Goal: Task Accomplishment & Management: Manage account settings

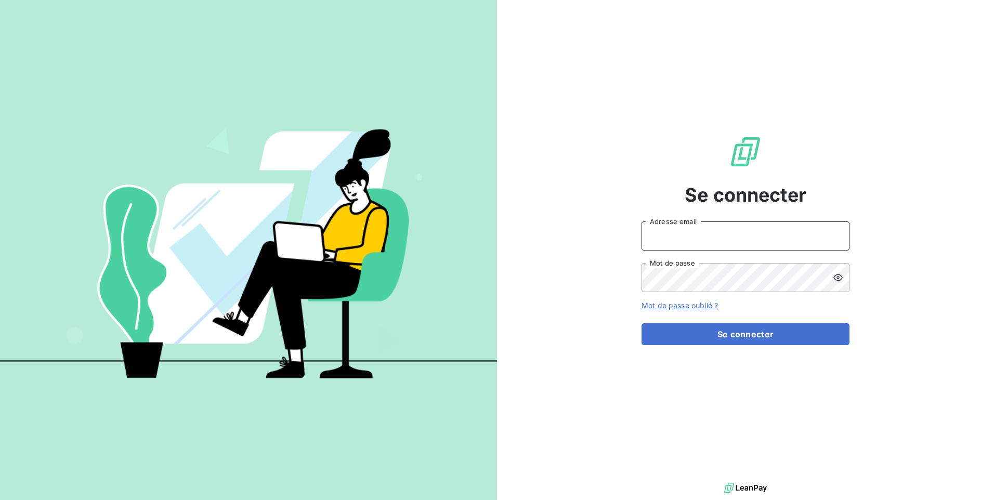
drag, startPoint x: 715, startPoint y: 236, endPoint x: 715, endPoint y: 246, distance: 10.9
click at [715, 236] on input "Adresse email" at bounding box center [746, 236] width 208 height 29
type input "[EMAIL_ADDRESS][DOMAIN_NAME]"
click at [642, 323] on button "Se connecter" at bounding box center [746, 334] width 208 height 22
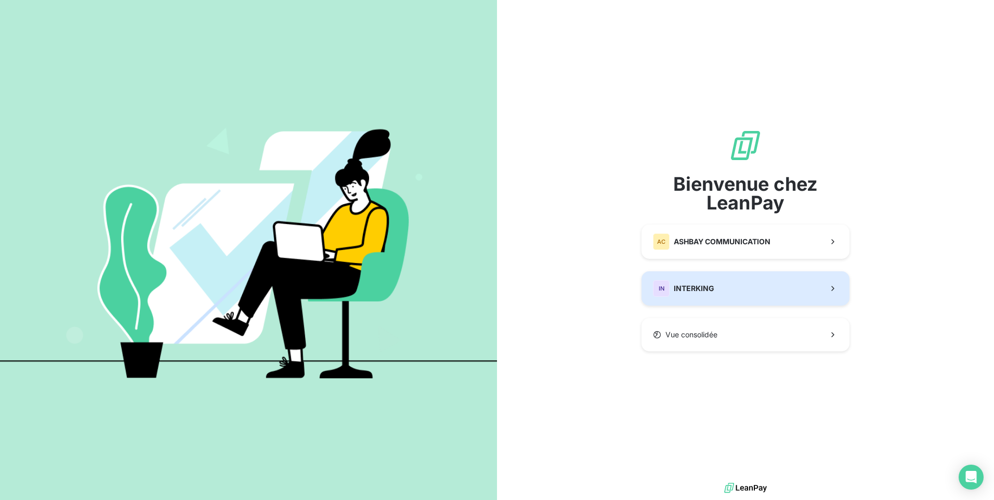
click at [683, 302] on button "IN INTERKING" at bounding box center [746, 288] width 208 height 34
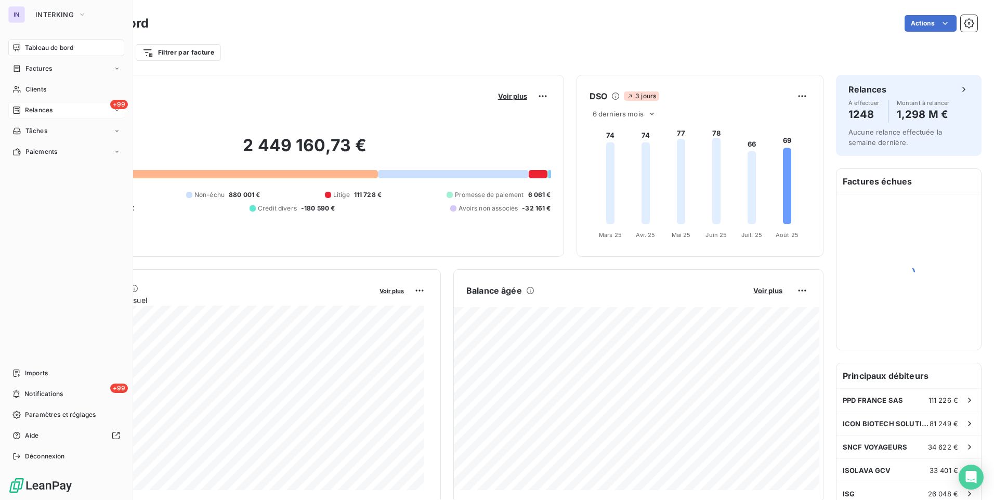
click at [41, 112] on span "Relances" at bounding box center [39, 110] width 28 height 9
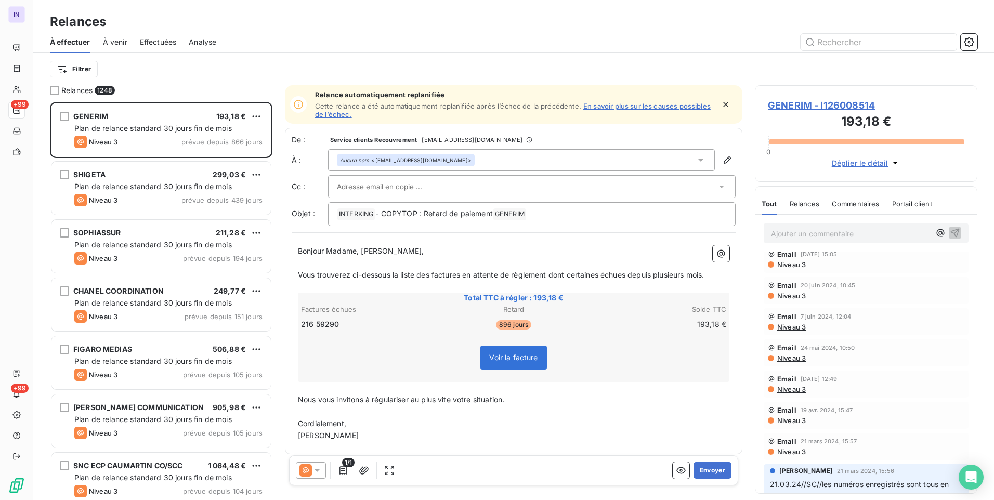
scroll to position [880, 0]
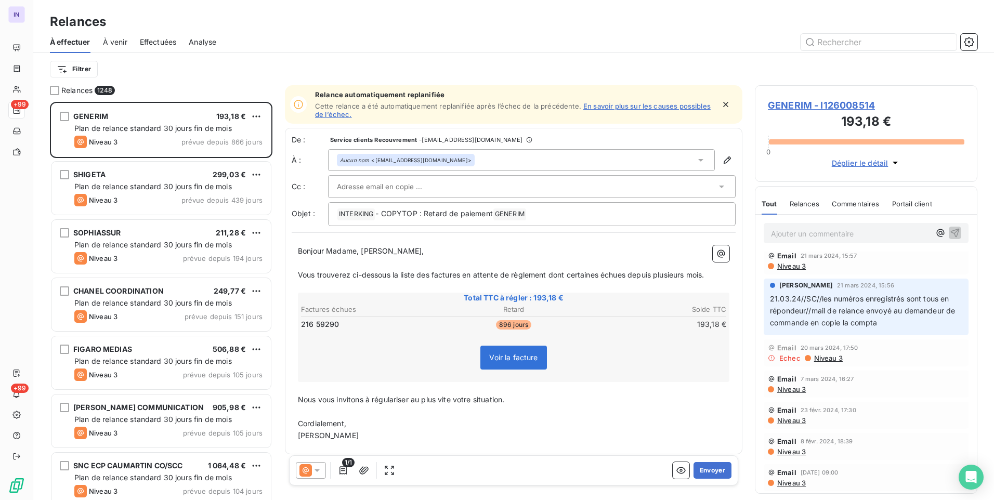
click at [818, 100] on span "GENERIM - I126008514" at bounding box center [866, 105] width 197 height 14
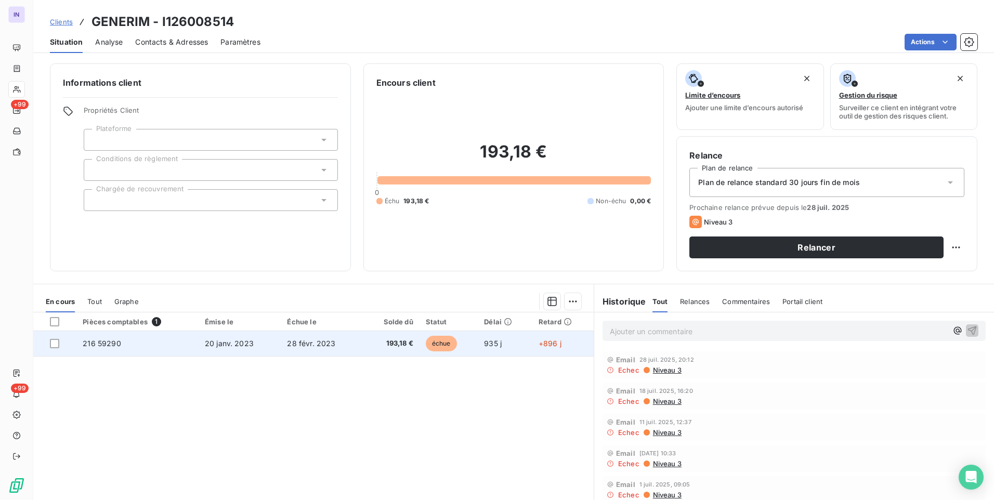
click at [319, 335] on td "28 févr. 2023" at bounding box center [322, 343] width 82 height 25
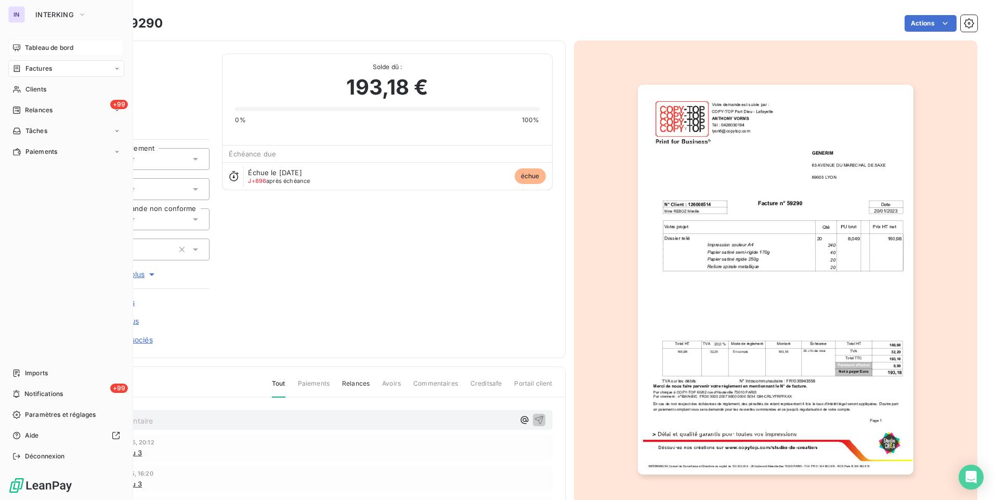
click at [46, 47] on span "Tableau de bord" at bounding box center [49, 47] width 48 height 9
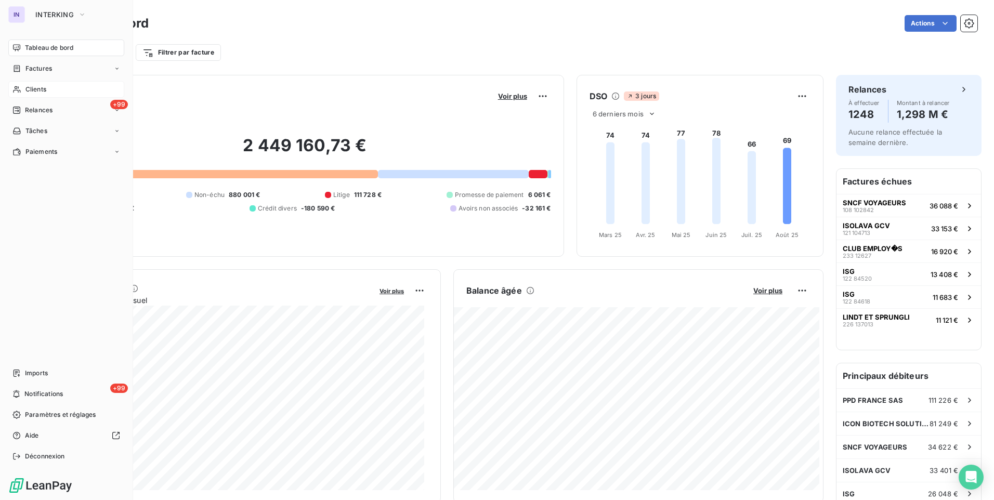
click at [42, 88] on span "Clients" at bounding box center [35, 89] width 21 height 9
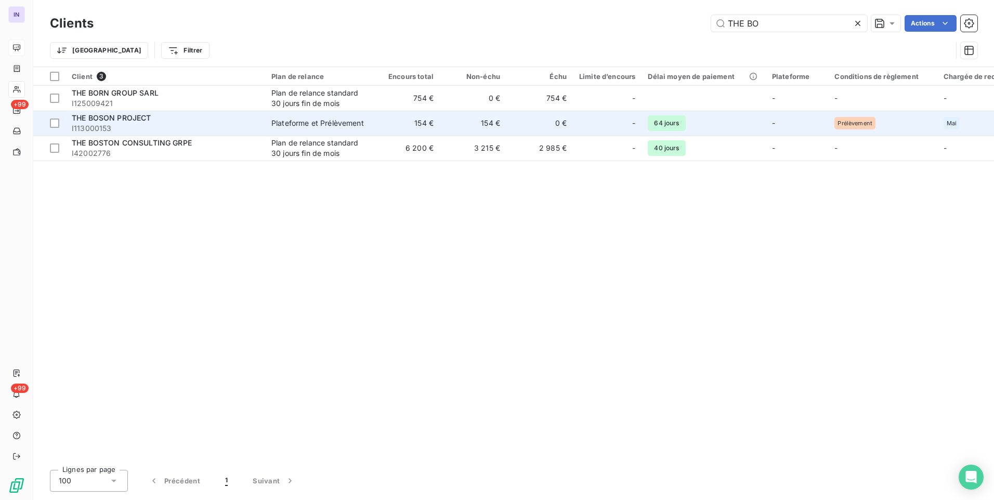
type input "THE BO"
click at [163, 120] on div "THE BOSON PROJECT" at bounding box center [165, 118] width 187 height 10
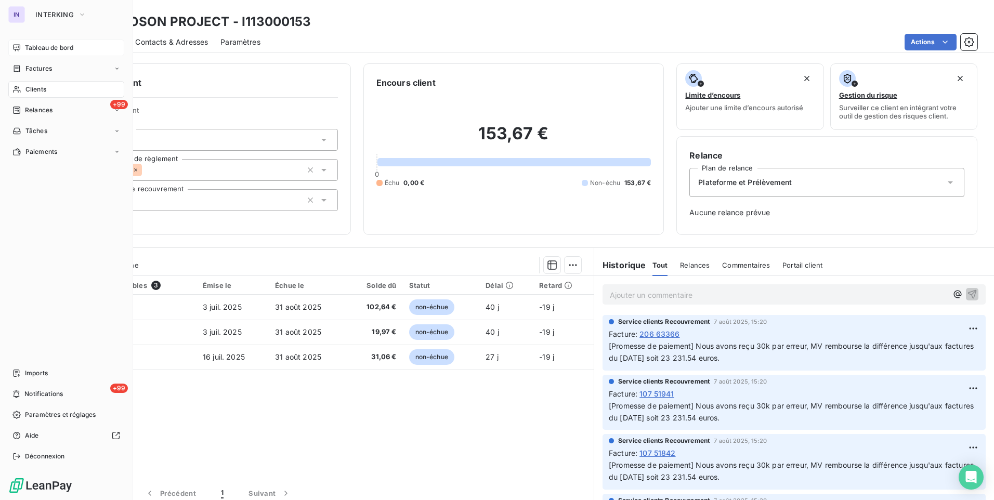
drag, startPoint x: 37, startPoint y: 44, endPoint x: 54, endPoint y: 55, distance: 19.9
click at [37, 44] on span "Tableau de bord" at bounding box center [49, 47] width 48 height 9
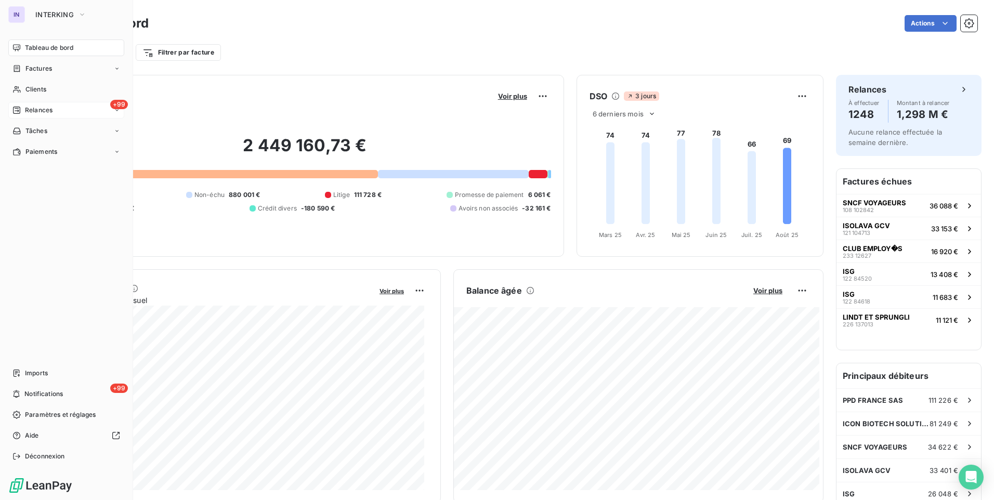
drag, startPoint x: 42, startPoint y: 90, endPoint x: 109, endPoint y: 102, distance: 68.2
click at [42, 90] on span "Clients" at bounding box center [35, 89] width 21 height 9
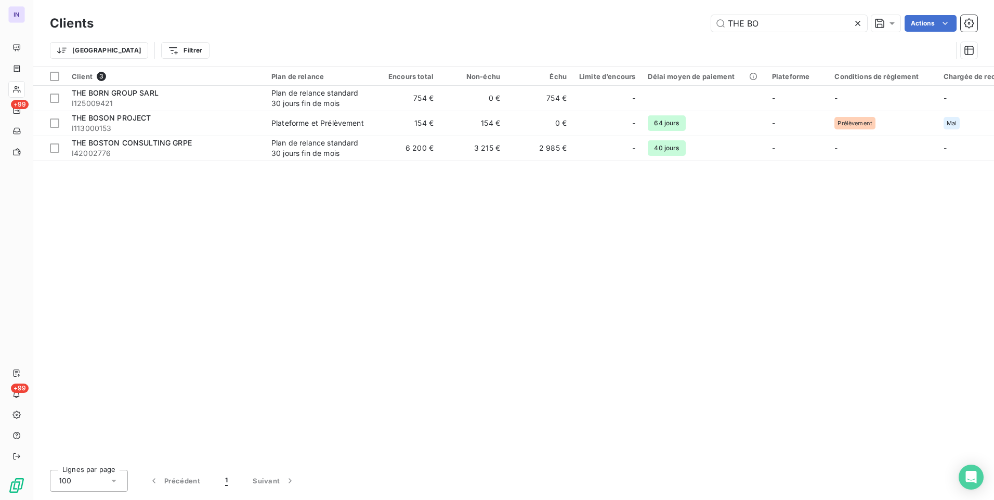
drag, startPoint x: 765, startPoint y: 25, endPoint x: 659, endPoint y: 23, distance: 105.6
click at [659, 23] on div "THE BO Actions" at bounding box center [542, 23] width 872 height 17
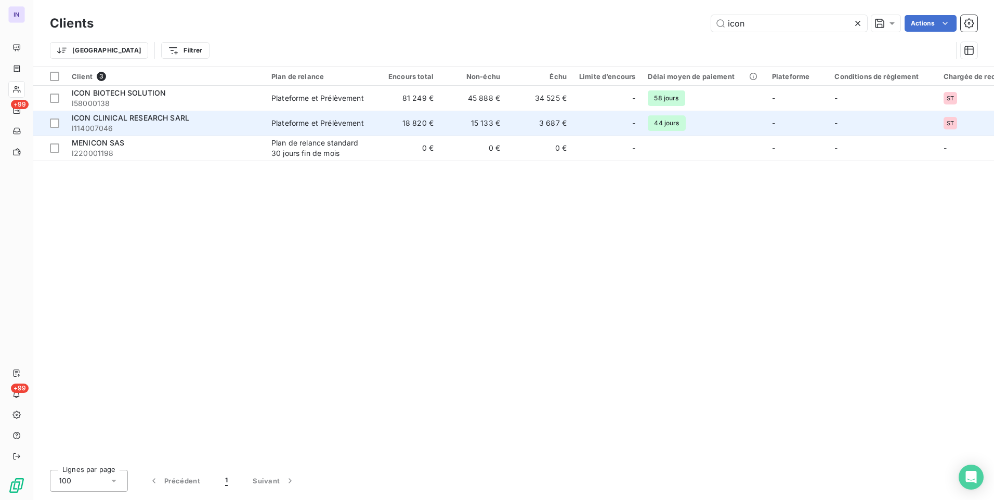
type input "icon"
click at [205, 123] on div "ICON CLINICAL RESEARCH SARL" at bounding box center [165, 118] width 187 height 10
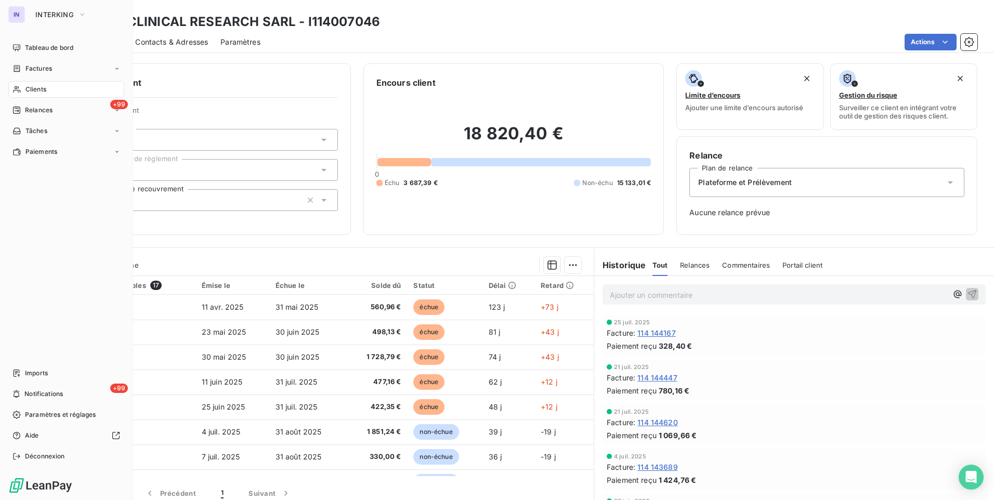
click at [31, 92] on span "Clients" at bounding box center [35, 89] width 21 height 9
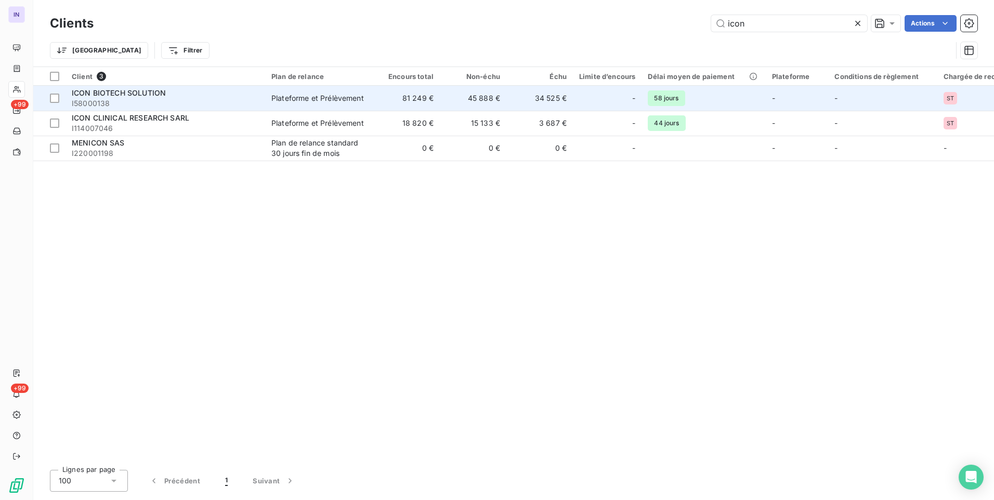
click at [173, 95] on div "ICON BIOTECH SOLUTION" at bounding box center [165, 93] width 187 height 10
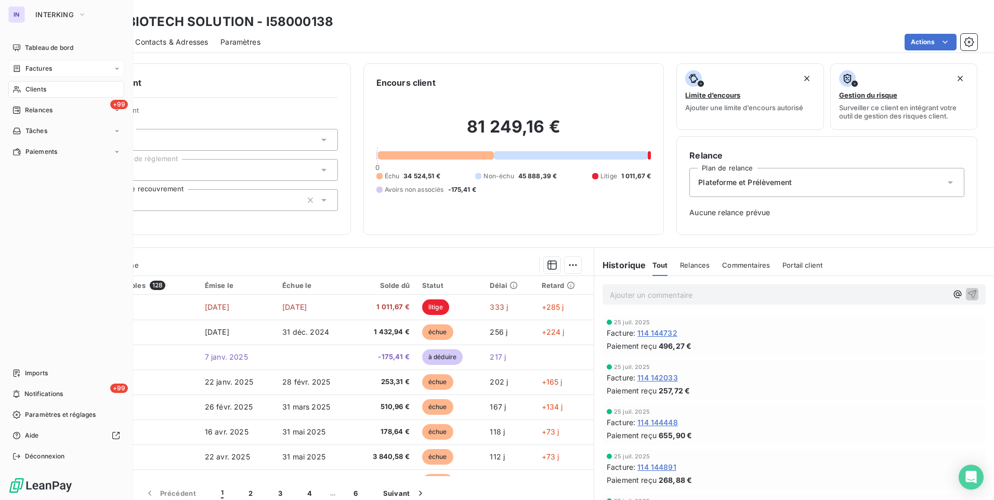
click at [45, 68] on span "Factures" at bounding box center [38, 68] width 27 height 9
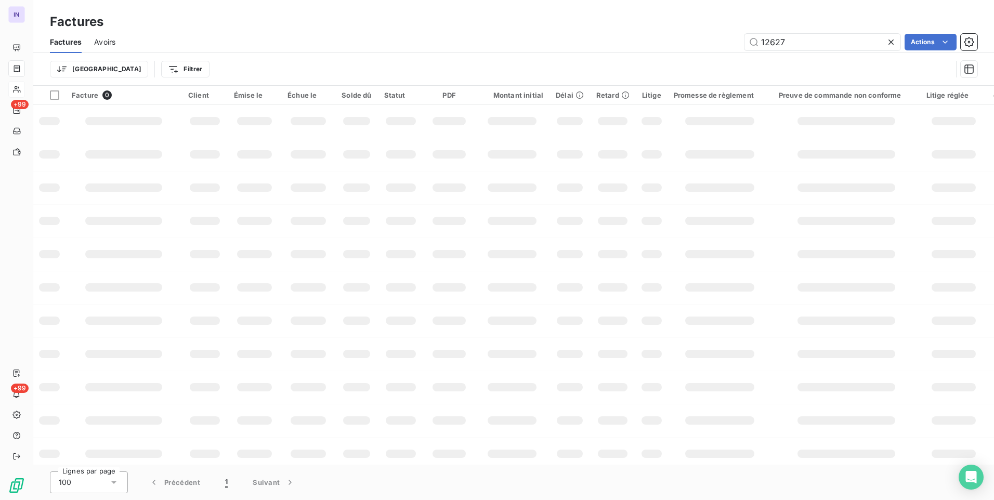
drag, startPoint x: 801, startPoint y: 43, endPoint x: 642, endPoint y: 43, distance: 158.6
click at [642, 43] on div "12627 Actions" at bounding box center [553, 42] width 850 height 17
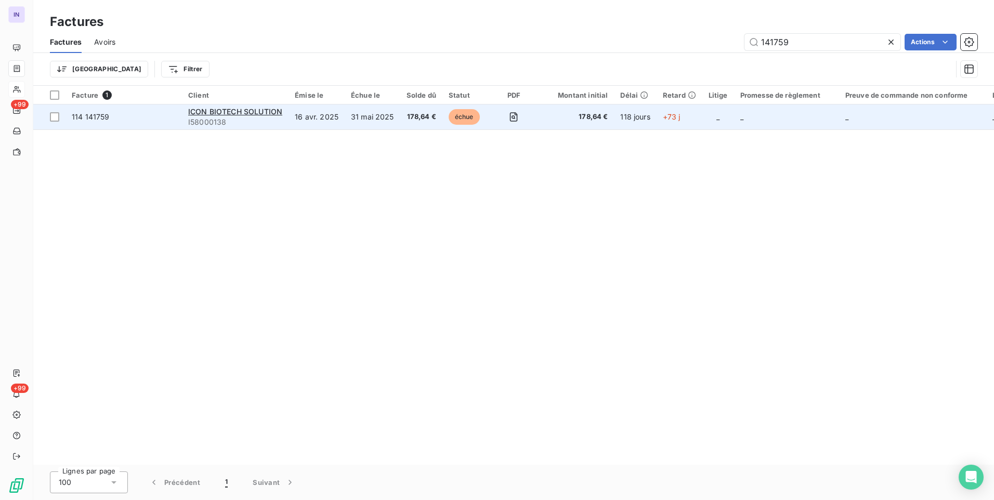
type input "141759"
click at [383, 124] on td "31 mai 2025" at bounding box center [373, 117] width 56 height 25
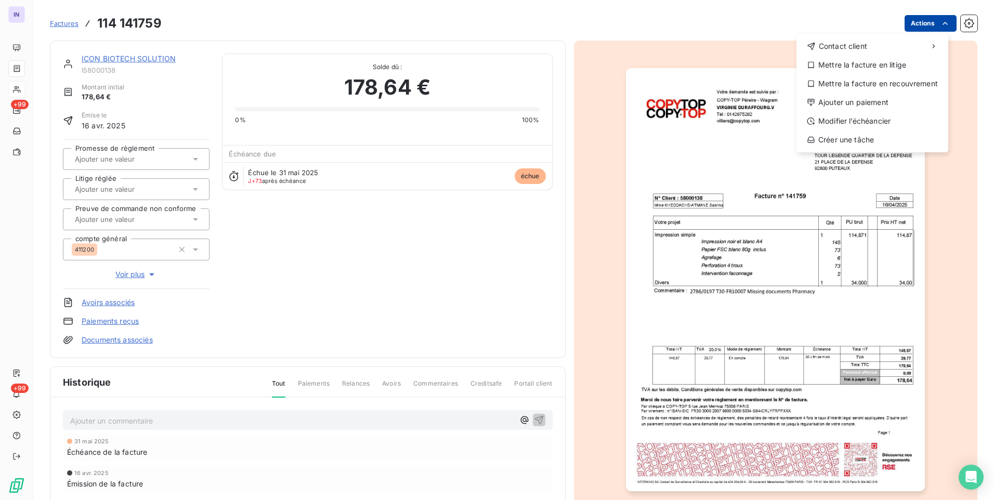
click at [924, 27] on html "IN +99 +99 Factures [PHONE_NUMBER] Actions Contact client Mettre la facture en …" at bounding box center [497, 250] width 994 height 500
click at [863, 101] on div "Ajouter un paiement" at bounding box center [873, 102] width 144 height 17
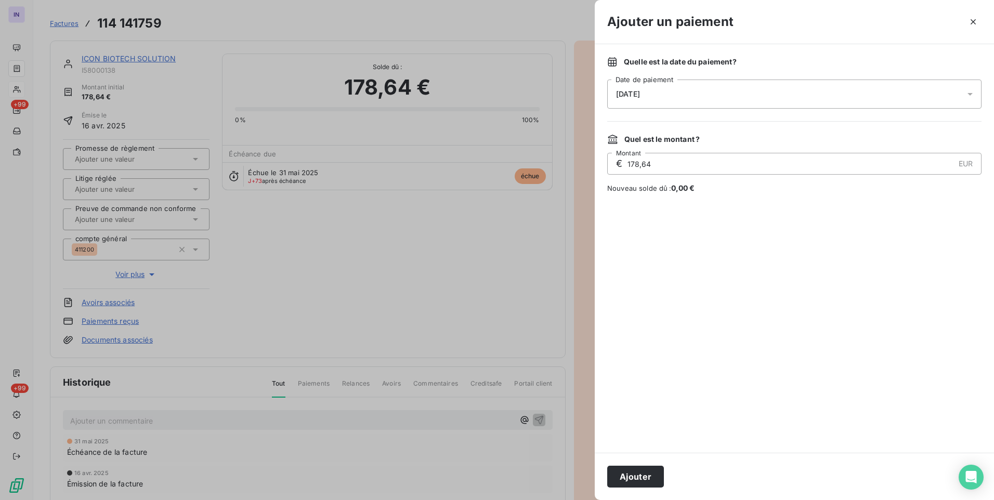
click at [704, 98] on div "[DATE]" at bounding box center [794, 94] width 374 height 29
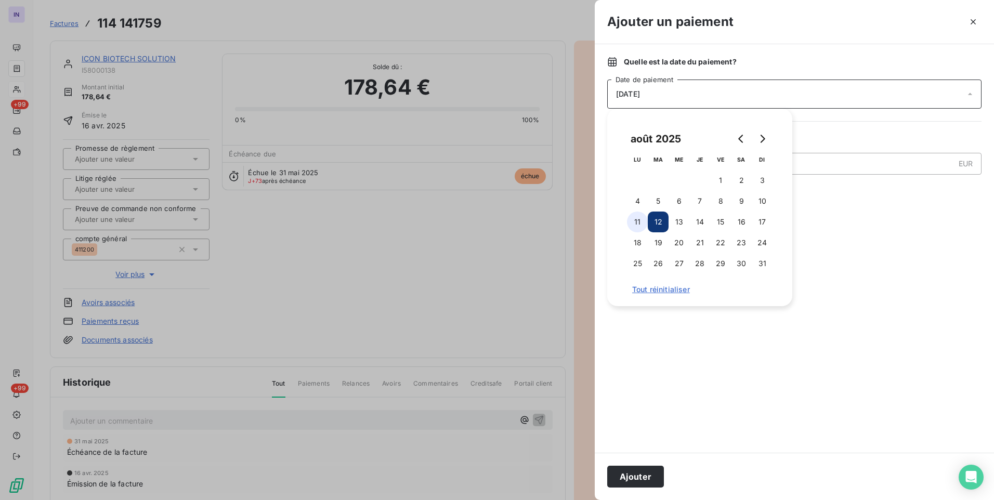
click at [634, 216] on button "11" at bounding box center [637, 222] width 21 height 21
click at [636, 478] on button "Ajouter" at bounding box center [635, 477] width 57 height 22
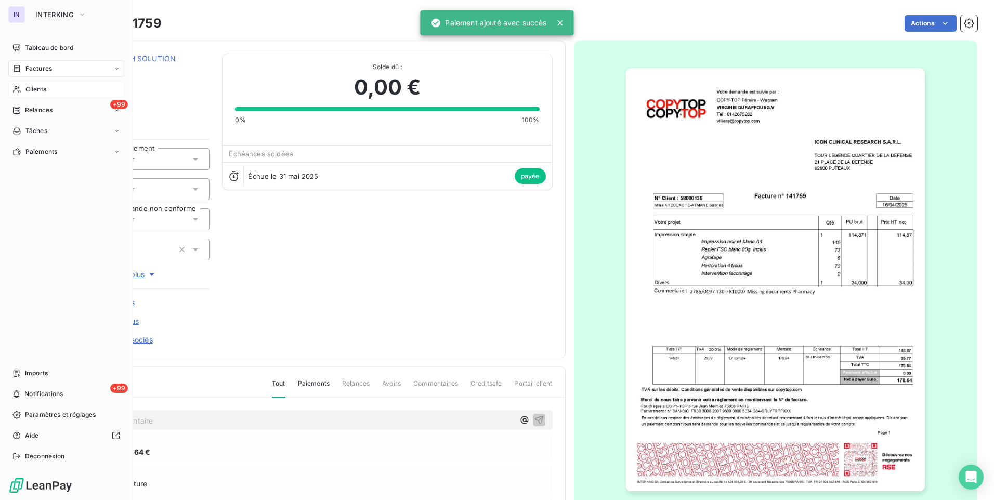
click at [47, 67] on span "Factures" at bounding box center [38, 68] width 27 height 9
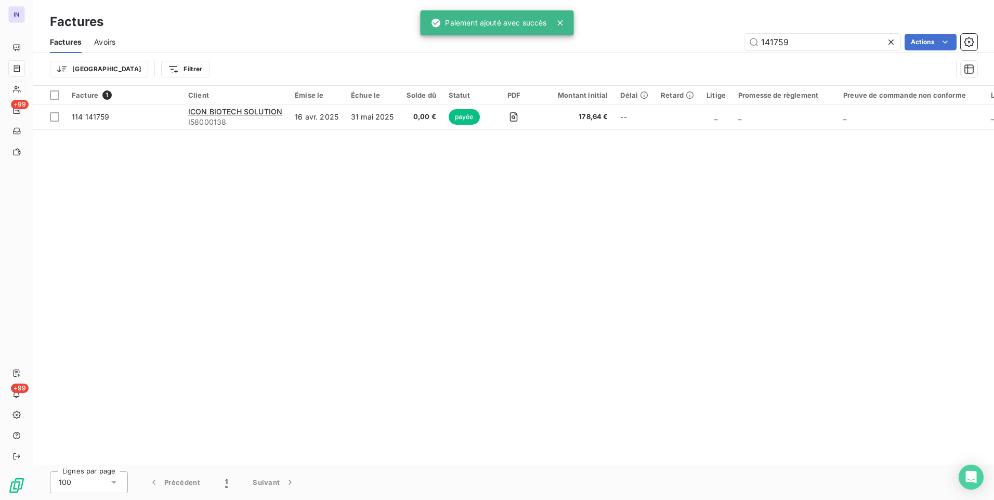
drag, startPoint x: 762, startPoint y: 37, endPoint x: 656, endPoint y: 35, distance: 106.1
click at [656, 35] on div "141759 Actions" at bounding box center [553, 42] width 850 height 17
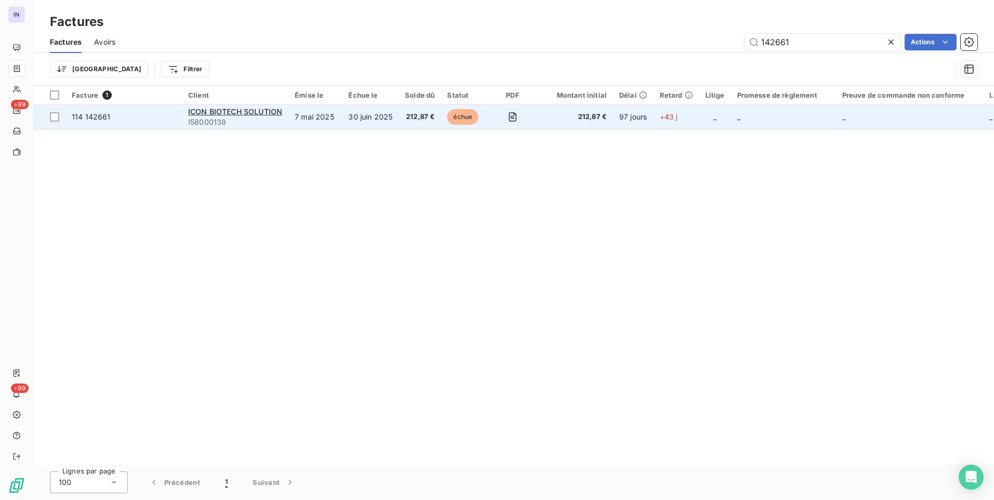
type input "142661"
click at [388, 108] on td "30 juin 2025" at bounding box center [370, 117] width 57 height 25
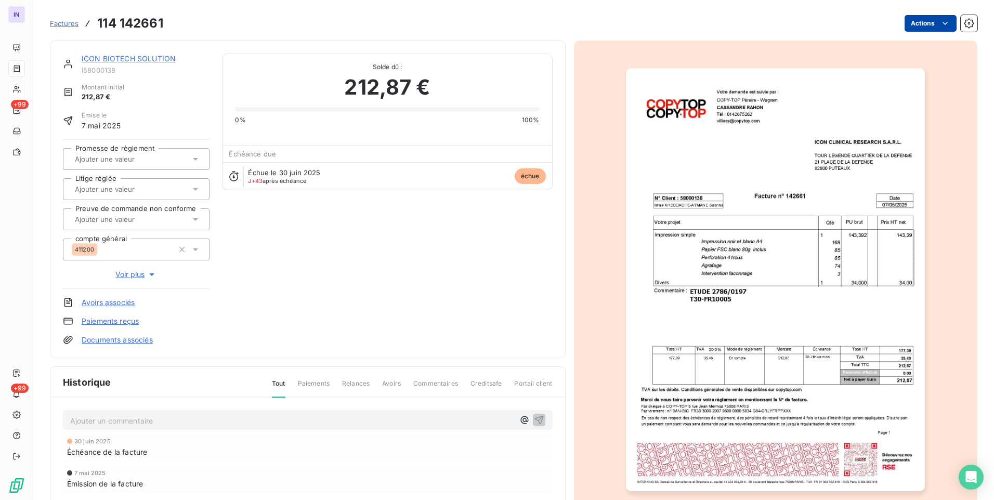
click at [908, 29] on html "IN +99 +99 Factures 114 142661 Actions ICON BIOTECH SOLUTION I58000138 Montant …" at bounding box center [497, 250] width 994 height 500
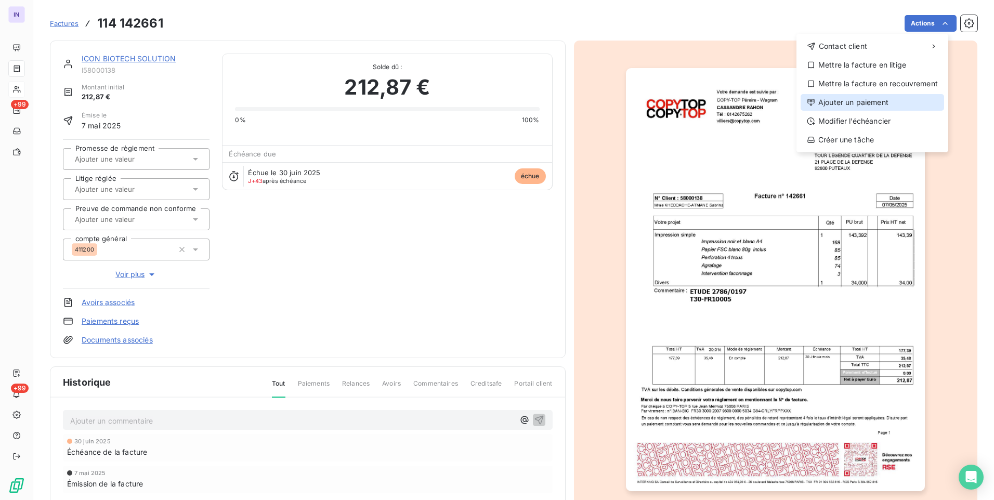
click at [857, 101] on div "Ajouter un paiement" at bounding box center [873, 102] width 144 height 17
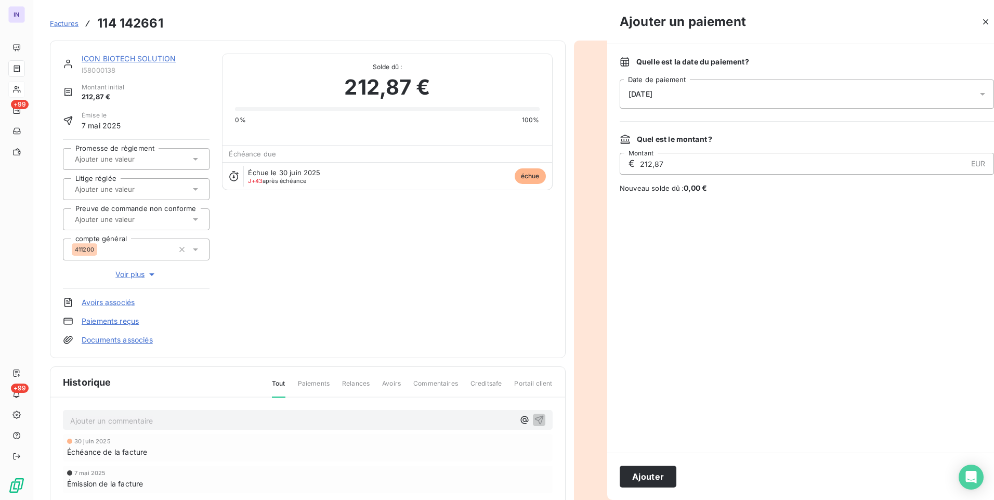
click at [738, 98] on div "[DATE]" at bounding box center [807, 94] width 374 height 29
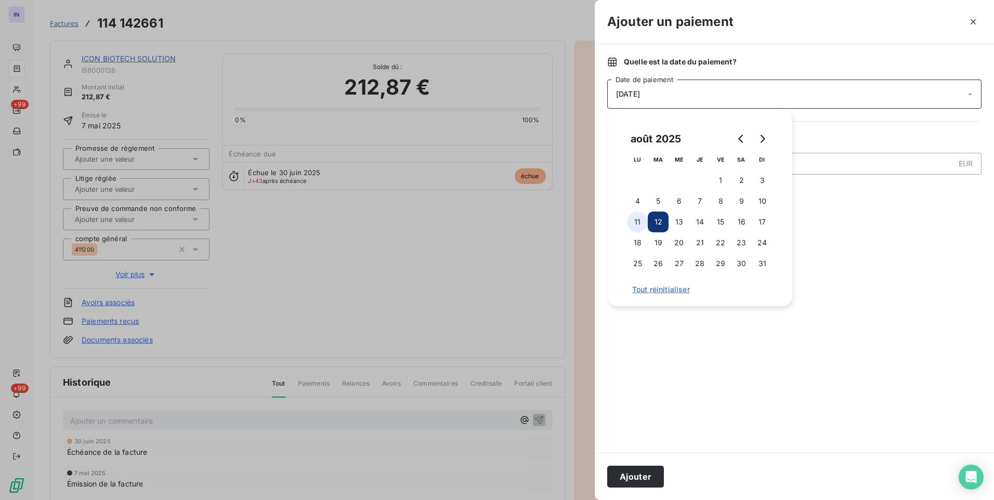
click at [637, 219] on button "11" at bounding box center [637, 222] width 21 height 21
click at [624, 472] on button "Ajouter" at bounding box center [635, 477] width 57 height 22
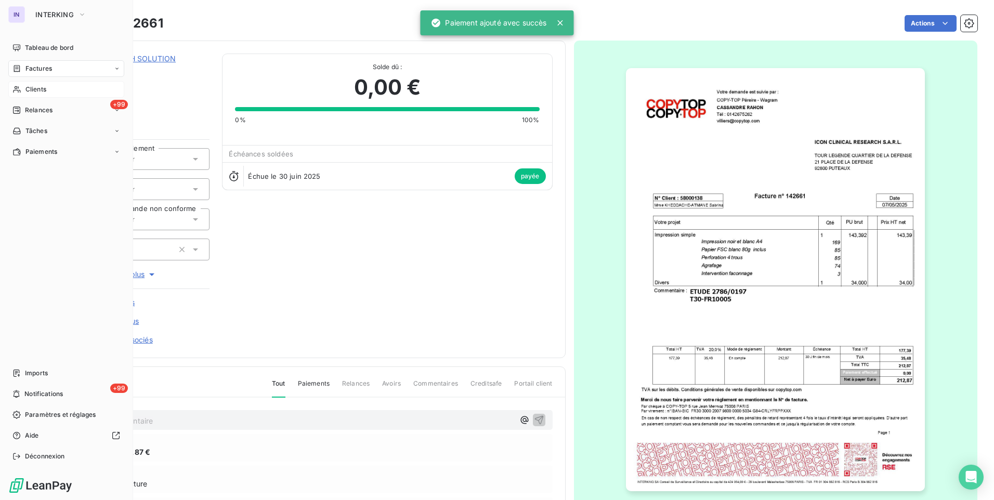
drag, startPoint x: 30, startPoint y: 68, endPoint x: 92, endPoint y: 66, distance: 61.9
click at [31, 68] on span "Factures" at bounding box center [38, 68] width 27 height 9
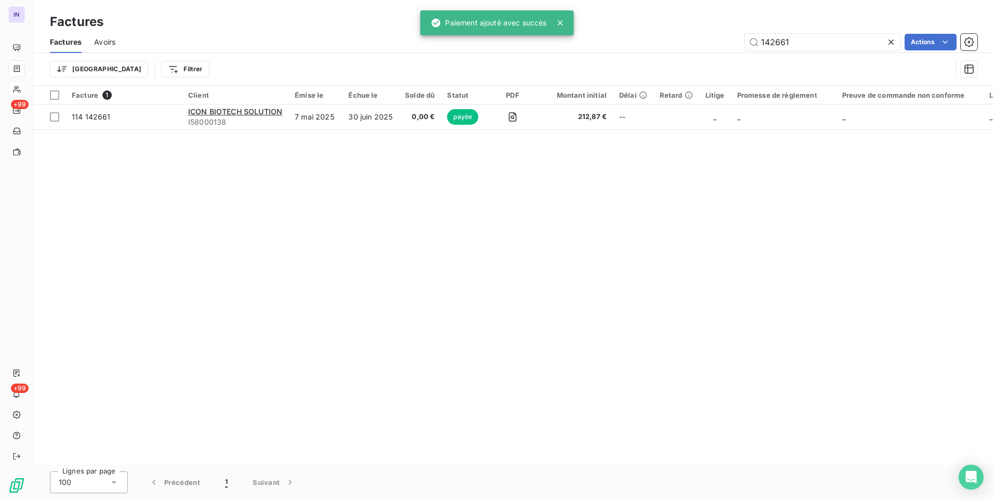
drag, startPoint x: 813, startPoint y: 44, endPoint x: 707, endPoint y: 40, distance: 105.6
click at [688, 42] on div "142661 Actions" at bounding box center [553, 42] width 850 height 17
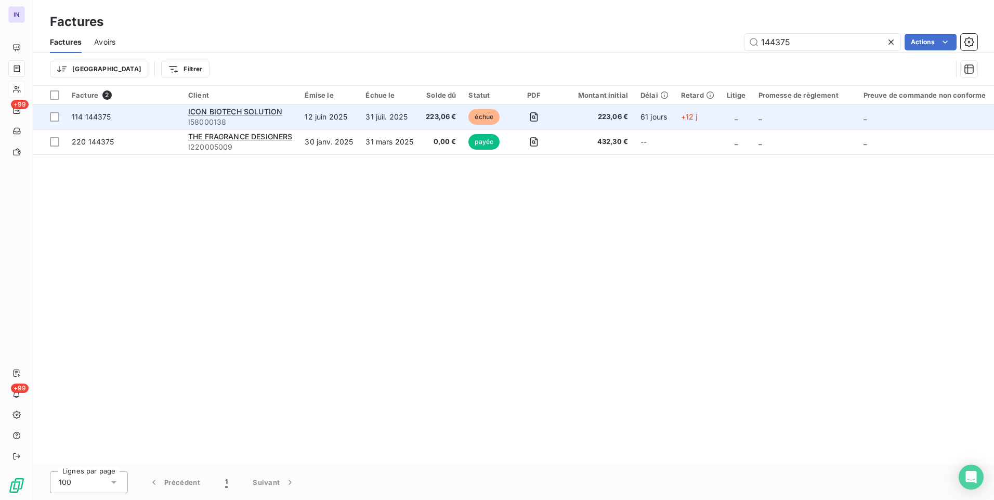
type input "144375"
click at [363, 119] on td "31 juil. 2025" at bounding box center [389, 117] width 60 height 25
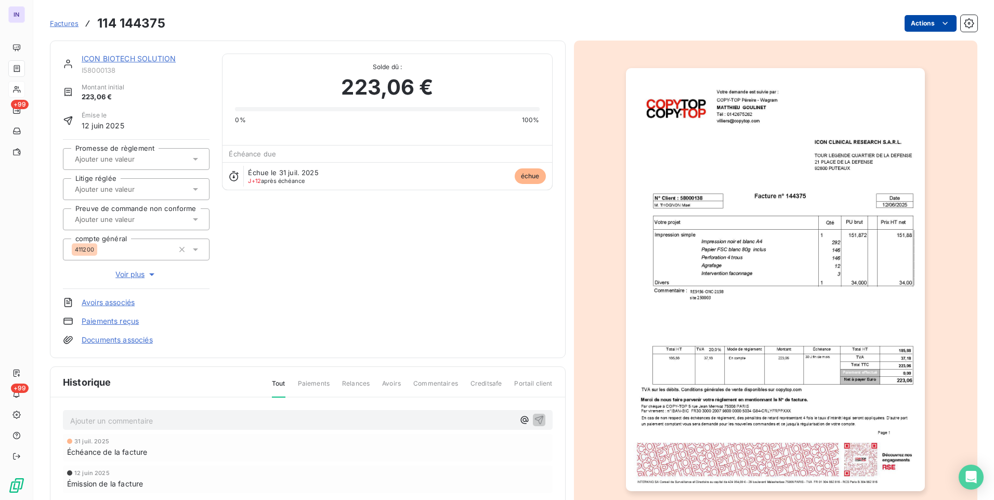
click at [921, 28] on html "IN +99 +99 Factures 114 144375 Actions ICON BIOTECH SOLUTION I58000138 Montant …" at bounding box center [497, 250] width 994 height 500
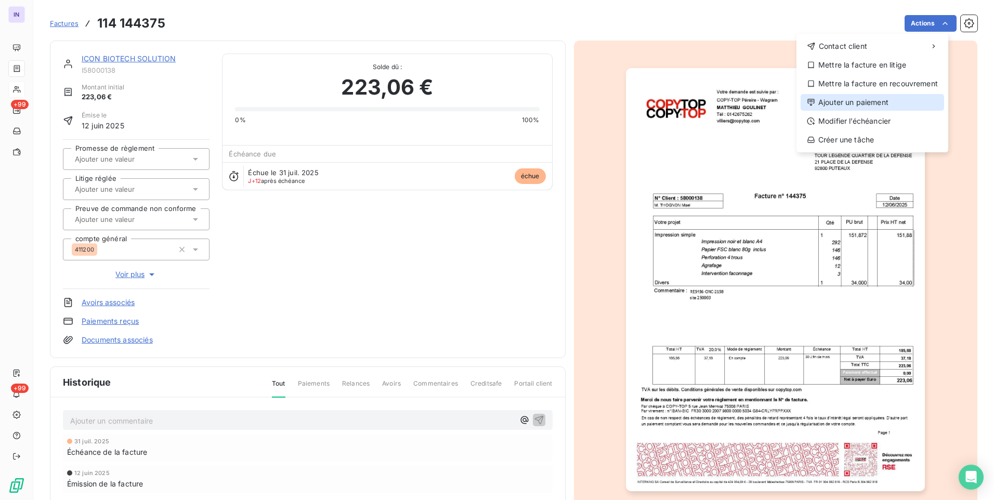
click at [862, 102] on div "Ajouter un paiement" at bounding box center [873, 102] width 144 height 17
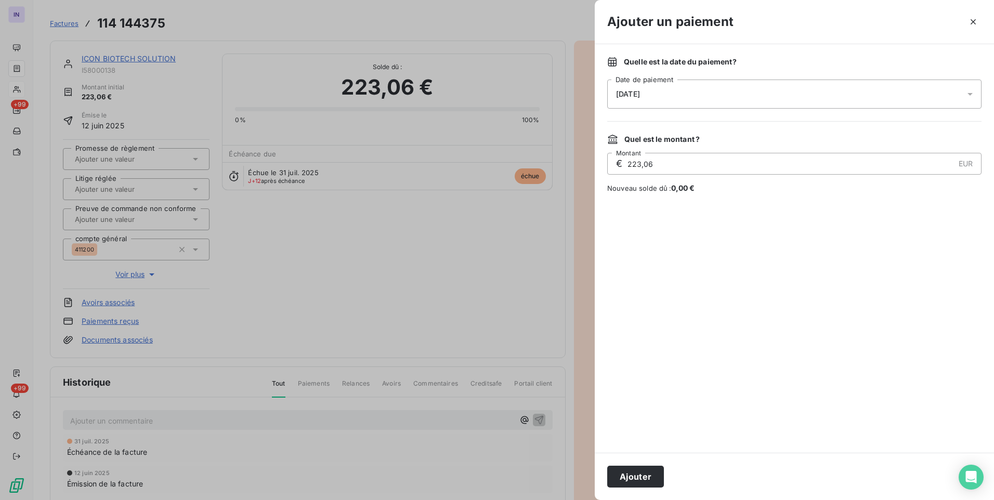
click at [697, 104] on div "[DATE]" at bounding box center [794, 94] width 374 height 29
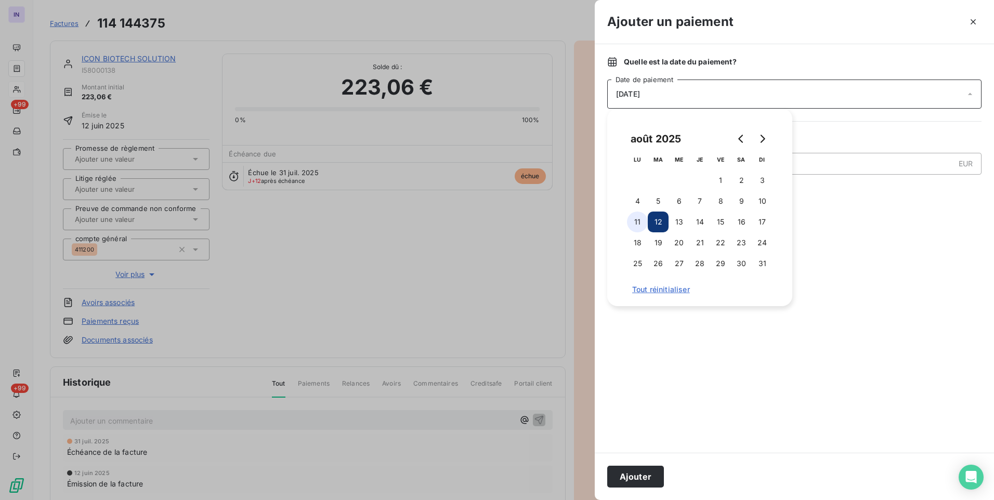
click at [633, 215] on button "11" at bounding box center [637, 222] width 21 height 21
click at [636, 475] on button "Ajouter" at bounding box center [635, 477] width 57 height 22
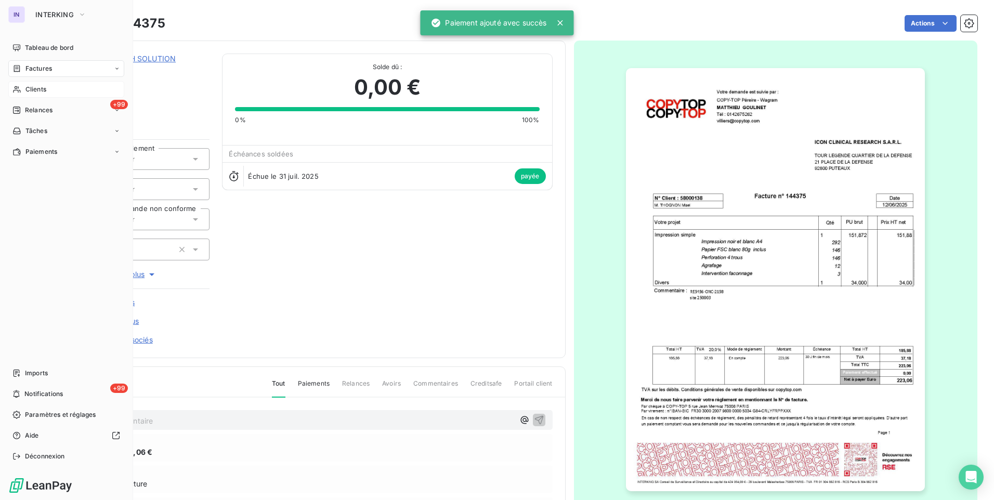
drag, startPoint x: 32, startPoint y: 67, endPoint x: 44, endPoint y: 68, distance: 11.5
click at [33, 67] on span "Factures" at bounding box center [38, 68] width 27 height 9
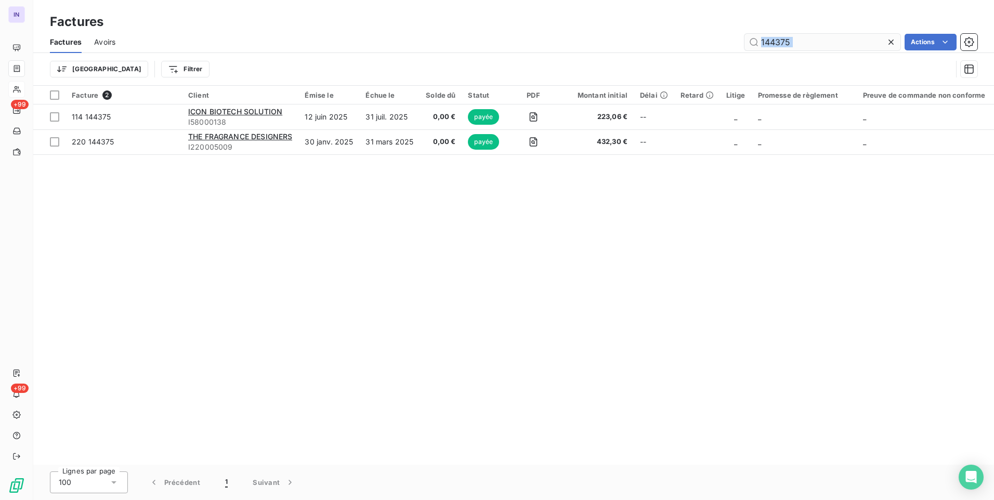
drag, startPoint x: 755, startPoint y: 37, endPoint x: 784, endPoint y: 38, distance: 29.7
click at [750, 36] on div "Factures Avoirs 144375 Actions Trier Filtrer" at bounding box center [513, 58] width 961 height 54
click at [802, 41] on input "144375" at bounding box center [823, 42] width 156 height 17
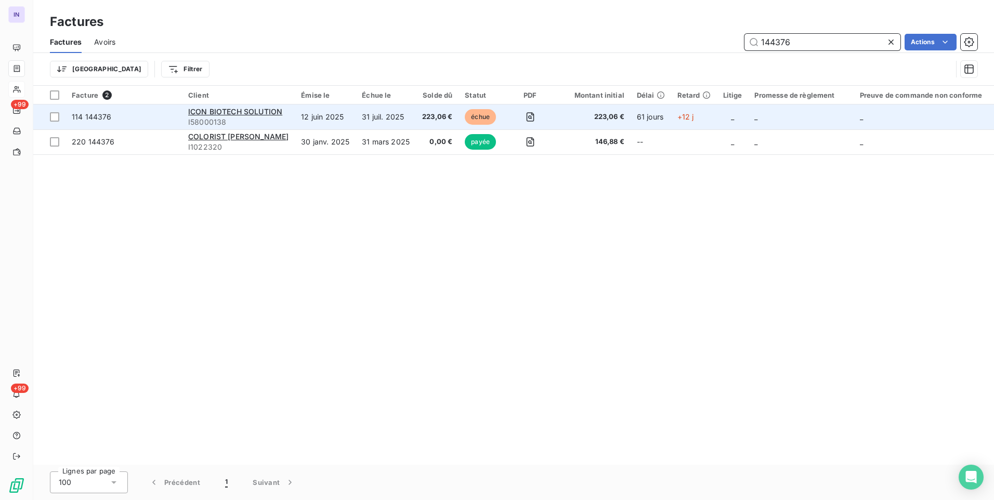
type input "144376"
click at [416, 116] on td "31 juil. 2025" at bounding box center [386, 117] width 60 height 25
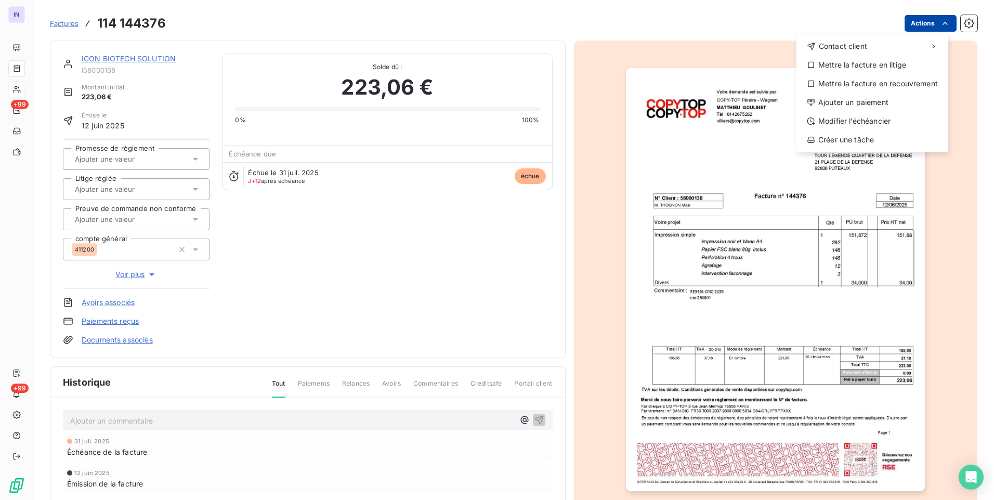
click at [906, 27] on html "IN +99 +99 Factures [PHONE_NUMBER] Actions Contact client Mettre la facture en …" at bounding box center [497, 250] width 994 height 500
click at [858, 105] on div "Ajouter un paiement" at bounding box center [873, 102] width 144 height 17
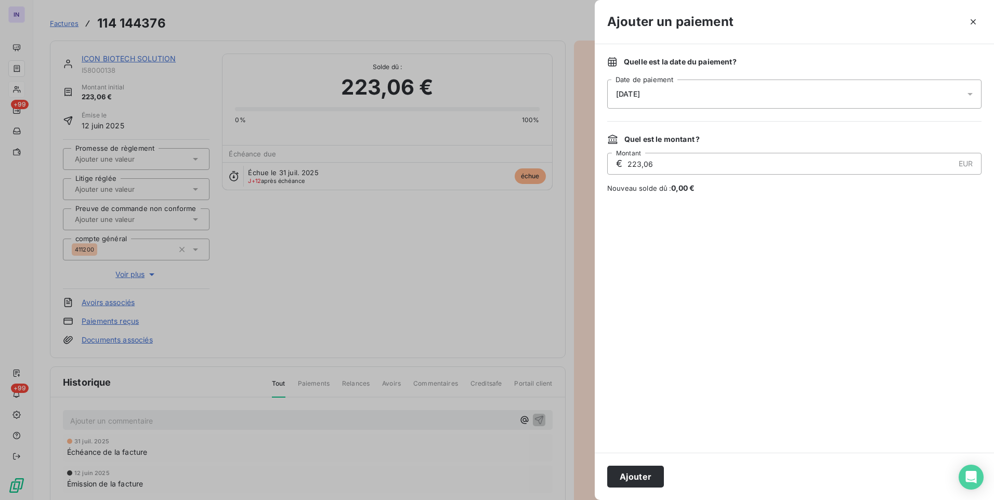
click at [715, 90] on div "[DATE]" at bounding box center [794, 94] width 374 height 29
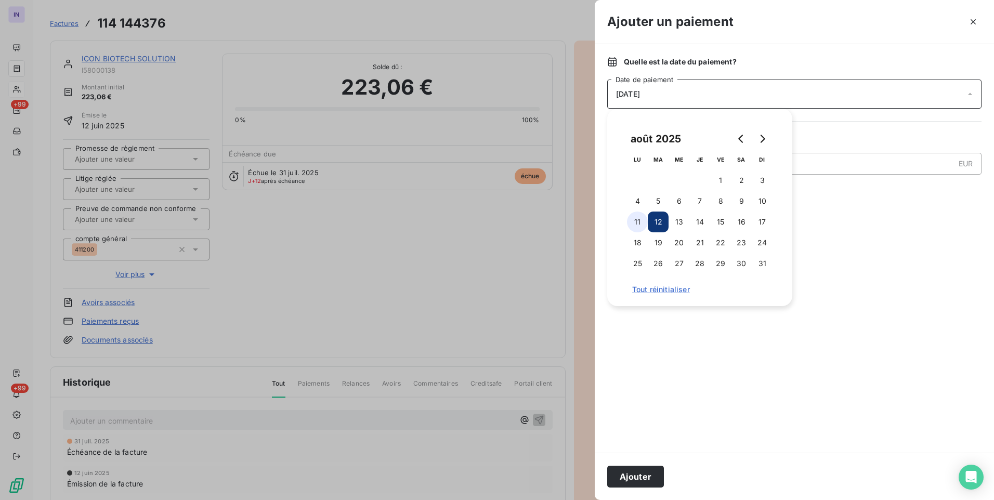
click at [635, 218] on button "11" at bounding box center [637, 222] width 21 height 21
drag, startPoint x: 647, startPoint y: 475, endPoint x: 678, endPoint y: 466, distance: 31.4
click at [648, 475] on button "Ajouter" at bounding box center [635, 477] width 57 height 22
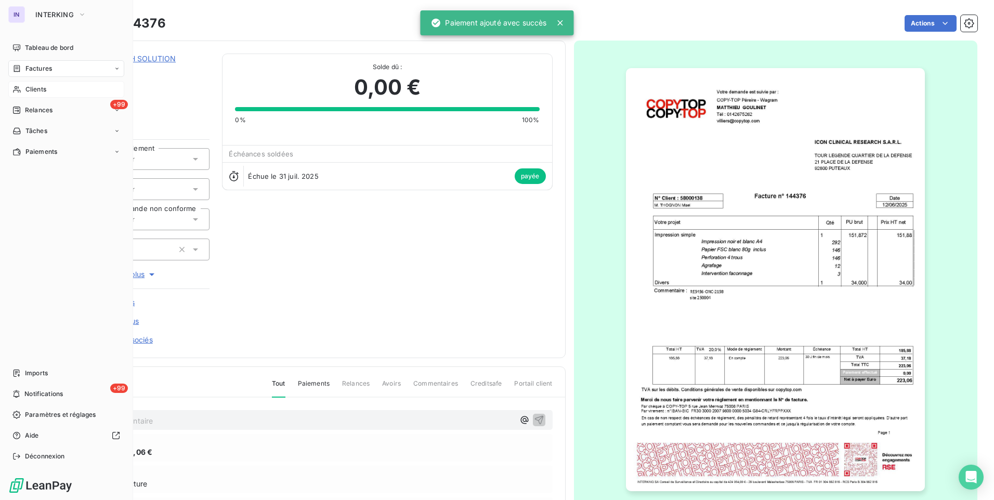
drag, startPoint x: 54, startPoint y: 65, endPoint x: 115, endPoint y: 76, distance: 62.4
click at [54, 66] on div "Factures" at bounding box center [66, 68] width 116 height 17
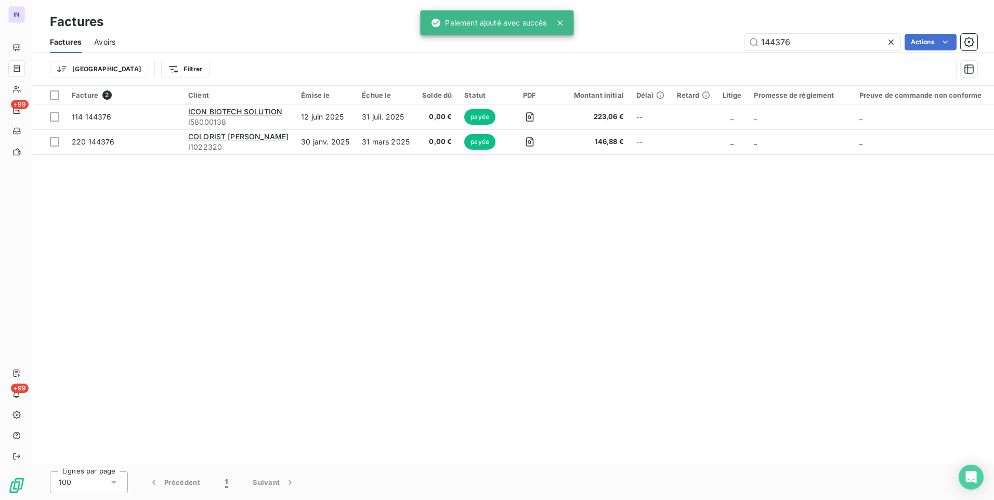
drag, startPoint x: 798, startPoint y: 41, endPoint x: 719, endPoint y: 42, distance: 79.0
click at [719, 42] on div "144376 Actions" at bounding box center [553, 42] width 850 height 17
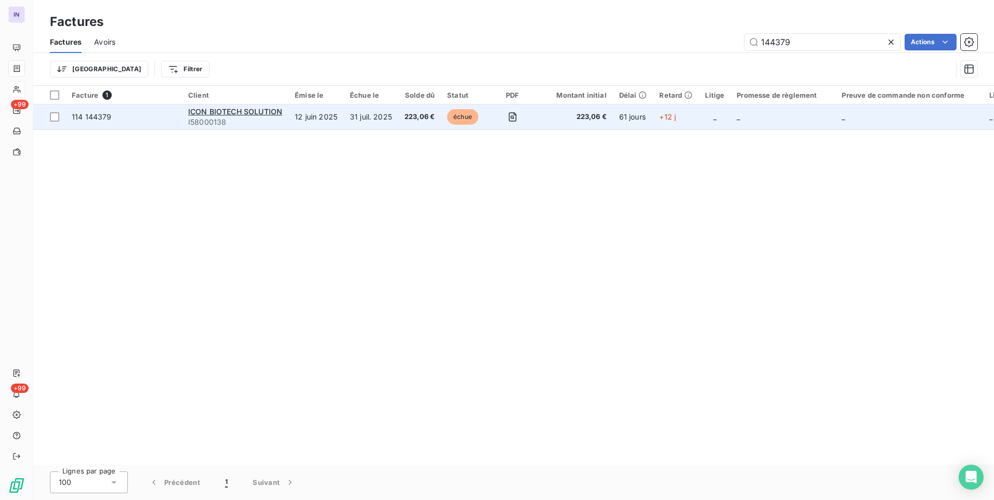
type input "144379"
click at [358, 115] on td "31 juil. 2025" at bounding box center [371, 117] width 55 height 25
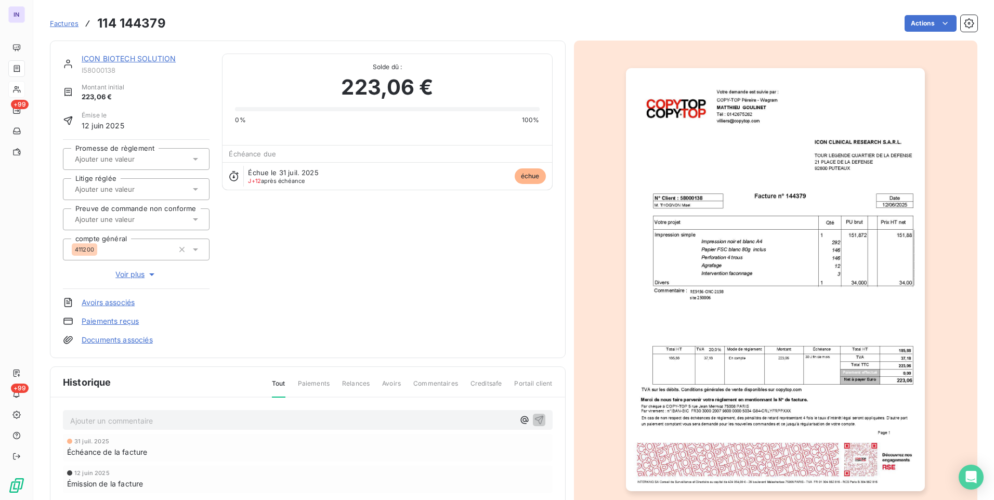
click at [909, 23] on html "IN +99 +99 Factures 114 144379 Actions ICON BIOTECH SOLUTION I58000138 Montant …" at bounding box center [497, 250] width 994 height 500
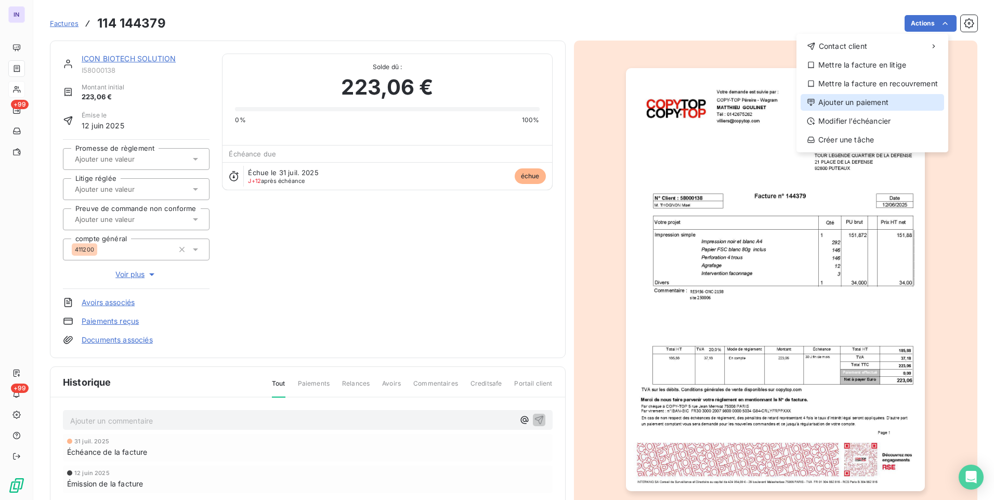
click at [859, 100] on div "Ajouter un paiement" at bounding box center [873, 102] width 144 height 17
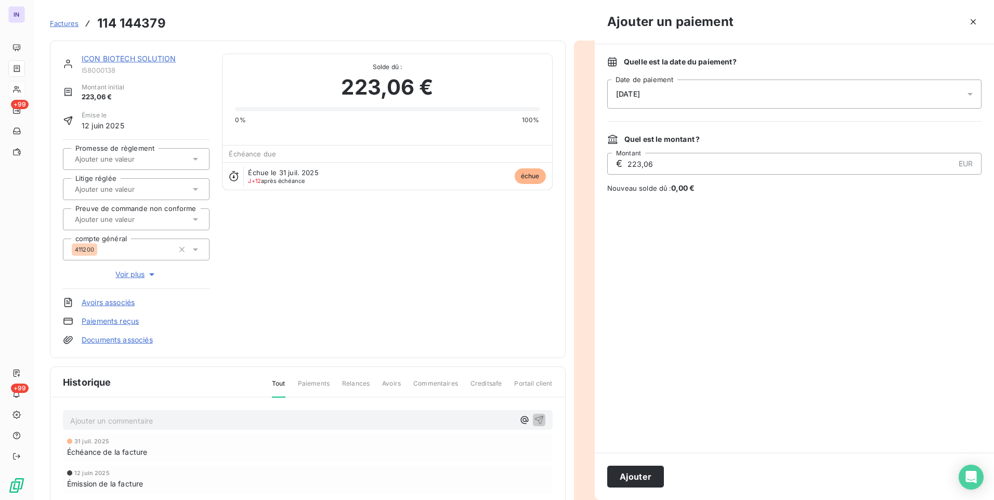
click at [744, 96] on div "[DATE]" at bounding box center [794, 94] width 374 height 29
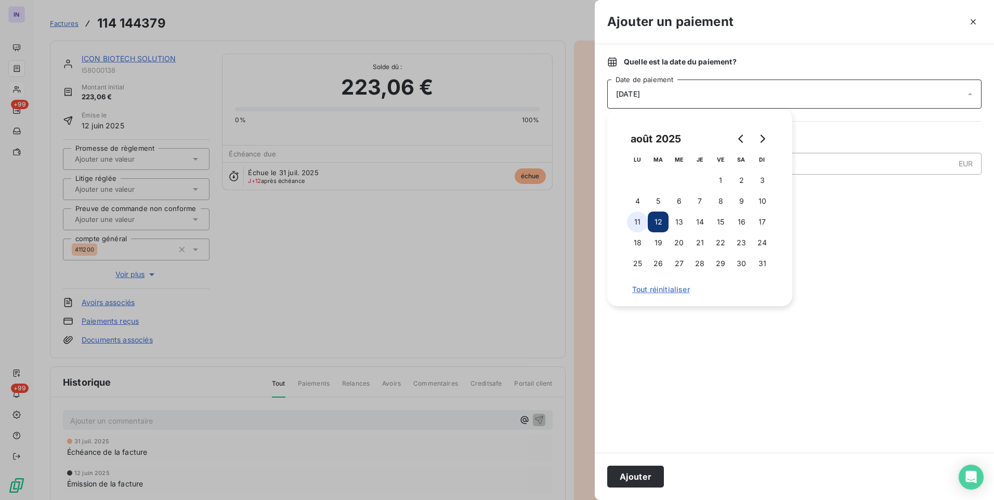
click at [632, 218] on button "11" at bounding box center [637, 222] width 21 height 21
click at [628, 476] on button "Ajouter" at bounding box center [635, 477] width 57 height 22
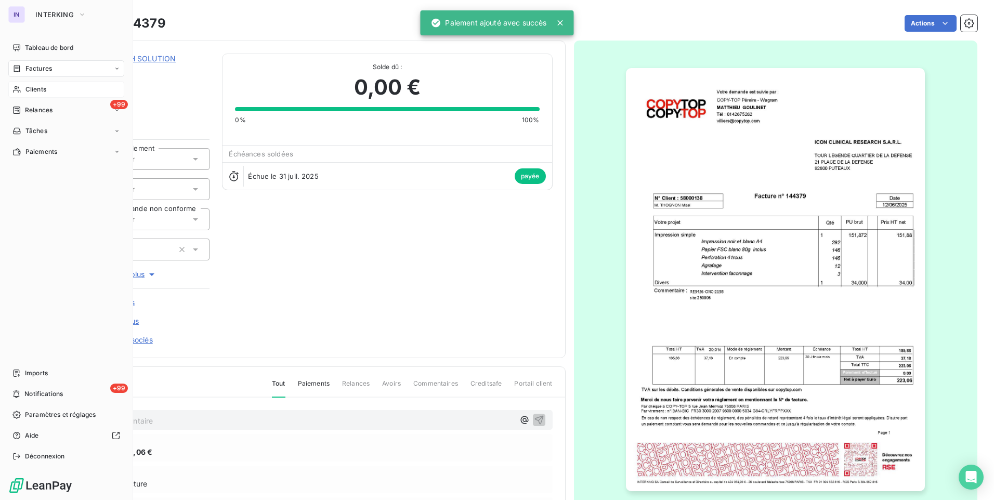
click at [37, 67] on span "Factures" at bounding box center [38, 68] width 27 height 9
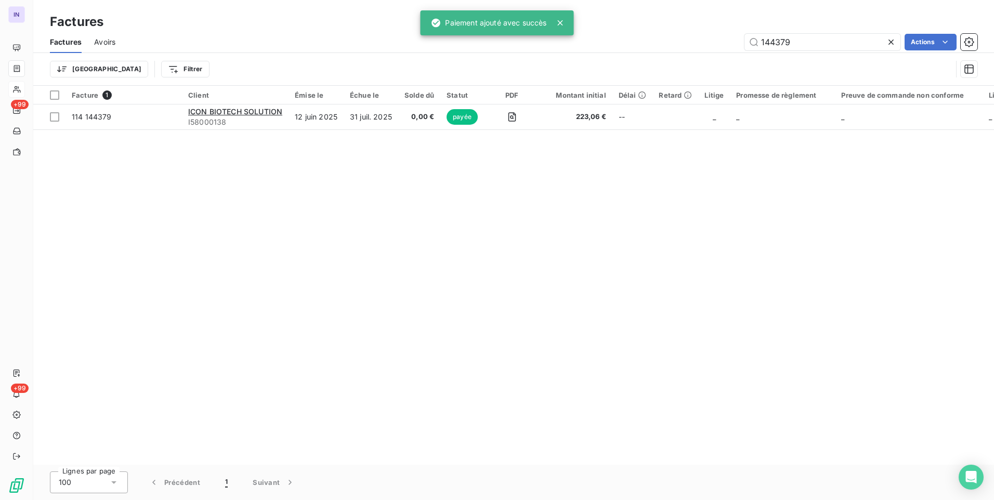
drag, startPoint x: 798, startPoint y: 44, endPoint x: 651, endPoint y: 44, distance: 147.2
click at [652, 44] on div "144379 Actions" at bounding box center [553, 42] width 850 height 17
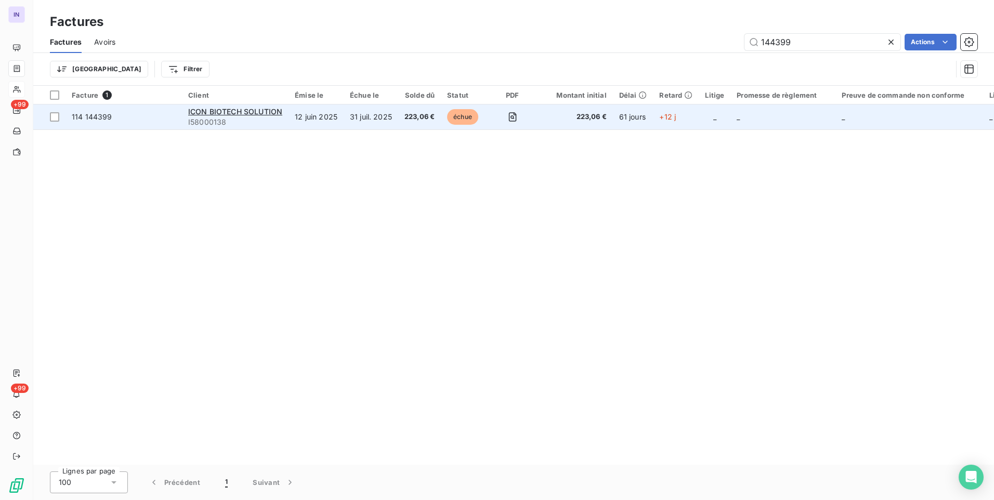
type input "144399"
click at [425, 124] on td "223,06 €" at bounding box center [419, 117] width 43 height 25
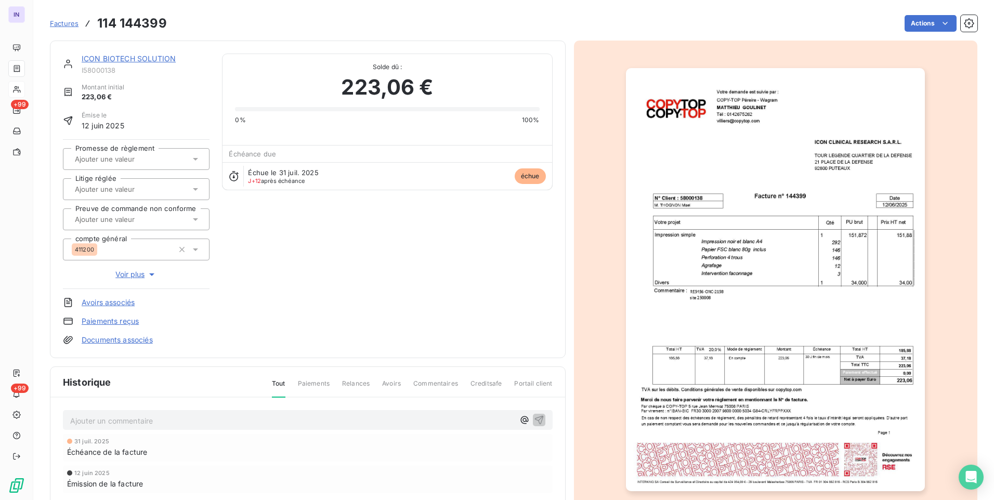
click at [912, 28] on html "IN +99 +99 Factures 114 144399 Actions ICON BIOTECH SOLUTION I58000138 Montant …" at bounding box center [497, 250] width 994 height 500
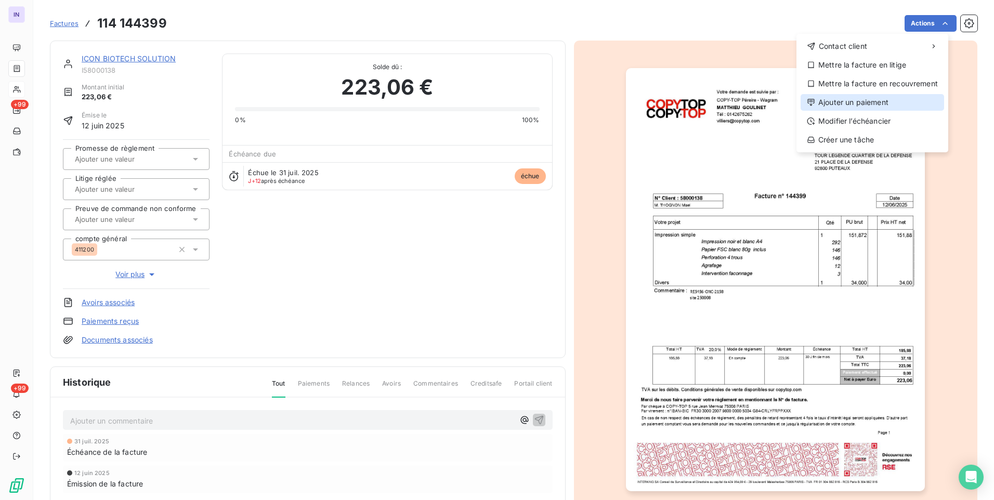
click at [859, 102] on div "Ajouter un paiement" at bounding box center [873, 102] width 144 height 17
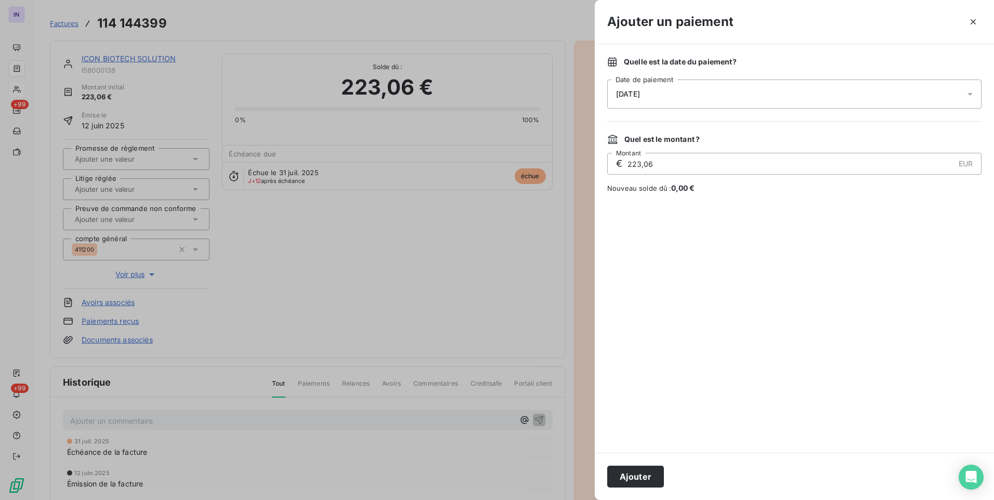
click at [787, 96] on div "[DATE]" at bounding box center [794, 94] width 374 height 29
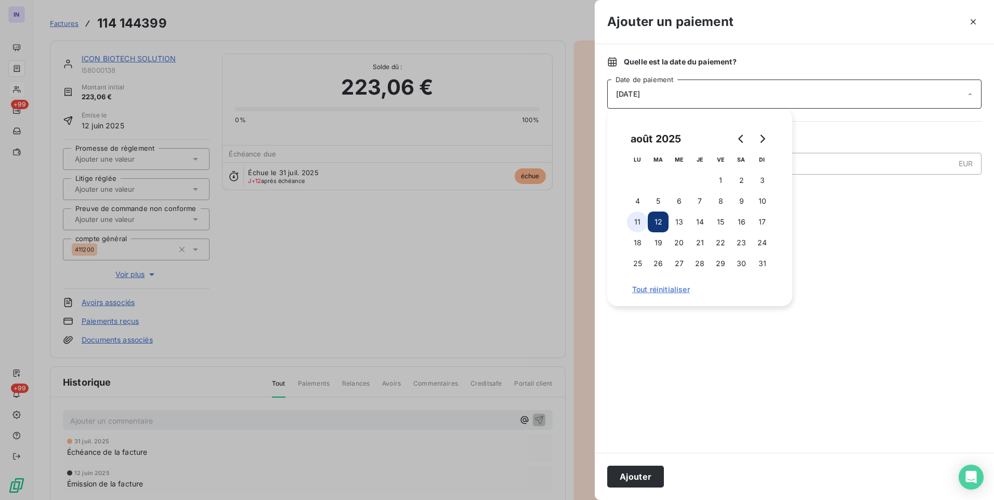
click at [635, 221] on button "11" at bounding box center [637, 222] width 21 height 21
click at [646, 473] on button "Ajouter" at bounding box center [635, 477] width 57 height 22
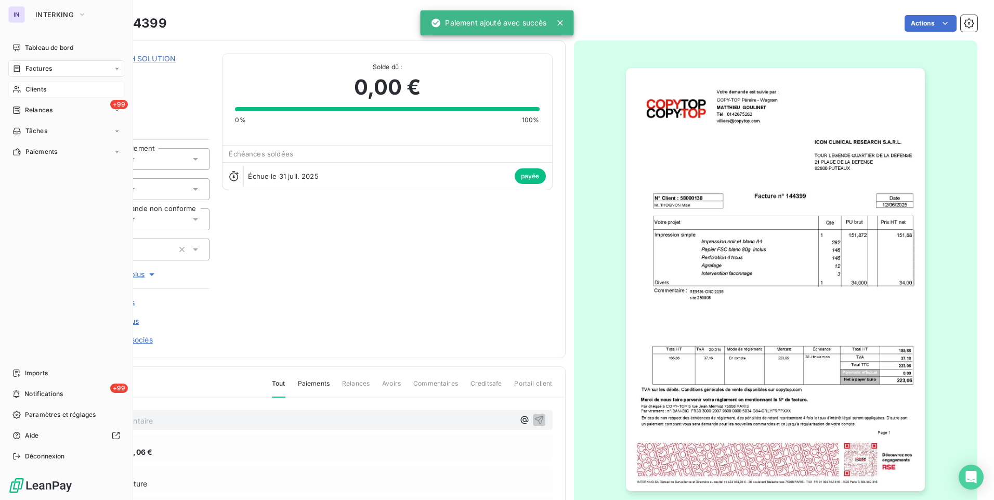
click at [25, 66] on span "Factures" at bounding box center [38, 68] width 27 height 9
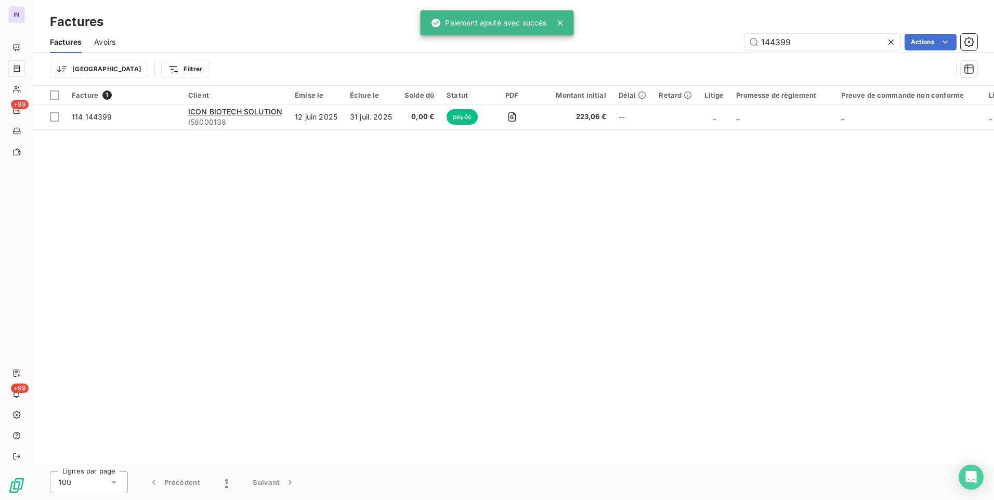
drag, startPoint x: 722, startPoint y: 40, endPoint x: 685, endPoint y: 40, distance: 36.9
click at [685, 40] on div "144399 Actions" at bounding box center [553, 42] width 850 height 17
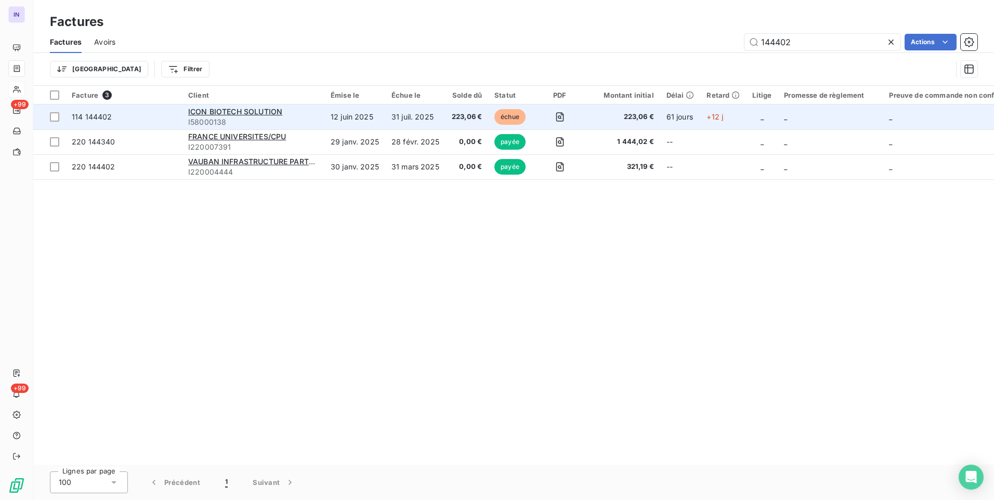
type input "144402"
click at [458, 110] on td "223,06 €" at bounding box center [467, 117] width 43 height 25
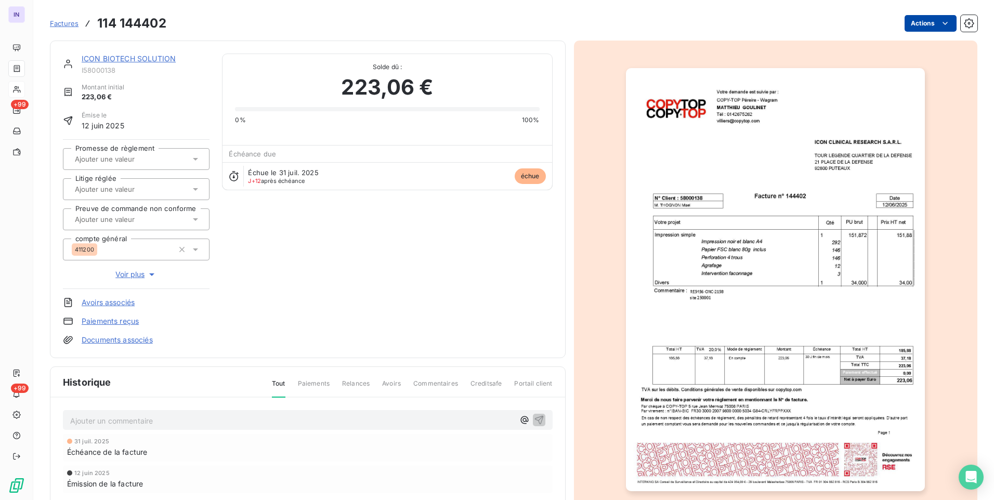
click at [916, 29] on html "IN +99 +99 Factures 114 144402 Actions ICON BIOTECH SOLUTION I58000138 Montant …" at bounding box center [497, 250] width 994 height 500
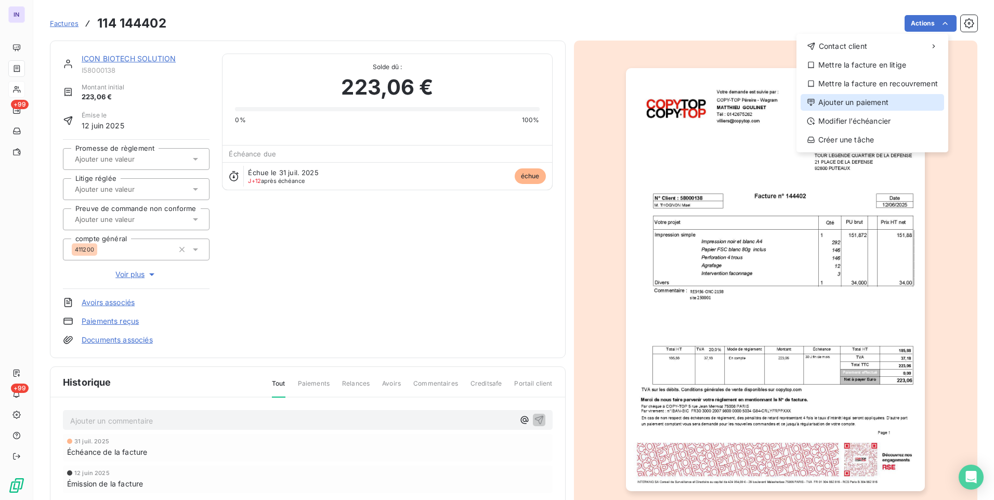
click at [849, 99] on div "Ajouter un paiement" at bounding box center [873, 102] width 144 height 17
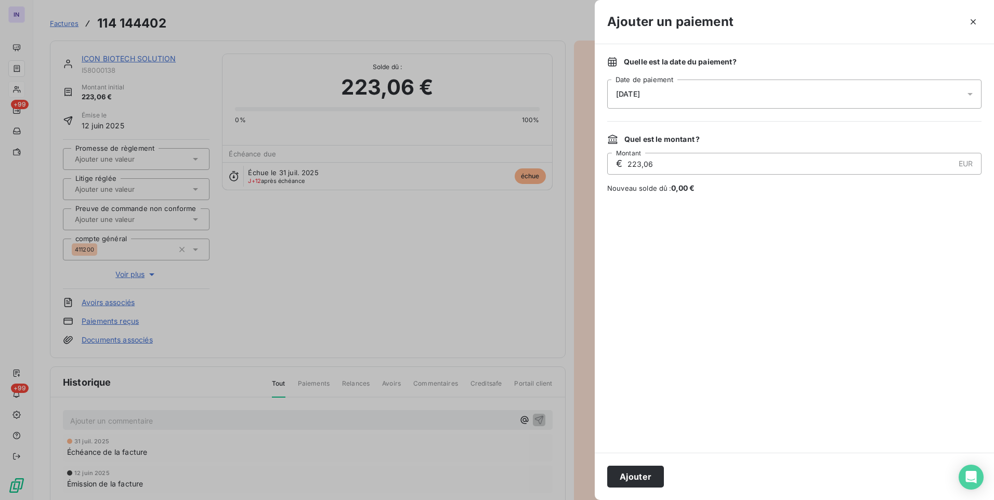
click at [747, 92] on div "[DATE]" at bounding box center [794, 94] width 374 height 29
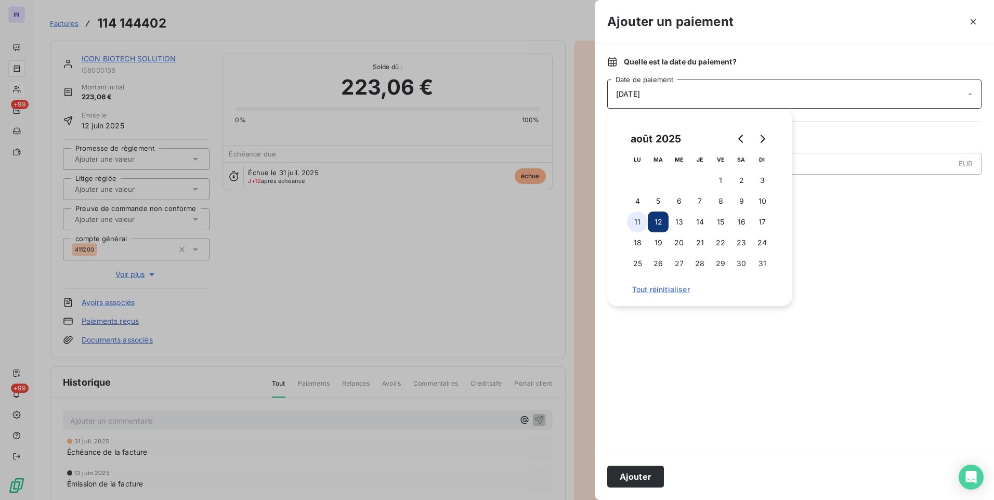
click at [643, 219] on button "11" at bounding box center [637, 222] width 21 height 21
click at [649, 482] on button "Ajouter" at bounding box center [635, 477] width 57 height 22
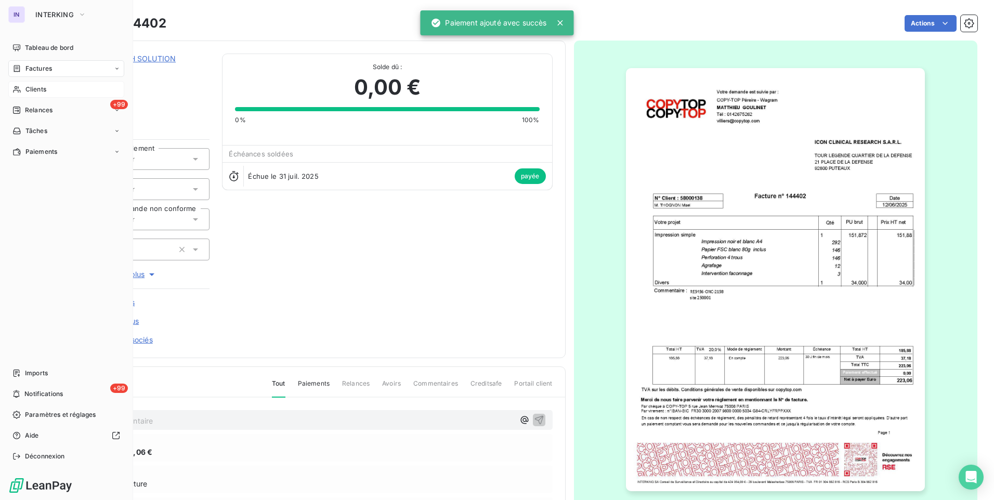
click at [34, 69] on span "Factures" at bounding box center [38, 68] width 27 height 9
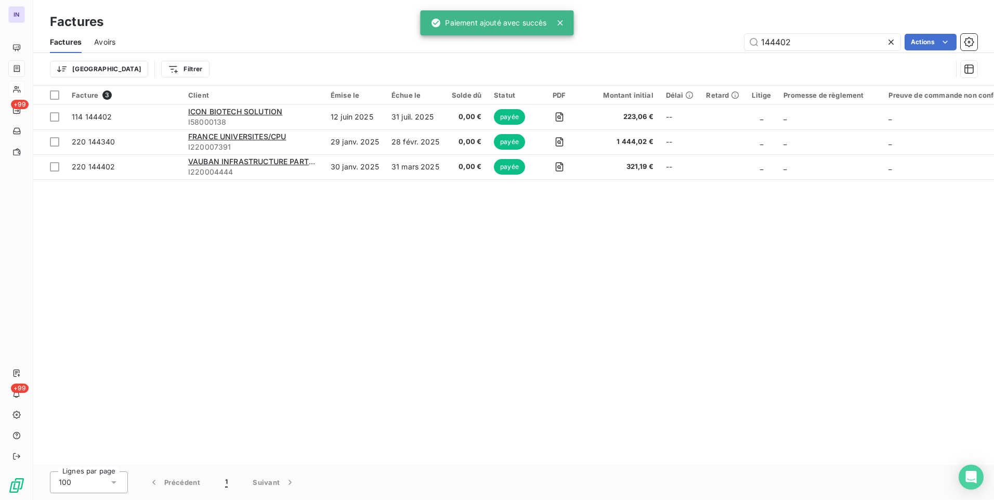
drag, startPoint x: 795, startPoint y: 46, endPoint x: 711, endPoint y: 45, distance: 83.7
click at [711, 45] on div "144402 Actions" at bounding box center [553, 42] width 850 height 17
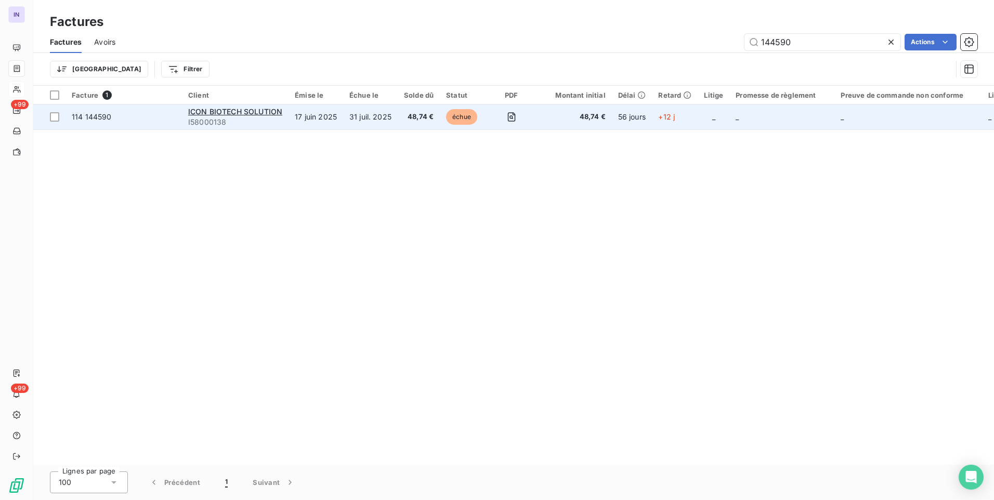
type input "144590"
click at [435, 114] on td "48,74 €" at bounding box center [419, 117] width 42 height 25
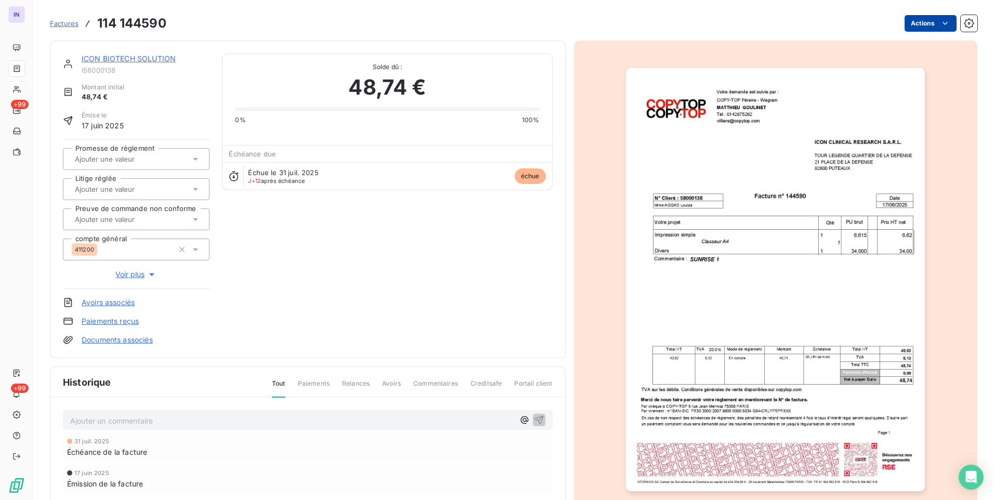
click at [906, 30] on html "IN +99 +99 Factures 114 144590 Actions ICON BIOTECH SOLUTION I58000138 Montant …" at bounding box center [497, 250] width 994 height 500
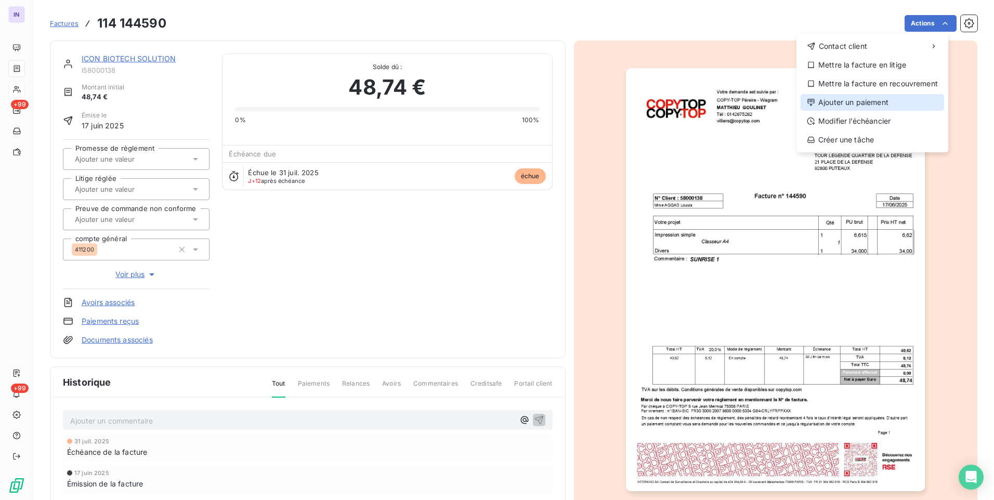
click at [839, 104] on div "Ajouter un paiement" at bounding box center [873, 102] width 144 height 17
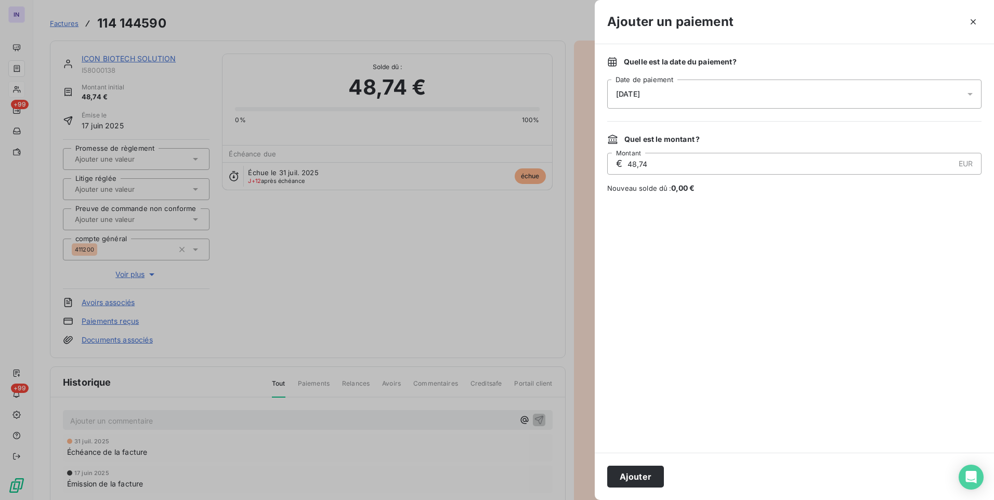
click at [770, 86] on div "[DATE]" at bounding box center [794, 94] width 374 height 29
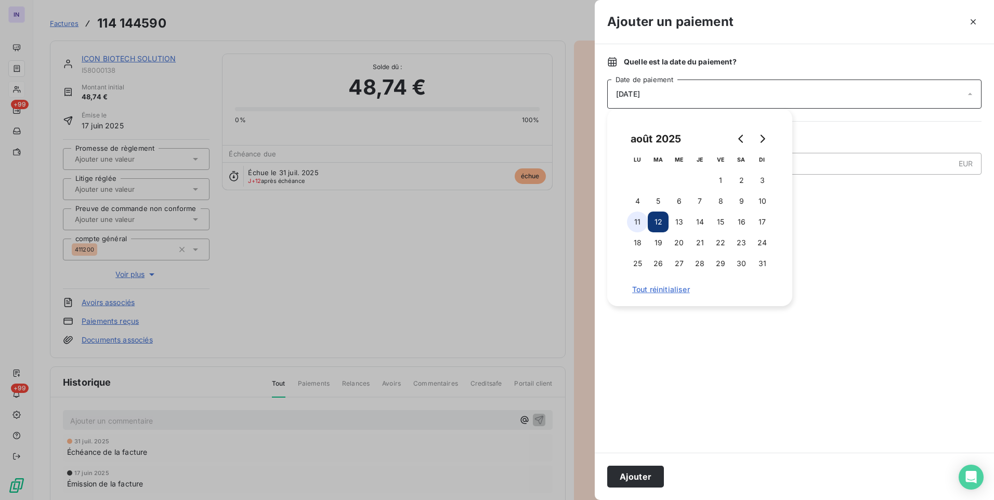
click at [641, 221] on button "11" at bounding box center [637, 222] width 21 height 21
click at [648, 472] on button "Ajouter" at bounding box center [635, 477] width 57 height 22
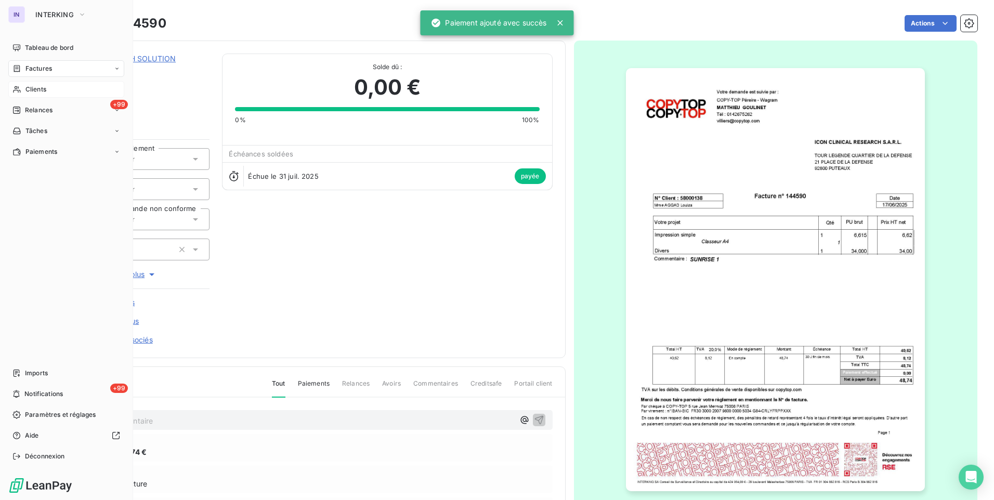
click at [44, 72] on span "Factures" at bounding box center [38, 68] width 27 height 9
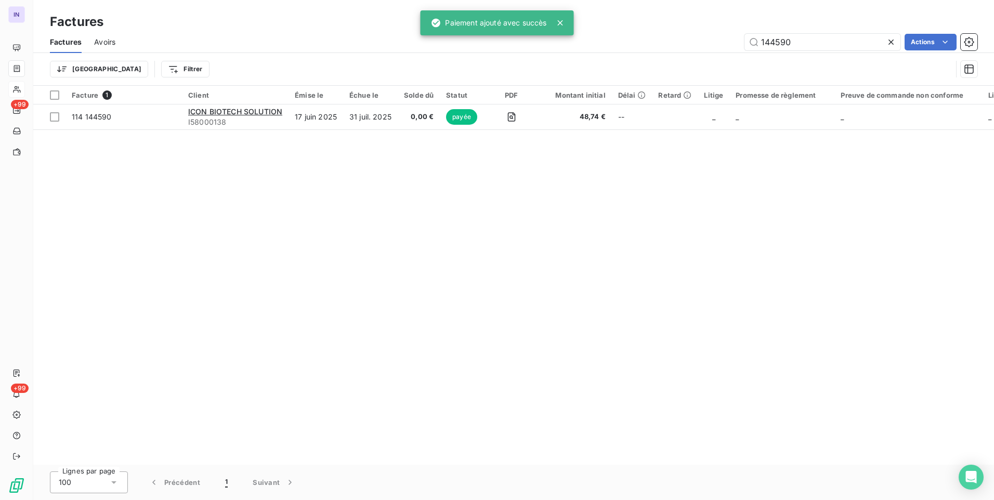
click at [664, 47] on div "144590 Actions" at bounding box center [553, 42] width 850 height 17
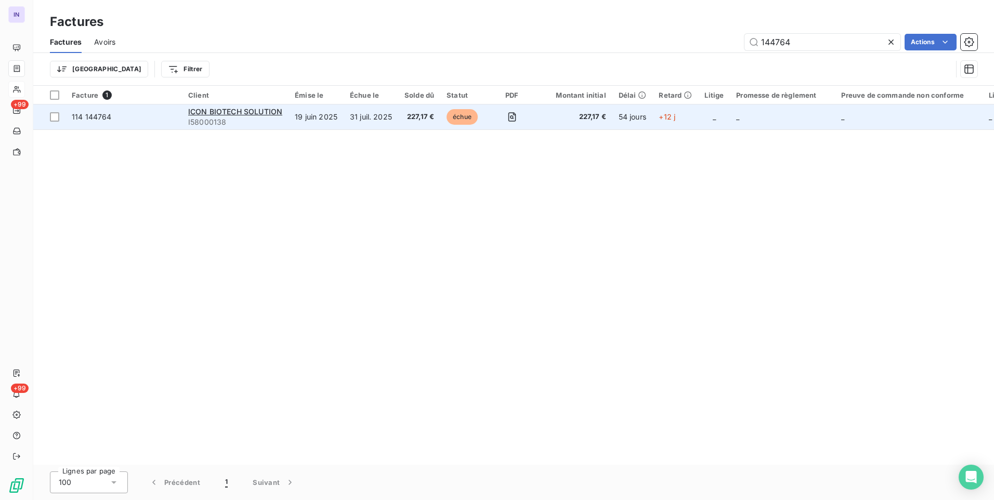
type input "144764"
click at [391, 119] on td "31 juil. 2025" at bounding box center [371, 117] width 55 height 25
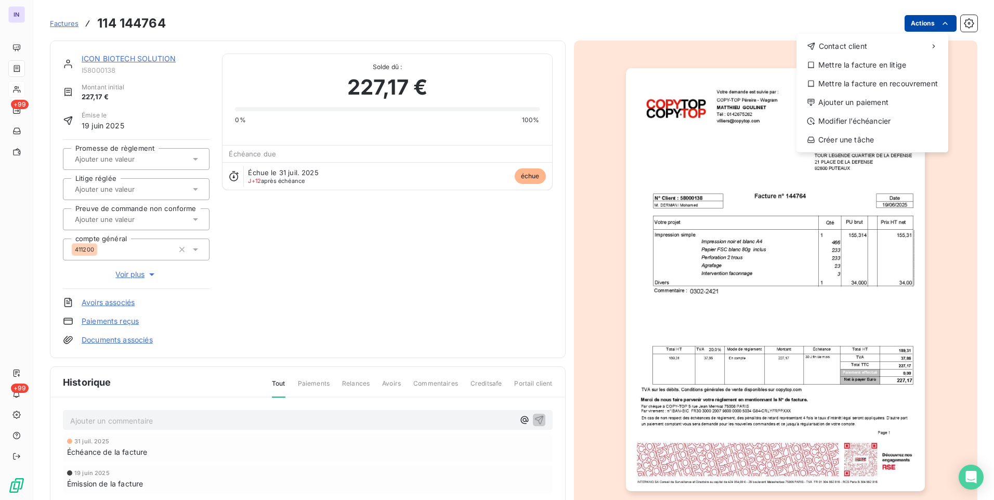
click at [906, 24] on html "IN +99 +99 Factures [PHONE_NUMBER] Actions Contact client Mettre la facture en …" at bounding box center [497, 250] width 994 height 500
click at [848, 107] on div "Ajouter un paiement" at bounding box center [873, 102] width 144 height 17
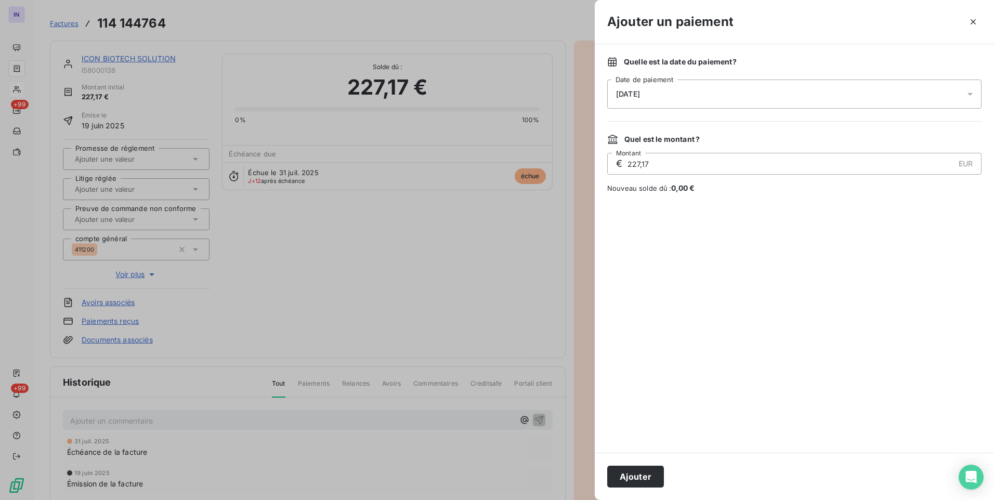
click at [703, 93] on div "[DATE]" at bounding box center [794, 94] width 374 height 29
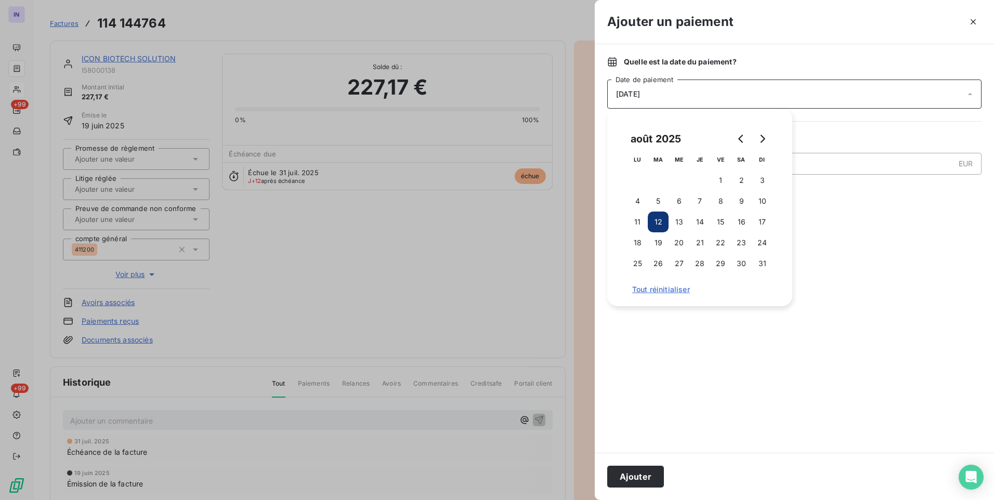
drag, startPoint x: 638, startPoint y: 221, endPoint x: 641, endPoint y: 293, distance: 72.3
click at [638, 221] on button "11" at bounding box center [637, 222] width 21 height 21
click at [634, 482] on button "Ajouter" at bounding box center [635, 477] width 57 height 22
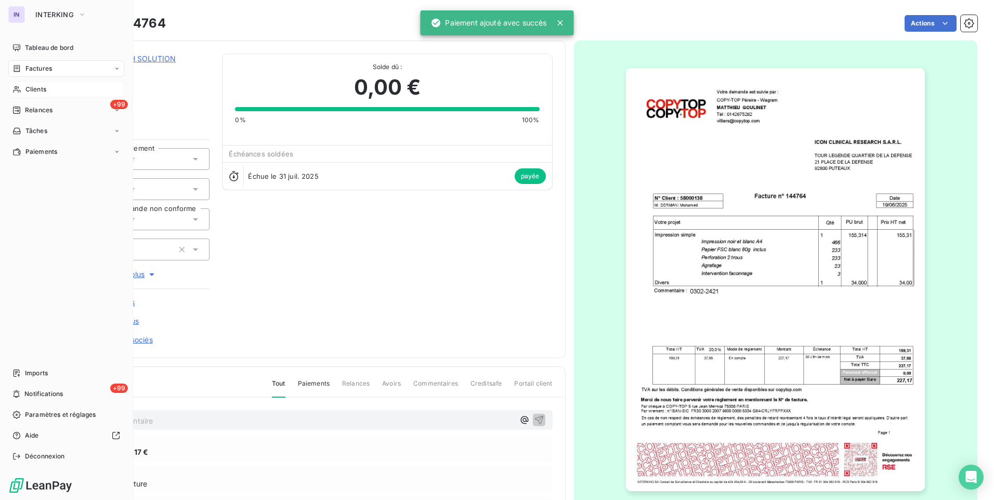
click at [55, 69] on div "Factures" at bounding box center [66, 68] width 116 height 17
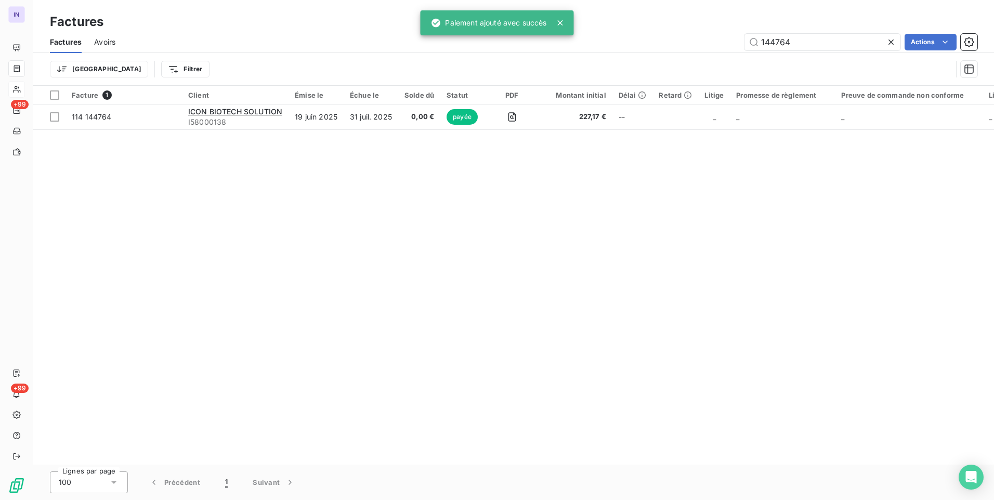
drag, startPoint x: 784, startPoint y: 42, endPoint x: 698, endPoint y: 38, distance: 85.9
click at [698, 38] on div "144764 Actions" at bounding box center [553, 42] width 850 height 17
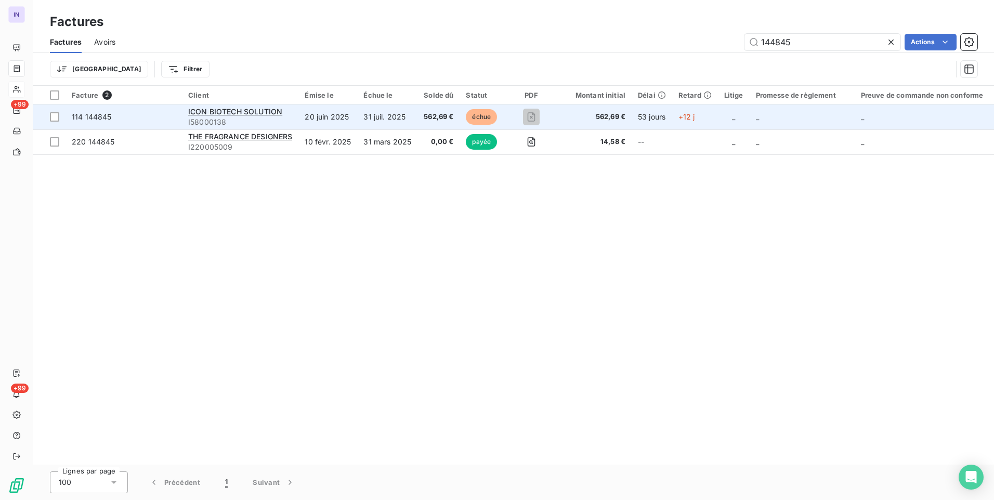
type input "144845"
click at [431, 116] on span "562,69 €" at bounding box center [439, 117] width 30 height 10
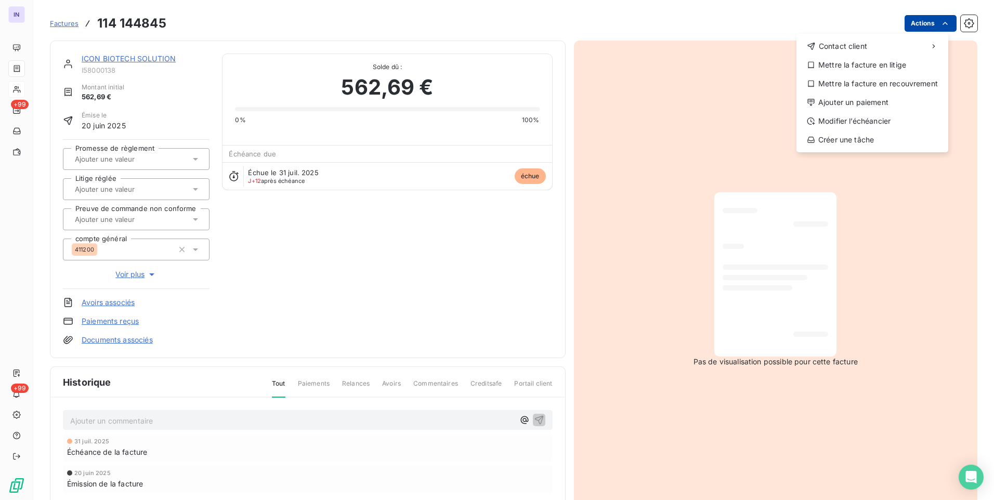
click at [913, 29] on html "IN +99 +99 Factures [PHONE_NUMBER] Actions Contact client Mettre la facture en …" at bounding box center [497, 250] width 994 height 500
click at [836, 99] on div "Ajouter un paiement" at bounding box center [873, 102] width 144 height 17
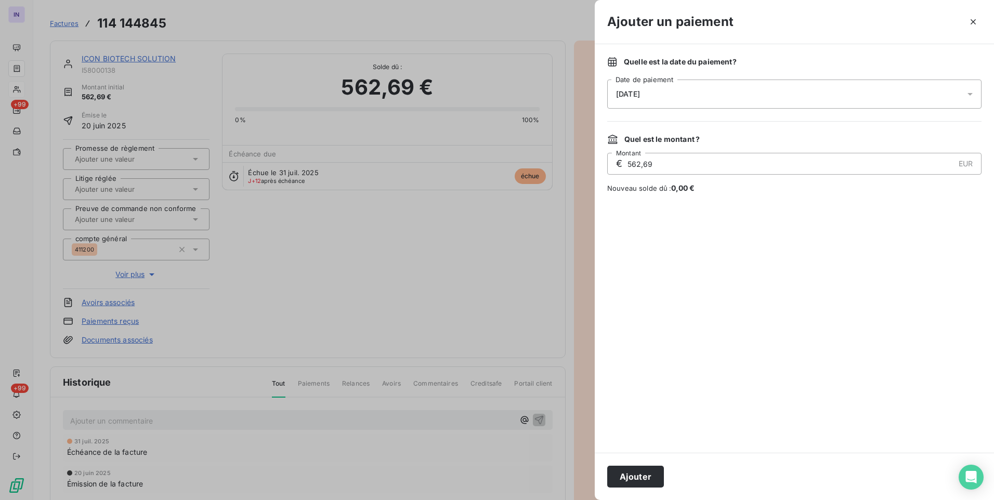
click at [719, 94] on div "[DATE]" at bounding box center [794, 94] width 374 height 29
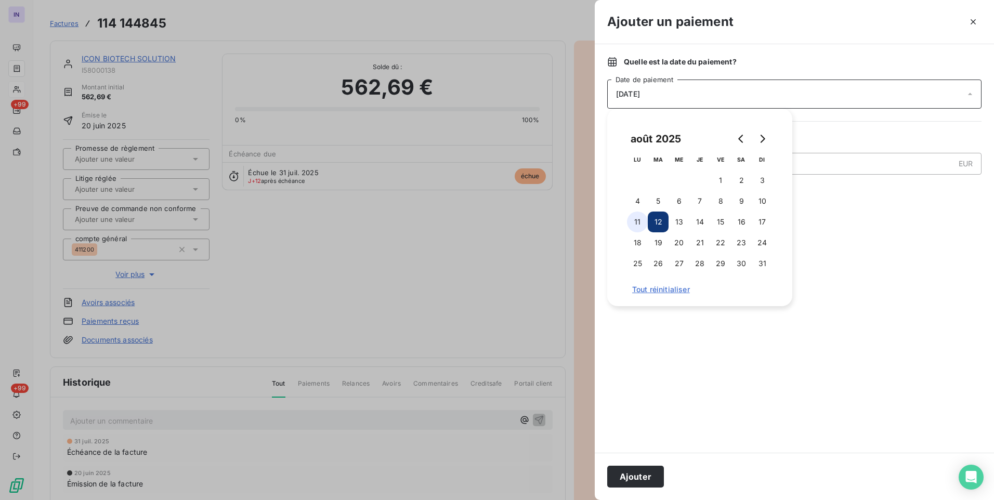
click at [642, 220] on button "11" at bounding box center [637, 222] width 21 height 21
click at [648, 473] on button "Ajouter" at bounding box center [635, 477] width 57 height 22
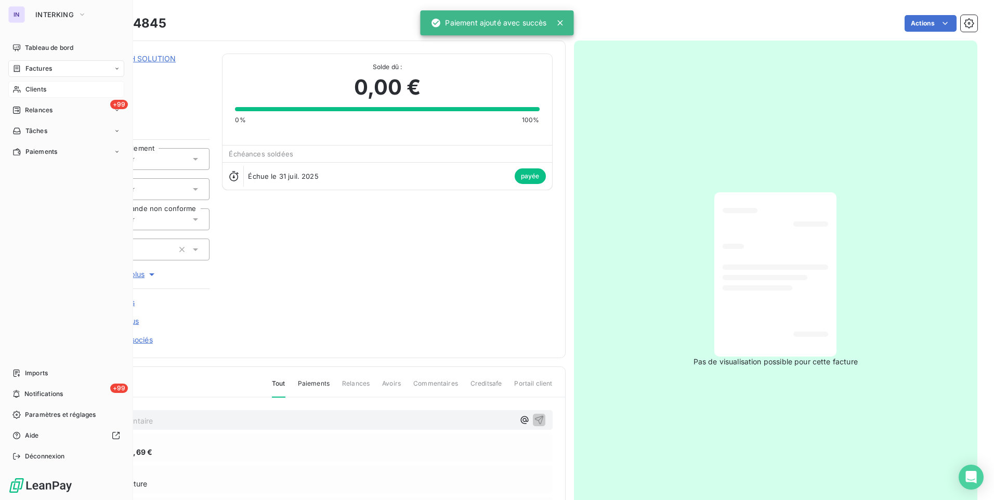
click at [35, 70] on span "Factures" at bounding box center [38, 68] width 27 height 9
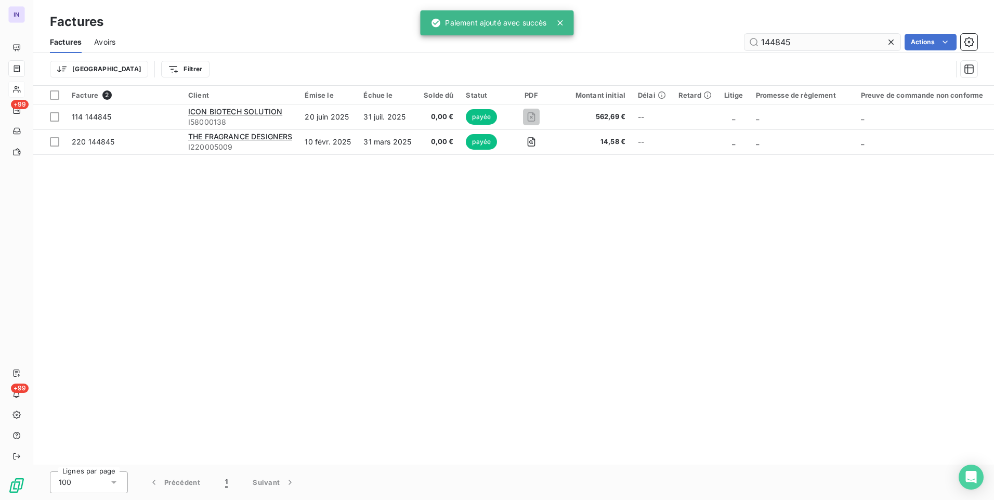
drag, startPoint x: 775, startPoint y: 43, endPoint x: 760, endPoint y: 43, distance: 15.1
click at [761, 43] on div "Factures Avoirs 144845 Actions" at bounding box center [513, 42] width 961 height 22
click at [803, 48] on input "144845" at bounding box center [823, 42] width 156 height 17
drag, startPoint x: 810, startPoint y: 43, endPoint x: 716, endPoint y: 35, distance: 93.9
click at [716, 35] on div "144845 Actions" at bounding box center [553, 42] width 850 height 17
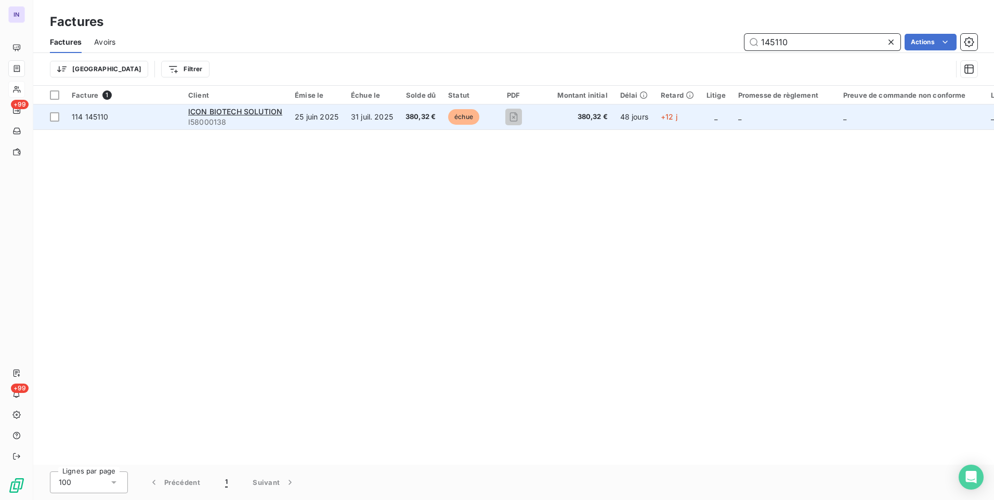
type input "145110"
click at [430, 114] on span "380,32 €" at bounding box center [421, 117] width 30 height 10
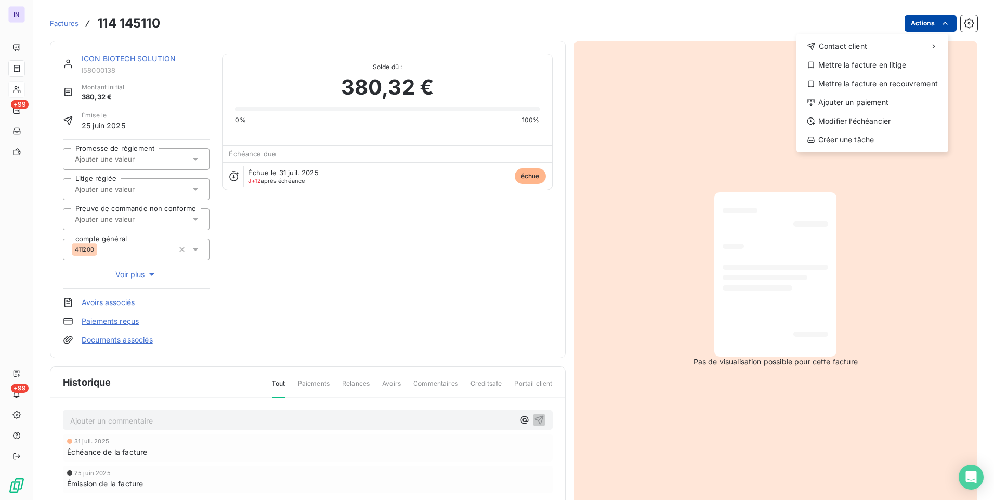
click at [911, 26] on html "IN +99 +99 Factures [PHONE_NUMBER] Actions Contact client Mettre la facture en …" at bounding box center [497, 250] width 994 height 500
click at [859, 101] on div "Ajouter un paiement" at bounding box center [873, 102] width 144 height 17
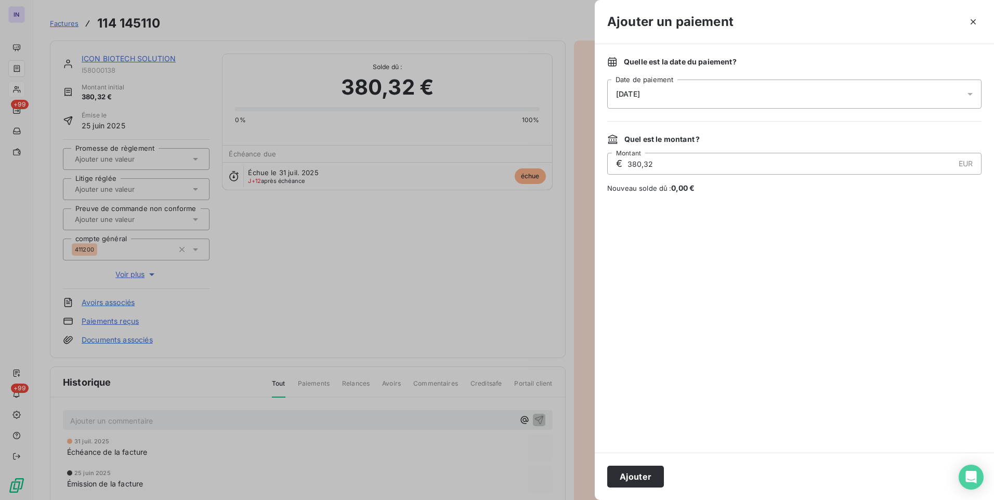
click at [748, 99] on div "[DATE]" at bounding box center [794, 94] width 374 height 29
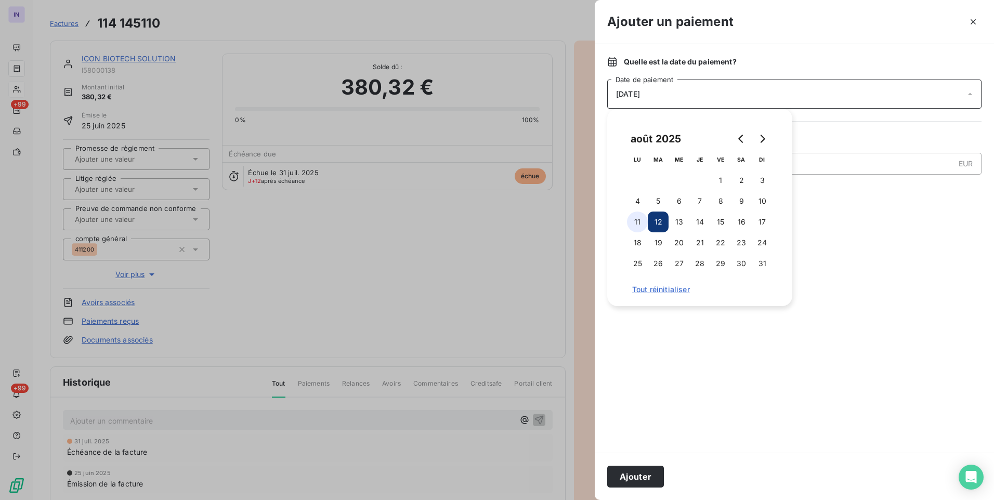
click at [636, 222] on button "11" at bounding box center [637, 222] width 21 height 21
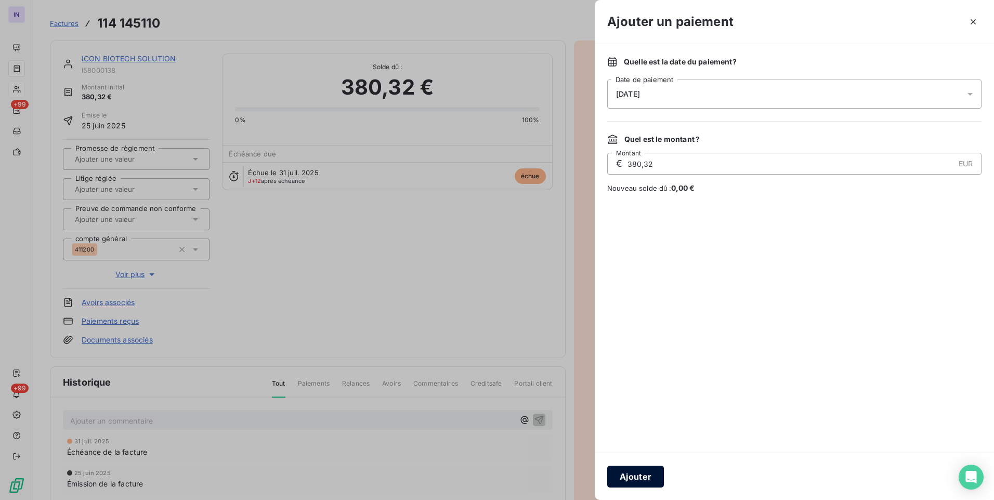
click at [633, 468] on button "Ajouter" at bounding box center [635, 477] width 57 height 22
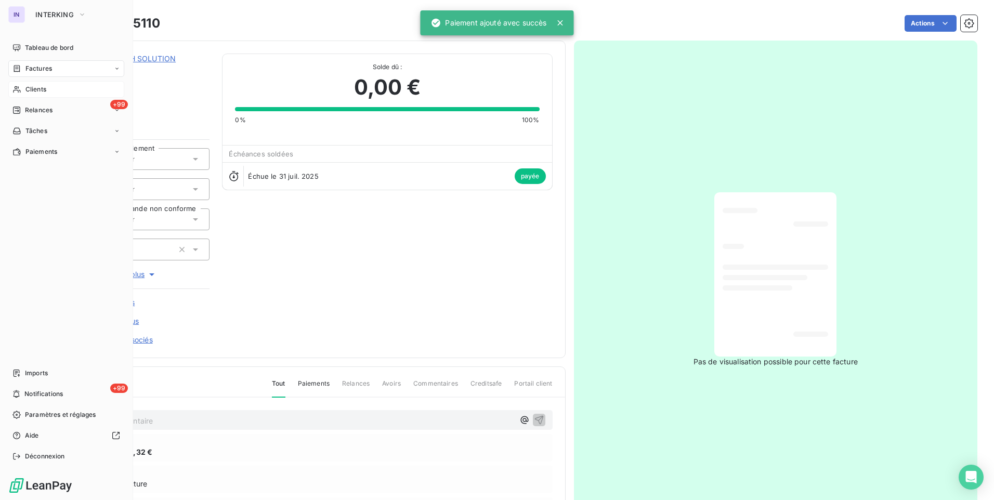
drag, startPoint x: 46, startPoint y: 73, endPoint x: 119, endPoint y: 80, distance: 73.2
click at [46, 73] on span "Factures" at bounding box center [38, 68] width 27 height 9
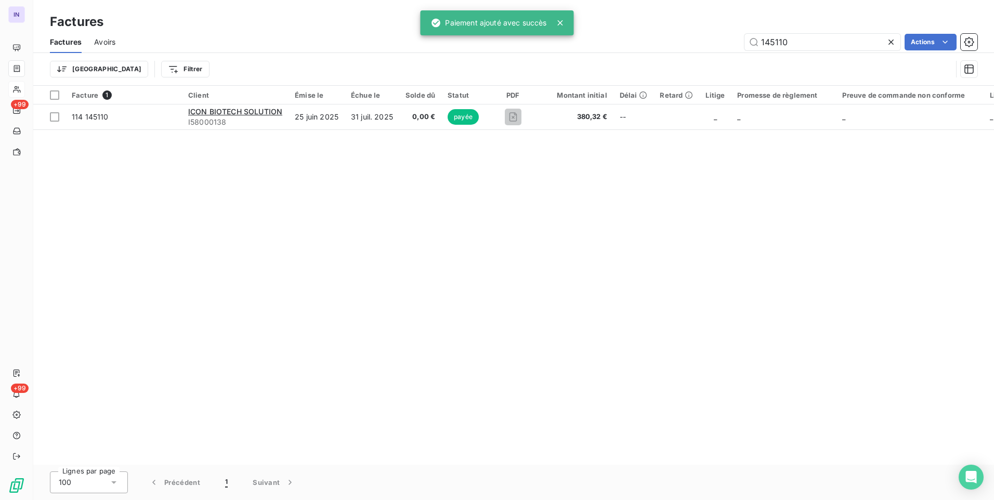
drag, startPoint x: 804, startPoint y: 40, endPoint x: 731, endPoint y: 39, distance: 73.8
click at [731, 39] on div "145110 Actions" at bounding box center [553, 42] width 850 height 17
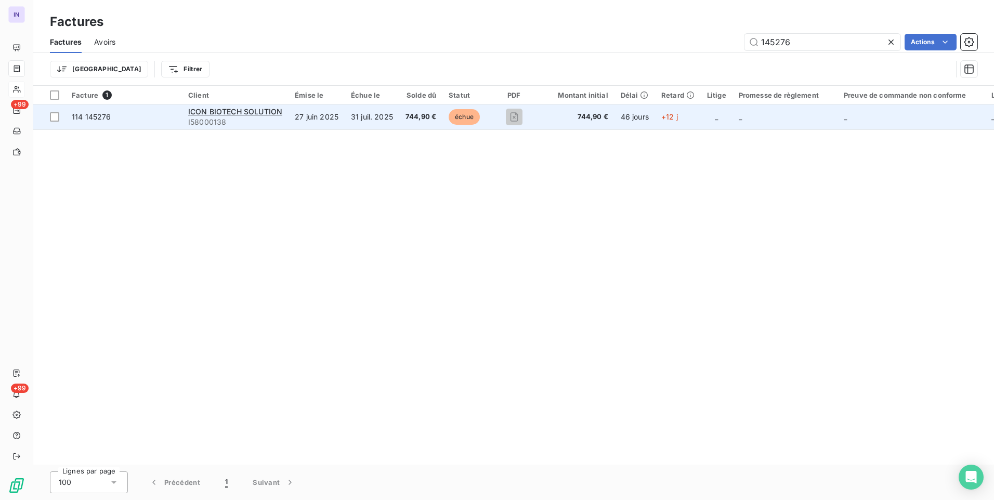
type input "145276"
click at [412, 119] on span "744,90 €" at bounding box center [421, 117] width 31 height 10
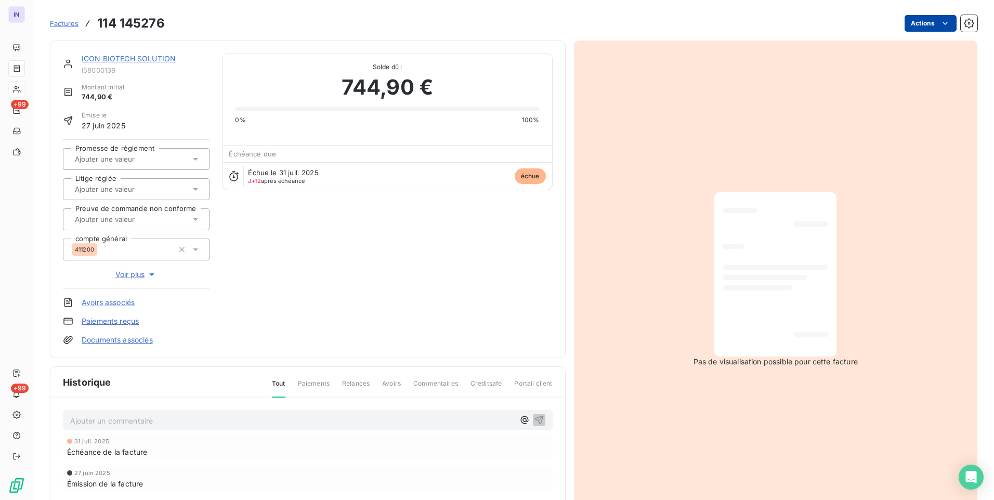
click at [919, 21] on html "IN +99 +99 Factures 114 145276 Actions ICON BIOTECH SOLUTION I58000138 Montant …" at bounding box center [497, 250] width 994 height 500
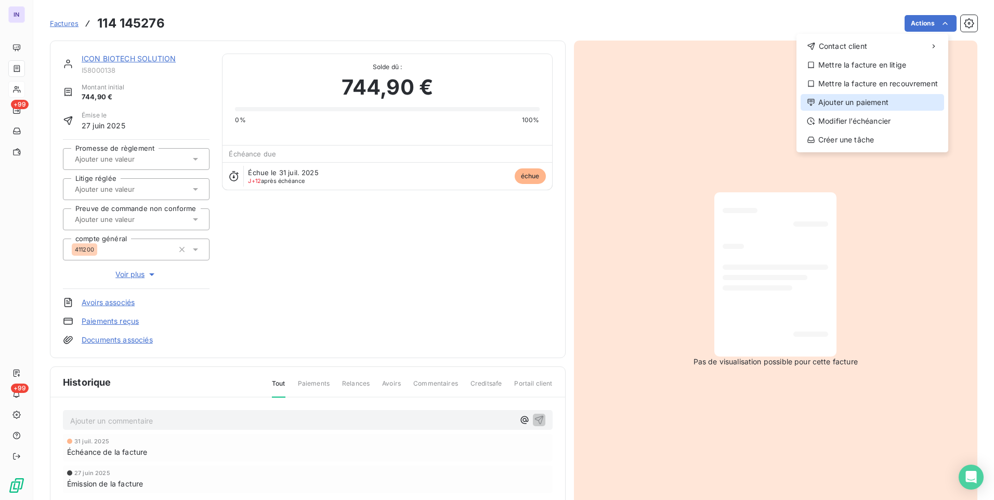
click at [861, 102] on div "Ajouter un paiement" at bounding box center [873, 102] width 144 height 17
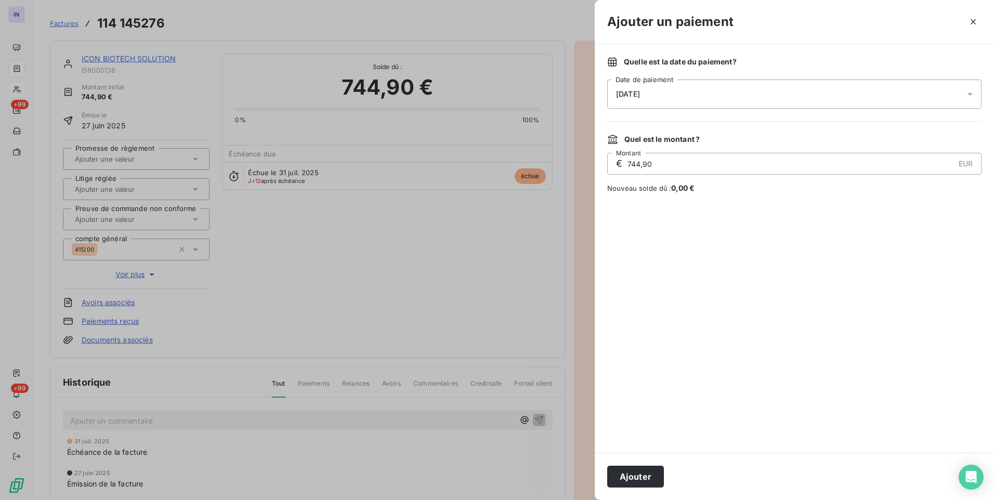
click at [726, 100] on div "[DATE]" at bounding box center [794, 94] width 374 height 29
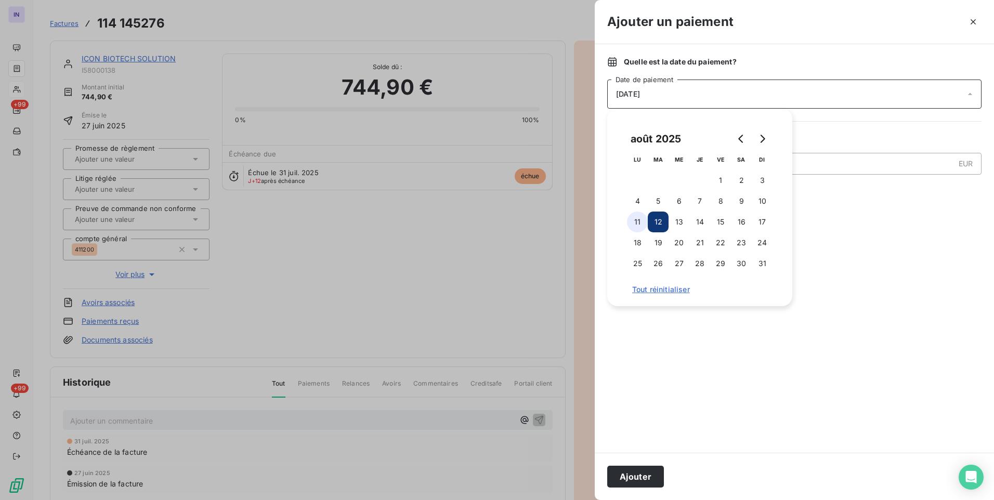
drag, startPoint x: 636, startPoint y: 221, endPoint x: 657, endPoint y: 335, distance: 115.9
click at [636, 221] on button "11" at bounding box center [637, 222] width 21 height 21
click at [647, 483] on button "Ajouter" at bounding box center [635, 477] width 57 height 22
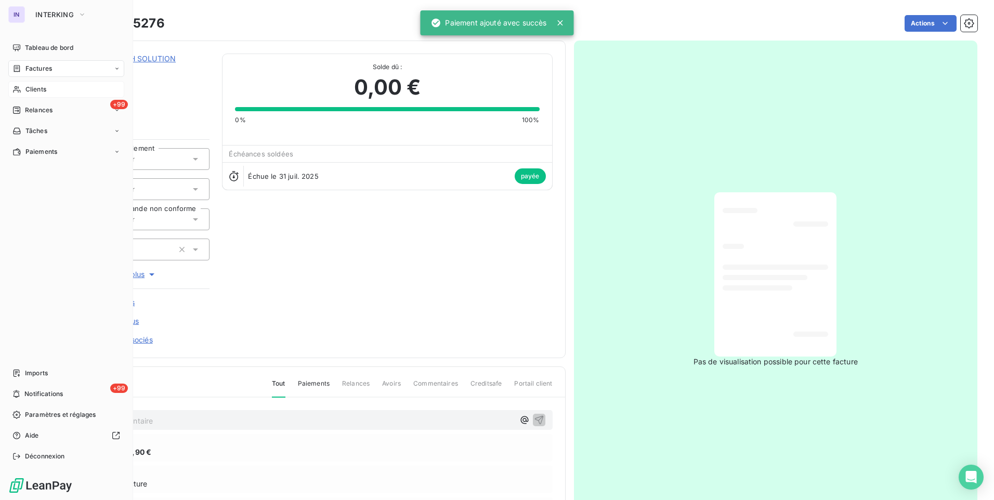
click at [37, 65] on span "Factures" at bounding box center [38, 68] width 27 height 9
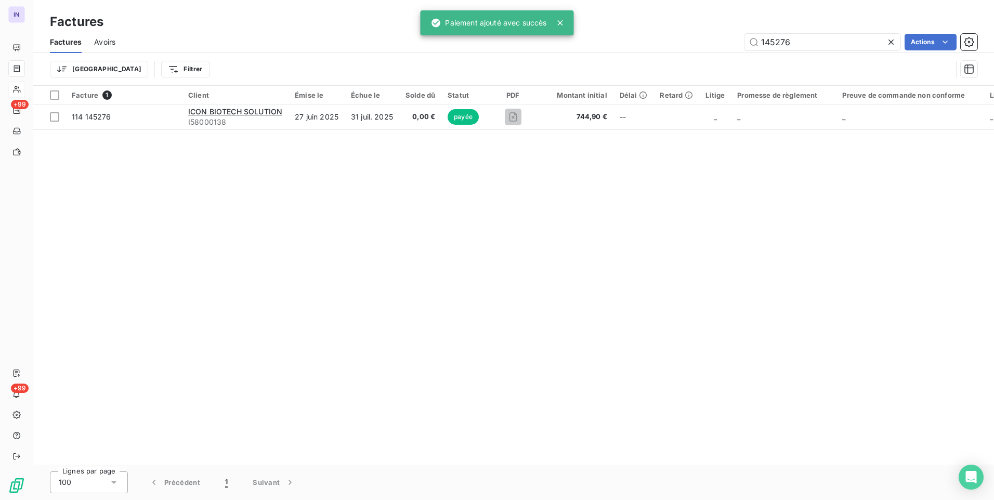
drag, startPoint x: 791, startPoint y: 43, endPoint x: 709, endPoint y: 47, distance: 82.8
click at [716, 43] on div "145276 Actions" at bounding box center [553, 42] width 850 height 17
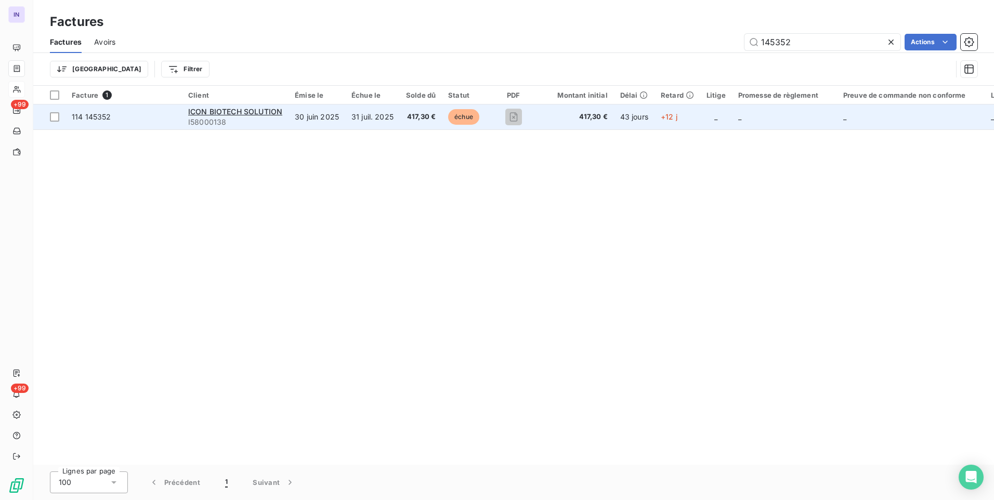
type input "145352"
click at [366, 121] on td "31 juil. 2025" at bounding box center [372, 117] width 55 height 25
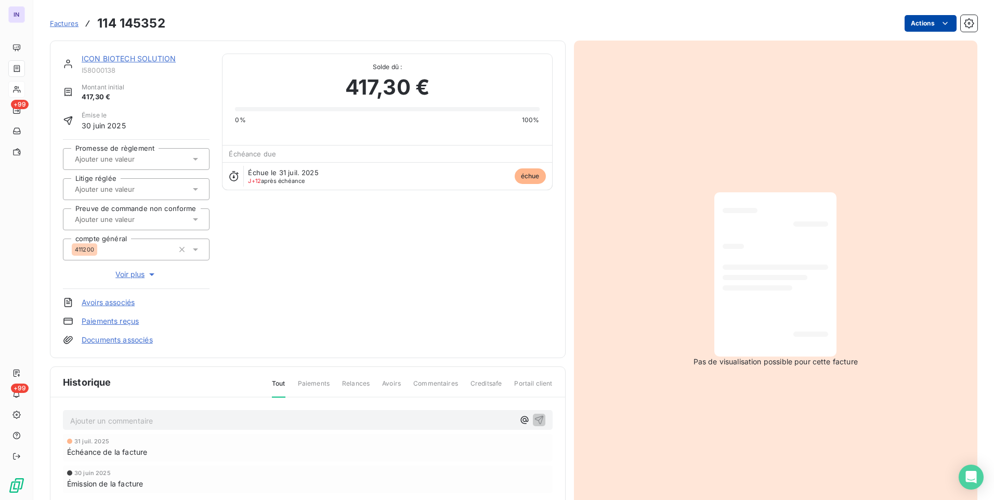
click at [914, 22] on html "IN +99 +99 Factures 114 145352 Actions ICON BIOTECH SOLUTION I58000138 Montant …" at bounding box center [497, 250] width 994 height 500
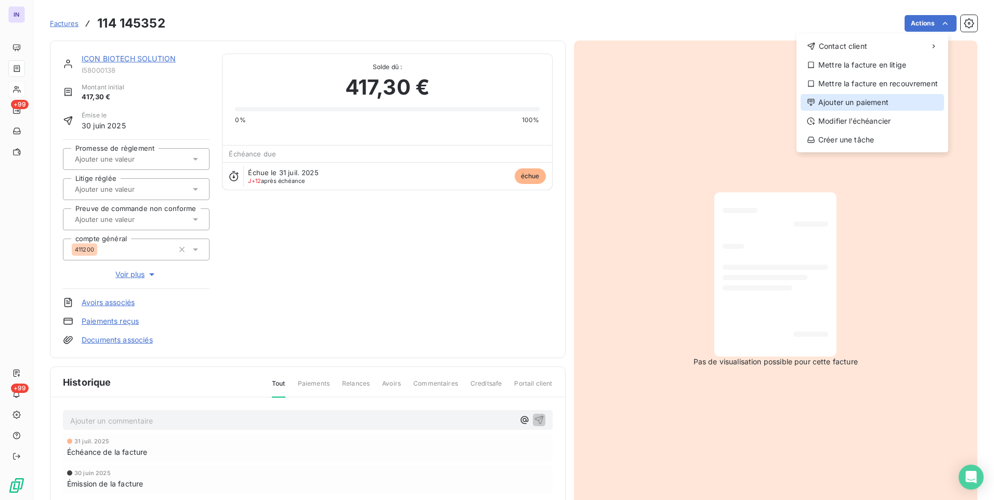
click at [833, 101] on div "Ajouter un paiement" at bounding box center [873, 102] width 144 height 17
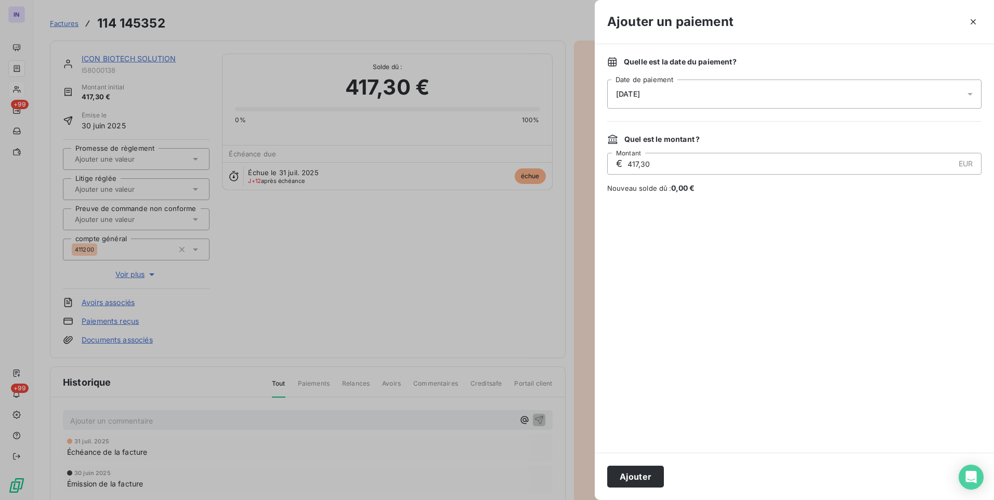
click at [641, 111] on div "Quelle est la date du paiement ? [DATE] Date de paiement Quel est le montant ? …" at bounding box center [794, 248] width 399 height 409
click at [640, 95] on span "[DATE]" at bounding box center [628, 94] width 24 height 8
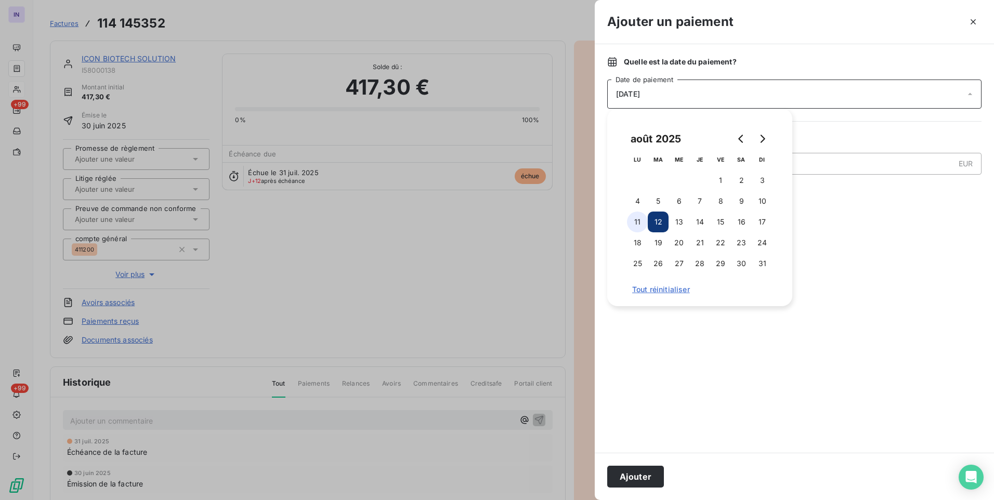
drag, startPoint x: 638, startPoint y: 213, endPoint x: 638, endPoint y: 242, distance: 29.1
click at [638, 213] on button "11" at bounding box center [637, 222] width 21 height 21
drag, startPoint x: 648, startPoint y: 476, endPoint x: 177, endPoint y: 216, distance: 538.4
click at [644, 475] on button "Ajouter" at bounding box center [635, 477] width 57 height 22
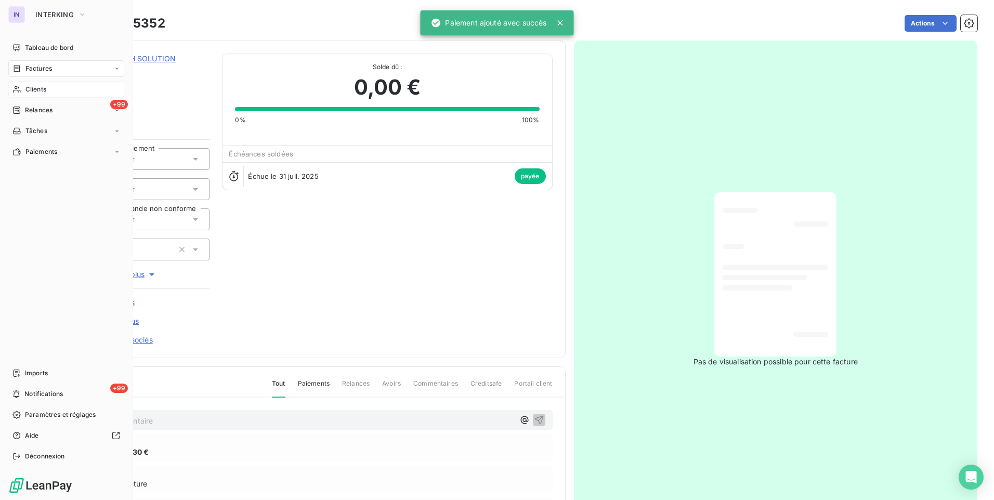
click at [42, 62] on div "Factures" at bounding box center [66, 68] width 116 height 17
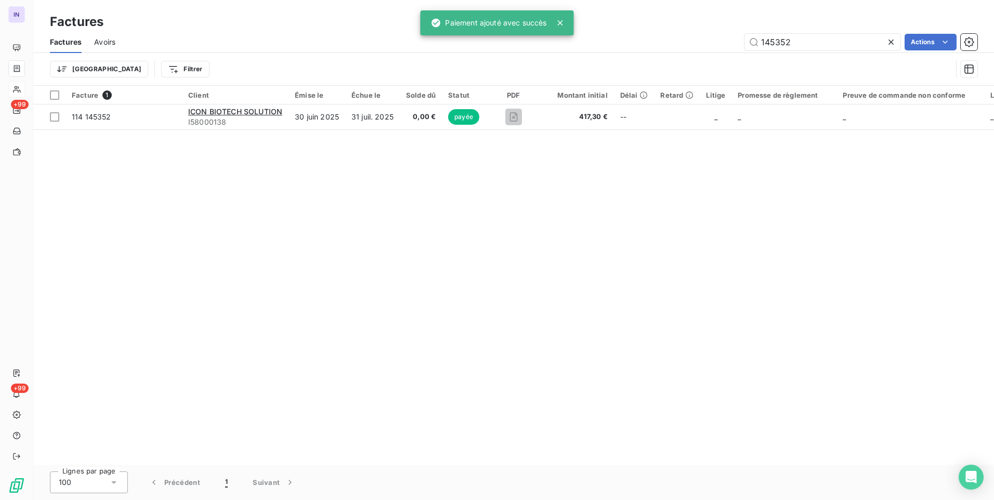
drag, startPoint x: 731, startPoint y: 45, endPoint x: 722, endPoint y: 45, distance: 8.8
click at [723, 45] on div "145352 Actions" at bounding box center [553, 42] width 850 height 17
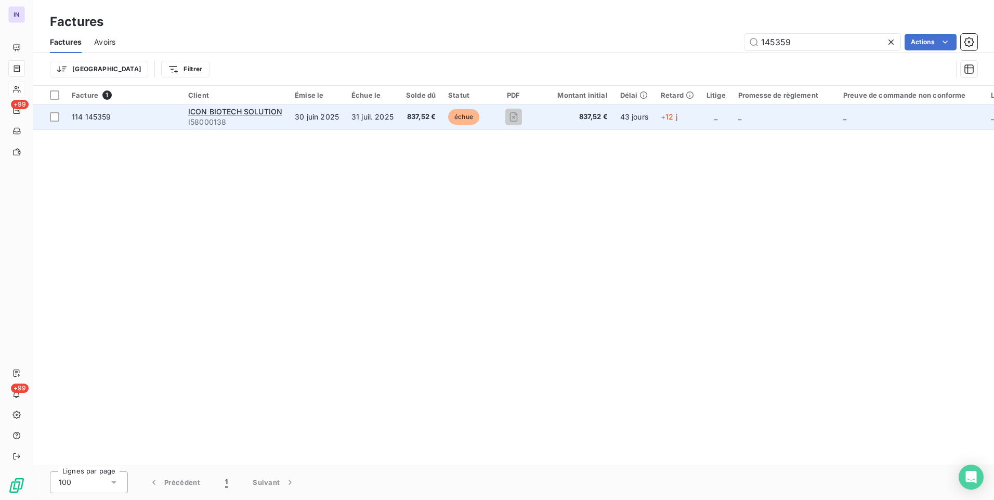
type input "145359"
click at [380, 111] on td "31 juil. 2025" at bounding box center [372, 117] width 55 height 25
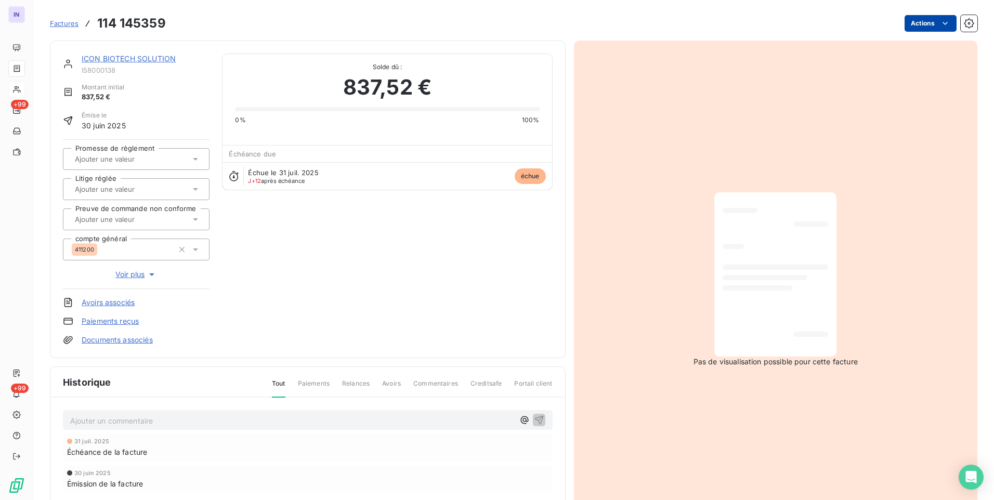
click at [924, 27] on html "IN +99 +99 Factures 114 145359 Actions ICON BIOTECH SOLUTION I58000138 Montant …" at bounding box center [497, 250] width 994 height 500
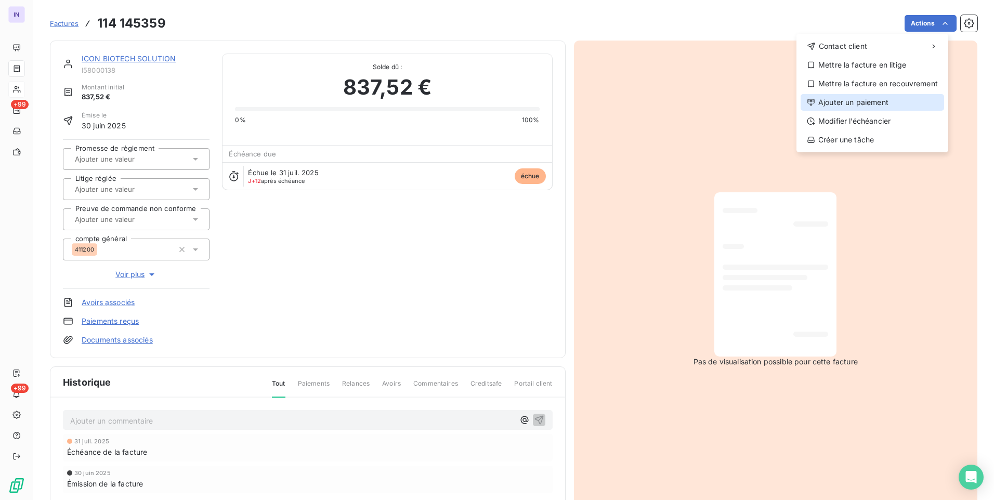
click at [864, 99] on div "Ajouter un paiement" at bounding box center [873, 102] width 144 height 17
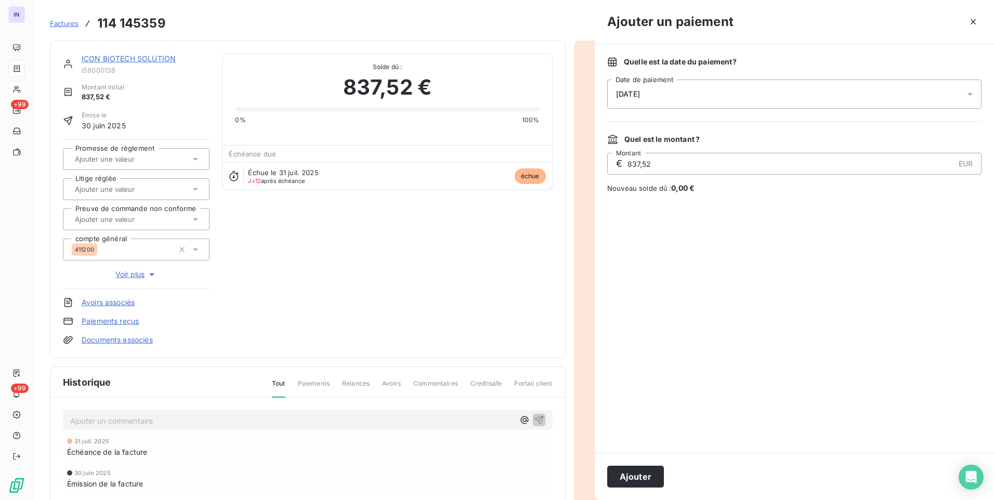
click at [702, 91] on div "[DATE]" at bounding box center [794, 94] width 374 height 29
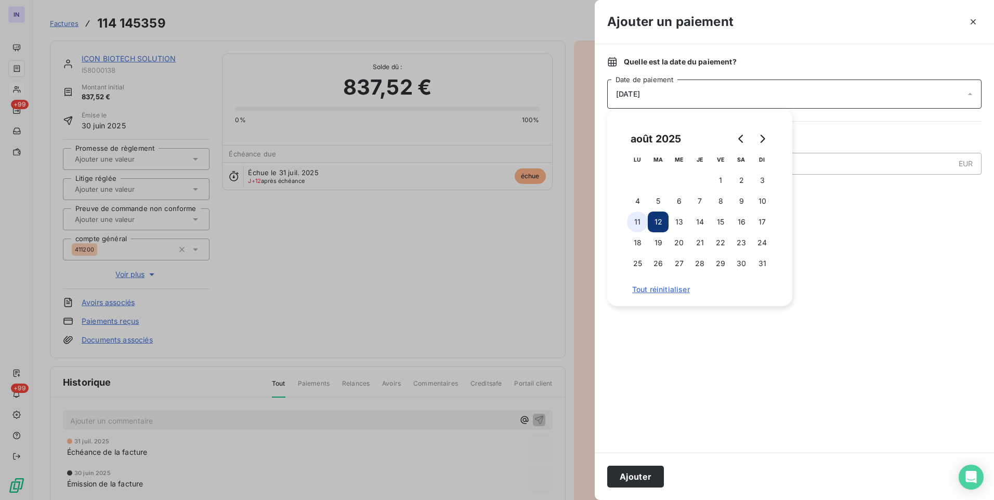
click at [640, 229] on button "11" at bounding box center [637, 222] width 21 height 21
click at [646, 480] on button "Ajouter" at bounding box center [635, 477] width 57 height 22
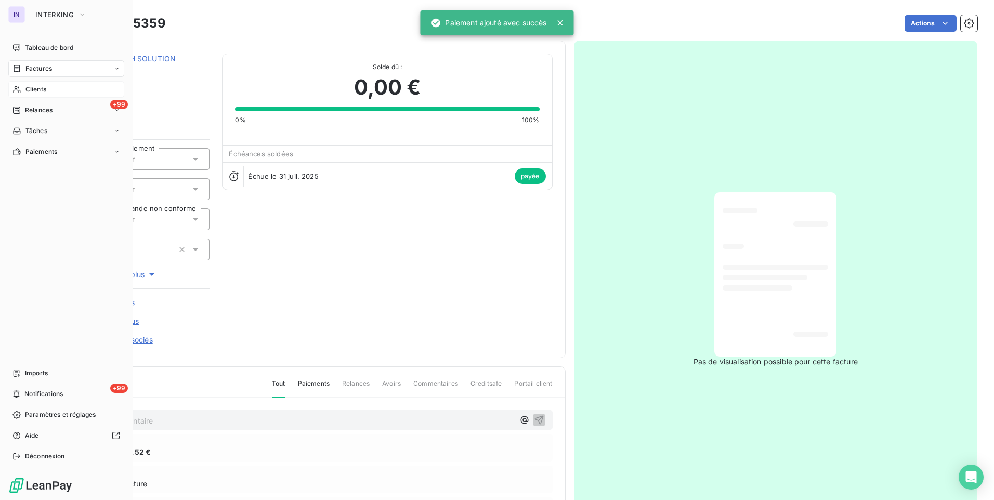
drag, startPoint x: 43, startPoint y: 67, endPoint x: 81, endPoint y: 73, distance: 38.9
click at [43, 67] on span "Factures" at bounding box center [38, 68] width 27 height 9
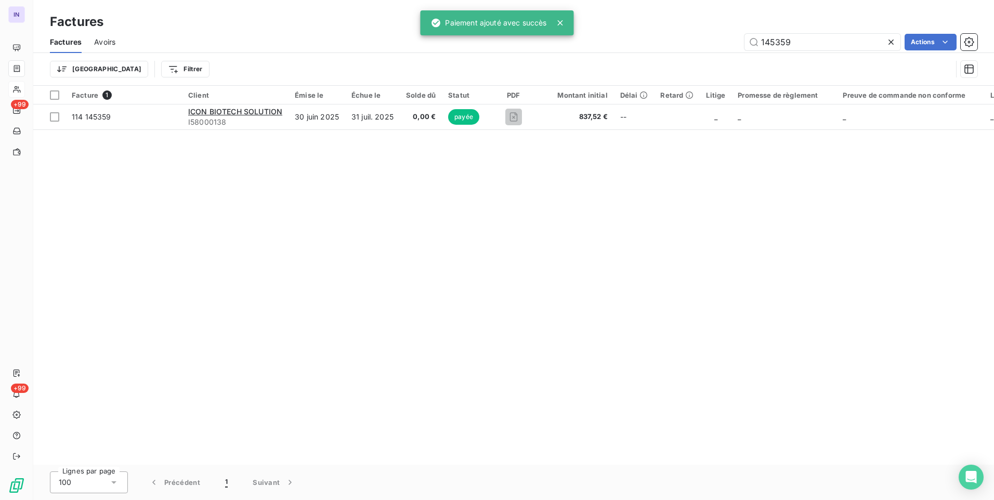
drag, startPoint x: 831, startPoint y: 41, endPoint x: 688, endPoint y: 33, distance: 143.2
click at [688, 34] on div "145359 Actions" at bounding box center [553, 42] width 850 height 17
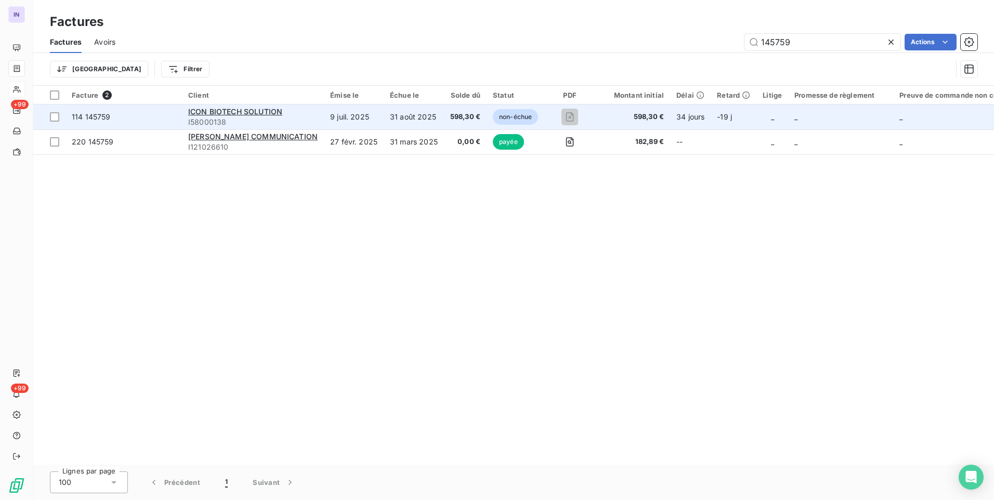
type input "145759"
click at [367, 113] on td "9 juil. 2025" at bounding box center [354, 117] width 60 height 25
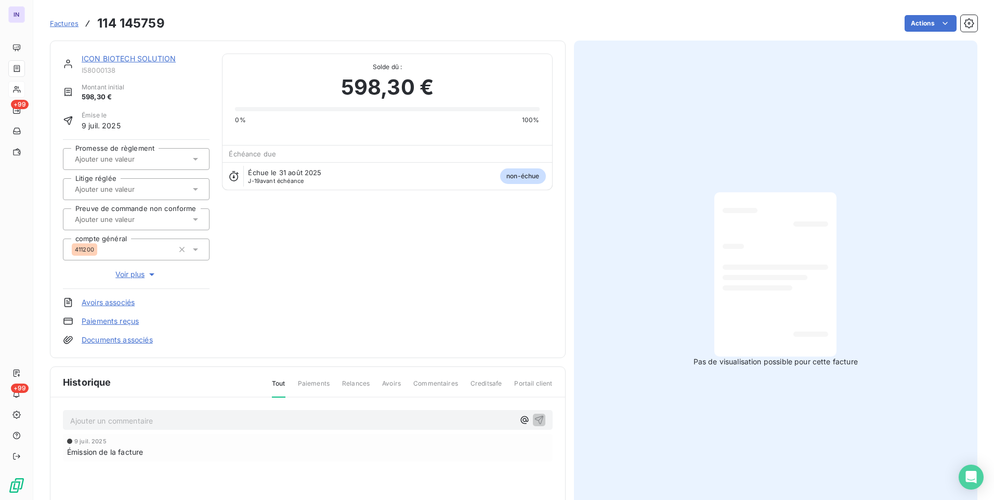
click at [911, 24] on html "IN +99 +99 Factures 114 145759 Actions ICON BIOTECH SOLUTION I58000138 Montant …" at bounding box center [497, 250] width 994 height 500
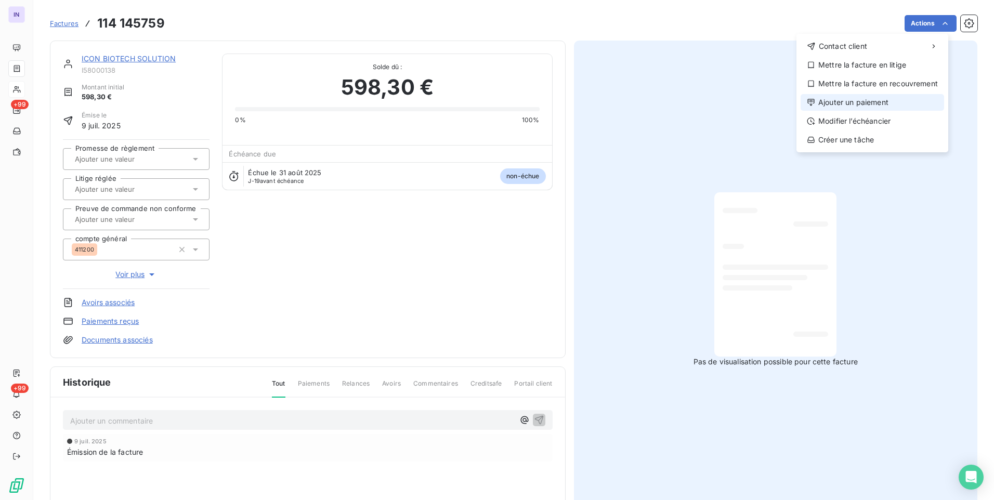
click at [822, 106] on div "Ajouter un paiement" at bounding box center [873, 102] width 144 height 17
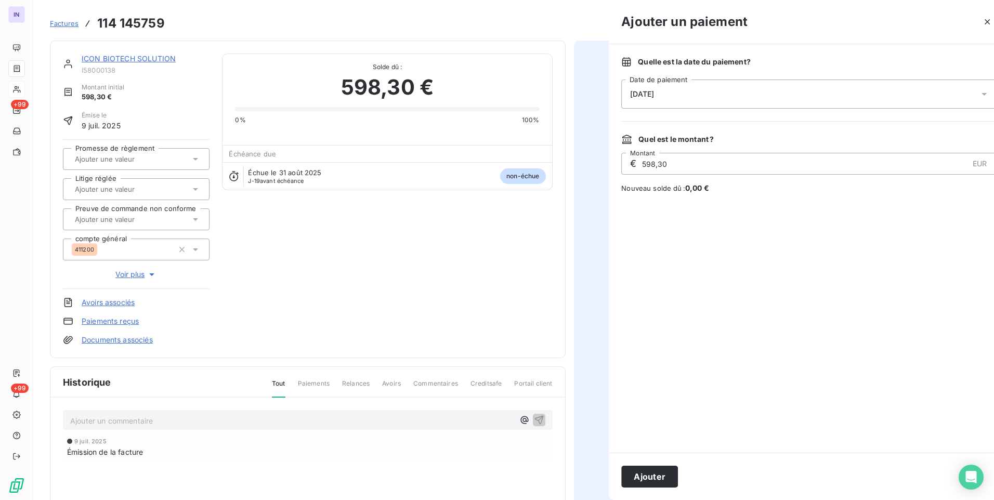
click at [759, 90] on div "[DATE]" at bounding box center [808, 94] width 374 height 29
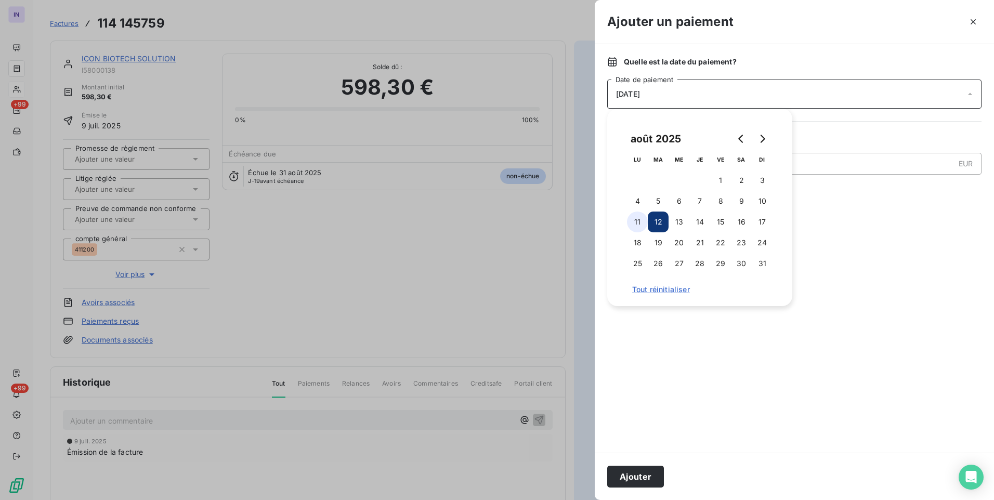
click at [638, 218] on button "11" at bounding box center [637, 222] width 21 height 21
click at [638, 477] on button "Ajouter" at bounding box center [635, 477] width 57 height 22
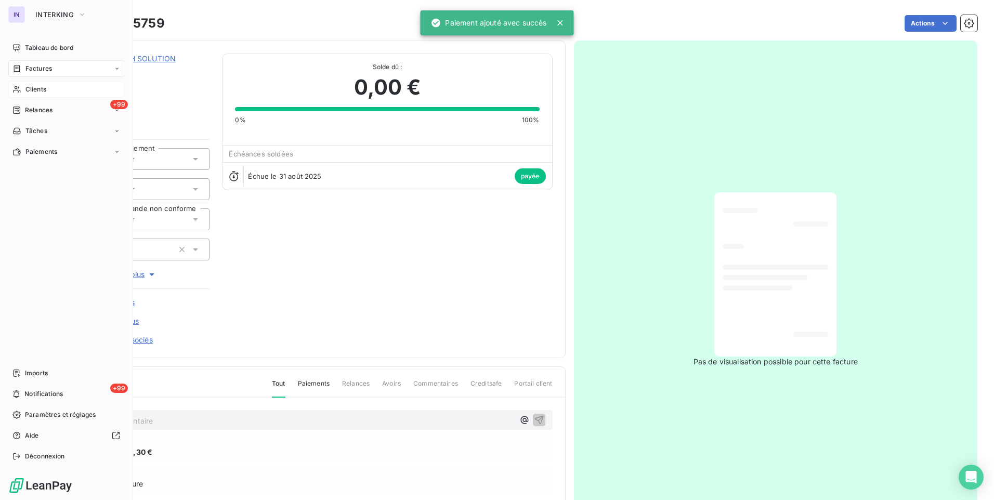
click at [45, 69] on span "Factures" at bounding box center [38, 68] width 27 height 9
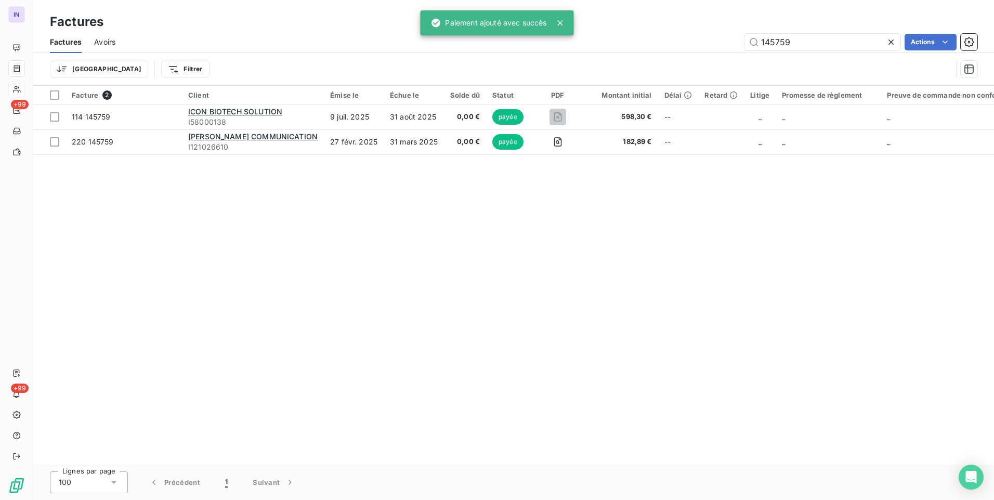
click at [722, 40] on div "145759 Actions" at bounding box center [553, 42] width 850 height 17
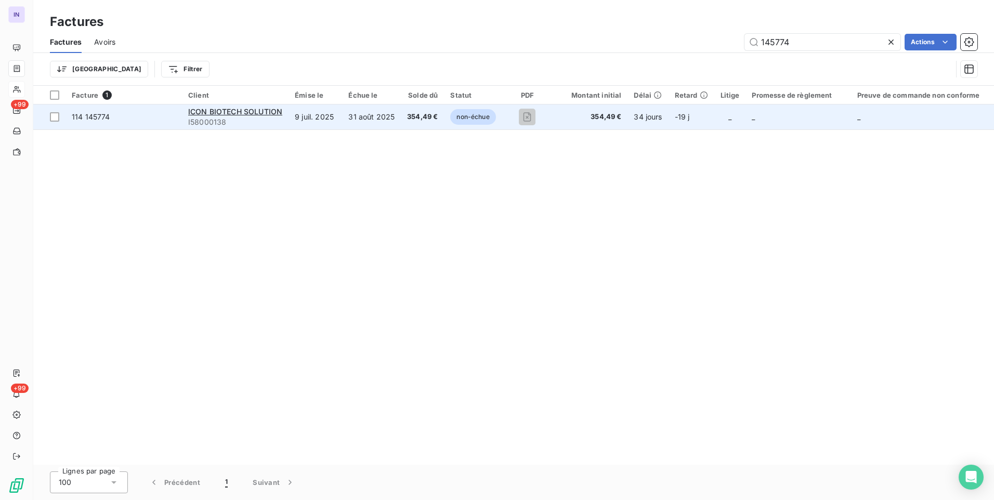
type input "145774"
click at [430, 111] on td "354,49 €" at bounding box center [422, 117] width 43 height 25
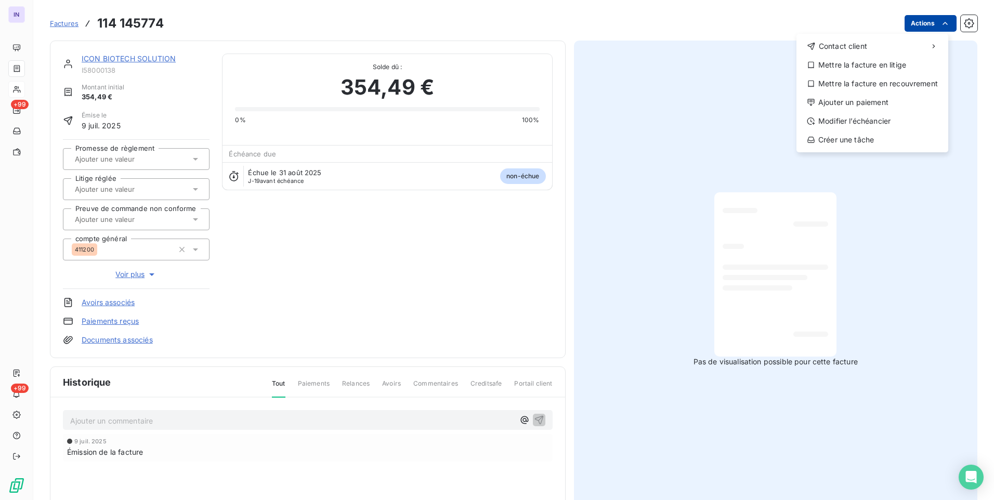
click at [921, 23] on html "IN +99 +99 Factures [PHONE_NUMBER] Actions Contact client Mettre la facture en …" at bounding box center [497, 250] width 994 height 500
click at [849, 102] on div "Ajouter un paiement" at bounding box center [873, 102] width 144 height 17
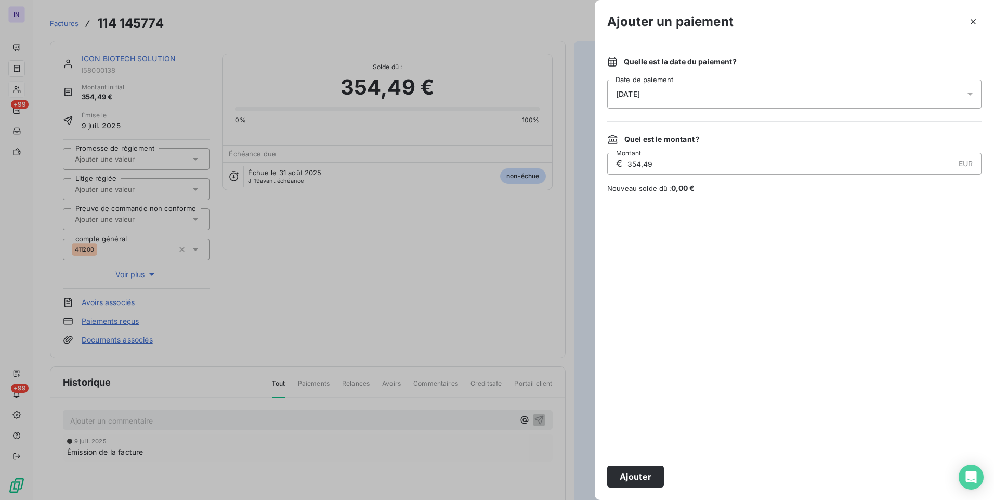
click at [673, 91] on div "[DATE]" at bounding box center [794, 94] width 374 height 29
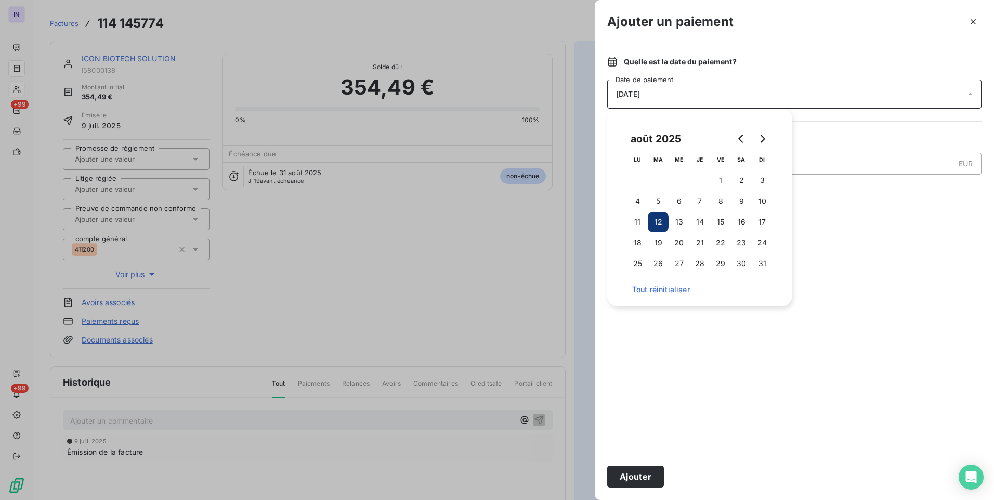
drag, startPoint x: 634, startPoint y: 219, endPoint x: 638, endPoint y: 290, distance: 70.8
click at [635, 219] on button "11" at bounding box center [637, 222] width 21 height 21
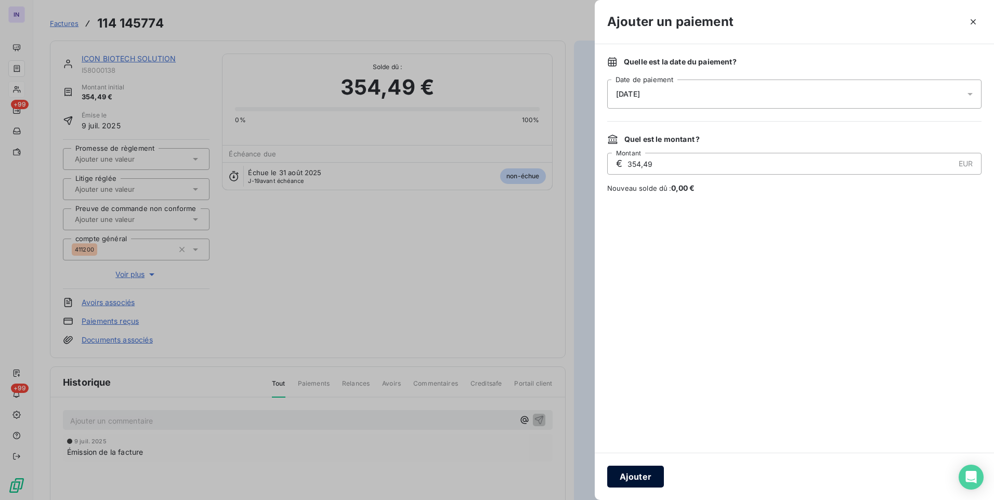
click at [652, 473] on button "Ajouter" at bounding box center [635, 477] width 57 height 22
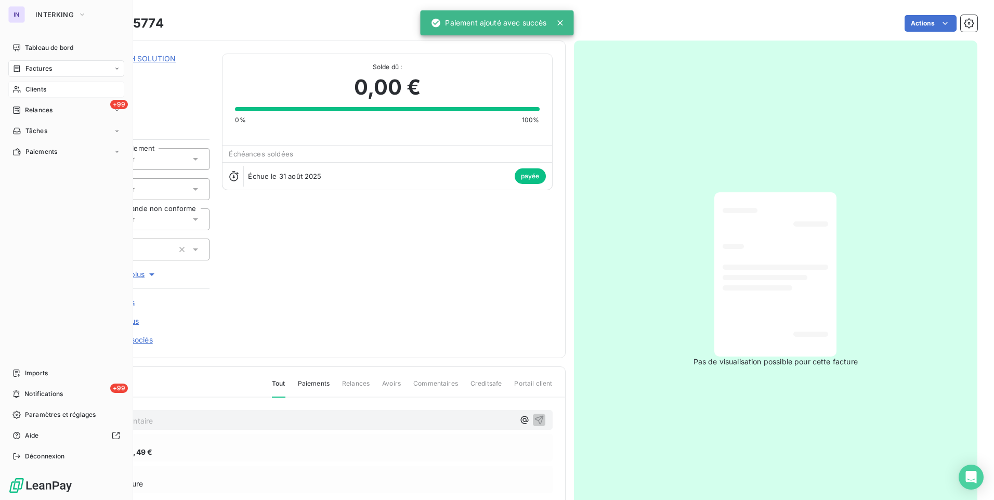
click at [44, 71] on span "Factures" at bounding box center [38, 68] width 27 height 9
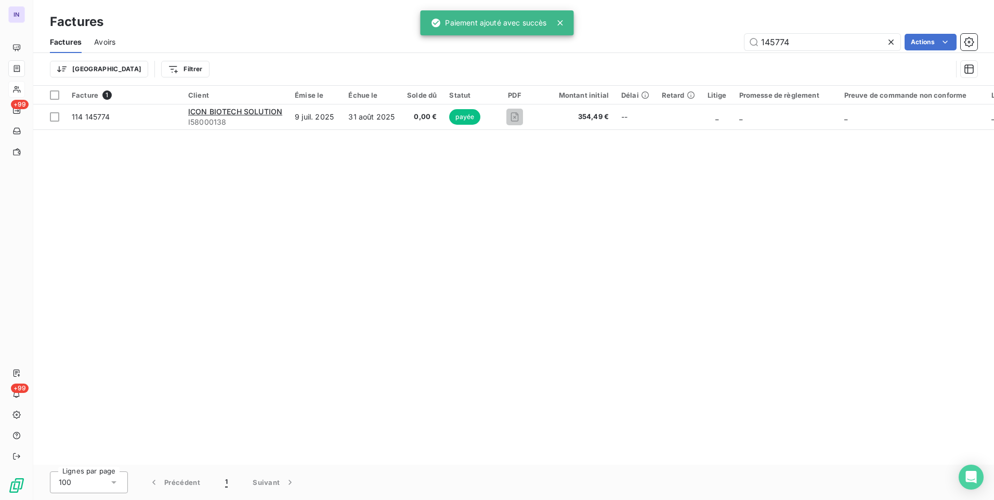
drag, startPoint x: 709, startPoint y: 38, endPoint x: 686, endPoint y: 40, distance: 23.0
click at [691, 37] on div "145774 Actions" at bounding box center [553, 42] width 850 height 17
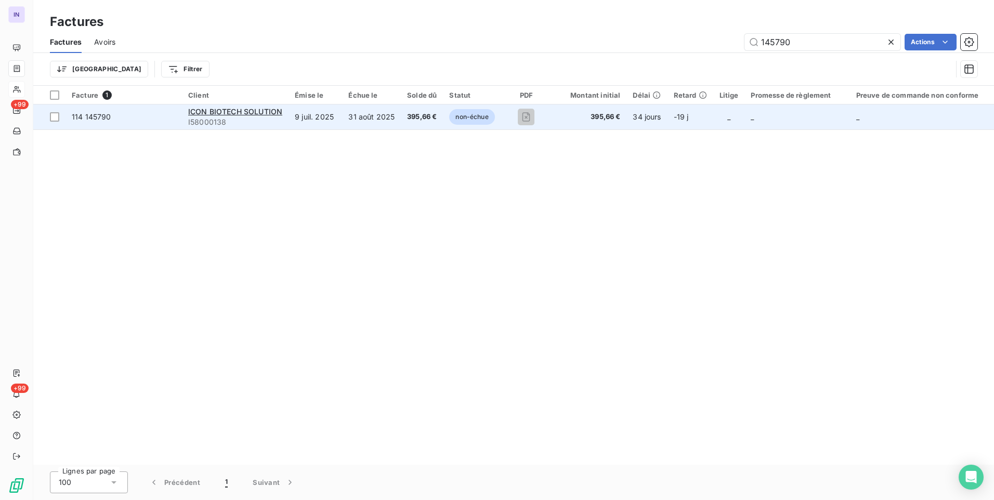
type input "145790"
click at [367, 117] on td "31 août 2025" at bounding box center [371, 117] width 59 height 25
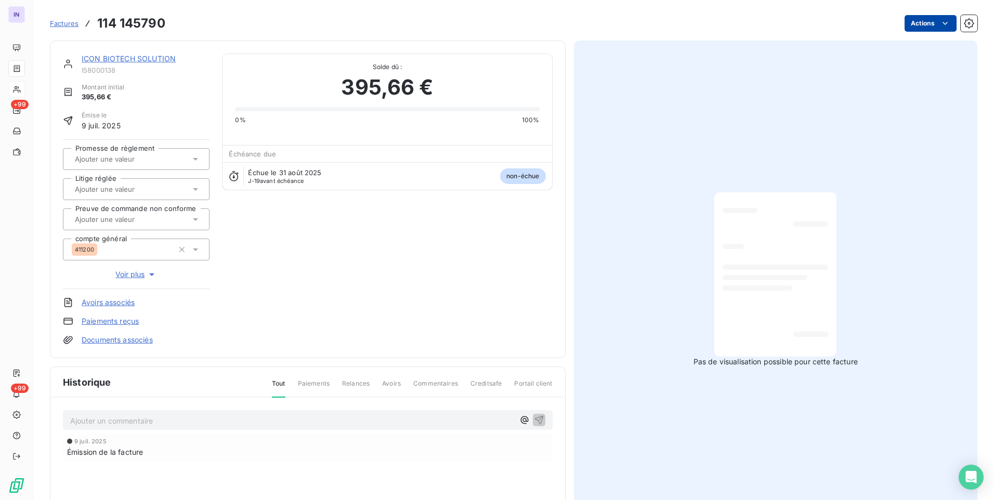
click at [915, 25] on html "IN +99 +99 Factures 114 145790 Actions ICON BIOTECH SOLUTION I58000138 Montant …" at bounding box center [497, 250] width 994 height 500
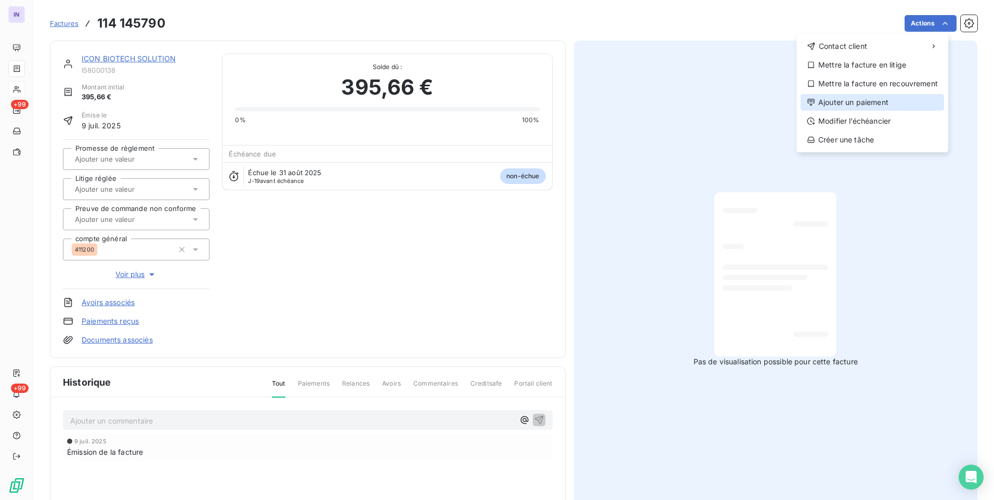
click at [847, 98] on div "Ajouter un paiement" at bounding box center [873, 102] width 144 height 17
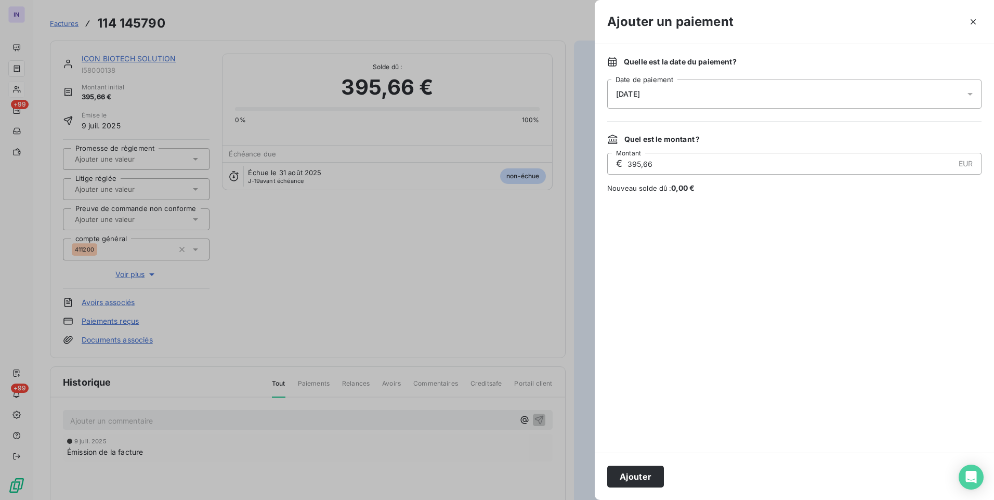
click at [738, 87] on div "[DATE]" at bounding box center [794, 94] width 374 height 29
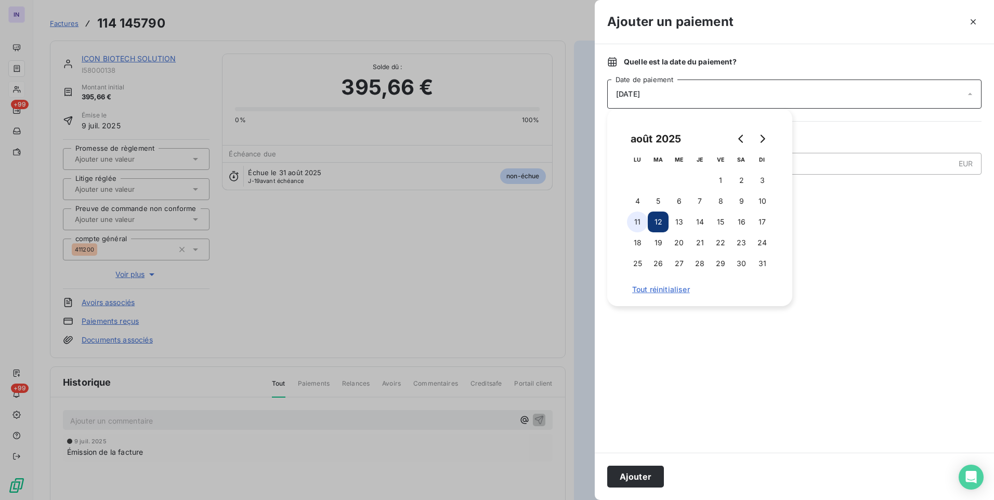
click at [639, 222] on button "11" at bounding box center [637, 222] width 21 height 21
click at [651, 475] on button "Ajouter" at bounding box center [635, 477] width 57 height 22
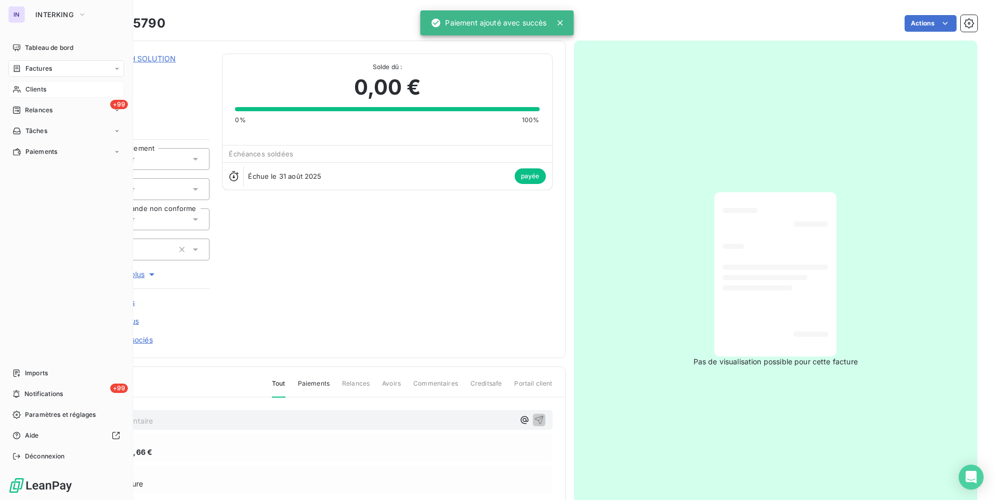
click at [40, 70] on span "Factures" at bounding box center [38, 68] width 27 height 9
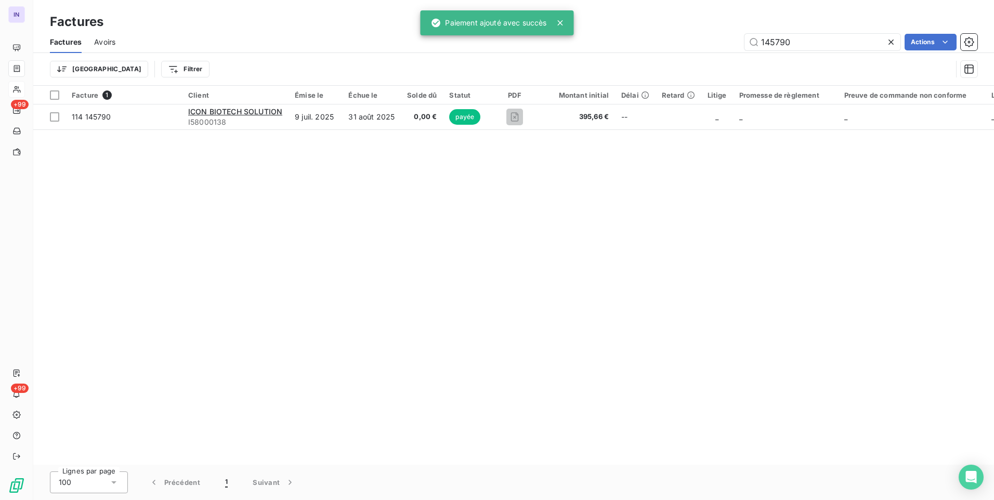
drag, startPoint x: 814, startPoint y: 38, endPoint x: 713, endPoint y: 37, distance: 100.9
click at [713, 37] on div "145790 Actions" at bounding box center [553, 42] width 850 height 17
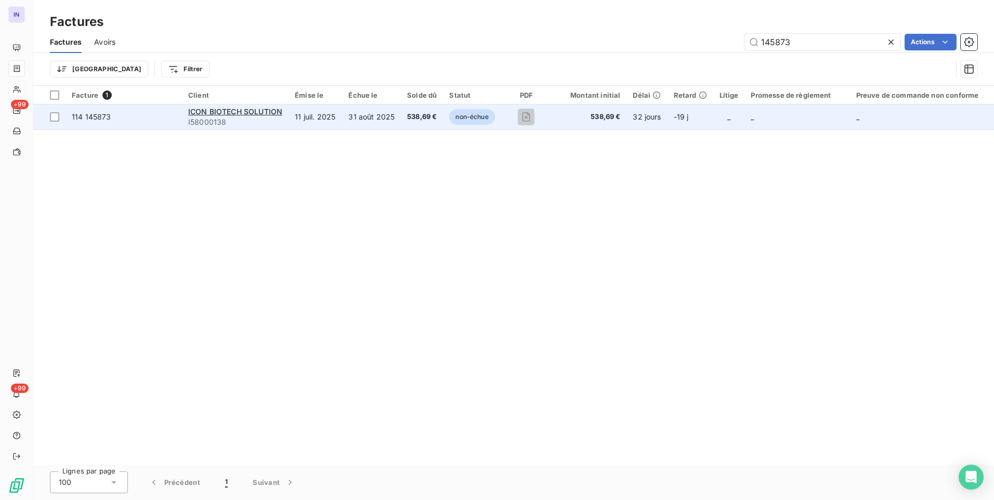
type input "145873"
click at [385, 121] on td "31 août 2025" at bounding box center [371, 117] width 59 height 25
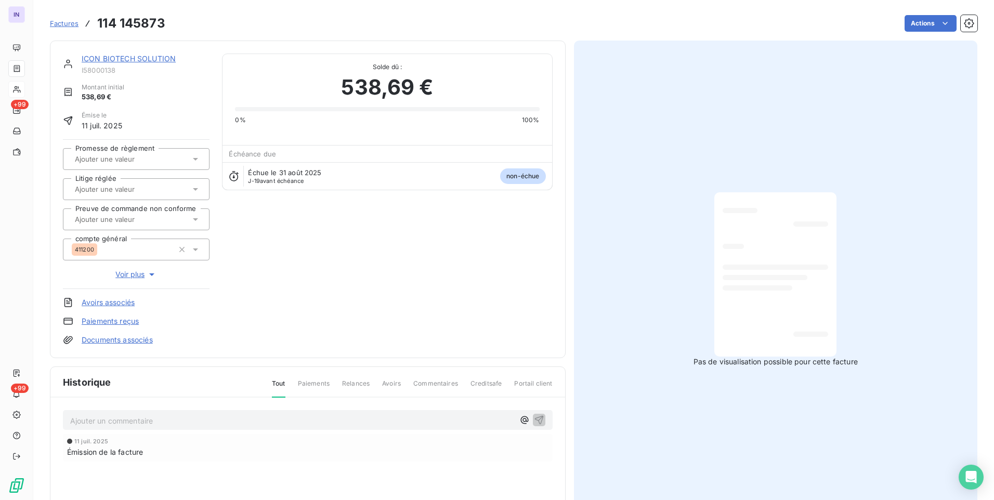
click at [917, 28] on html "IN +99 +99 Factures 114 145873 Actions ICON BIOTECH SOLUTION I58000138 Montant …" at bounding box center [497, 250] width 994 height 500
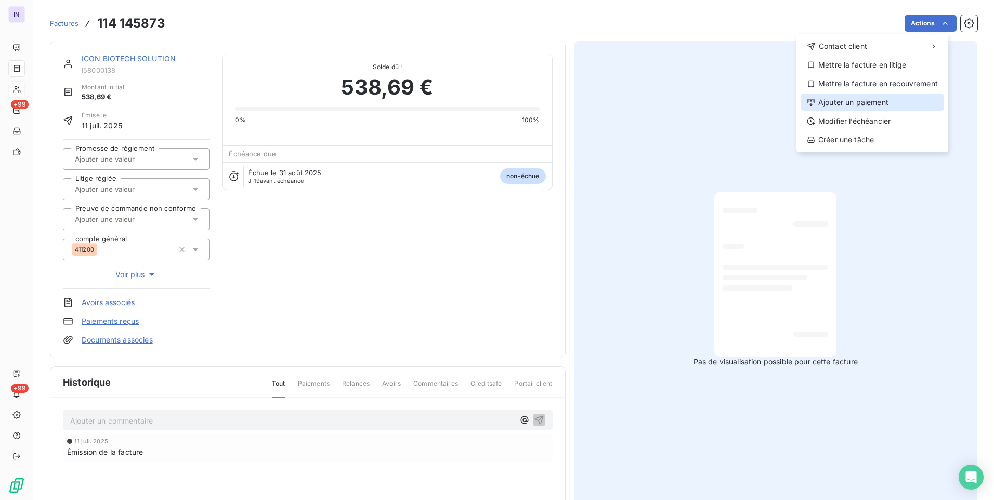
click at [818, 100] on div "Ajouter un paiement" at bounding box center [873, 102] width 144 height 17
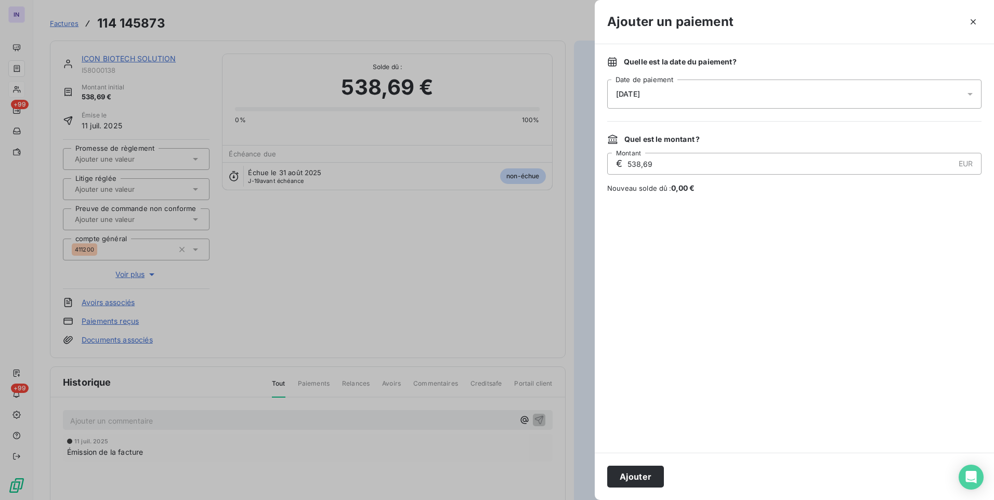
click at [684, 94] on div "[DATE]" at bounding box center [794, 94] width 374 height 29
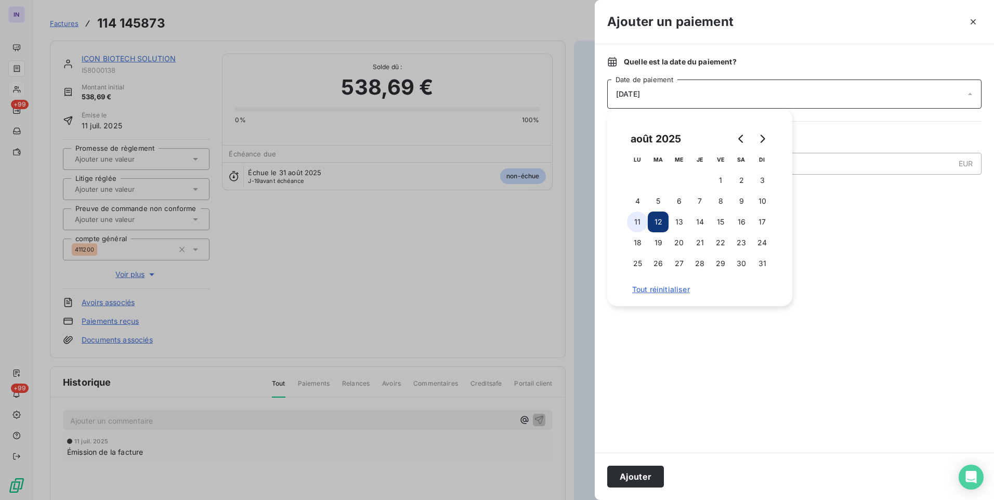
drag, startPoint x: 640, startPoint y: 220, endPoint x: 670, endPoint y: 329, distance: 112.9
click at [640, 220] on button "11" at bounding box center [637, 222] width 21 height 21
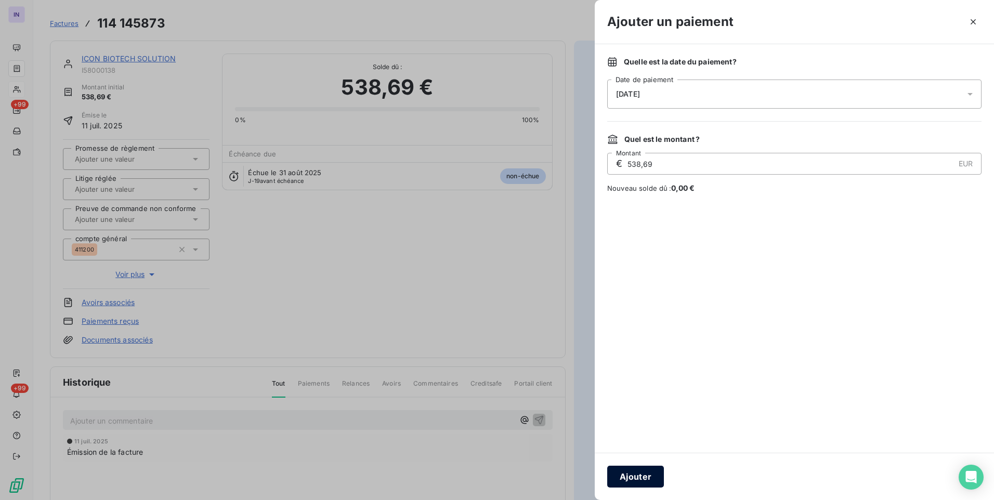
click at [647, 474] on button "Ajouter" at bounding box center [635, 477] width 57 height 22
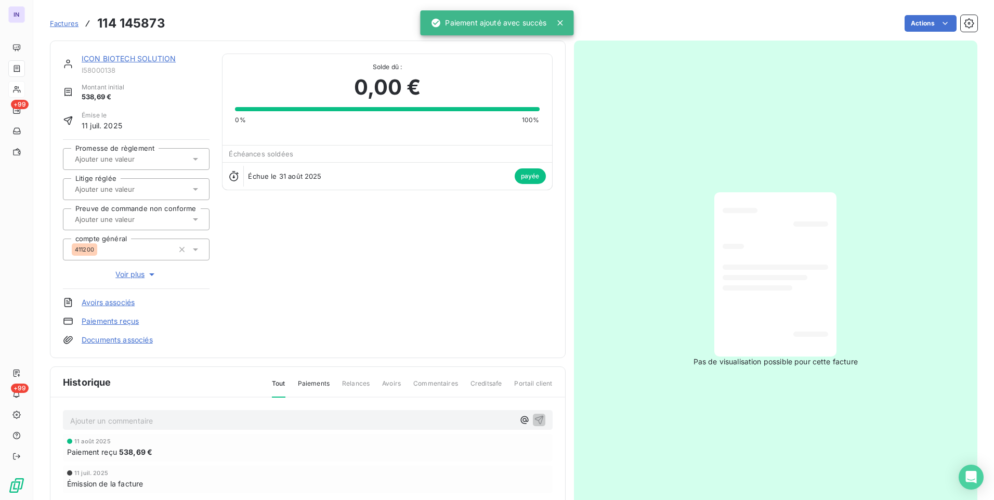
click at [125, 66] on span "I58000138" at bounding box center [146, 70] width 128 height 8
click at [131, 61] on link "ICON BIOTECH SOLUTION" at bounding box center [129, 58] width 94 height 9
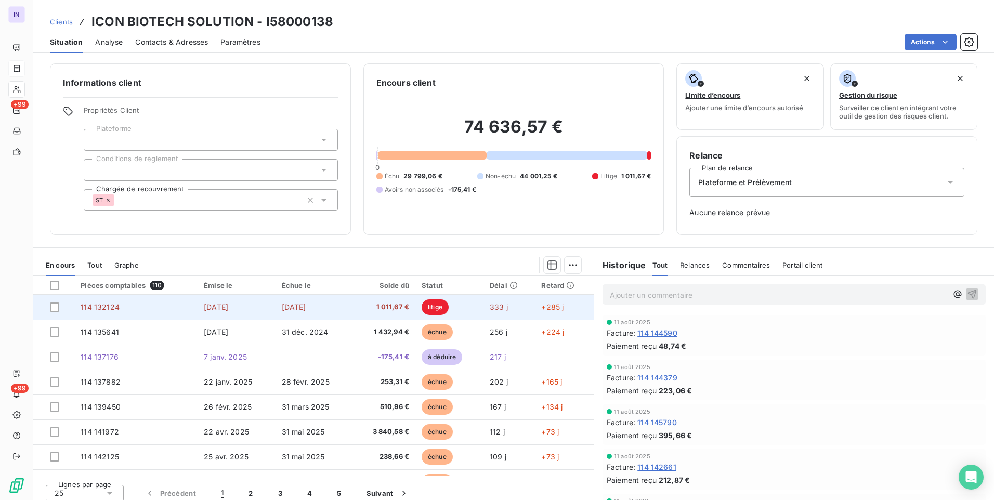
click at [303, 312] on td "[DATE]" at bounding box center [314, 307] width 77 height 25
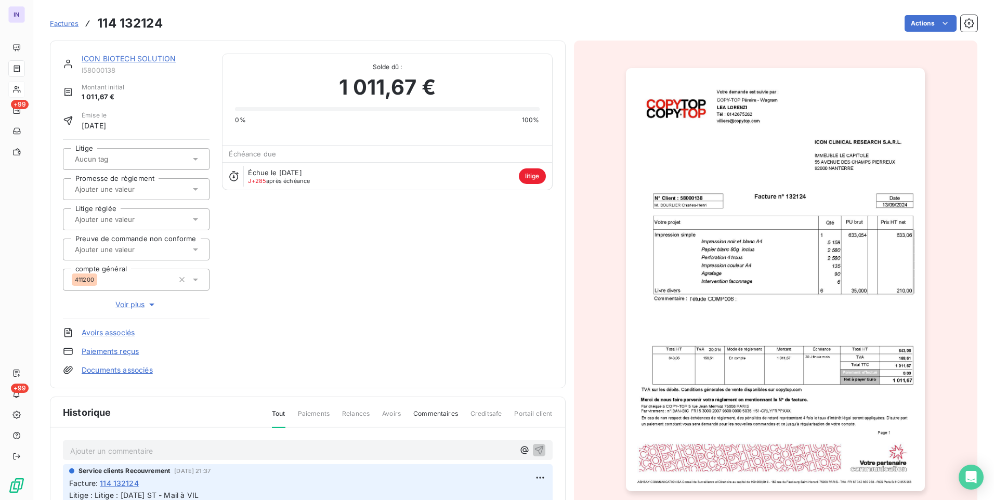
click at [146, 58] on link "ICON BIOTECH SOLUTION" at bounding box center [129, 58] width 94 height 9
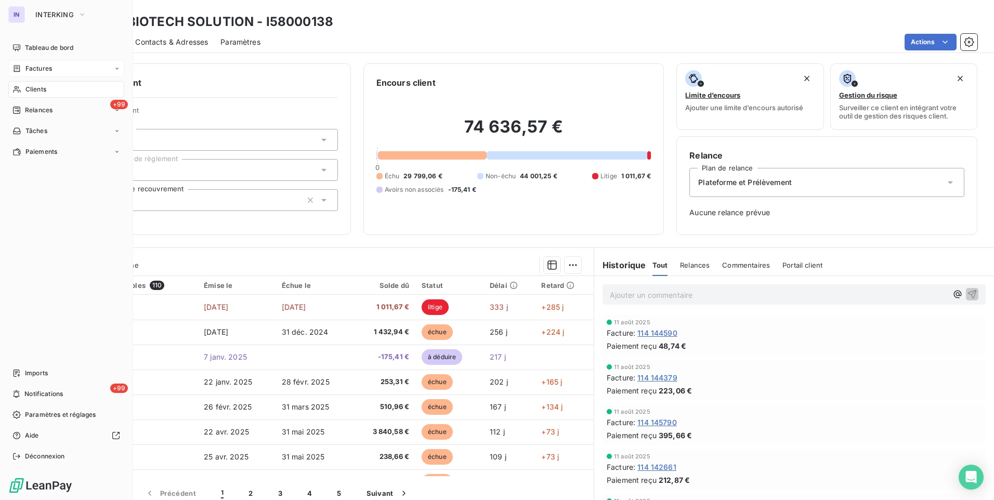
drag, startPoint x: 49, startPoint y: 71, endPoint x: 76, endPoint y: 70, distance: 27.1
click at [49, 71] on span "Factures" at bounding box center [38, 68] width 27 height 9
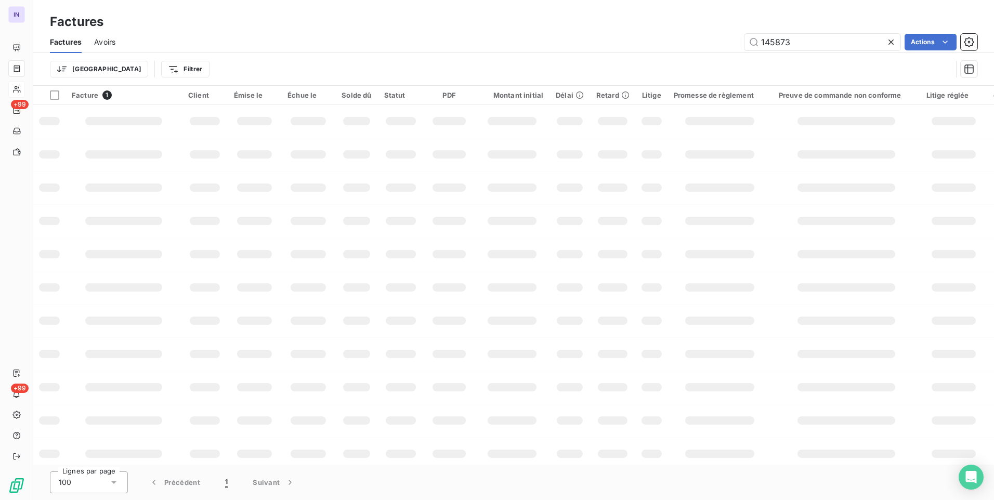
drag, startPoint x: 762, startPoint y: 40, endPoint x: 704, endPoint y: 40, distance: 58.8
click at [706, 39] on div "145873 Actions" at bounding box center [553, 42] width 850 height 17
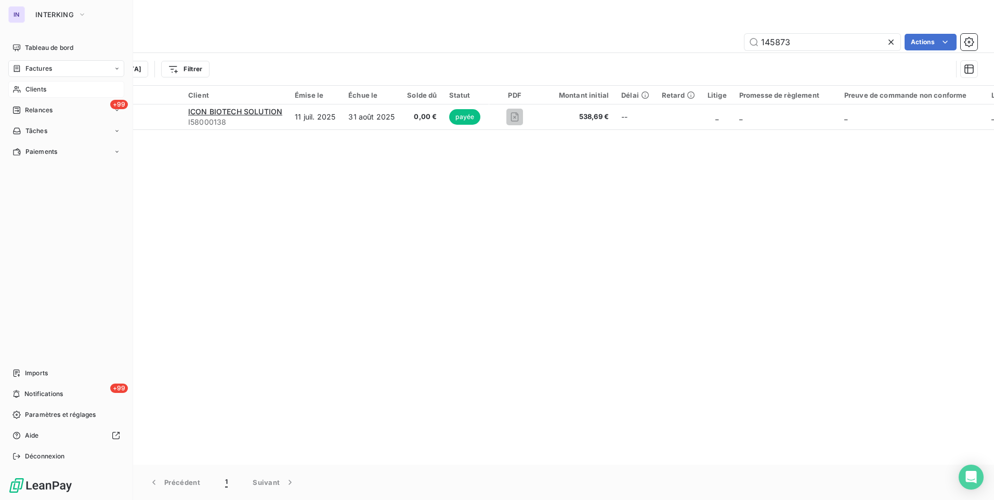
click at [36, 91] on span "Clients" at bounding box center [35, 89] width 21 height 9
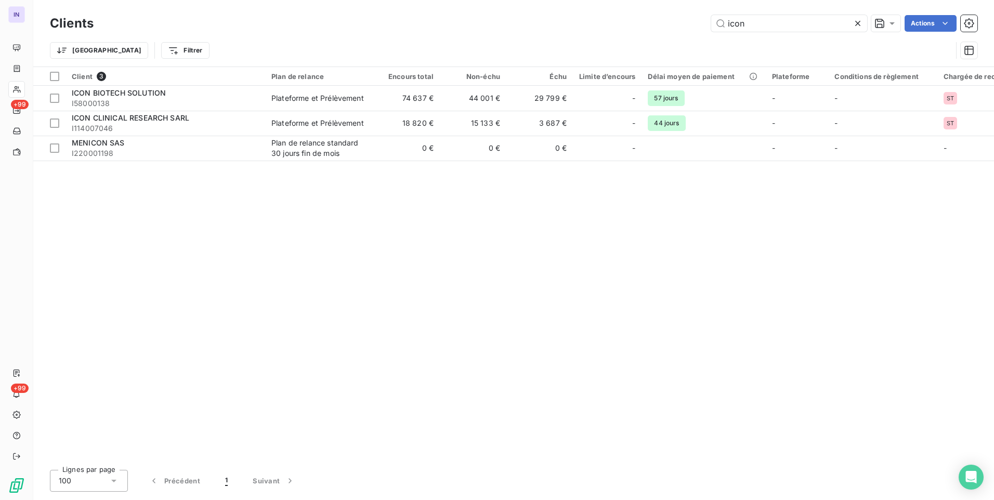
drag, startPoint x: 657, startPoint y: 26, endPoint x: 618, endPoint y: 26, distance: 38.5
click at [621, 26] on div "icon Actions" at bounding box center [542, 23] width 872 height 17
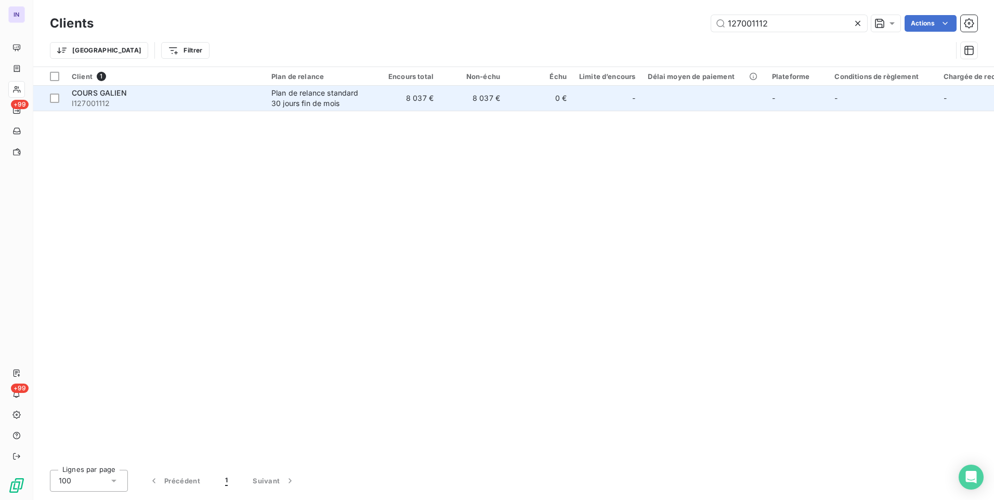
type input "127001112"
click at [244, 93] on div "COURS GALIEN" at bounding box center [165, 93] width 187 height 10
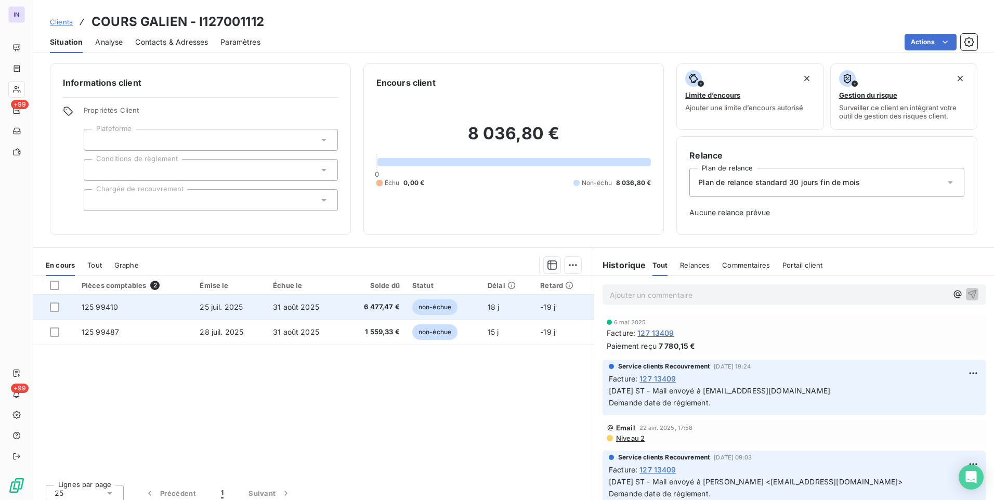
click at [270, 302] on td "31 août 2025" at bounding box center [305, 307] width 76 height 25
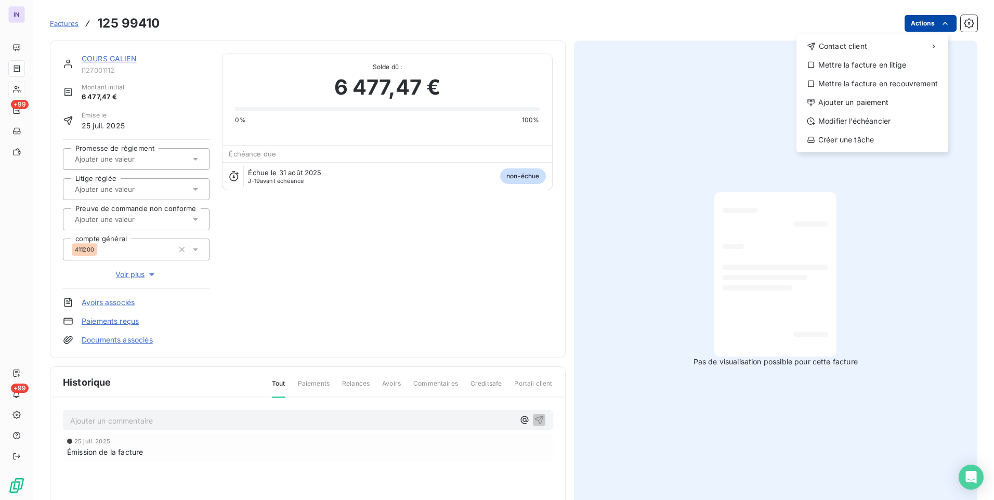
click at [907, 30] on html "IN +99 +99 Factures [PHONE_NUMBER] Actions Contact client Mettre la facture en …" at bounding box center [497, 250] width 994 height 500
click at [860, 102] on div "Ajouter un paiement" at bounding box center [873, 102] width 144 height 17
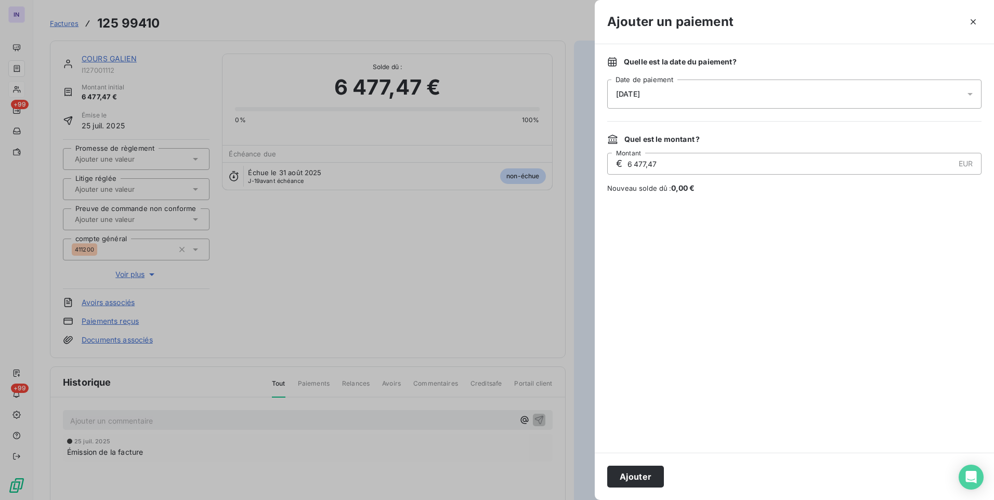
click at [708, 97] on div "[DATE]" at bounding box center [794, 94] width 374 height 29
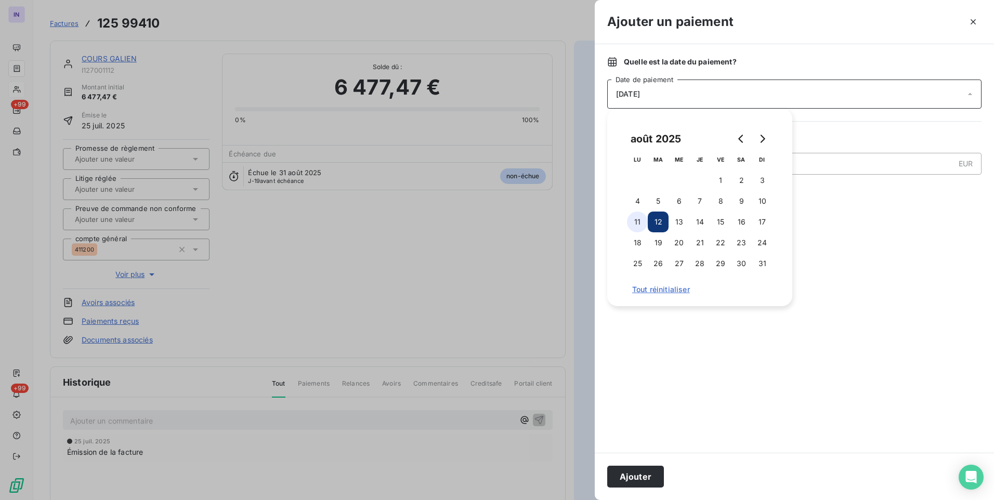
click at [638, 222] on button "11" at bounding box center [637, 222] width 21 height 21
click at [638, 475] on button "Ajouter" at bounding box center [635, 477] width 57 height 22
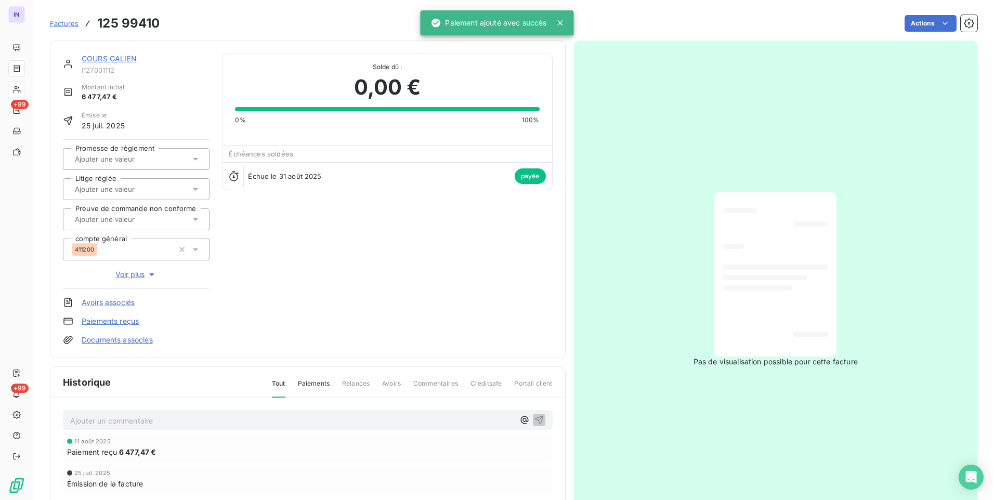
click at [126, 56] on link "COURS GALIEN" at bounding box center [109, 58] width 55 height 9
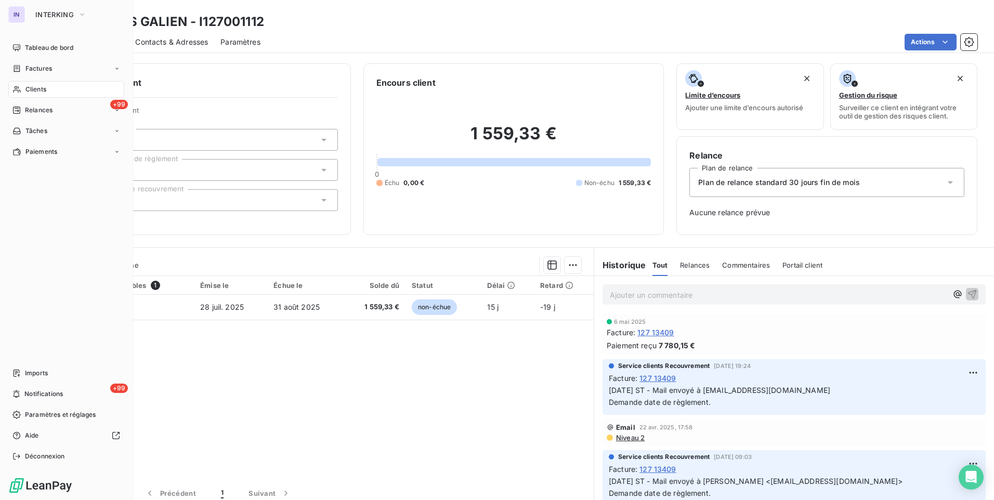
drag, startPoint x: 34, startPoint y: 90, endPoint x: 41, endPoint y: 90, distance: 6.2
click at [35, 90] on span "Clients" at bounding box center [35, 89] width 21 height 9
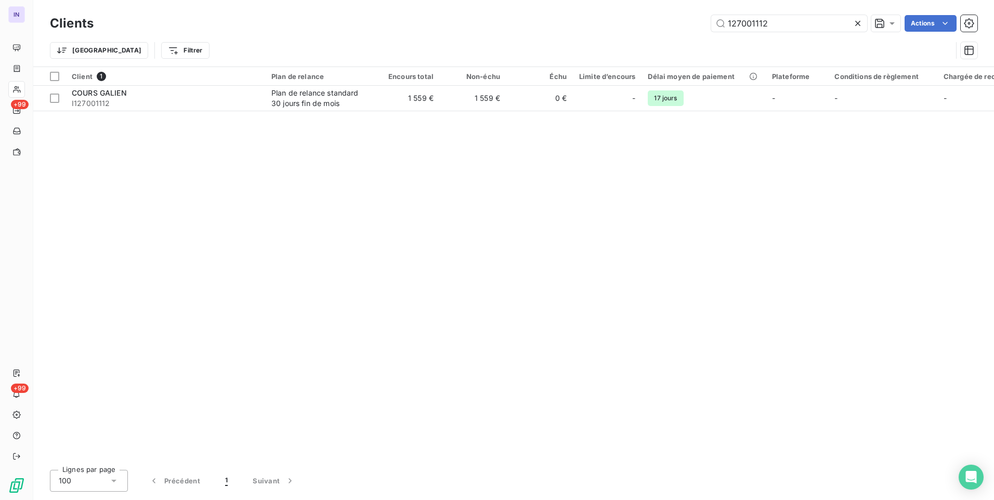
drag, startPoint x: 765, startPoint y: 24, endPoint x: 643, endPoint y: 19, distance: 121.8
click at [643, 19] on div "127001112 Actions" at bounding box center [542, 23] width 872 height 17
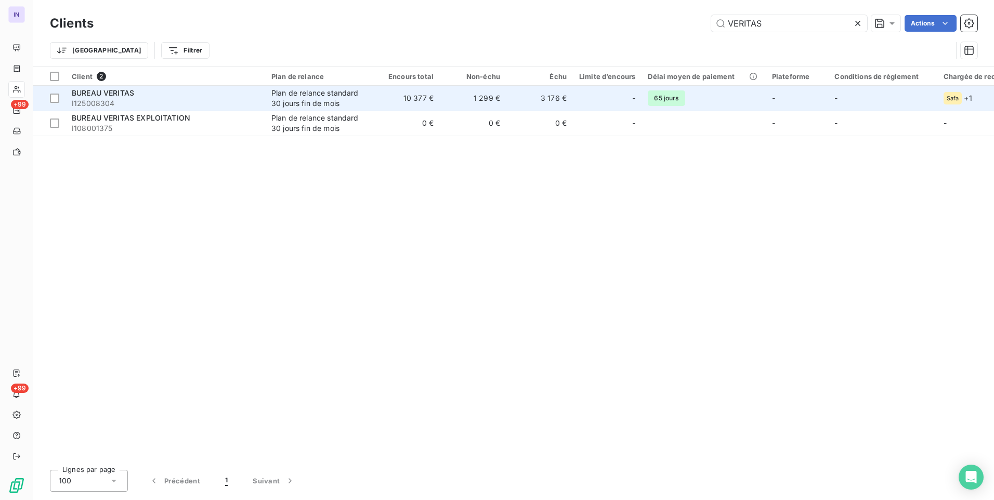
type input "VERITAS"
click at [181, 96] on div "BUREAU VERITAS" at bounding box center [165, 93] width 187 height 10
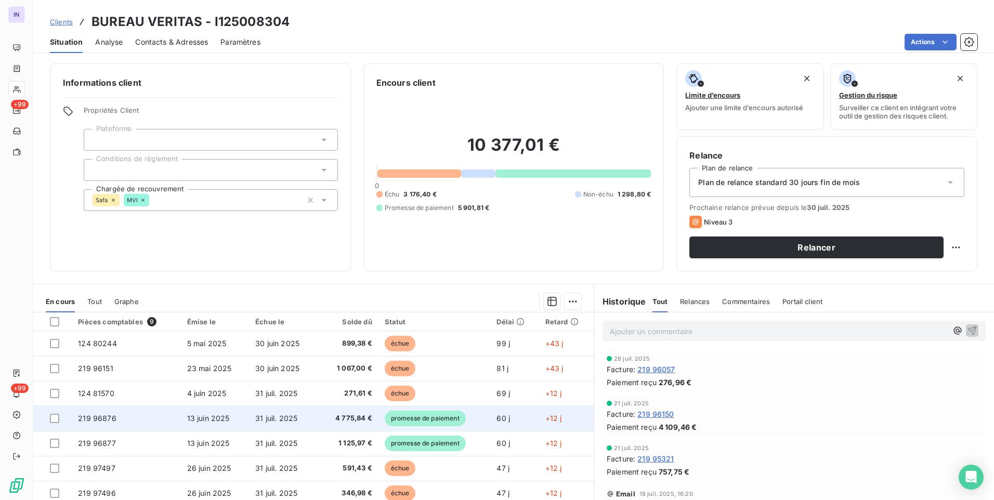
click at [307, 413] on td "31 juil. 2025" at bounding box center [284, 418] width 70 height 25
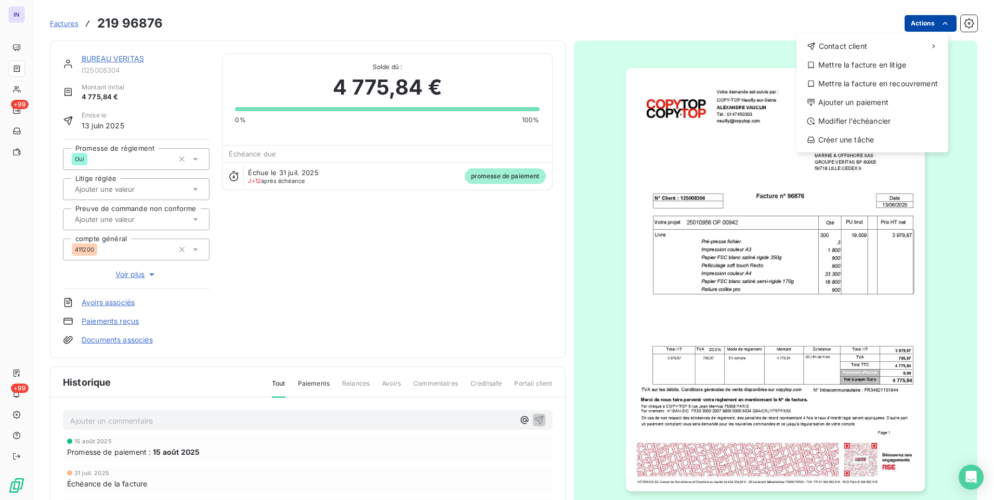
click at [909, 28] on html "IN +99 +99 Factures [PHONE_NUMBER] Actions Contact client Mettre la facture en …" at bounding box center [497, 250] width 994 height 500
click at [860, 102] on div "Ajouter un paiement" at bounding box center [873, 102] width 144 height 17
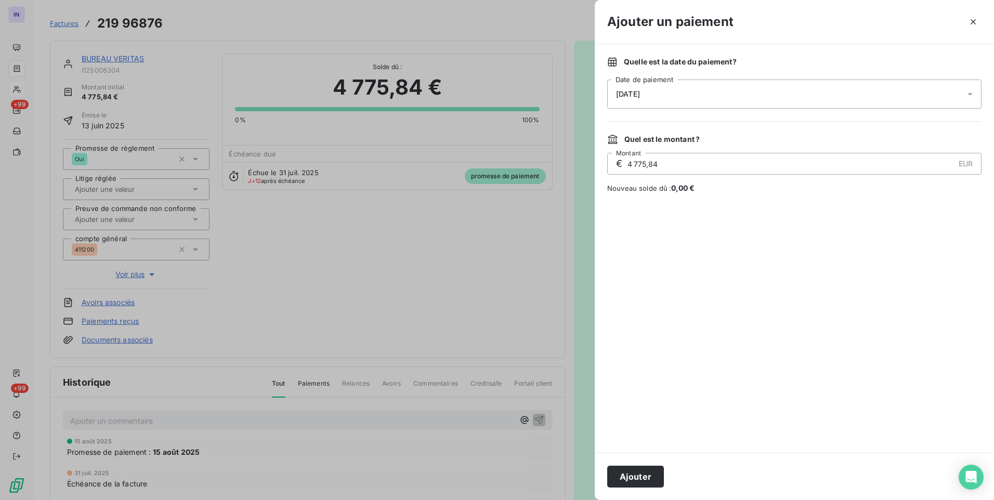
click at [705, 98] on div "[DATE]" at bounding box center [794, 94] width 374 height 29
click at [635, 223] on button "11" at bounding box center [637, 222] width 21 height 21
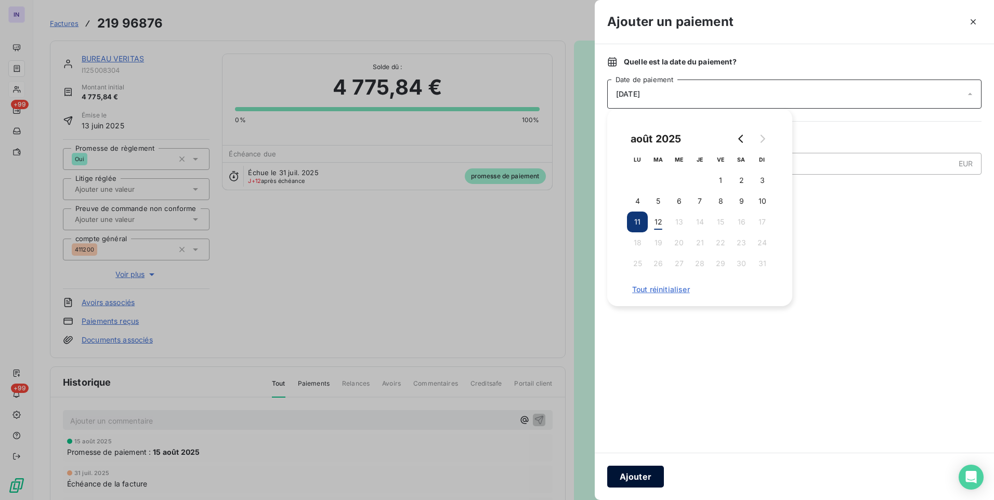
click at [645, 474] on button "Ajouter" at bounding box center [635, 477] width 57 height 22
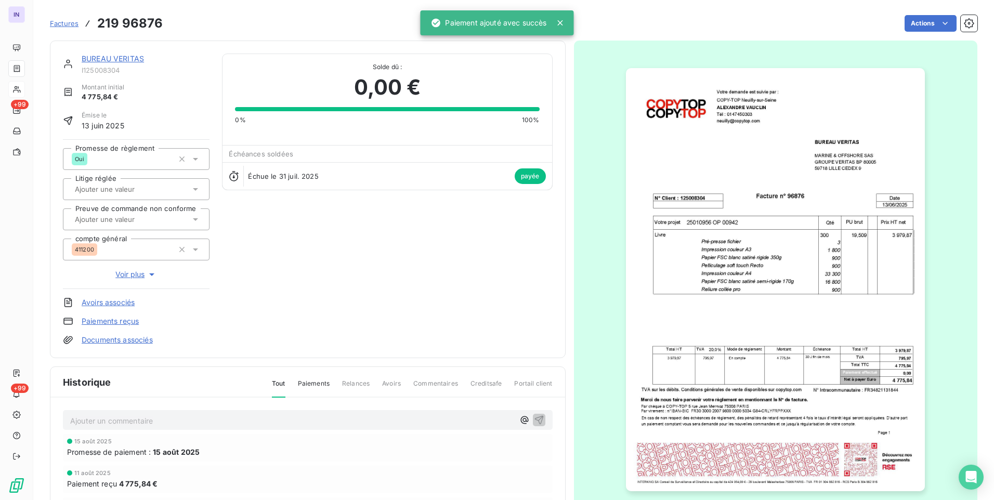
click at [118, 55] on link "BUREAU VERITAS" at bounding box center [113, 58] width 62 height 9
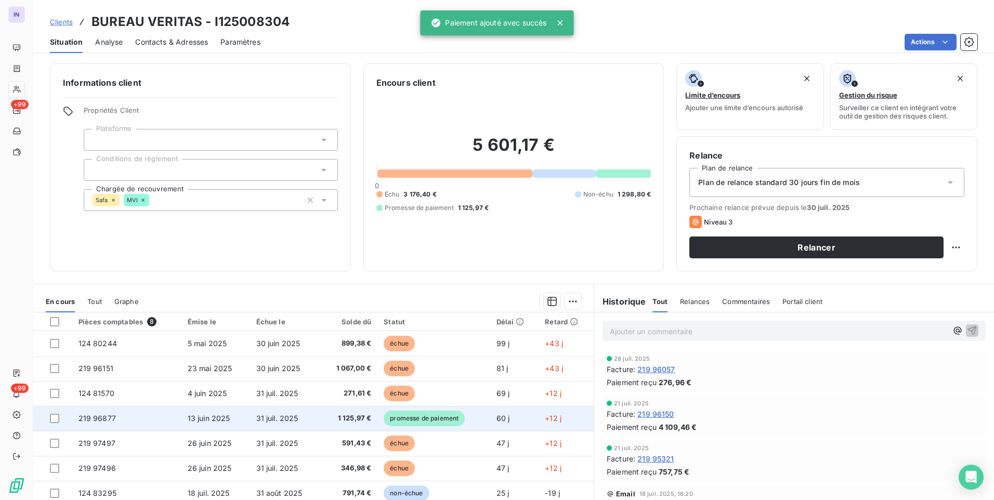
click at [240, 419] on td "13 juin 2025" at bounding box center [215, 418] width 69 height 25
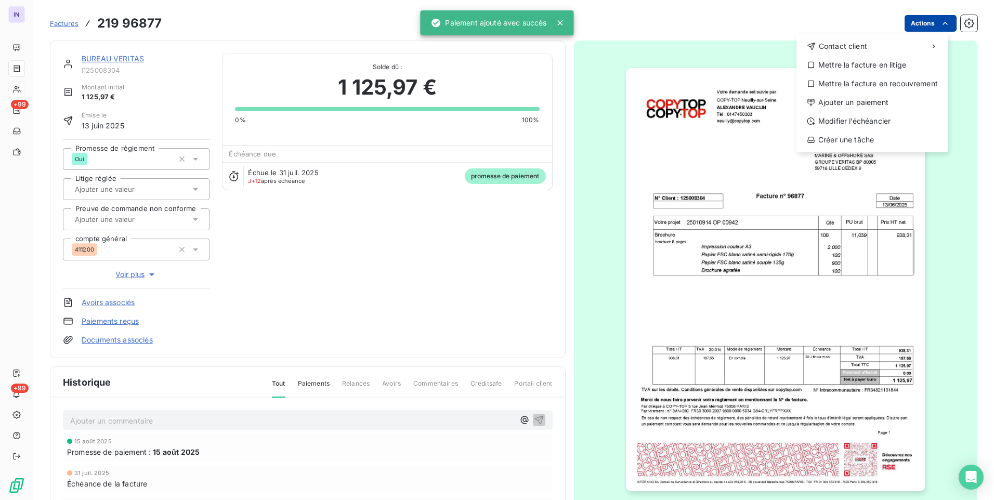
click at [920, 27] on html "IN +99 +99 Factures [PHONE_NUMBER] Actions Contact client Mettre la facture en …" at bounding box center [497, 250] width 994 height 500
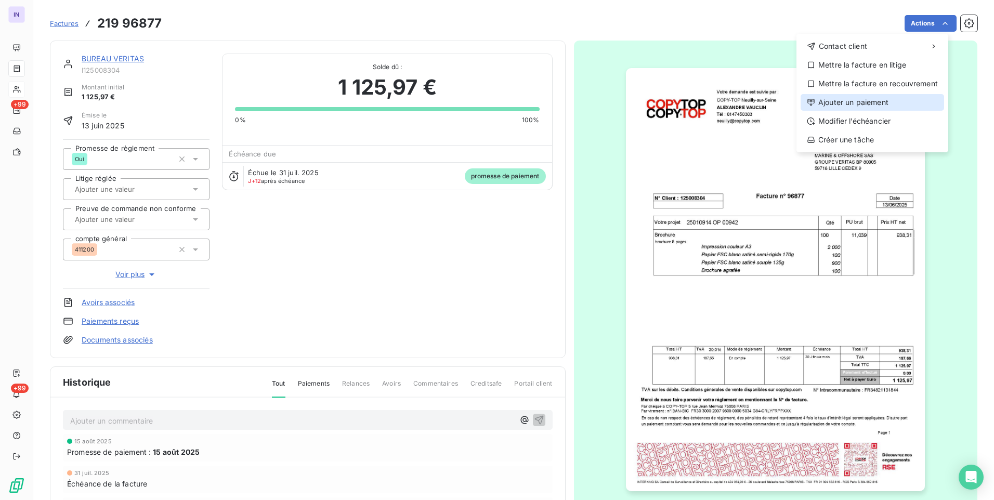
click at [843, 107] on div "Ajouter un paiement" at bounding box center [873, 102] width 144 height 17
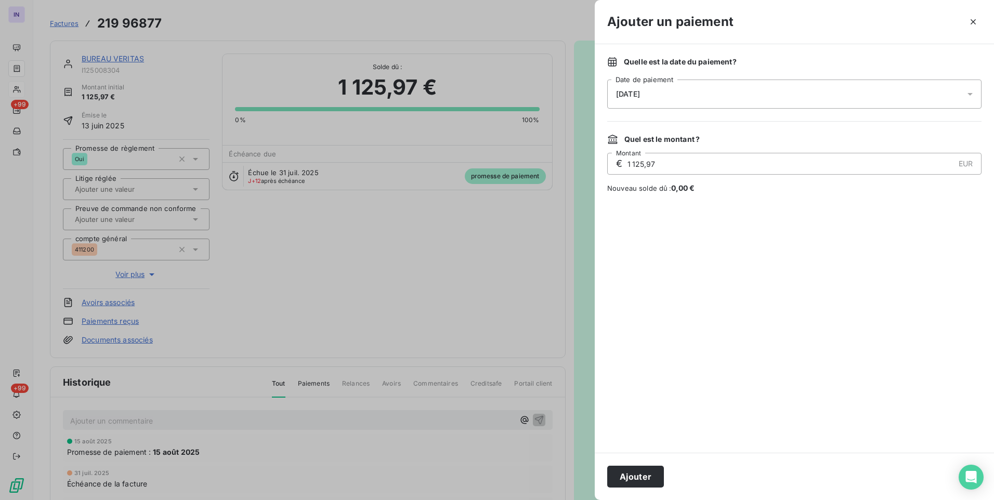
click at [659, 95] on div "[DATE]" at bounding box center [794, 94] width 374 height 29
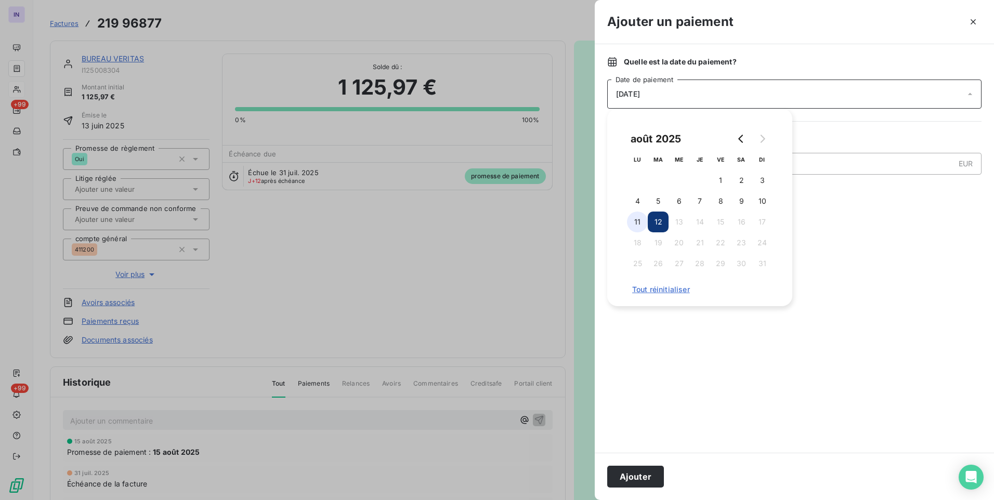
click at [641, 216] on button "11" at bounding box center [637, 222] width 21 height 21
drag, startPoint x: 643, startPoint y: 472, endPoint x: 277, endPoint y: 194, distance: 459.2
click at [643, 471] on button "Ajouter" at bounding box center [635, 477] width 57 height 22
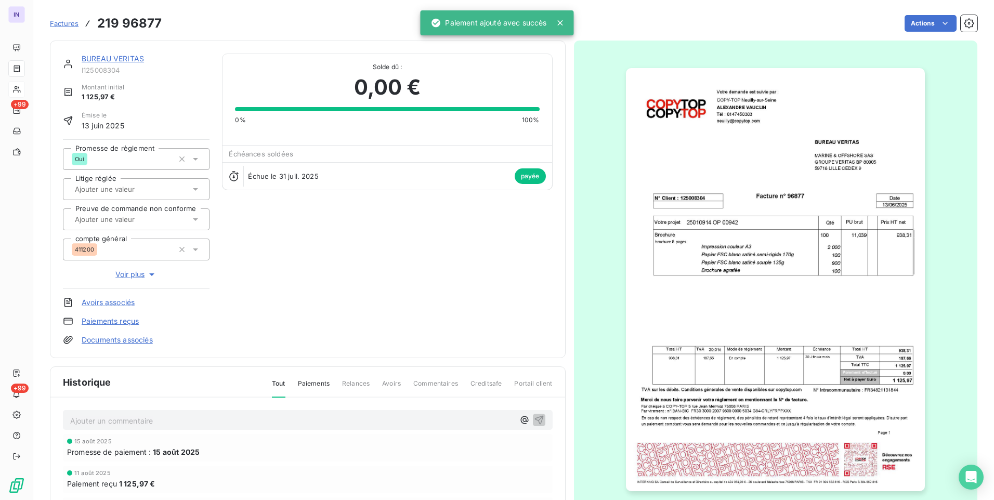
click at [129, 61] on link "BUREAU VERITAS" at bounding box center [113, 58] width 62 height 9
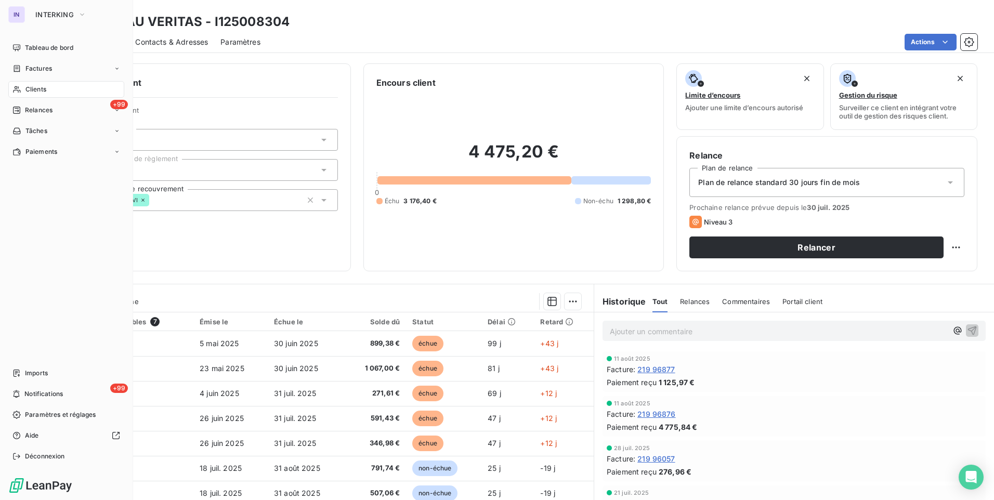
click at [43, 92] on span "Clients" at bounding box center [35, 89] width 21 height 9
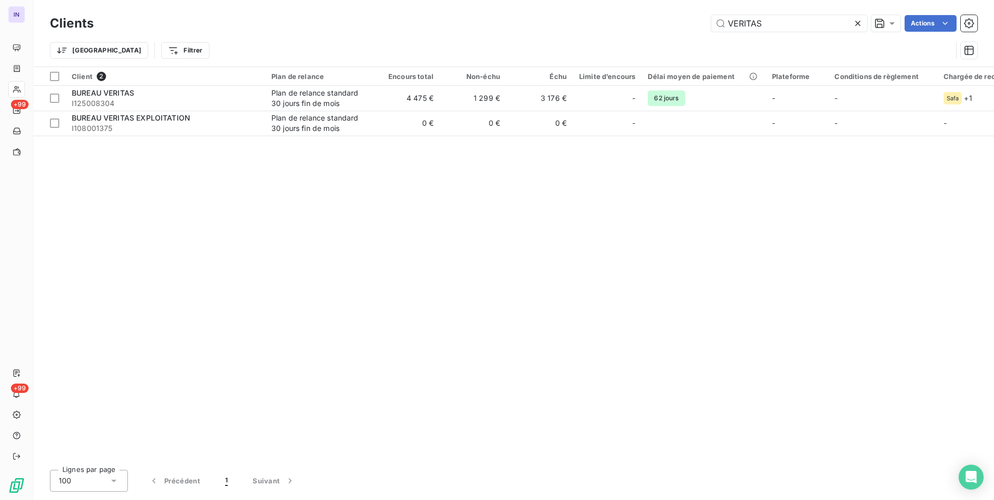
drag, startPoint x: 682, startPoint y: 22, endPoint x: 643, endPoint y: 27, distance: 38.7
click at [644, 22] on div "VERITAS Actions" at bounding box center [542, 23] width 872 height 17
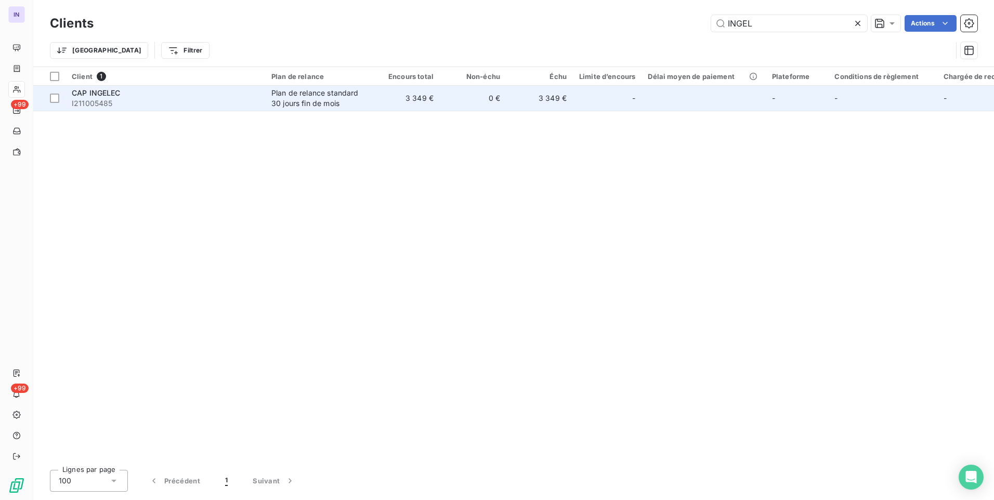
type input "INGEL"
click at [185, 100] on span "I211005485" at bounding box center [165, 103] width 187 height 10
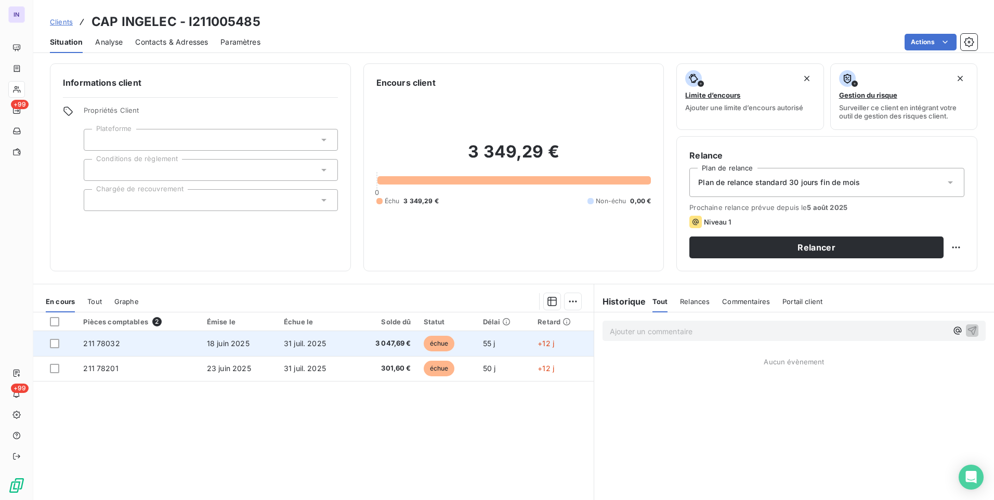
click at [240, 346] on span "18 juin 2025" at bounding box center [228, 343] width 43 height 9
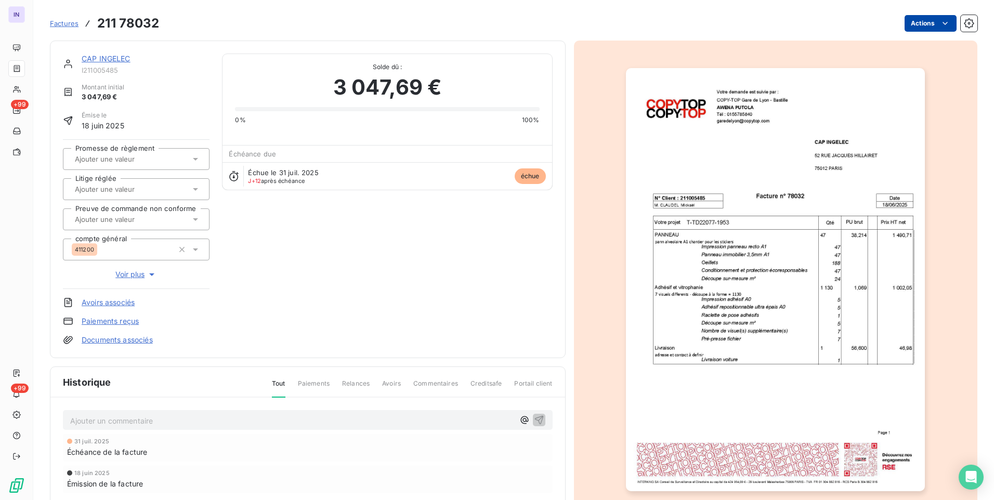
click at [917, 27] on html "IN +99 +99 Factures 211 78032 Actions CAP INGELEC I211005485 Montant initial 3 …" at bounding box center [497, 250] width 994 height 500
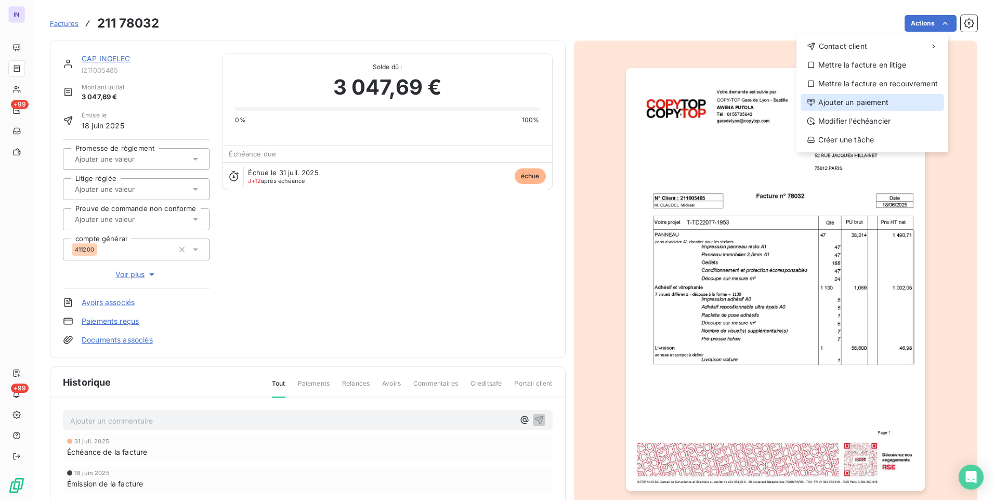
click at [839, 104] on div "Ajouter un paiement" at bounding box center [873, 102] width 144 height 17
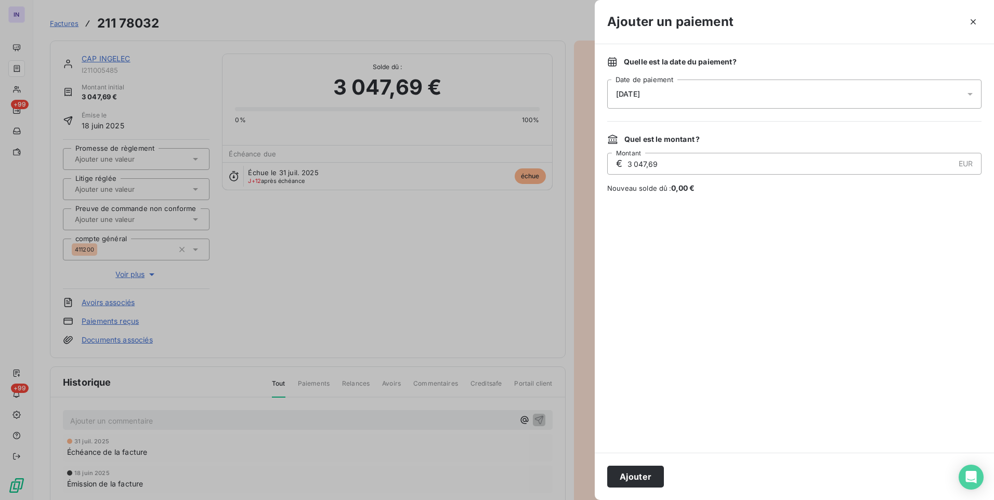
click at [717, 89] on div "[DATE]" at bounding box center [794, 94] width 374 height 29
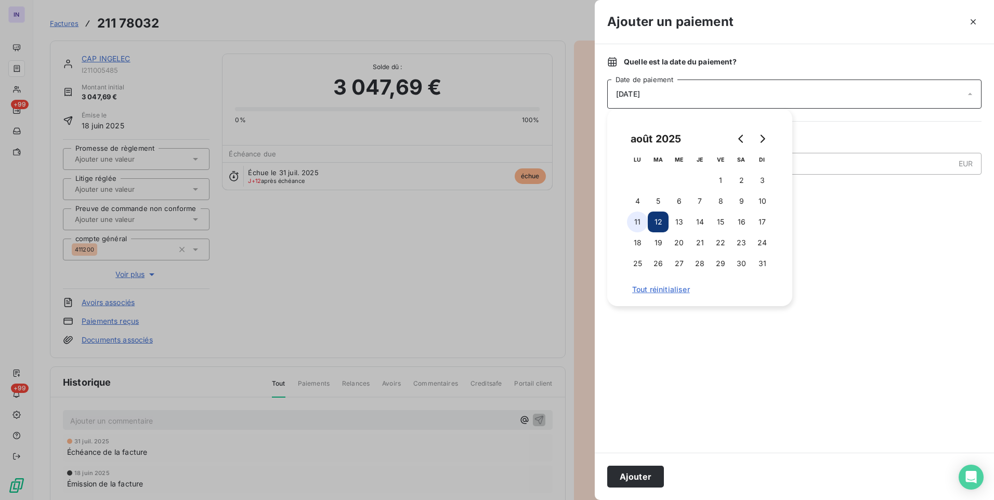
click at [637, 223] on button "11" at bounding box center [637, 222] width 21 height 21
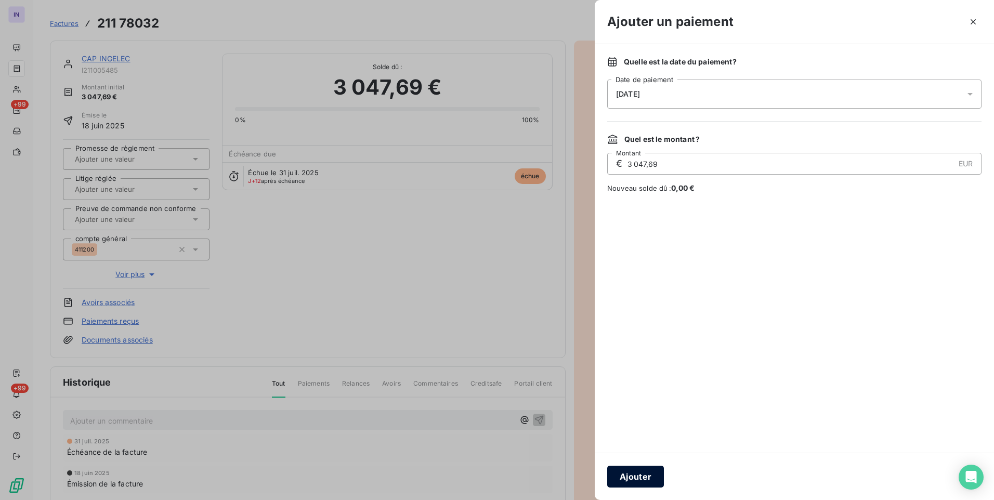
drag, startPoint x: 629, startPoint y: 474, endPoint x: 674, endPoint y: 474, distance: 45.2
click at [630, 473] on button "Ajouter" at bounding box center [635, 477] width 57 height 22
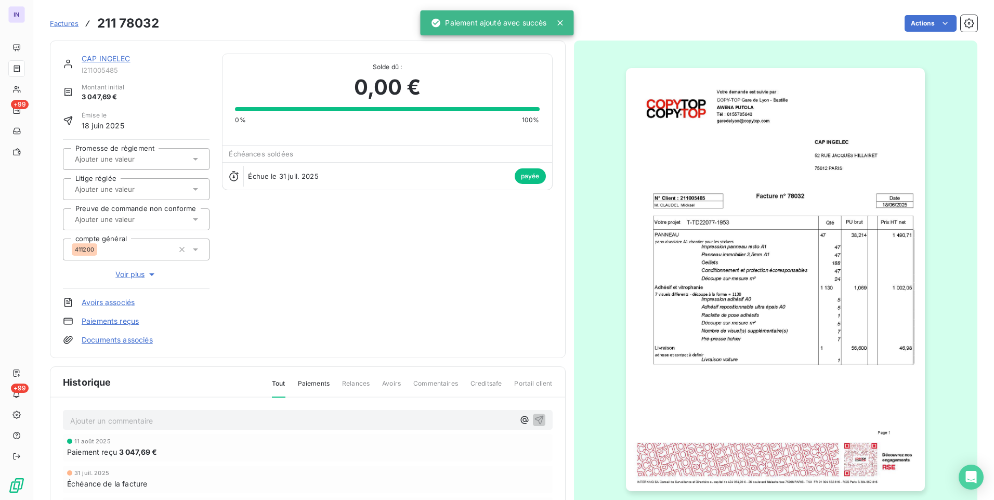
click at [118, 61] on link "CAP INGELEC" at bounding box center [106, 58] width 49 height 9
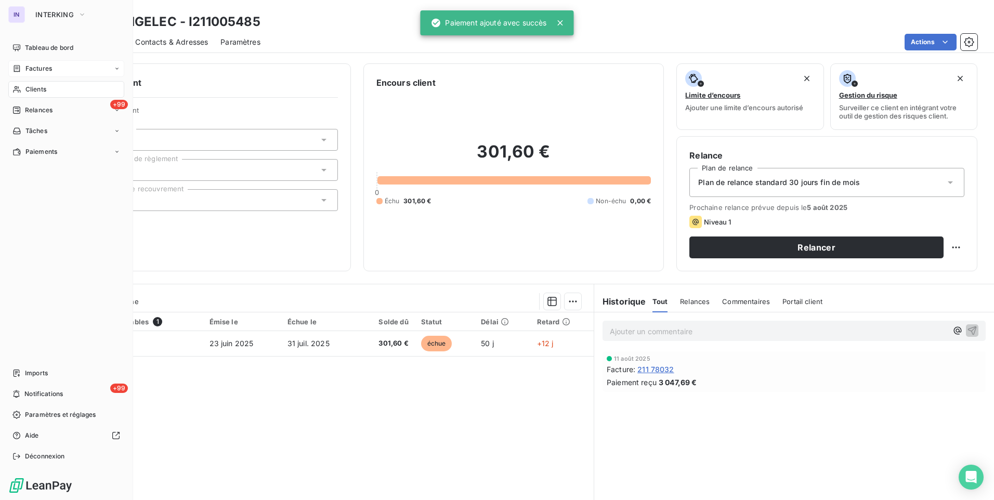
drag, startPoint x: 41, startPoint y: 66, endPoint x: 109, endPoint y: 65, distance: 67.6
click at [41, 66] on span "Factures" at bounding box center [38, 68] width 27 height 9
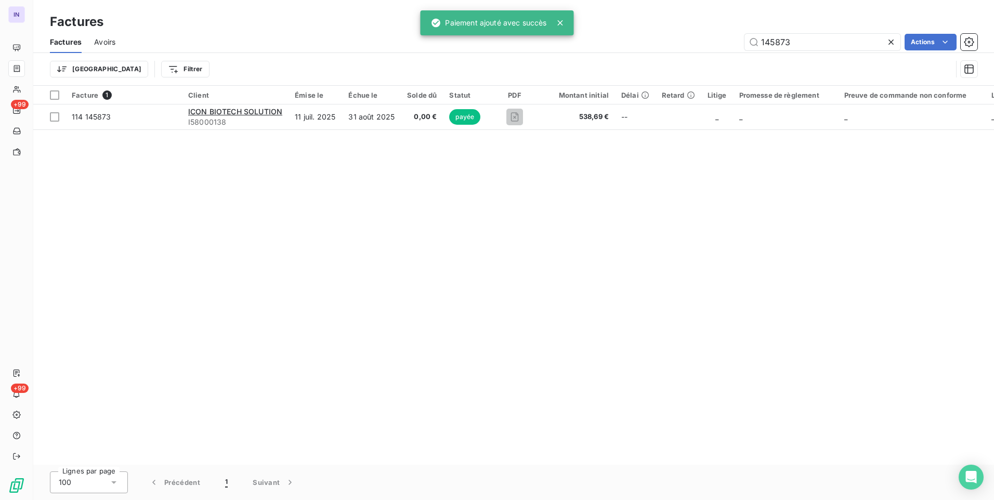
drag, startPoint x: 812, startPoint y: 43, endPoint x: 698, endPoint y: 49, distance: 114.6
click at [707, 43] on div "145873 Actions" at bounding box center [553, 42] width 850 height 17
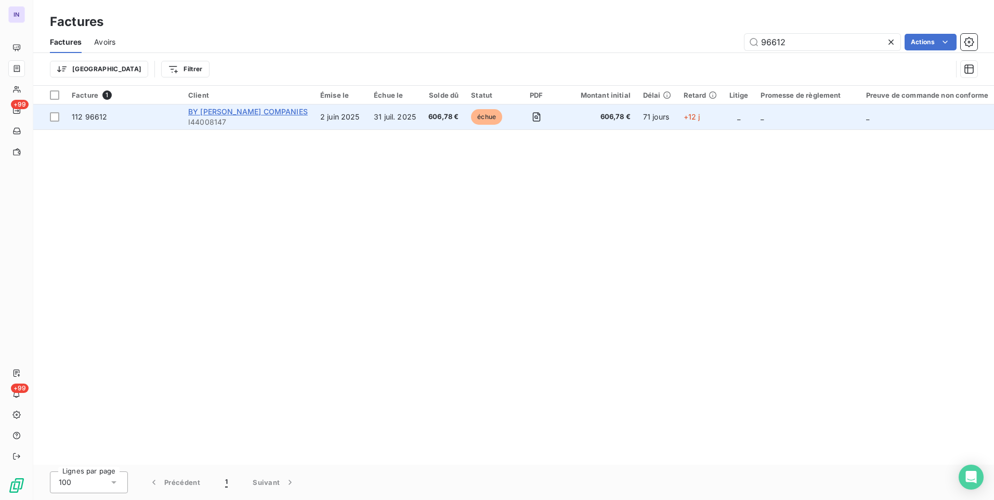
type input "96612"
click at [264, 108] on span "BY [PERSON_NAME] COMPANIES" at bounding box center [248, 111] width 120 height 9
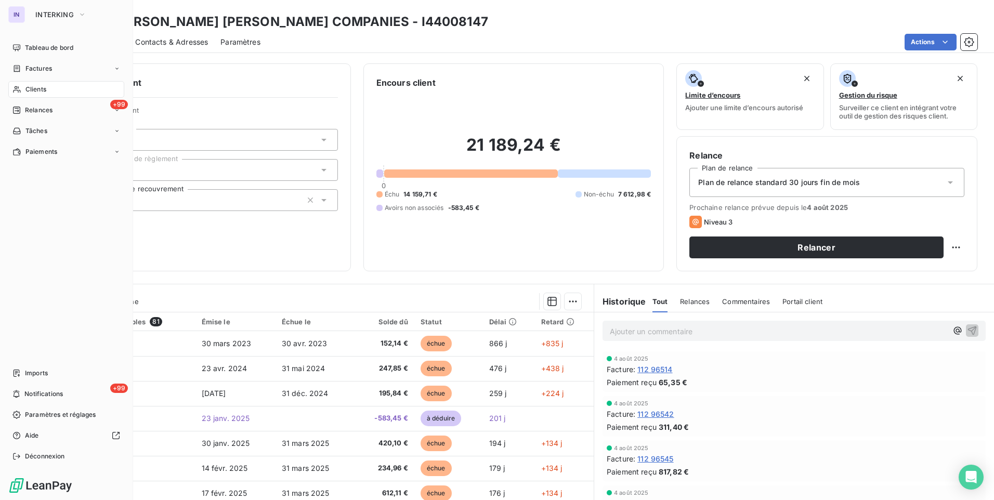
drag, startPoint x: 37, startPoint y: 69, endPoint x: 76, endPoint y: 85, distance: 41.7
click at [37, 69] on span "Factures" at bounding box center [38, 68] width 27 height 9
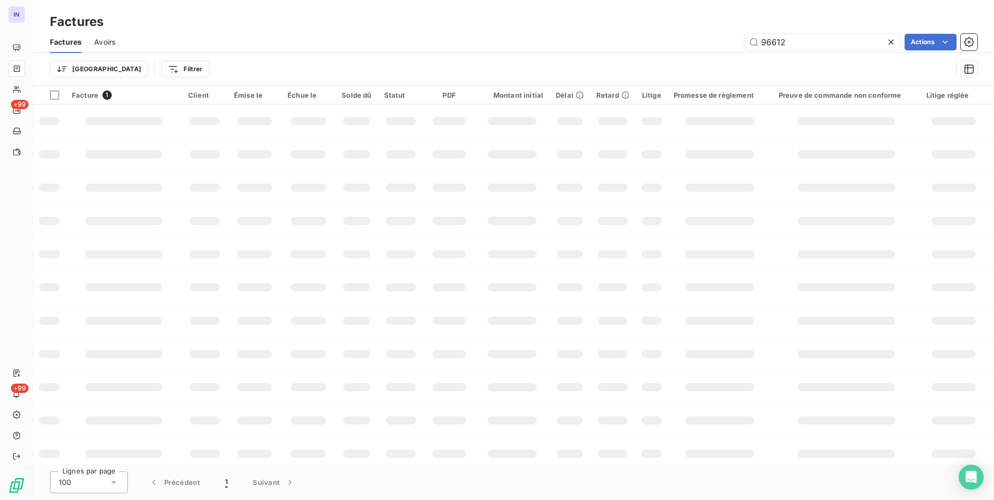
drag, startPoint x: 711, startPoint y: 44, endPoint x: 700, endPoint y: 51, distance: 12.4
click at [710, 44] on div "96612 Actions" at bounding box center [553, 42] width 850 height 17
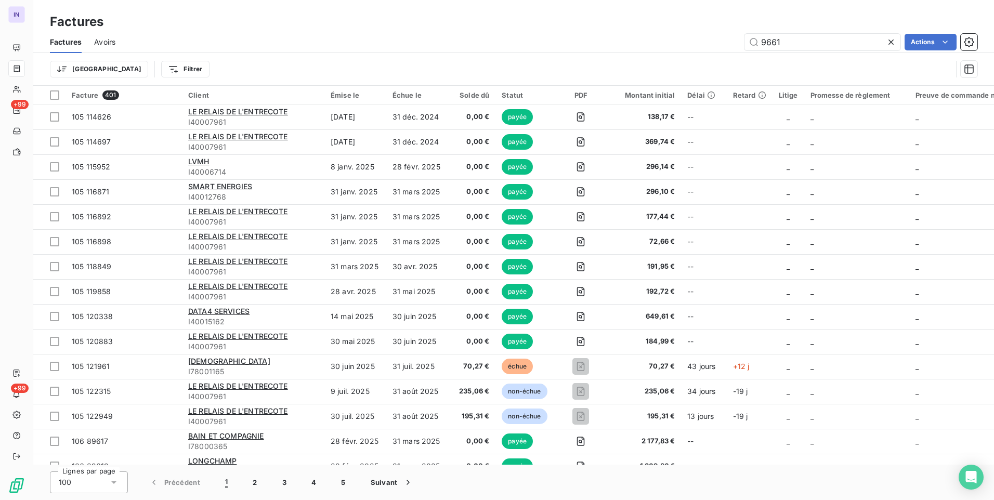
type input "96612"
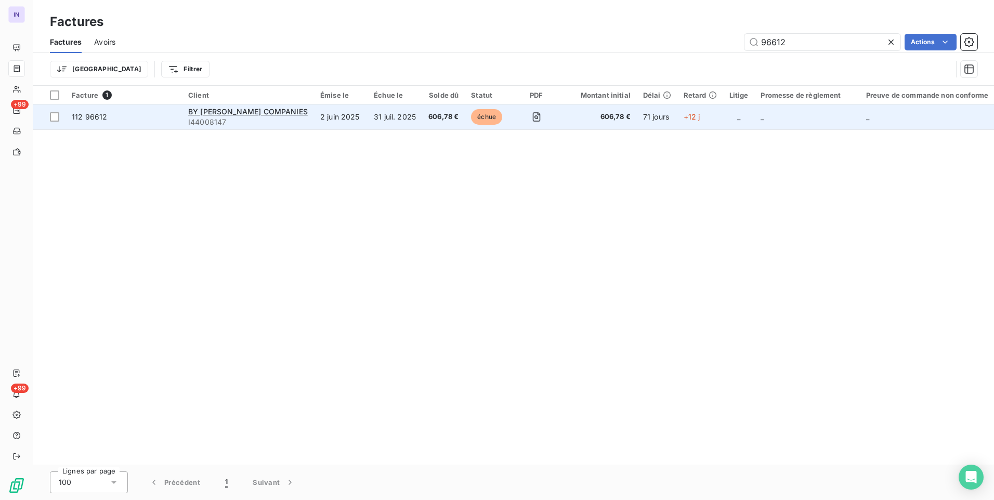
click at [413, 125] on td "31 juil. 2025" at bounding box center [395, 117] width 55 height 25
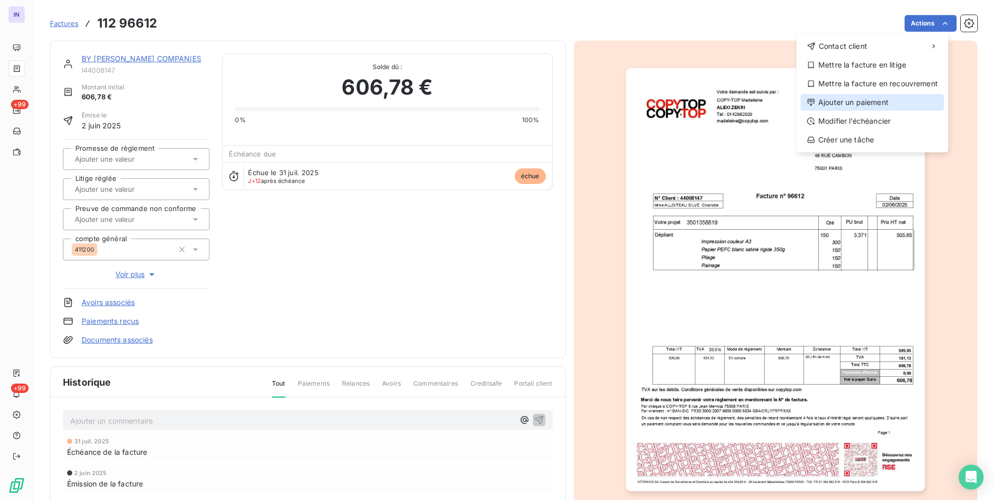
click at [837, 99] on div "Ajouter un paiement" at bounding box center [873, 102] width 144 height 17
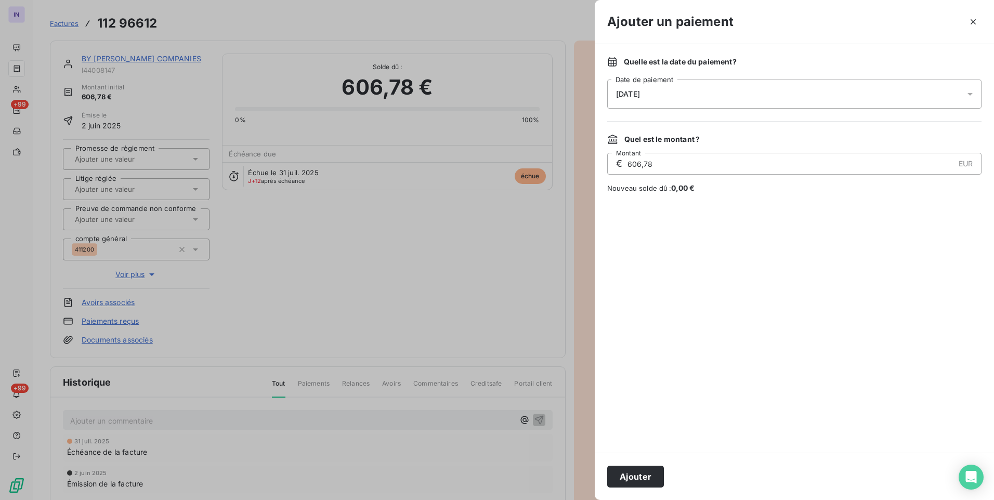
click at [746, 91] on div "[DATE]" at bounding box center [794, 94] width 374 height 29
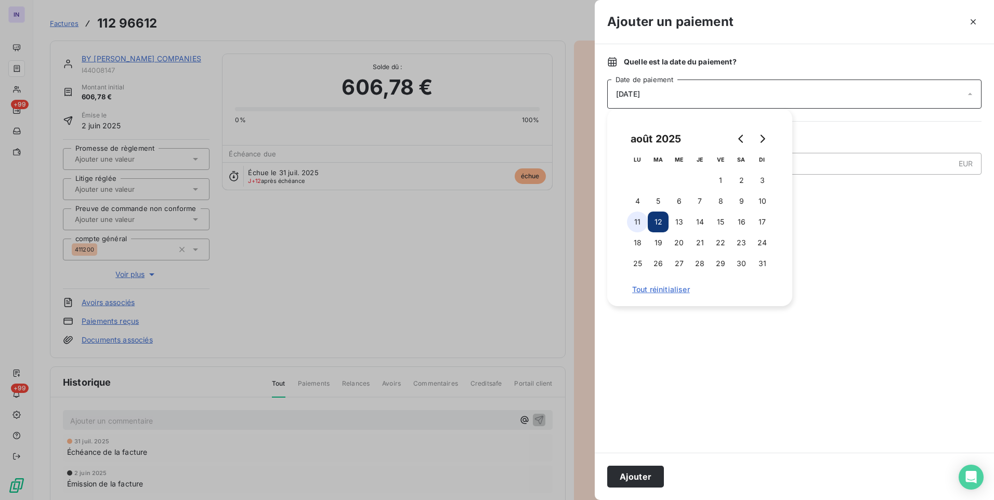
click at [643, 222] on button "11" at bounding box center [637, 222] width 21 height 21
click at [644, 471] on button "Ajouter" at bounding box center [635, 477] width 57 height 22
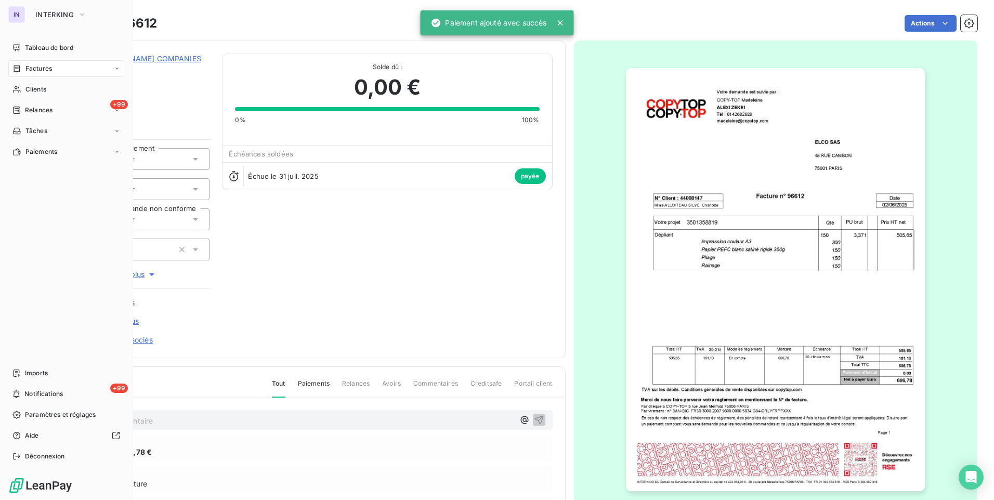
click at [36, 69] on span "Factures" at bounding box center [38, 68] width 27 height 9
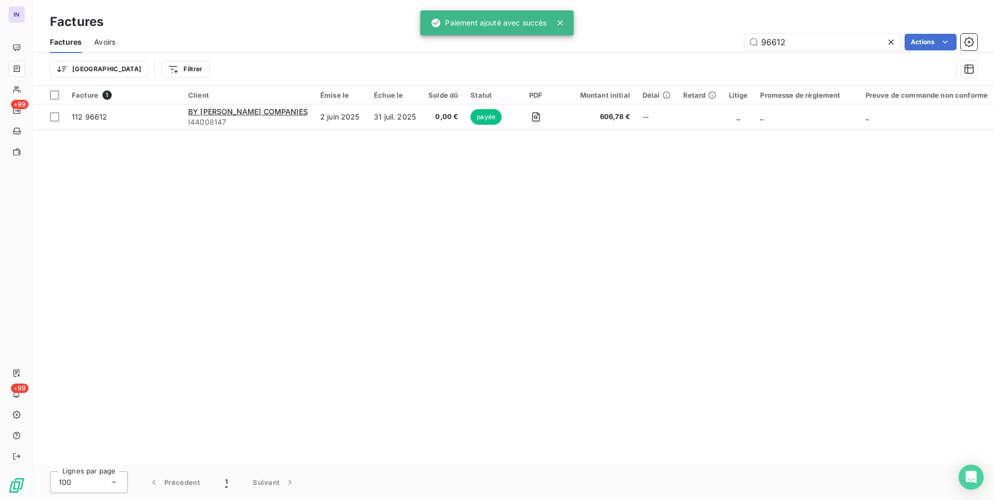
drag, startPoint x: 750, startPoint y: 36, endPoint x: 714, endPoint y: 34, distance: 35.9
click at [718, 34] on div "96612 Actions" at bounding box center [553, 42] width 850 height 17
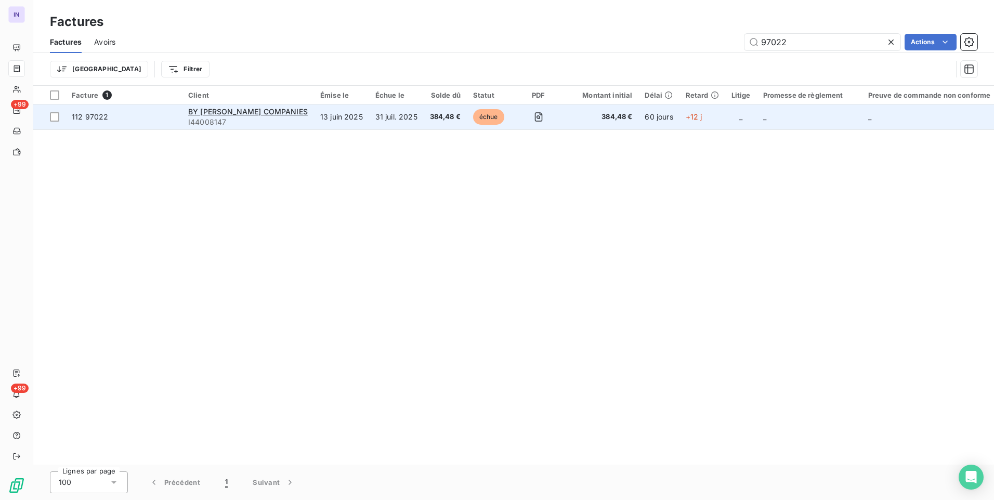
type input "97022"
click at [477, 116] on td "échue" at bounding box center [490, 117] width 46 height 25
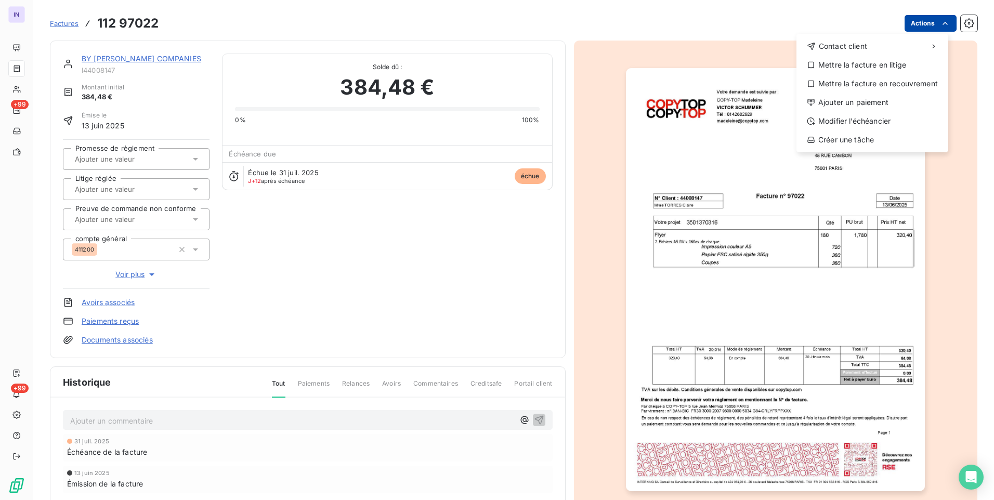
click at [908, 29] on html "IN +99 +99 Factures [PHONE_NUMBER] Actions Contact client Mettre la facture en …" at bounding box center [497, 250] width 994 height 500
click at [851, 103] on div "Ajouter un paiement" at bounding box center [873, 102] width 144 height 17
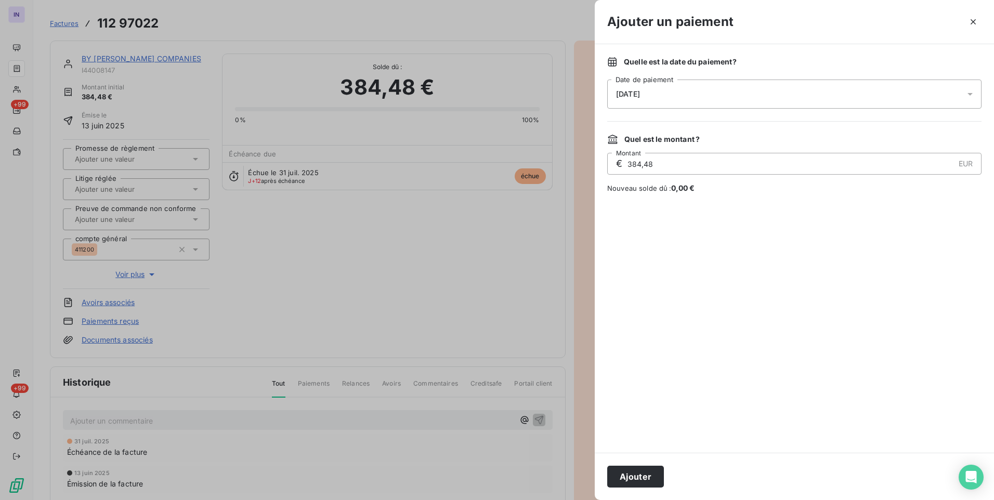
click at [743, 90] on div "[DATE]" at bounding box center [794, 94] width 374 height 29
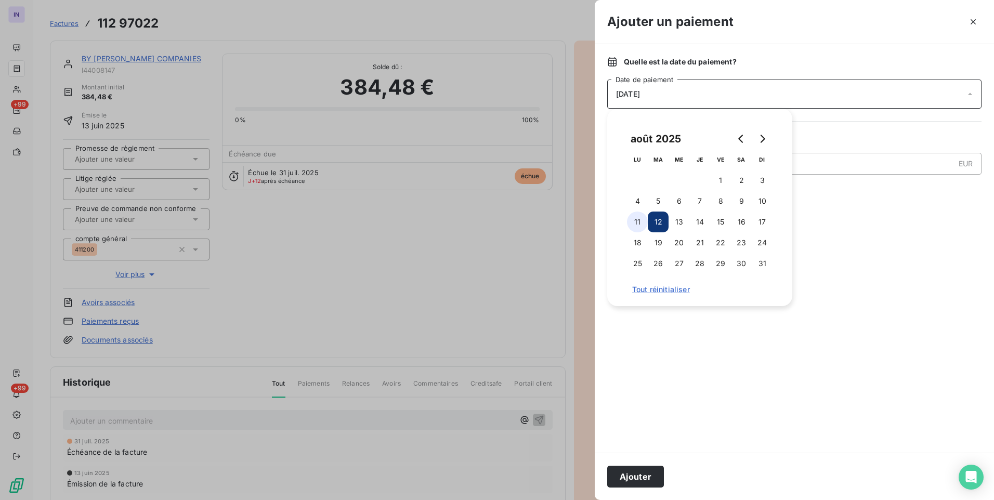
click at [637, 224] on button "11" at bounding box center [637, 222] width 21 height 21
drag, startPoint x: 640, startPoint y: 475, endPoint x: 636, endPoint y: 469, distance: 7.2
click at [636, 469] on button "Ajouter" at bounding box center [635, 477] width 57 height 22
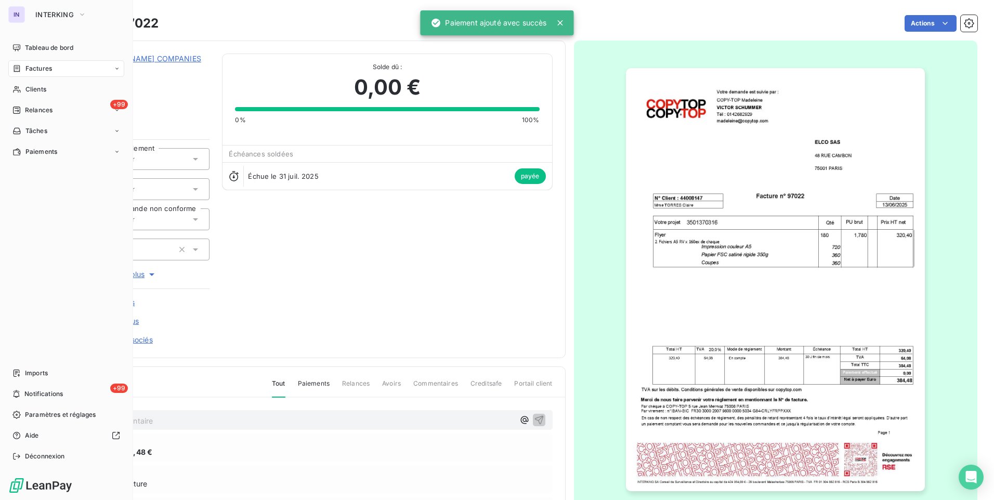
click at [48, 69] on span "Factures" at bounding box center [38, 68] width 27 height 9
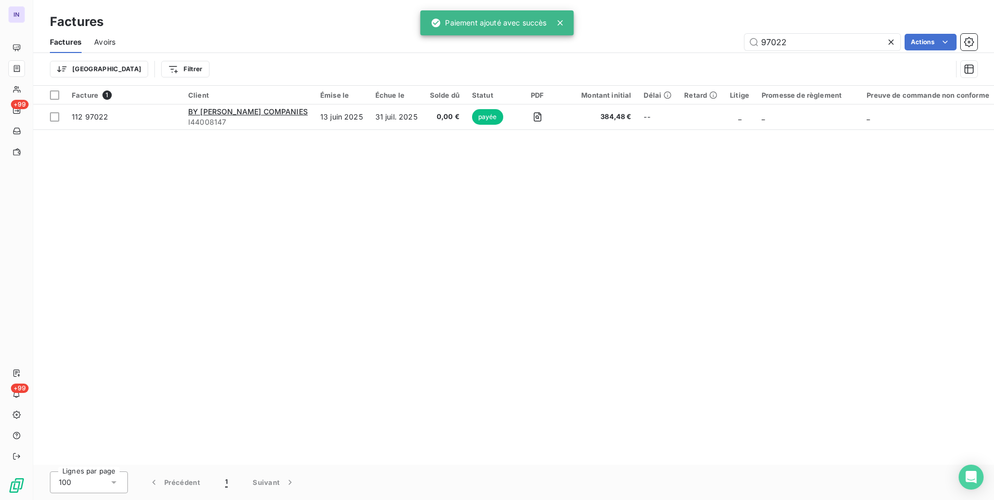
drag, startPoint x: 793, startPoint y: 38, endPoint x: 732, endPoint y: 38, distance: 60.8
click at [732, 38] on div "97022 Actions" at bounding box center [553, 42] width 850 height 17
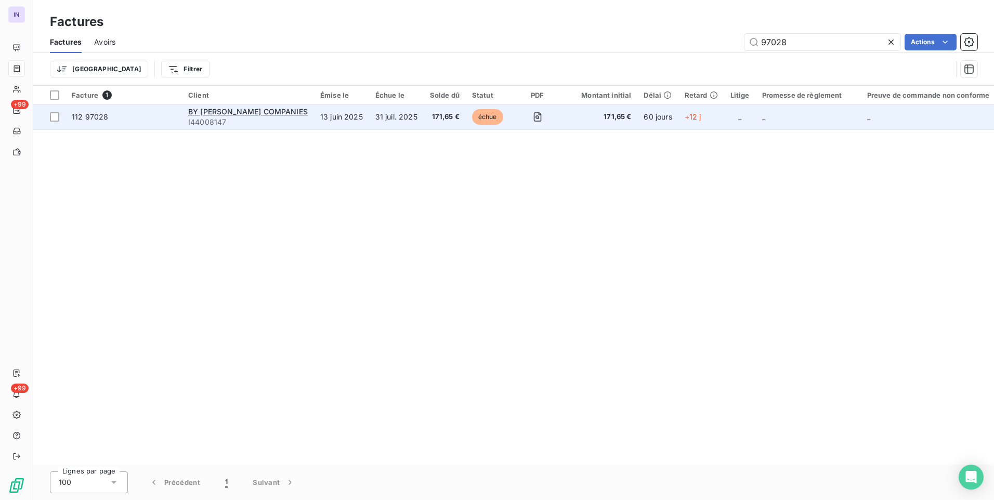
type input "97028"
click at [356, 119] on td "13 juin 2025" at bounding box center [341, 117] width 55 height 25
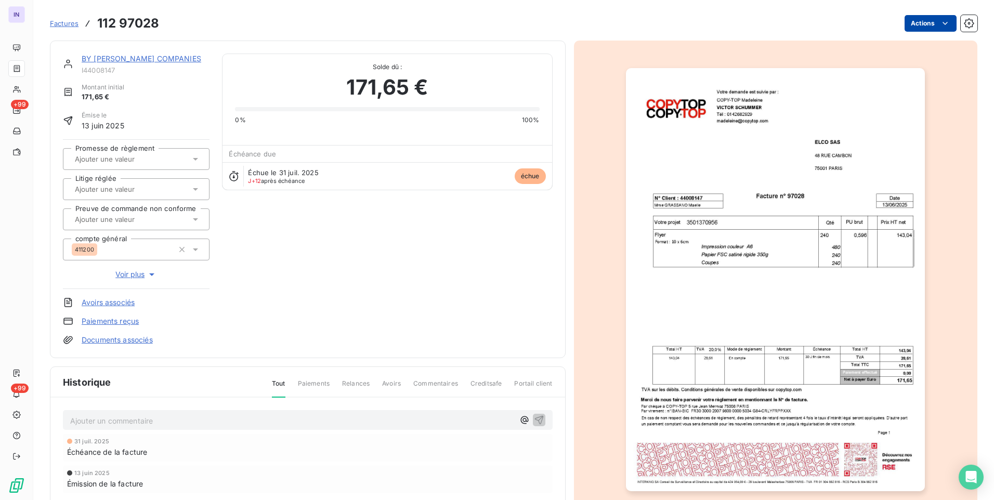
click at [917, 27] on html "IN +99 +99 Factures 112 97028 Actions BY [PERSON_NAME] COMPANIES I44008147 Mont…" at bounding box center [497, 250] width 994 height 500
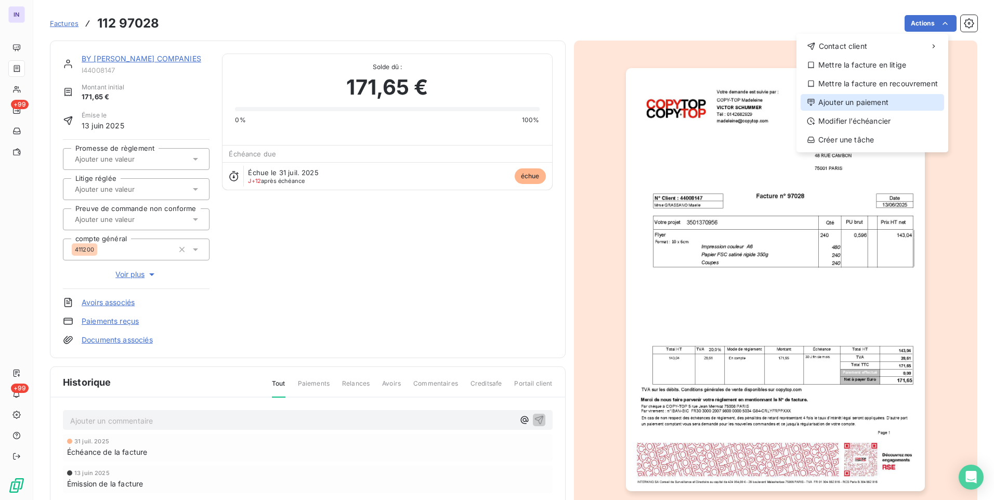
click at [846, 98] on div "Ajouter un paiement" at bounding box center [873, 102] width 144 height 17
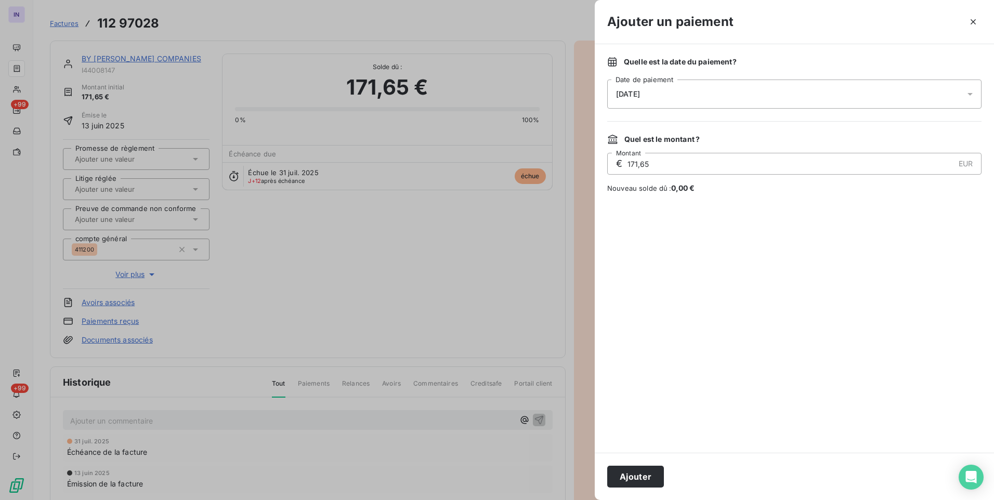
drag, startPoint x: 651, startPoint y: 92, endPoint x: 649, endPoint y: 98, distance: 6.9
click at [640, 94] on span "[DATE]" at bounding box center [628, 94] width 24 height 8
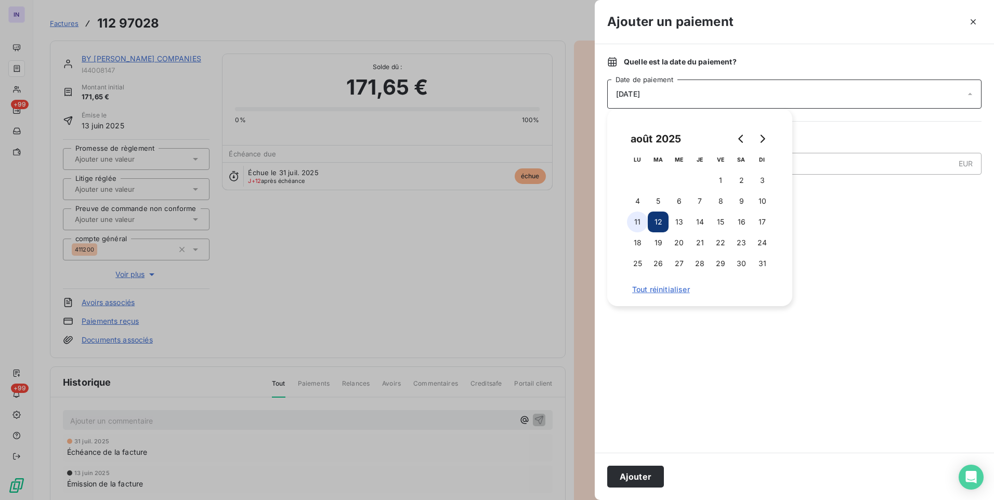
click at [633, 225] on button "11" at bounding box center [637, 222] width 21 height 21
click at [634, 469] on button "Ajouter" at bounding box center [635, 477] width 57 height 22
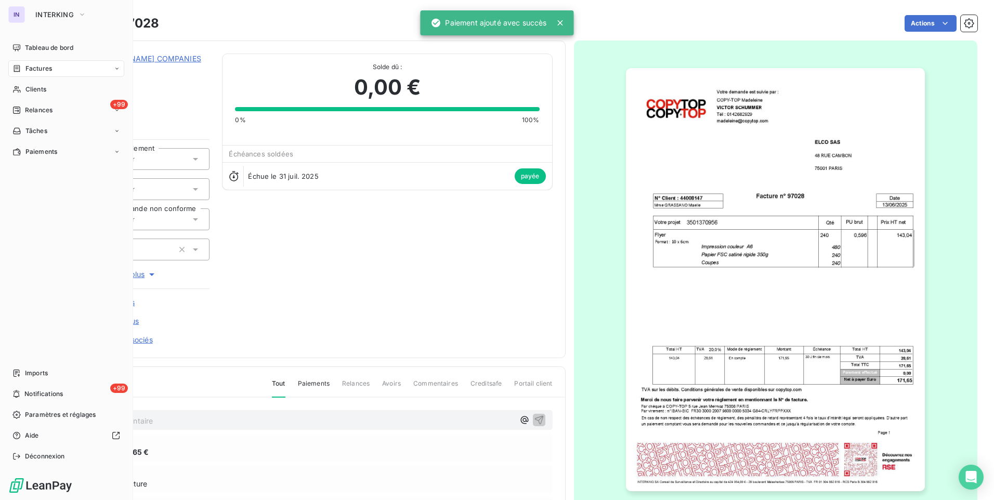
click at [61, 68] on div "Factures" at bounding box center [66, 68] width 116 height 17
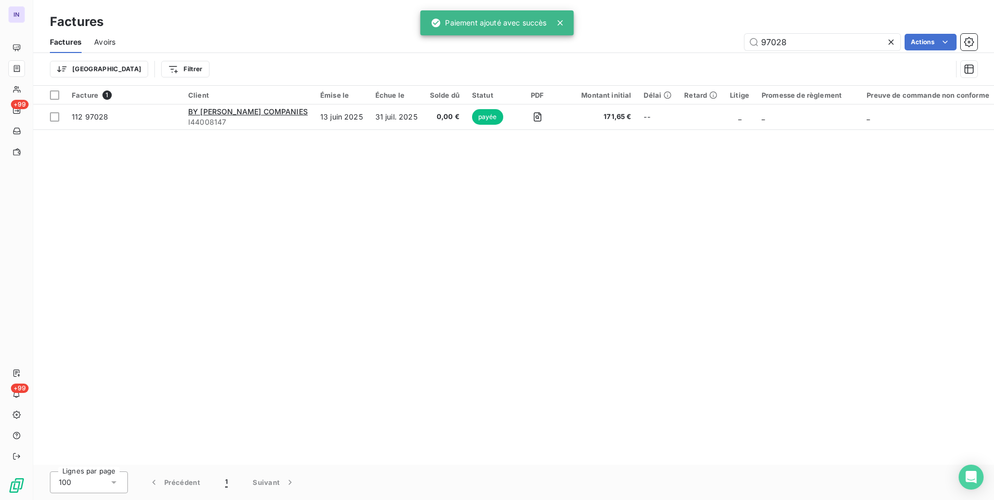
drag, startPoint x: 794, startPoint y: 43, endPoint x: 650, endPoint y: 62, distance: 144.8
click at [690, 36] on div "97028 Actions" at bounding box center [553, 42] width 850 height 17
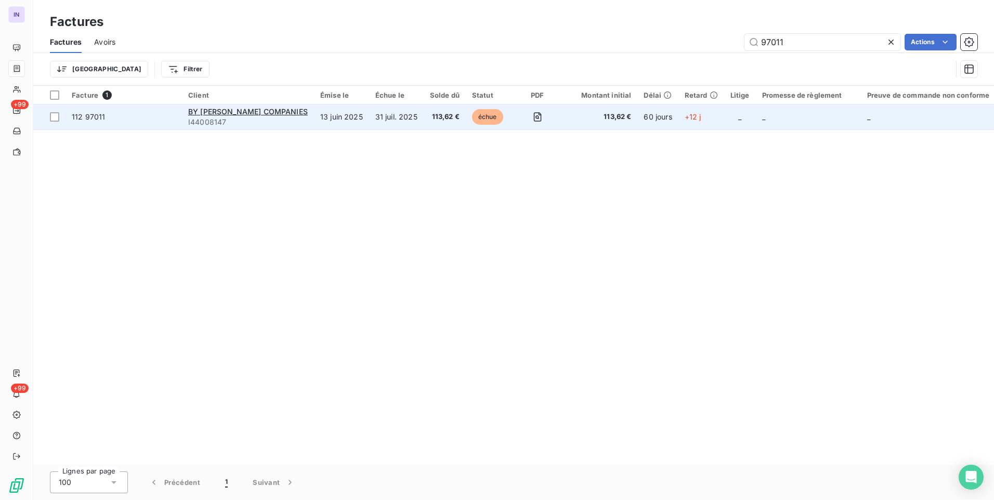
type input "97011"
click at [417, 121] on td "31 juil. 2025" at bounding box center [396, 117] width 55 height 25
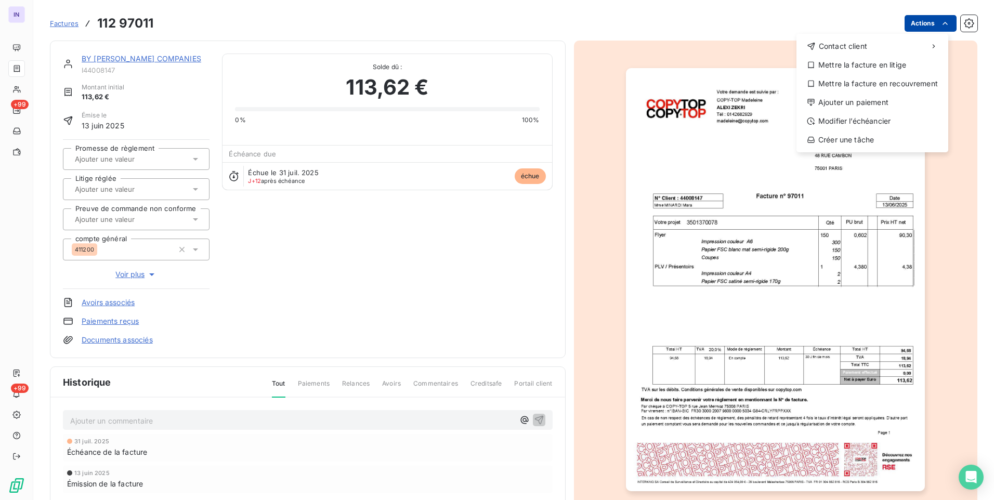
click at [912, 27] on html "IN +99 +99 Factures [PHONE_NUMBER] Actions Contact client Mettre la facture en …" at bounding box center [497, 250] width 994 height 500
click at [853, 100] on div "Ajouter un paiement" at bounding box center [873, 102] width 144 height 17
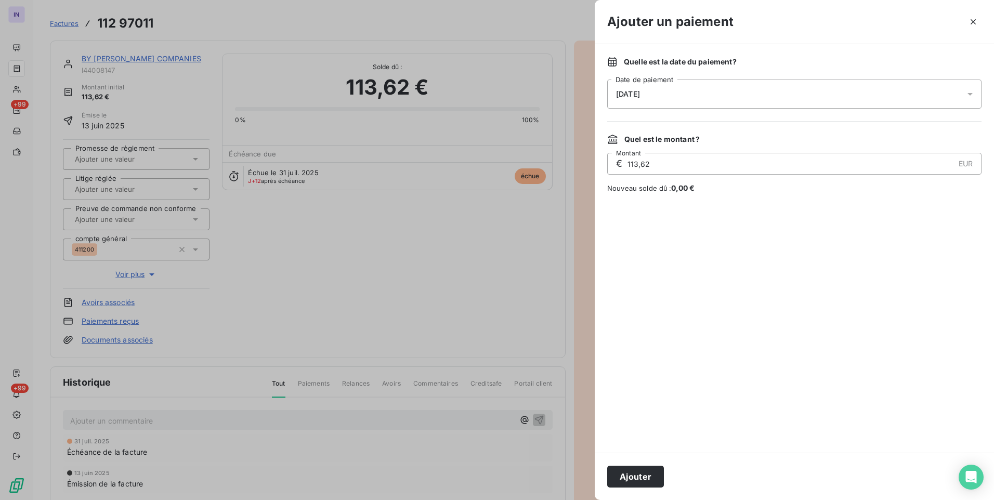
click at [738, 85] on div "[DATE]" at bounding box center [794, 94] width 374 height 29
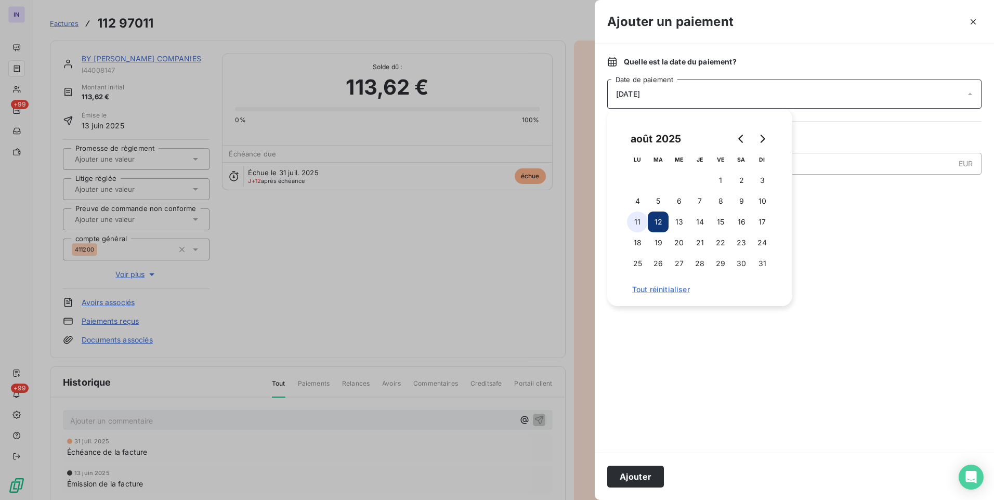
click at [633, 222] on button "11" at bounding box center [637, 222] width 21 height 21
drag, startPoint x: 651, startPoint y: 476, endPoint x: 455, endPoint y: 339, distance: 238.6
click at [650, 476] on button "Ajouter" at bounding box center [635, 477] width 57 height 22
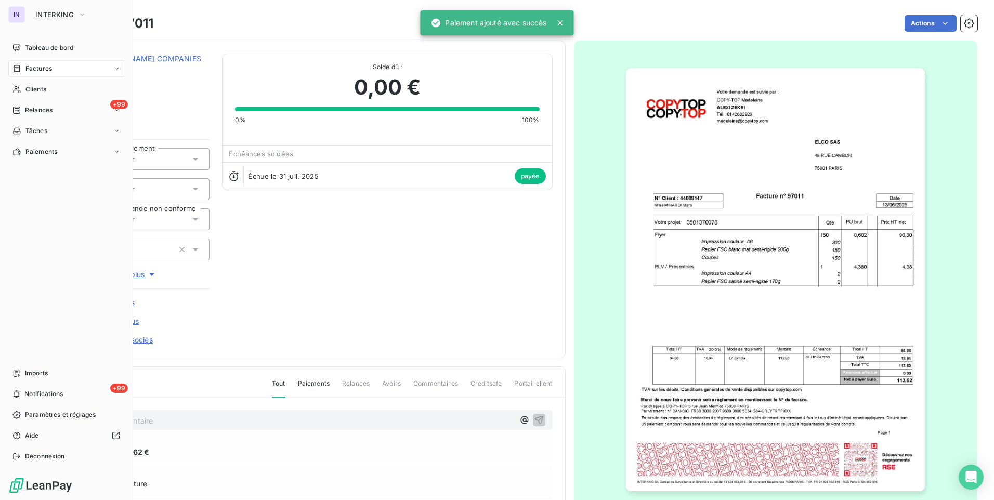
click at [33, 70] on span "Factures" at bounding box center [38, 68] width 27 height 9
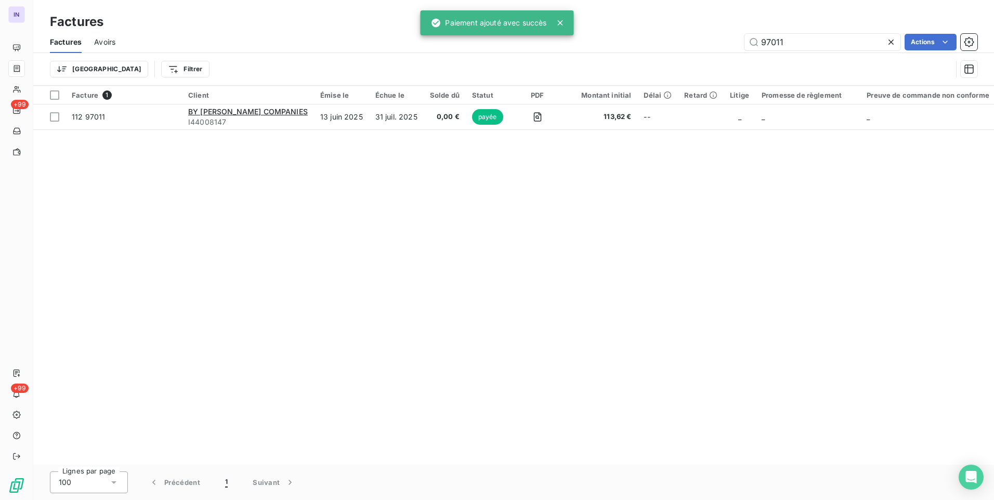
drag, startPoint x: 763, startPoint y: 40, endPoint x: 702, endPoint y: 46, distance: 61.1
click at [717, 41] on div "97011 Actions" at bounding box center [553, 42] width 850 height 17
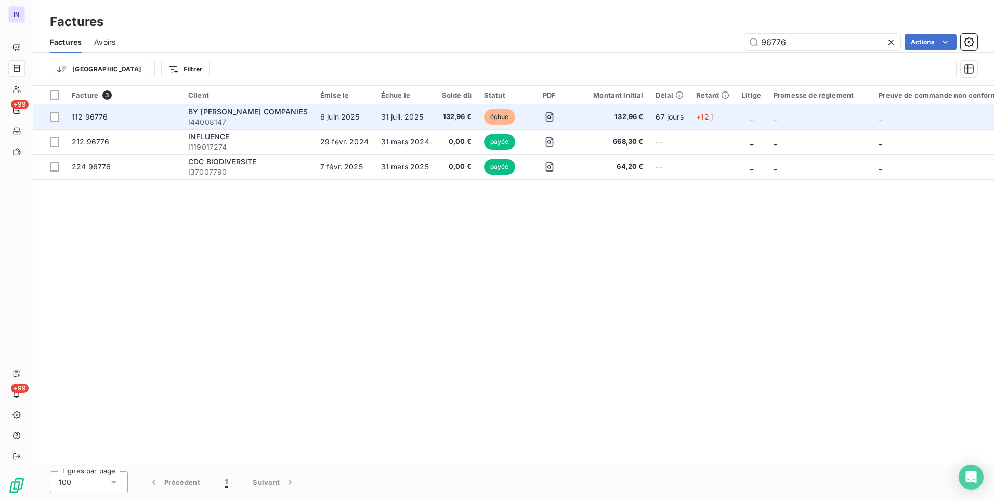
type input "96776"
click at [412, 118] on td "31 juil. 2025" at bounding box center [405, 117] width 61 height 25
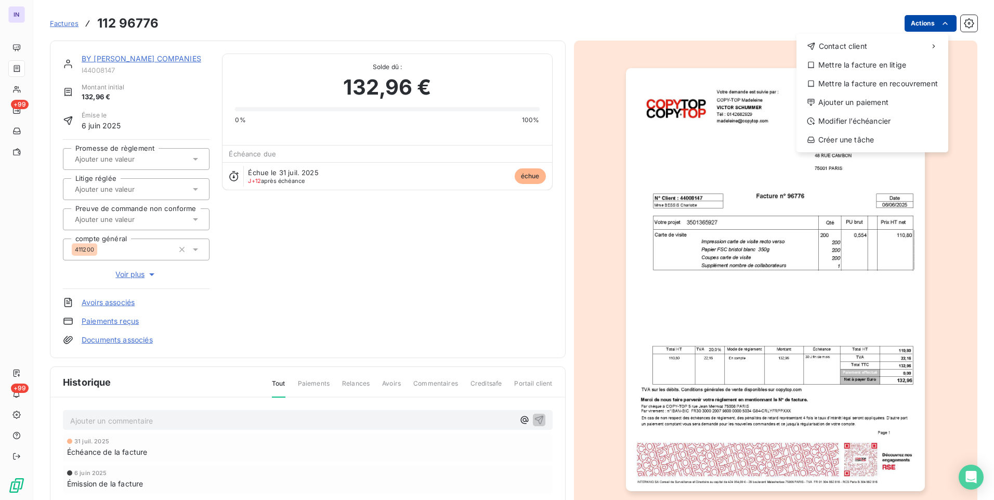
click at [921, 23] on html "IN +99 +99 Factures [PHONE_NUMBER] Actions Contact client Mettre la facture en …" at bounding box center [497, 250] width 994 height 500
click at [842, 100] on div "Ajouter un paiement" at bounding box center [873, 102] width 144 height 17
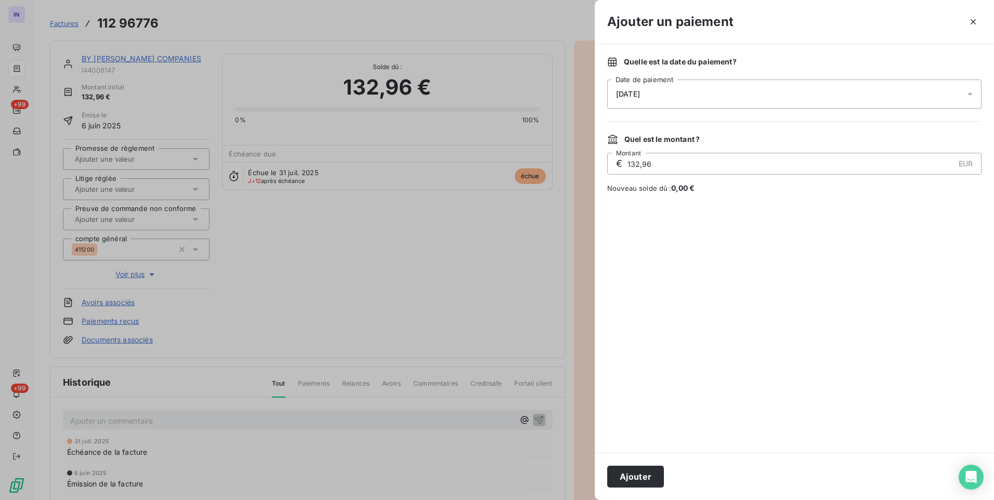
drag, startPoint x: 652, startPoint y: 90, endPoint x: 656, endPoint y: 107, distance: 17.5
click at [640, 95] on span "[DATE]" at bounding box center [628, 94] width 24 height 8
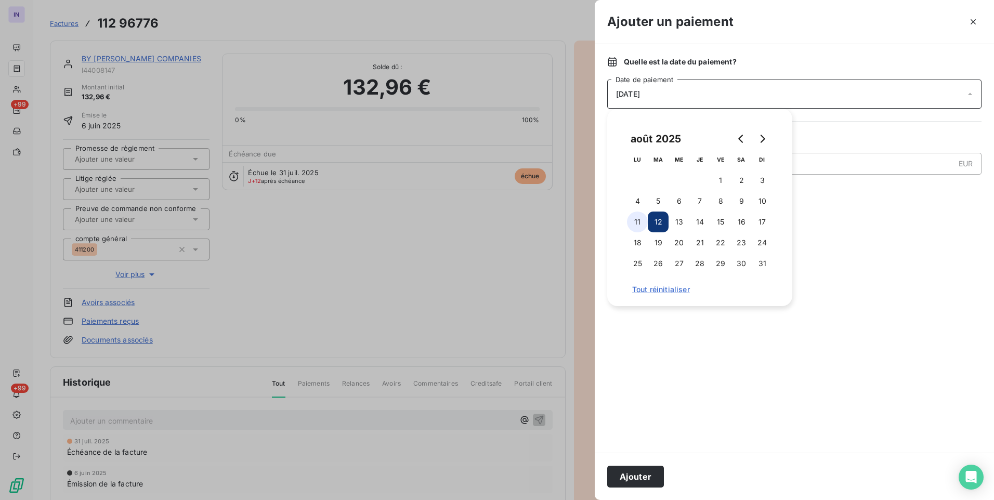
drag, startPoint x: 629, startPoint y: 224, endPoint x: 638, endPoint y: 232, distance: 12.2
click at [630, 224] on button "11" at bounding box center [637, 222] width 21 height 21
click at [629, 473] on button "Ajouter" at bounding box center [635, 477] width 57 height 22
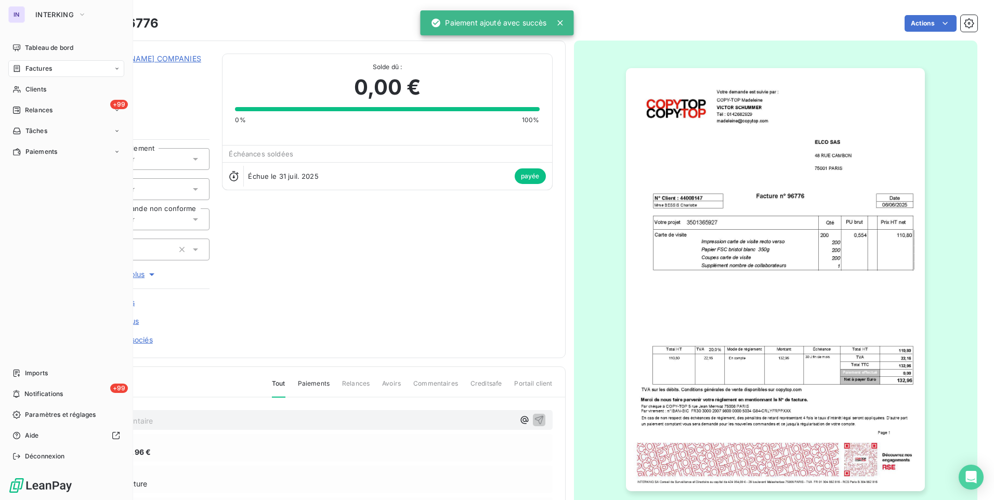
click at [38, 73] on span "Factures" at bounding box center [38, 68] width 27 height 9
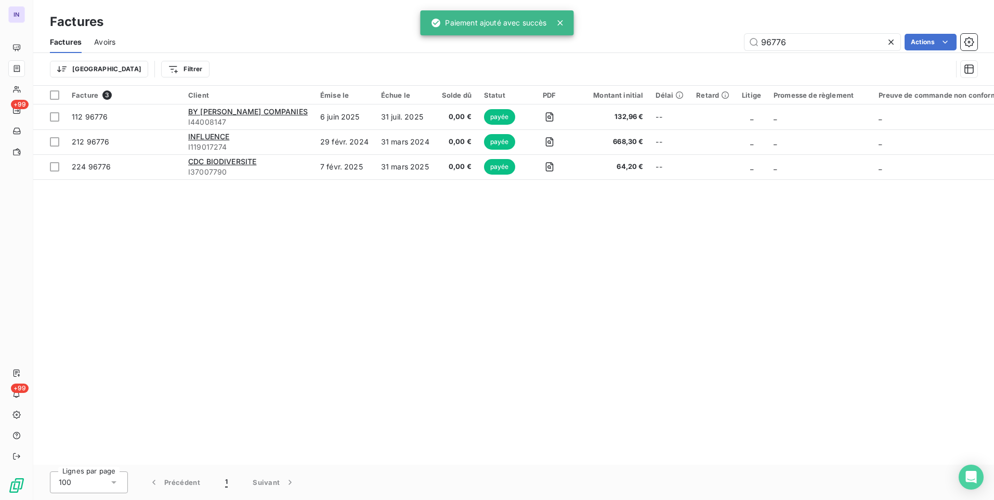
drag, startPoint x: 800, startPoint y: 47, endPoint x: 726, endPoint y: 42, distance: 73.5
click at [726, 42] on div "96776 Actions" at bounding box center [553, 42] width 850 height 17
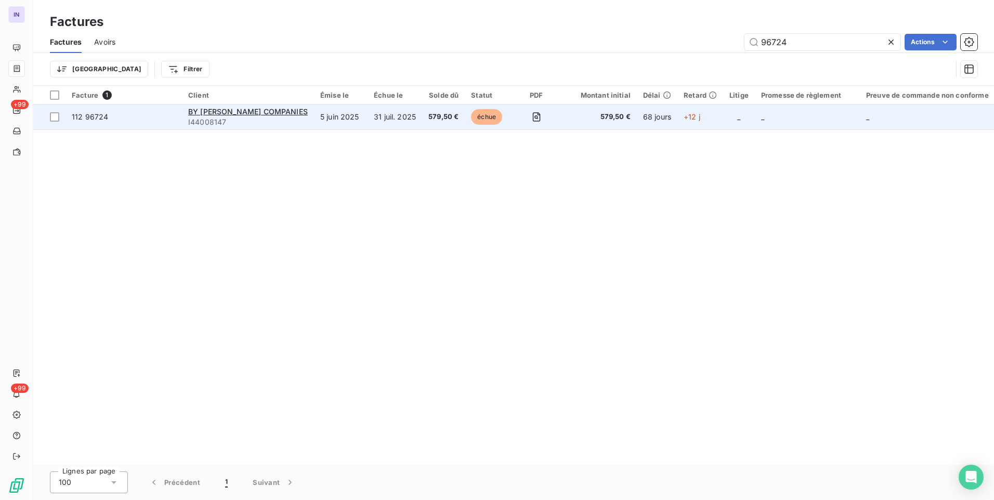
type input "96724"
click at [397, 121] on td "31 juil. 2025" at bounding box center [395, 117] width 55 height 25
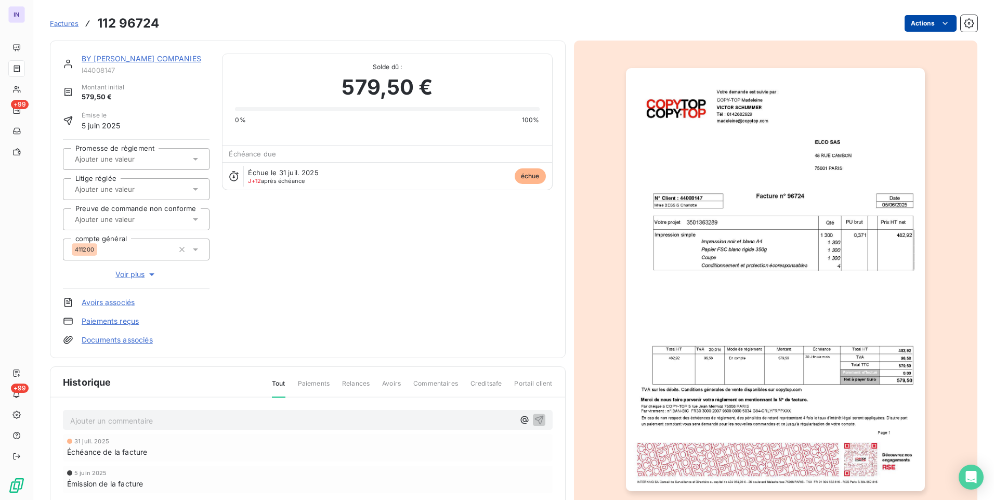
click at [931, 15] on div "Factures 112 96724 Actions" at bounding box center [514, 23] width 928 height 22
click at [911, 27] on html "IN +99 +99 Factures 112 96724 Actions BY [PERSON_NAME] [PERSON_NAME] COMPANIES …" at bounding box center [497, 250] width 994 height 500
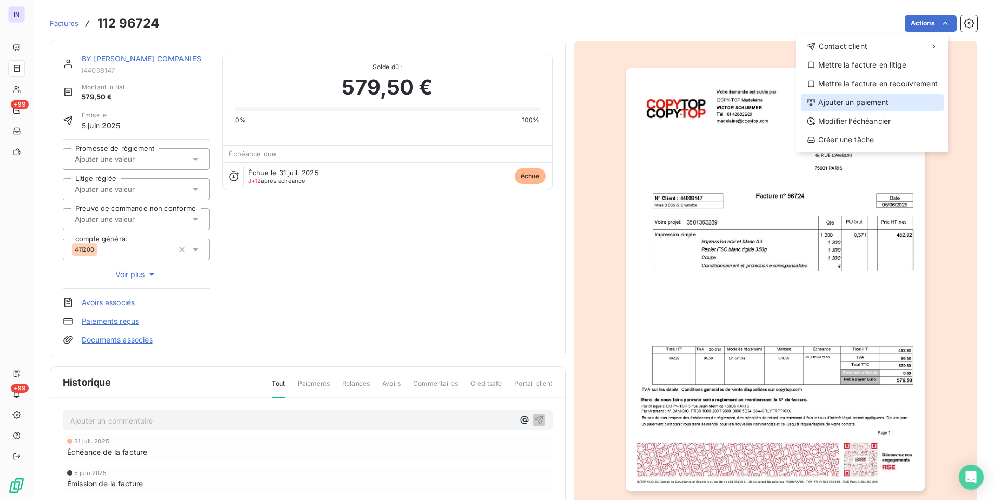
click at [851, 99] on div "Ajouter un paiement" at bounding box center [873, 102] width 144 height 17
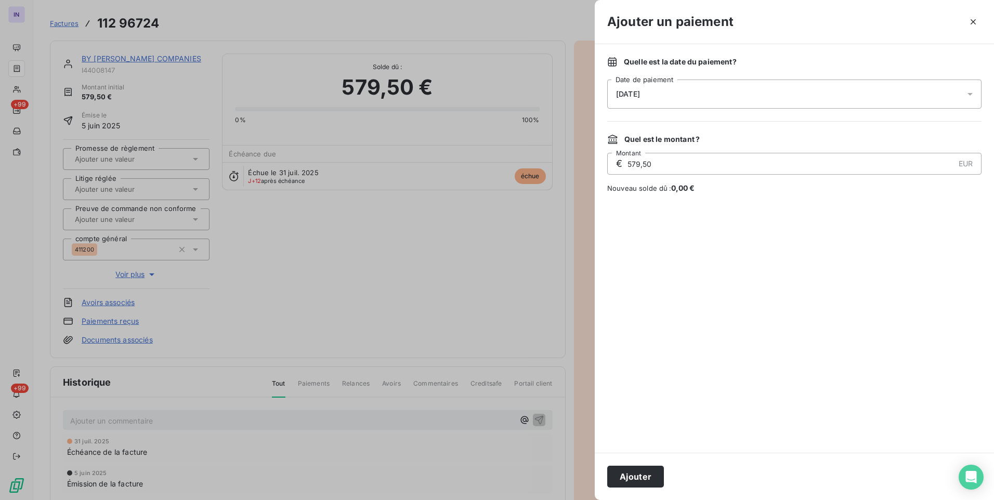
click at [705, 91] on div "[DATE]" at bounding box center [794, 94] width 374 height 29
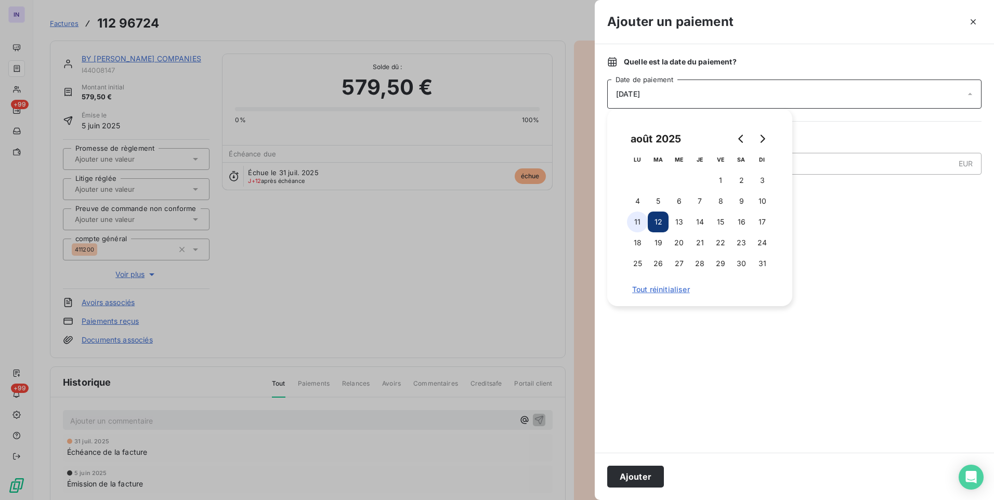
click at [639, 219] on button "11" at bounding box center [637, 222] width 21 height 21
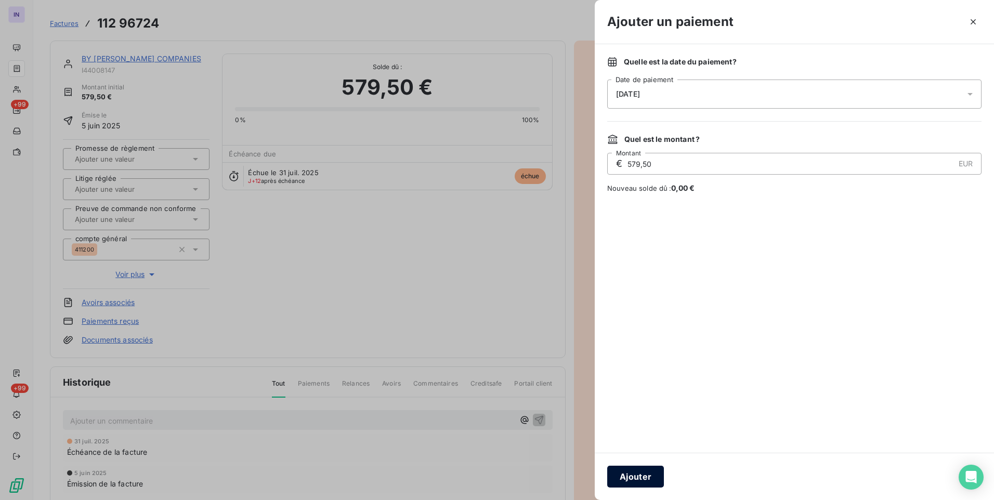
click at [655, 483] on button "Ajouter" at bounding box center [635, 477] width 57 height 22
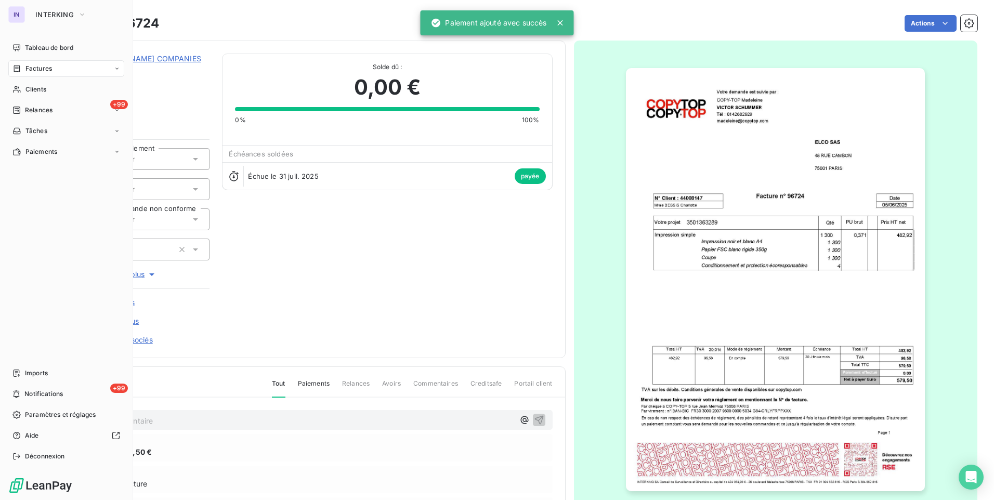
click at [42, 71] on span "Factures" at bounding box center [38, 68] width 27 height 9
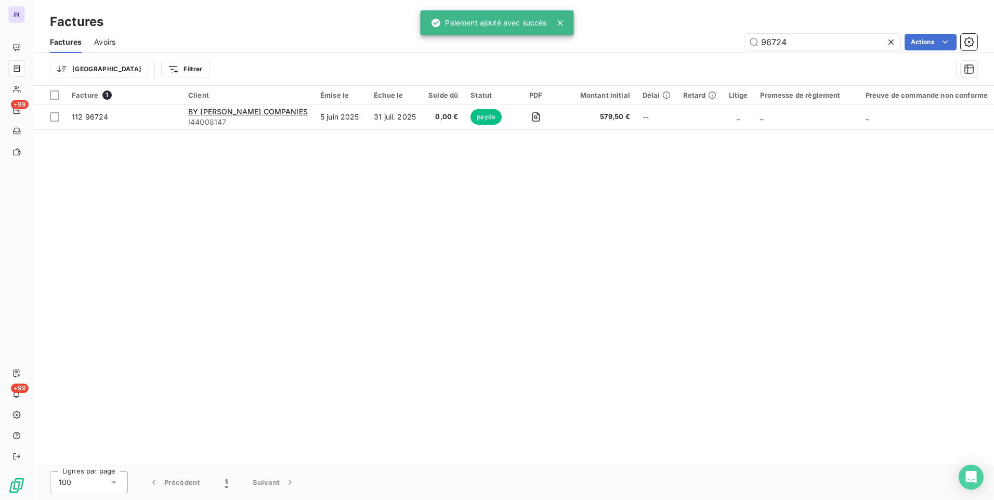
drag, startPoint x: 798, startPoint y: 44, endPoint x: 684, endPoint y: 40, distance: 114.0
click at [704, 38] on div "96724 Actions" at bounding box center [553, 42] width 850 height 17
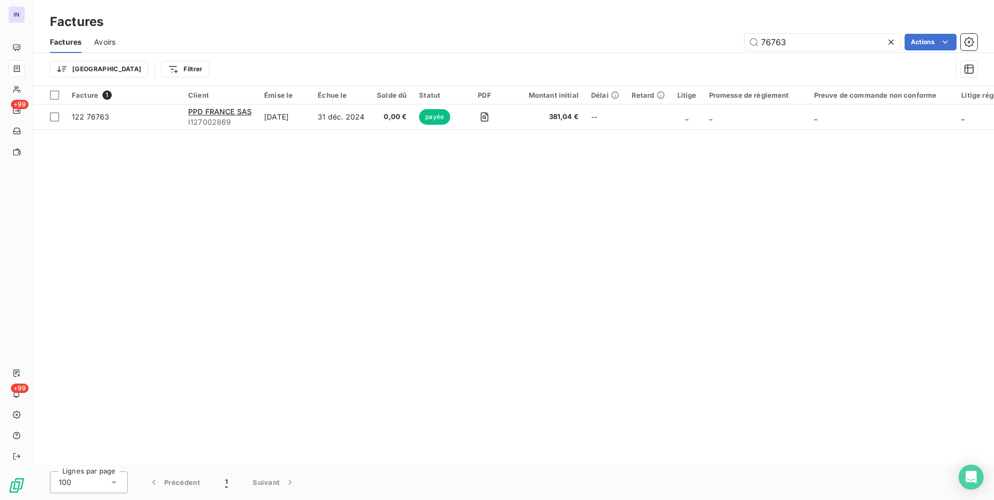
drag, startPoint x: 810, startPoint y: 41, endPoint x: 729, endPoint y: 37, distance: 80.7
click at [731, 37] on div "76763 Actions" at bounding box center [553, 42] width 850 height 17
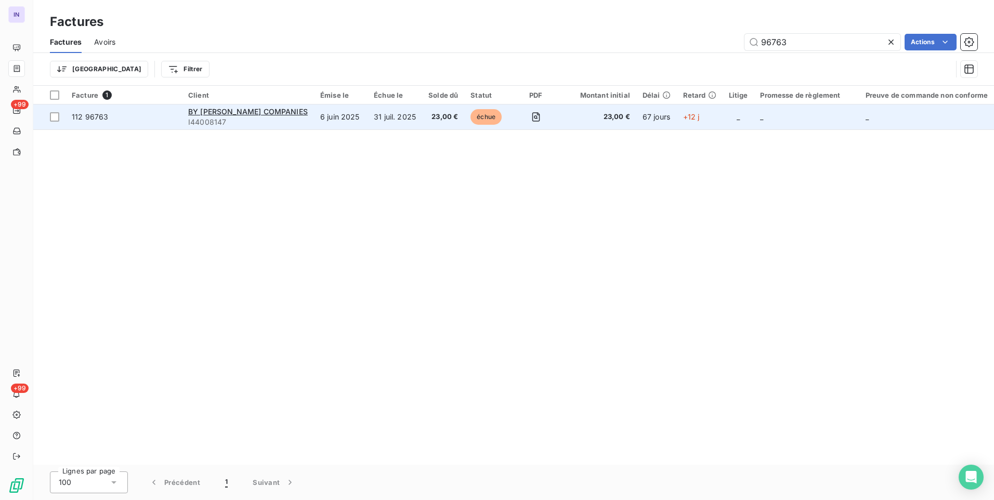
type input "96763"
click at [387, 116] on td "31 juil. 2025" at bounding box center [395, 117] width 55 height 25
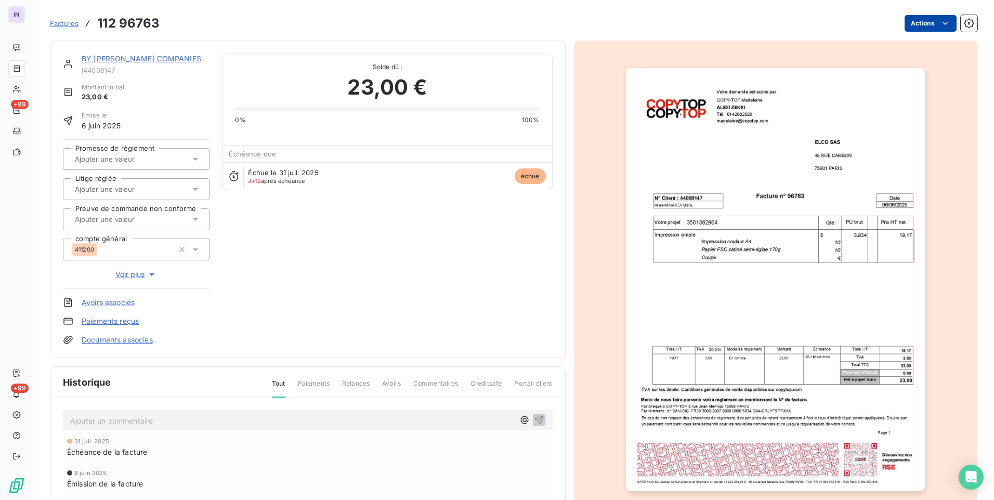
click at [915, 17] on html "IN +99 +99 Factures 112 96763 Actions BY [PERSON_NAME] [PERSON_NAME] COMPANIES …" at bounding box center [497, 250] width 994 height 500
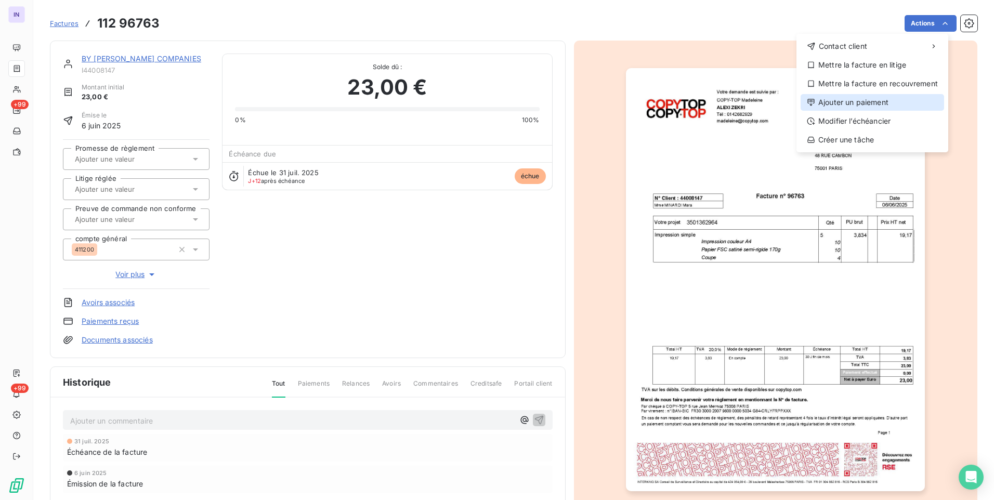
click at [848, 102] on div "Ajouter un paiement" at bounding box center [873, 102] width 144 height 17
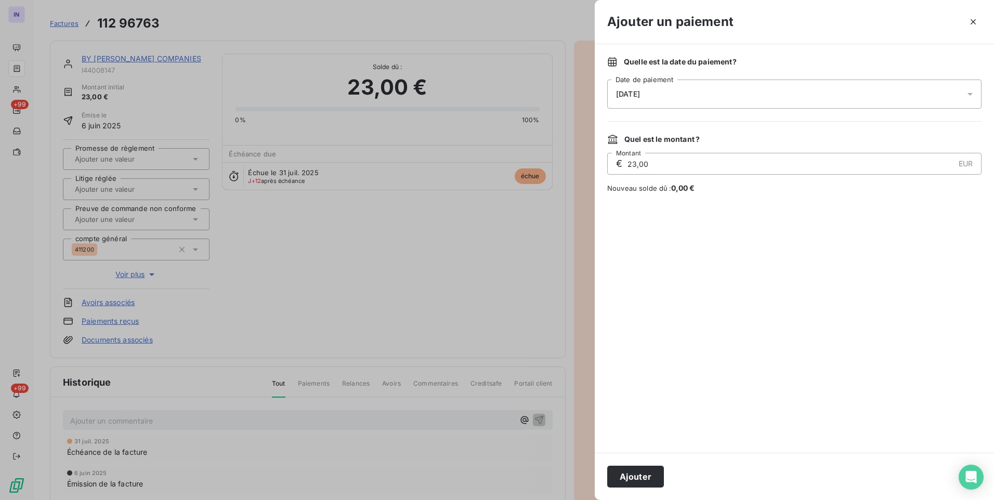
click at [649, 99] on div "[DATE]" at bounding box center [794, 94] width 374 height 29
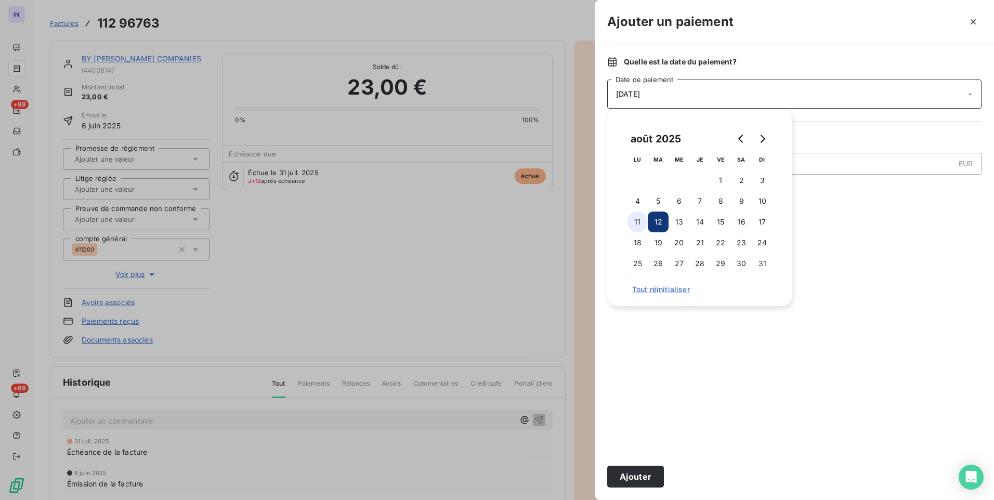
click at [633, 224] on button "11" at bounding box center [637, 222] width 21 height 21
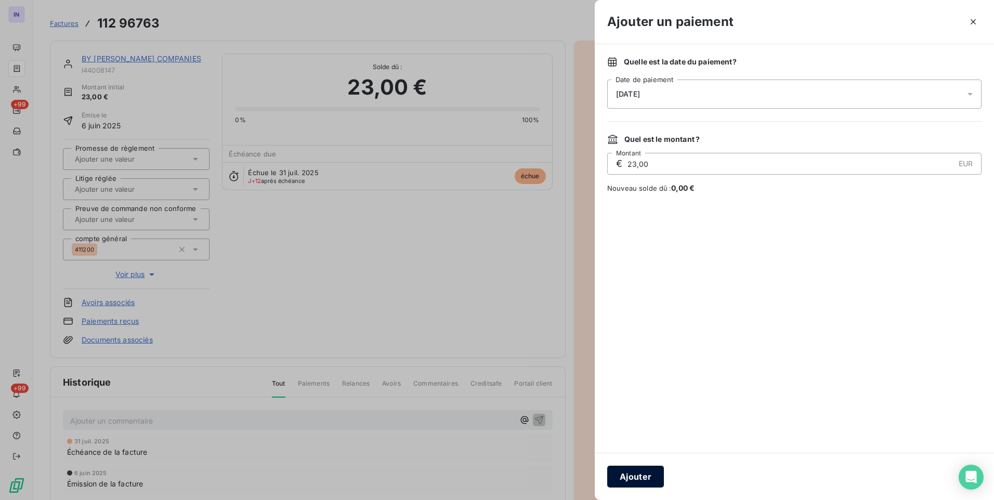
drag, startPoint x: 654, startPoint y: 473, endPoint x: 251, endPoint y: 251, distance: 460.4
click at [651, 473] on button "Ajouter" at bounding box center [635, 477] width 57 height 22
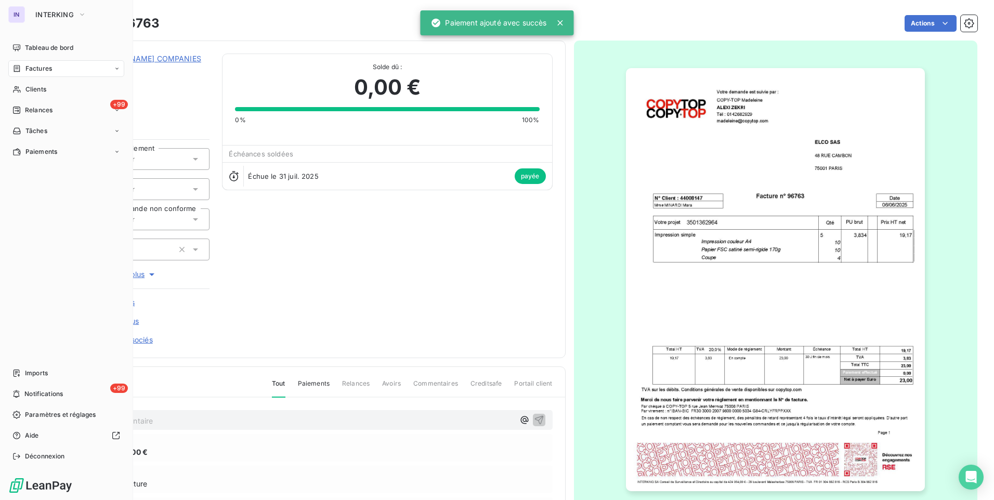
click at [35, 67] on span "Factures" at bounding box center [38, 68] width 27 height 9
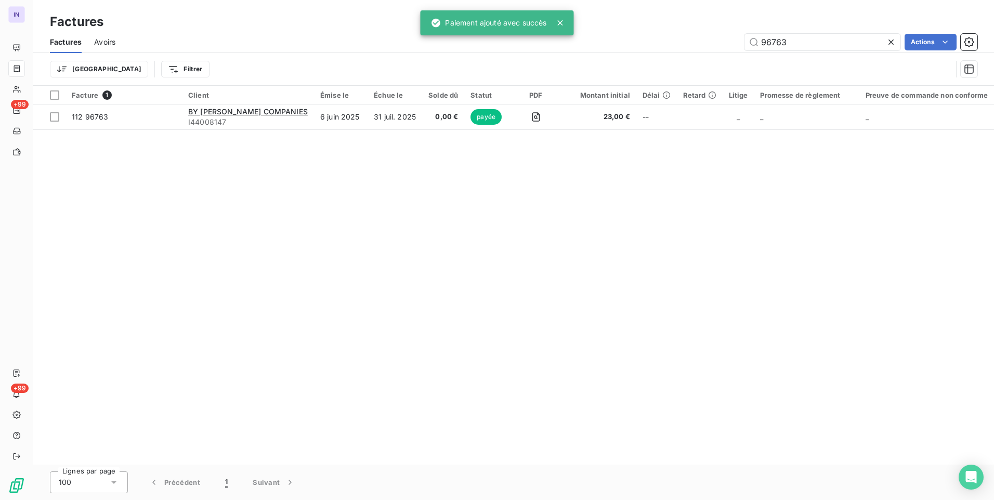
drag, startPoint x: 803, startPoint y: 48, endPoint x: 695, endPoint y: 37, distance: 108.7
click at [695, 37] on div "96763 Actions" at bounding box center [553, 42] width 850 height 17
type input "7"
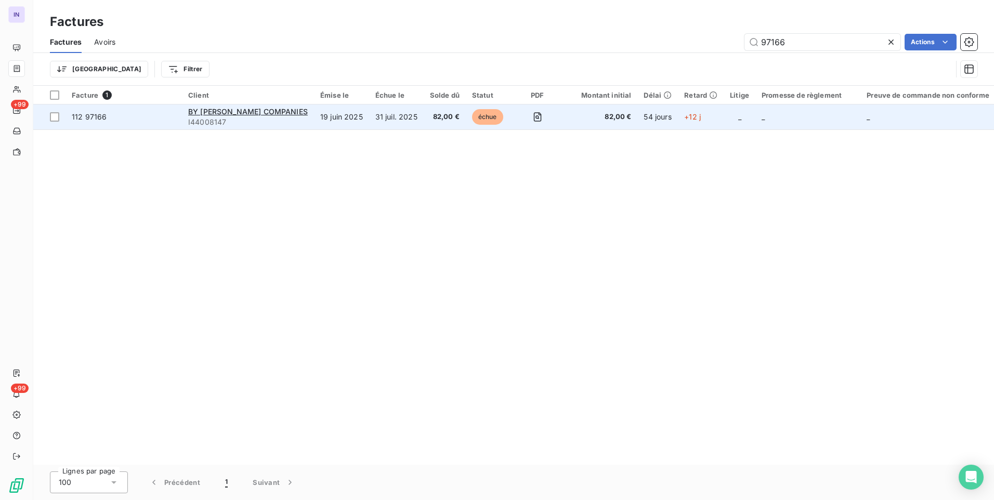
type input "97166"
click at [457, 118] on span "82,00 €" at bounding box center [445, 117] width 30 height 10
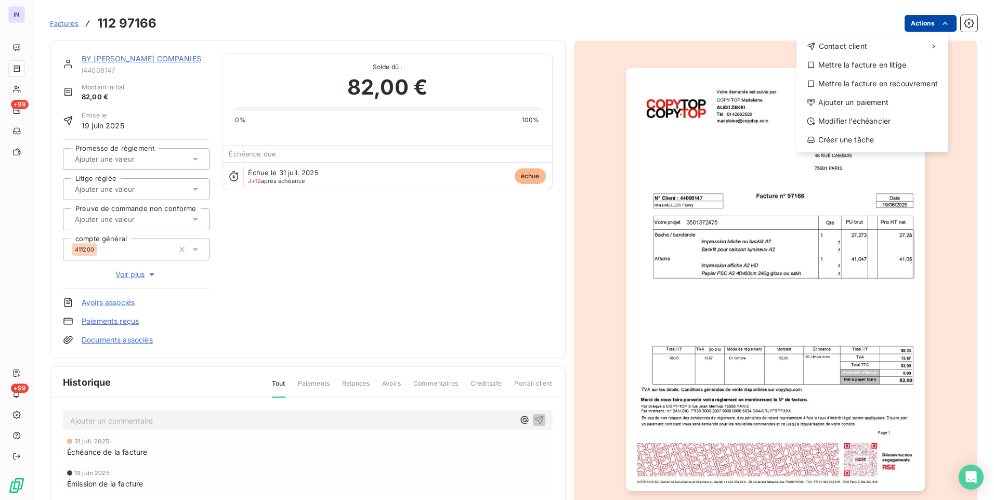
click at [914, 20] on html "IN +99 +99 Factures [PHONE_NUMBER] Actions Contact client Mettre la facture en …" at bounding box center [497, 250] width 994 height 500
click at [856, 110] on div "Ajouter un paiement" at bounding box center [873, 102] width 144 height 17
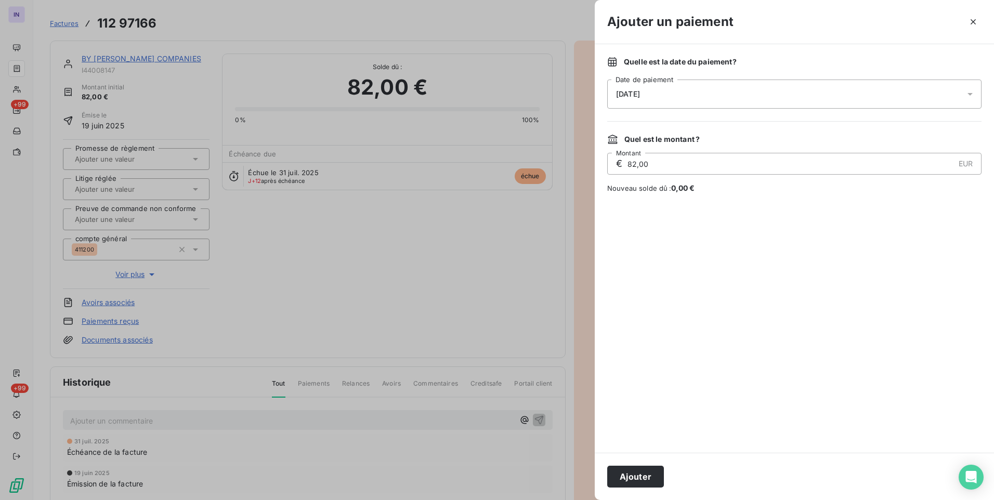
click at [712, 91] on div "[DATE]" at bounding box center [794, 94] width 374 height 29
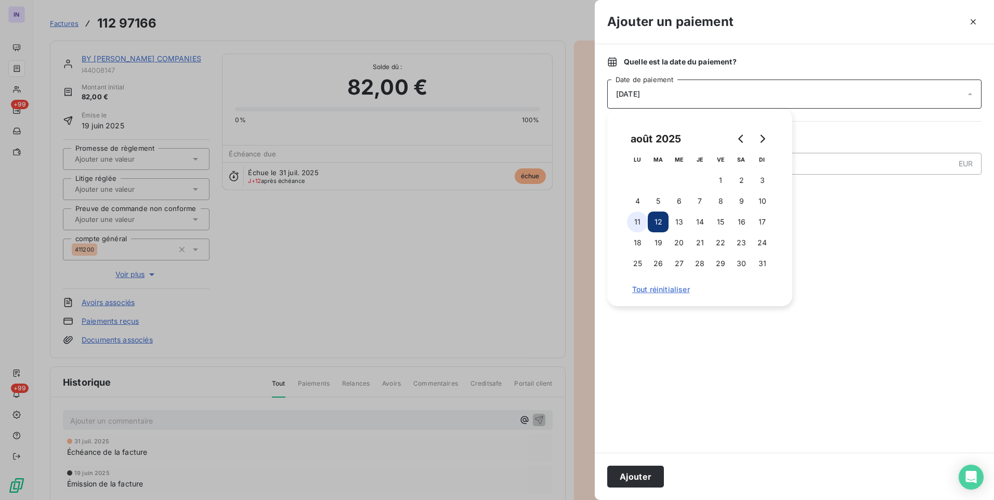
click at [642, 218] on button "11" at bounding box center [637, 222] width 21 height 21
click at [641, 475] on button "Ajouter" at bounding box center [635, 477] width 57 height 22
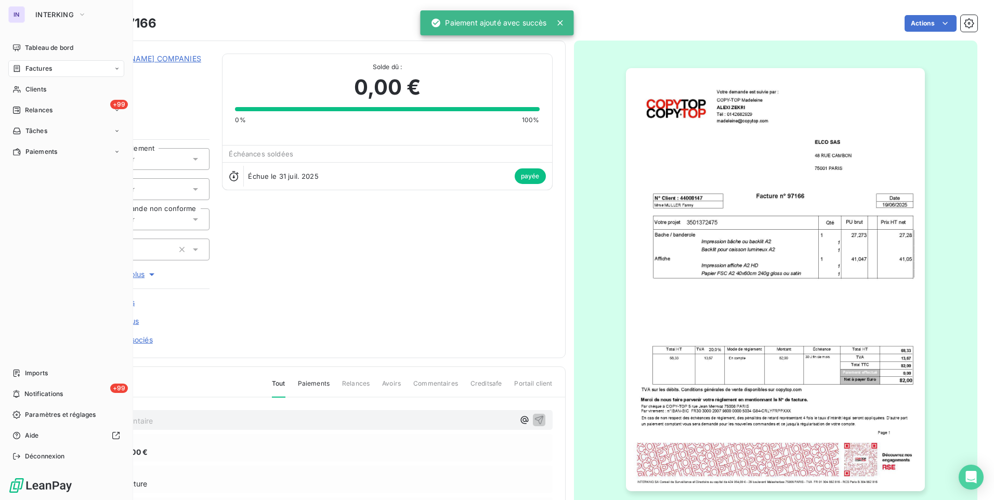
click at [40, 67] on span "Factures" at bounding box center [38, 68] width 27 height 9
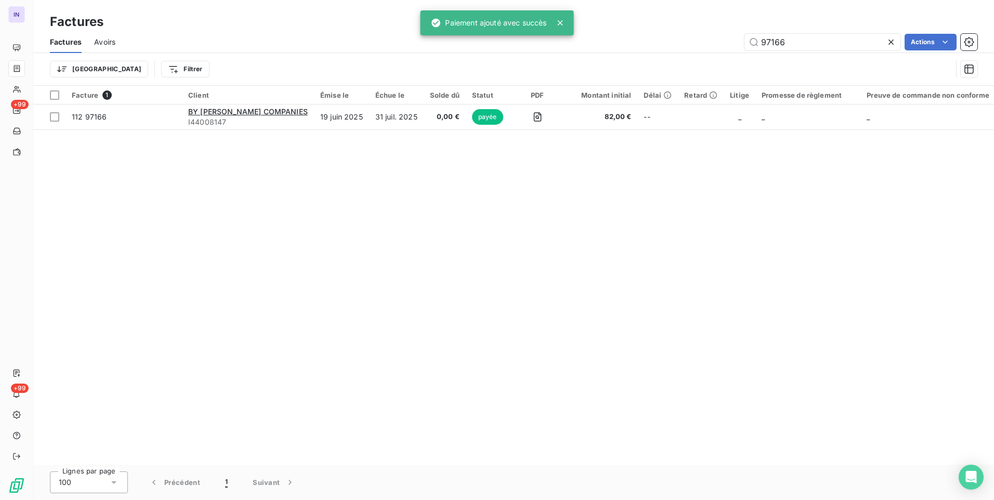
drag, startPoint x: 762, startPoint y: 38, endPoint x: 735, endPoint y: 30, distance: 28.1
click at [723, 37] on div "97166 Actions" at bounding box center [553, 42] width 850 height 17
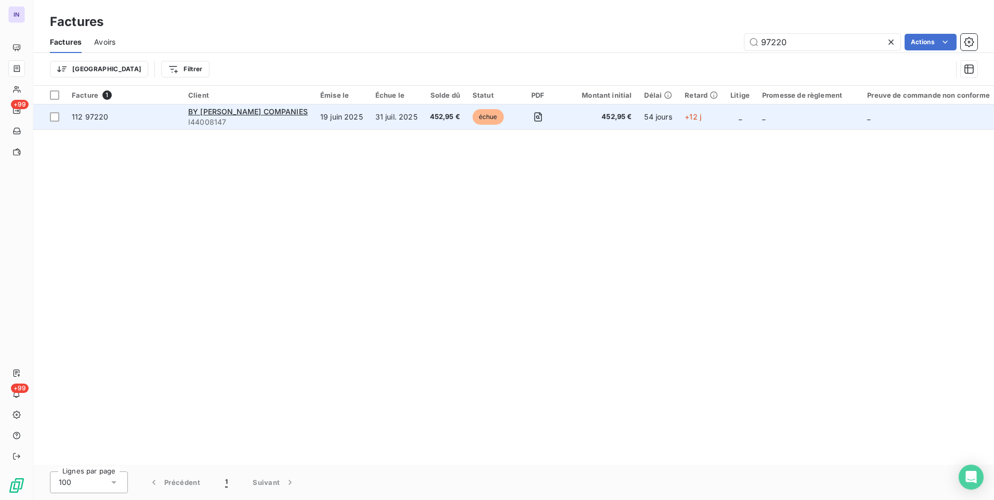
type input "97220"
click at [379, 118] on td "31 juil. 2025" at bounding box center [396, 117] width 55 height 25
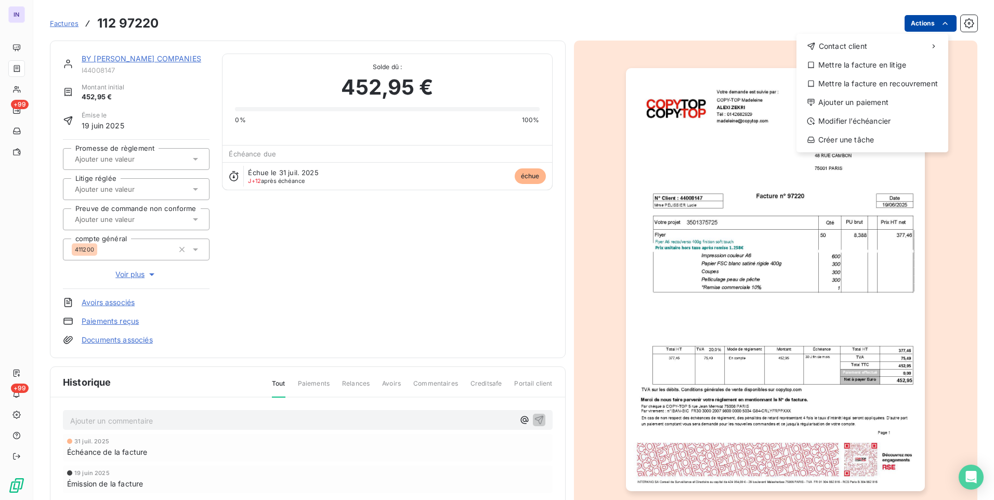
click at [912, 22] on html "IN +99 +99 Factures [PHONE_NUMBER] Actions Contact client Mettre la facture en …" at bounding box center [497, 250] width 994 height 500
click at [825, 101] on div "Ajouter un paiement" at bounding box center [873, 102] width 144 height 17
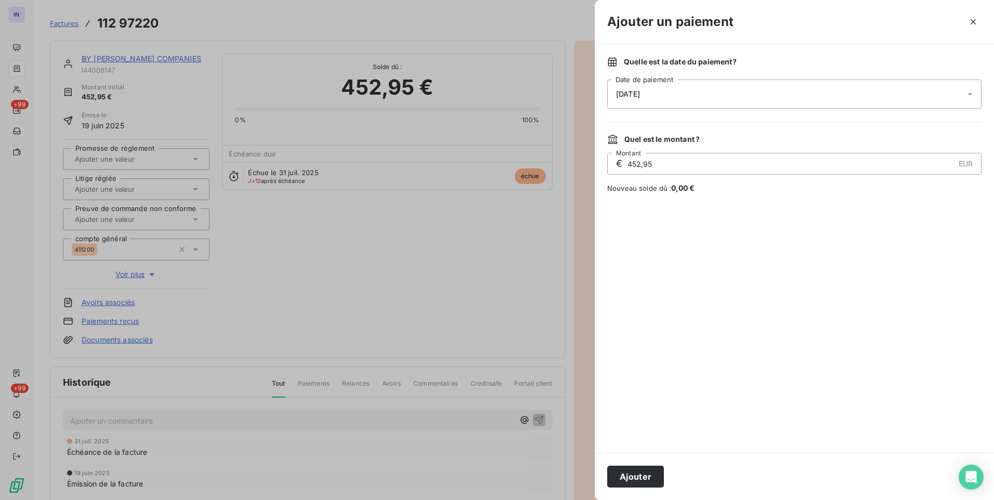
click at [640, 90] on span "[DATE]" at bounding box center [628, 94] width 24 height 8
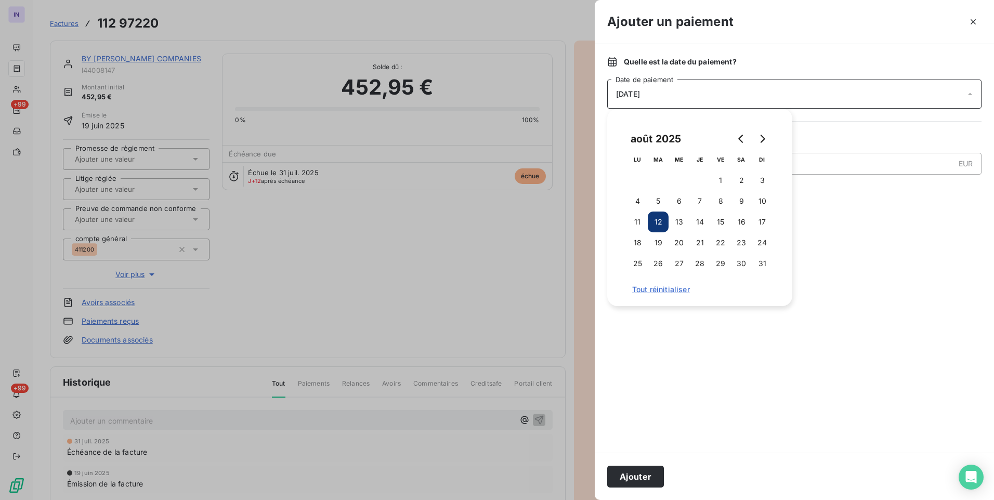
drag, startPoint x: 633, startPoint y: 218, endPoint x: 649, endPoint y: 296, distance: 79.8
click at [633, 218] on button "11" at bounding box center [637, 222] width 21 height 21
click at [625, 479] on button "Ajouter" at bounding box center [635, 477] width 57 height 22
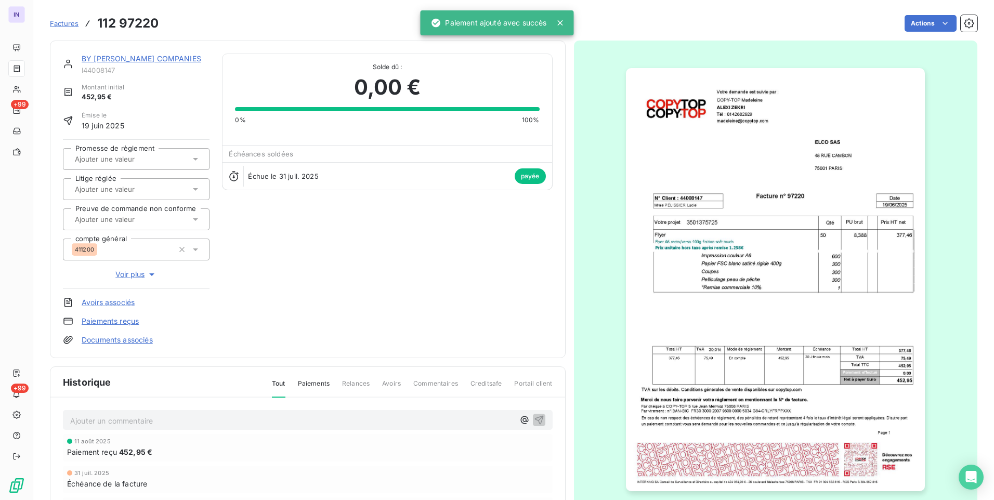
click at [176, 55] on link "BY [PERSON_NAME] COMPANIES" at bounding box center [142, 58] width 120 height 9
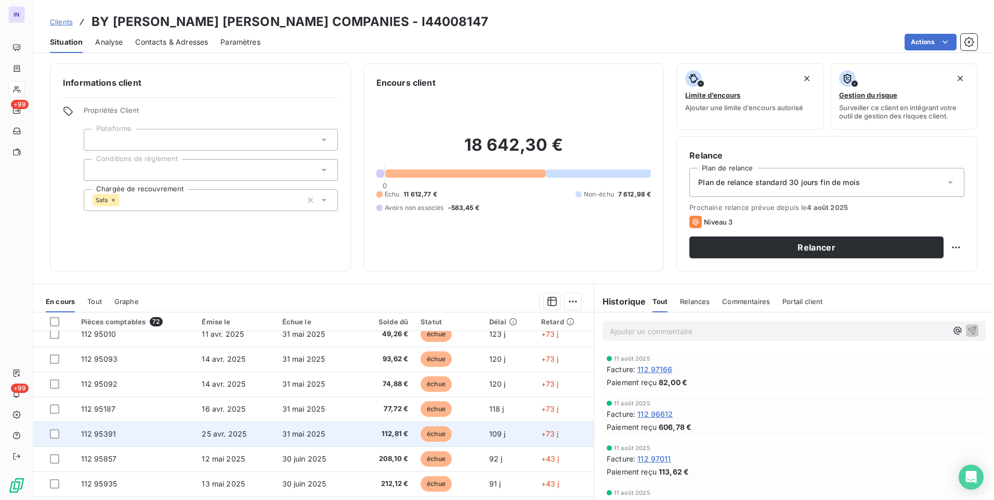
scroll to position [443, 0]
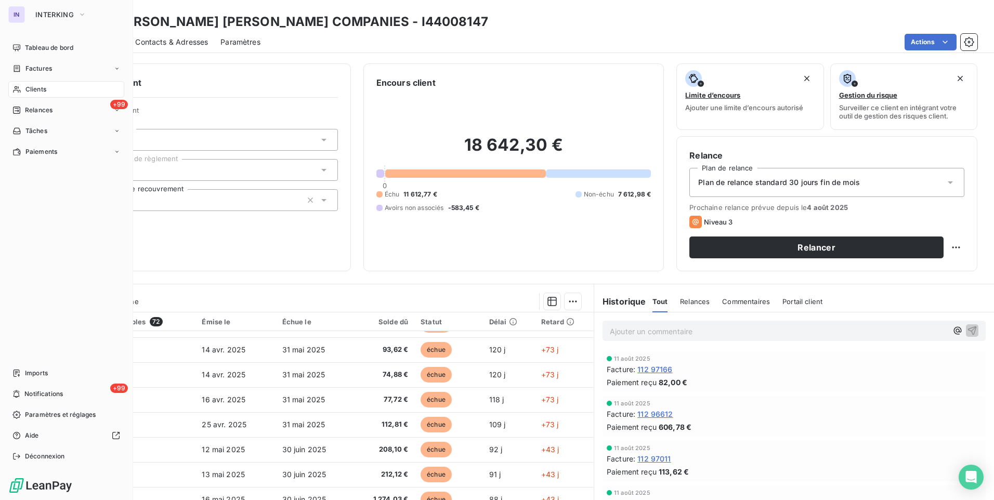
click at [41, 69] on span "Factures" at bounding box center [38, 68] width 27 height 9
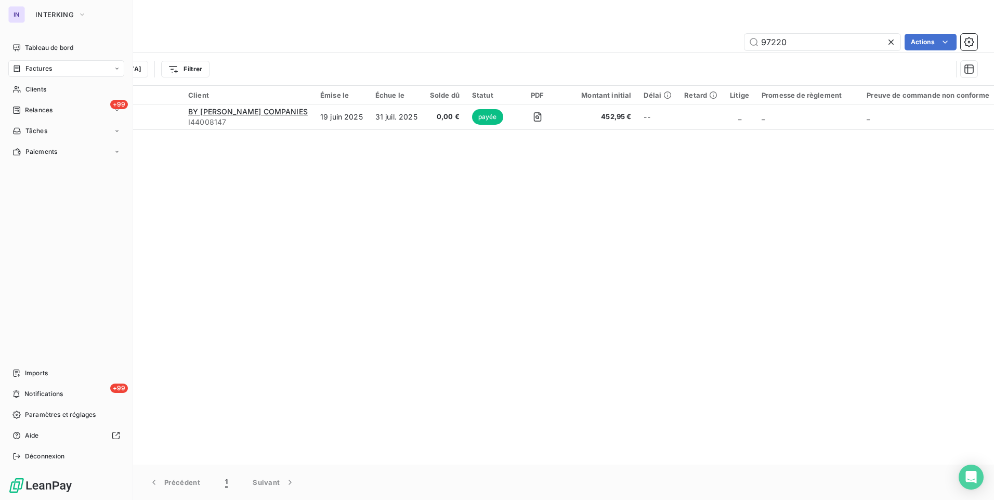
drag, startPoint x: 34, startPoint y: 47, endPoint x: 59, endPoint y: 64, distance: 30.3
click at [35, 47] on span "Tableau de bord" at bounding box center [49, 47] width 48 height 9
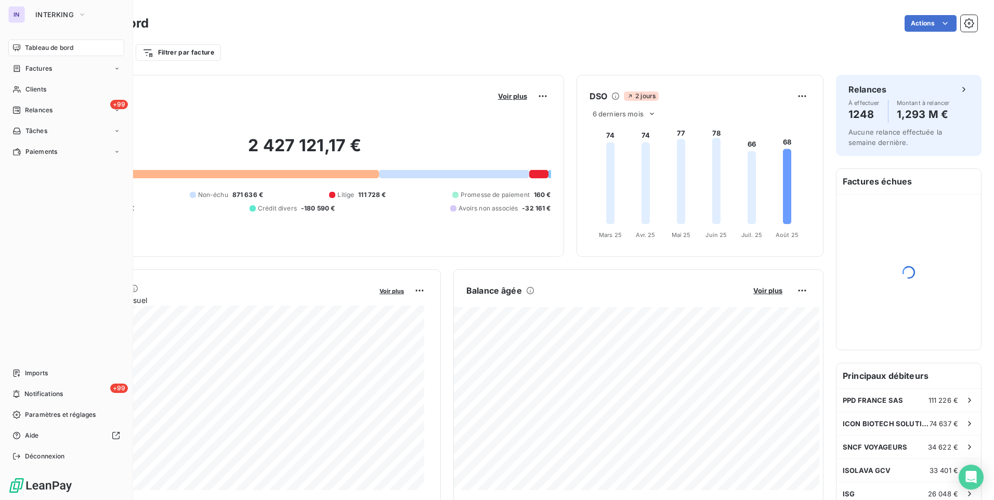
click at [41, 69] on span "Factures" at bounding box center [38, 68] width 27 height 9
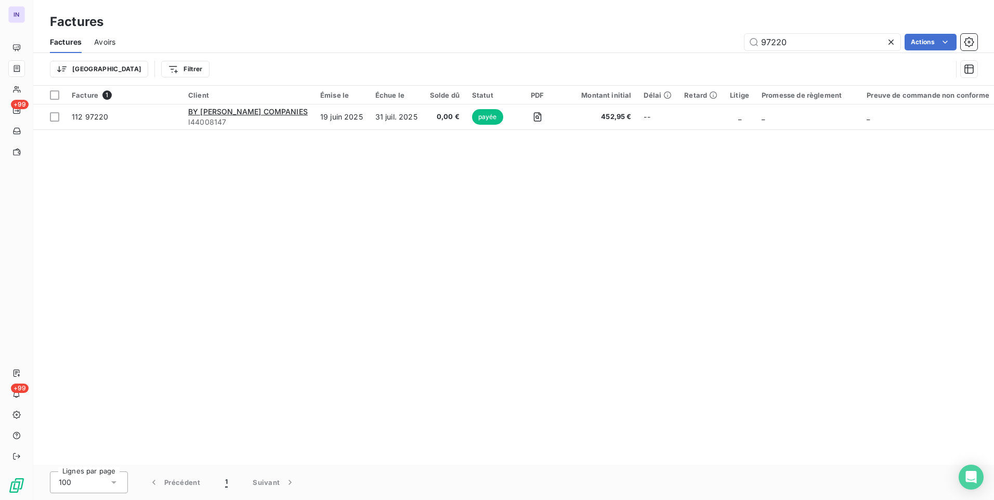
drag, startPoint x: 801, startPoint y: 42, endPoint x: 664, endPoint y: 44, distance: 137.8
click at [664, 44] on div "97220 Actions" at bounding box center [553, 42] width 850 height 17
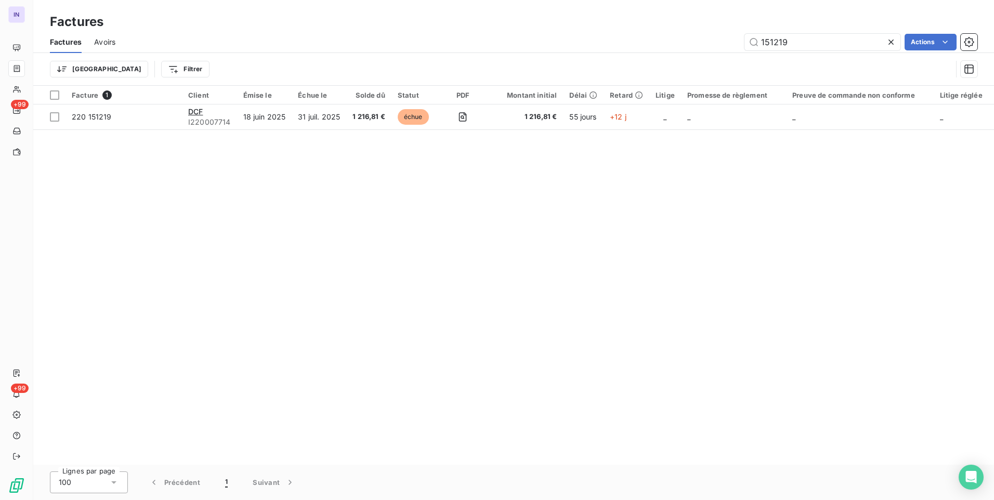
type input "151219"
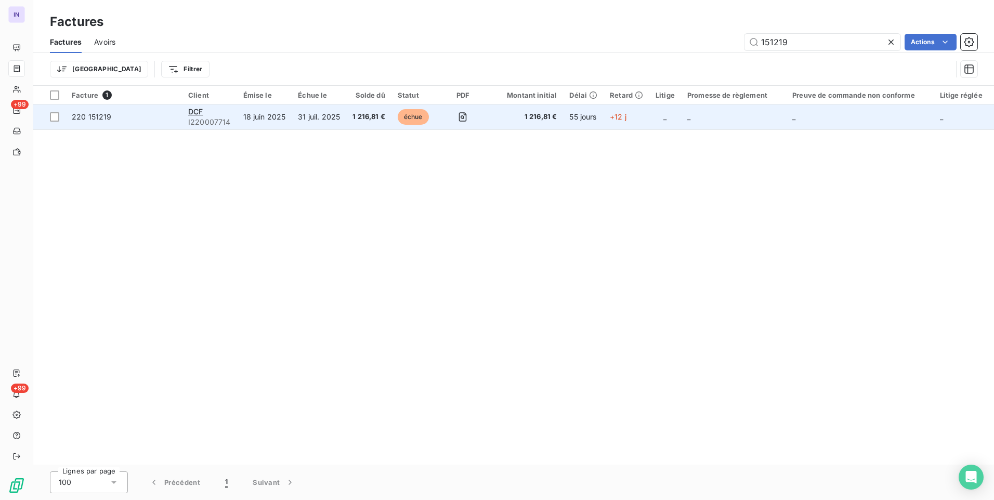
click at [355, 120] on span "1 216,81 €" at bounding box center [369, 117] width 33 height 10
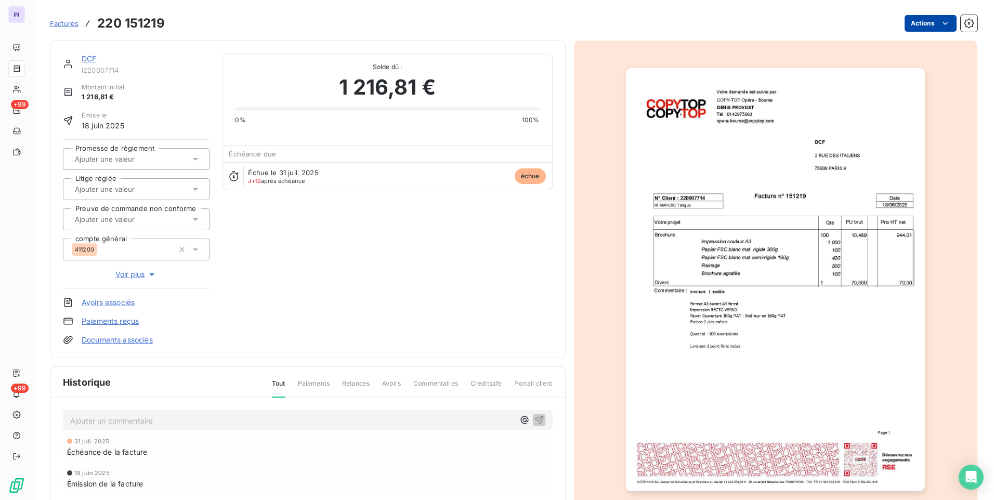
click at [920, 30] on html "IN +99 +99 Factures 220 151219 Actions DCF I220007714 Montant initial 1 216,81 …" at bounding box center [497, 250] width 994 height 500
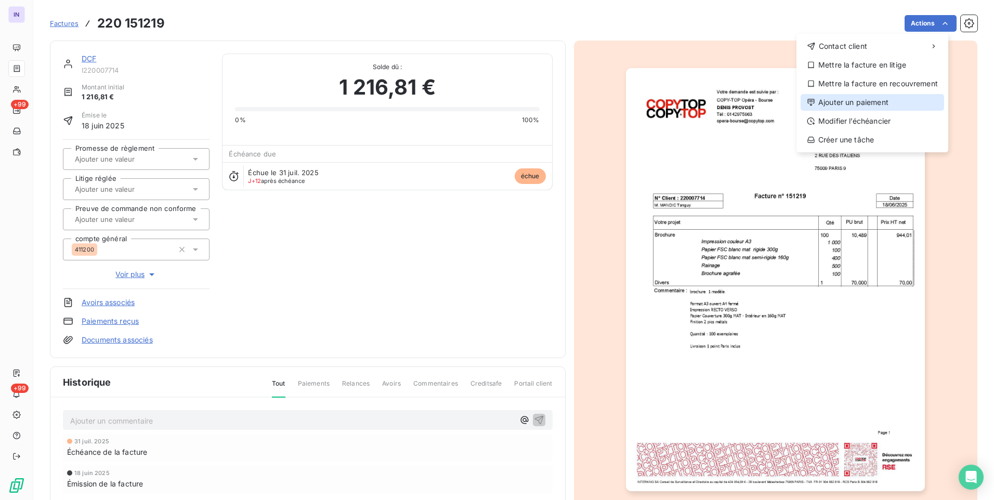
click at [867, 100] on div "Ajouter un paiement" at bounding box center [873, 102] width 144 height 17
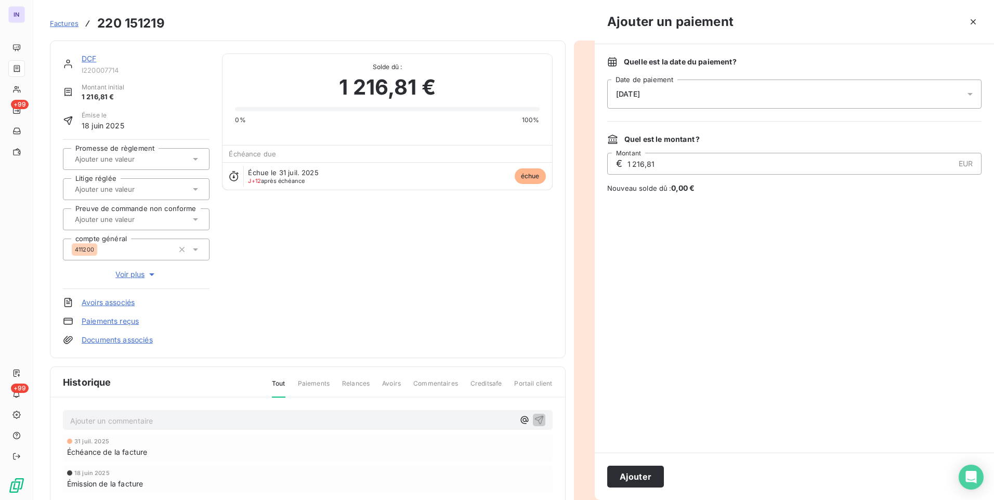
drag, startPoint x: 735, startPoint y: 89, endPoint x: 732, endPoint y: 96, distance: 8.1
click at [735, 89] on div "[DATE]" at bounding box center [794, 94] width 374 height 29
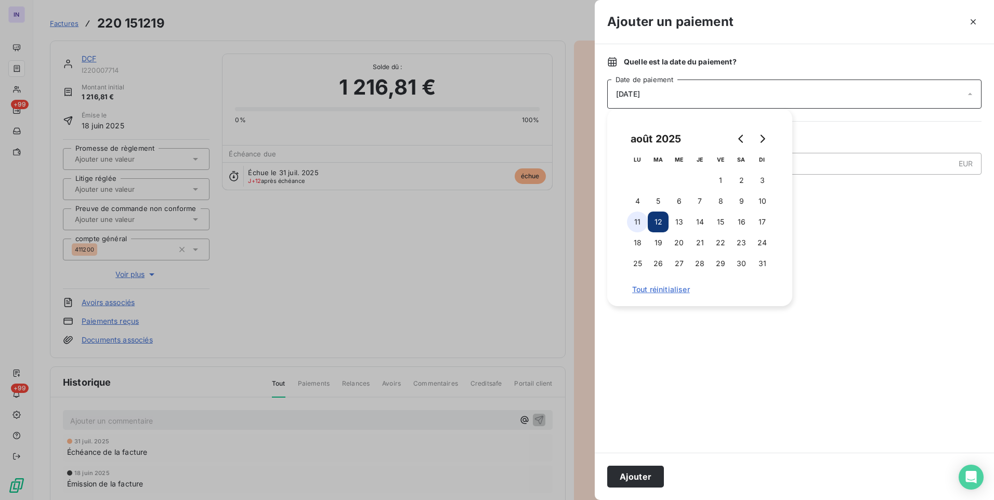
click at [640, 224] on button "11" at bounding box center [637, 222] width 21 height 21
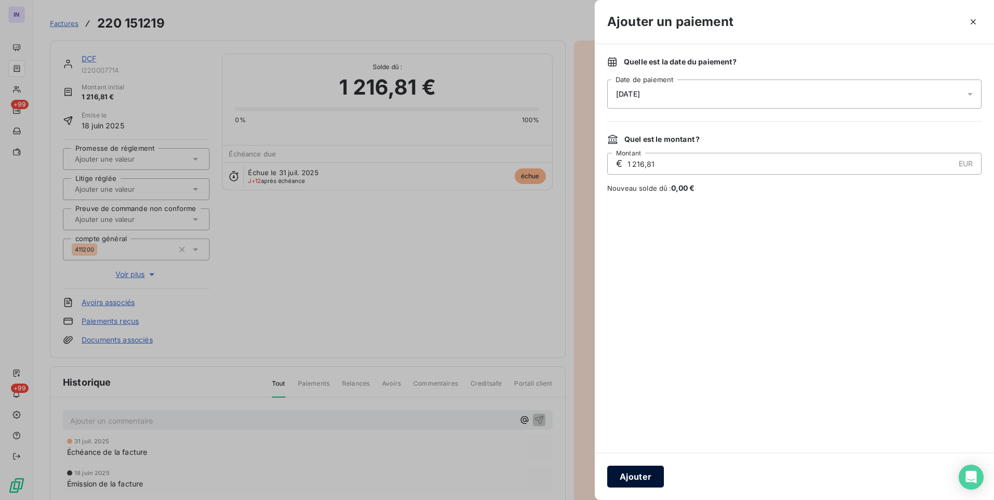
click at [655, 470] on button "Ajouter" at bounding box center [635, 477] width 57 height 22
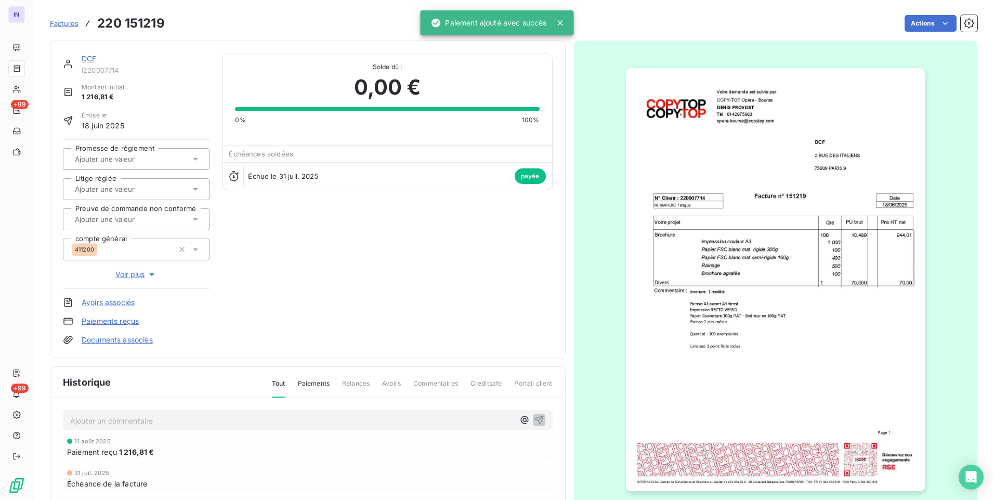
click at [87, 58] on link "DCF" at bounding box center [89, 58] width 15 height 9
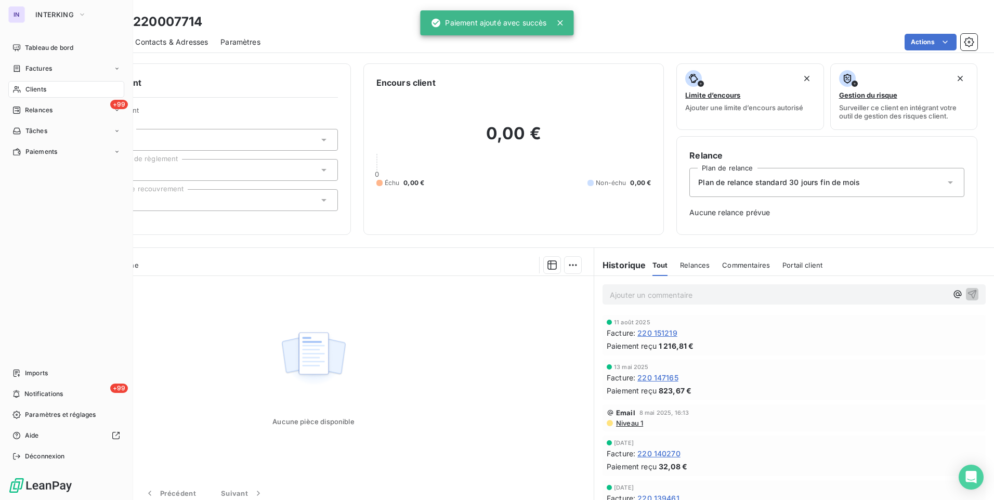
drag, startPoint x: 41, startPoint y: 89, endPoint x: 102, endPoint y: 94, distance: 61.0
click at [41, 89] on span "Clients" at bounding box center [35, 89] width 21 height 9
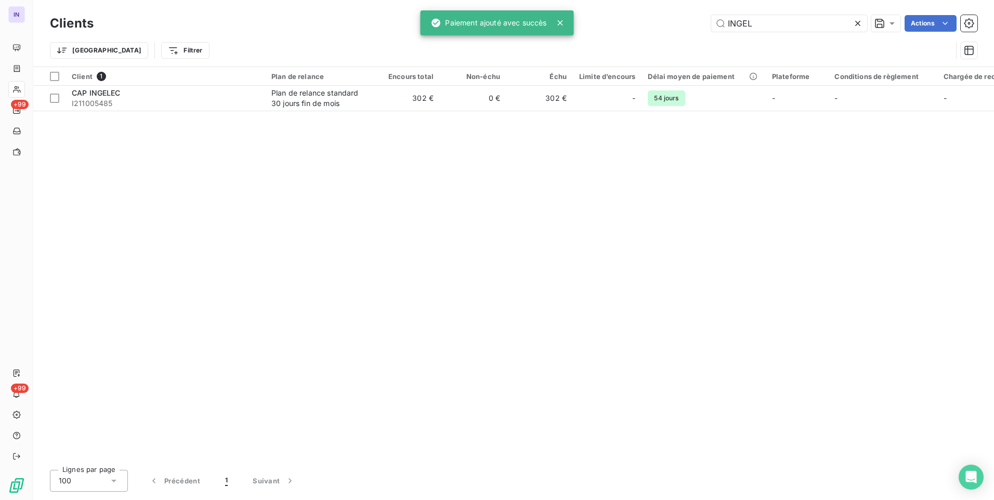
click at [652, 21] on div "[PERSON_NAME] Actions" at bounding box center [542, 23] width 872 height 17
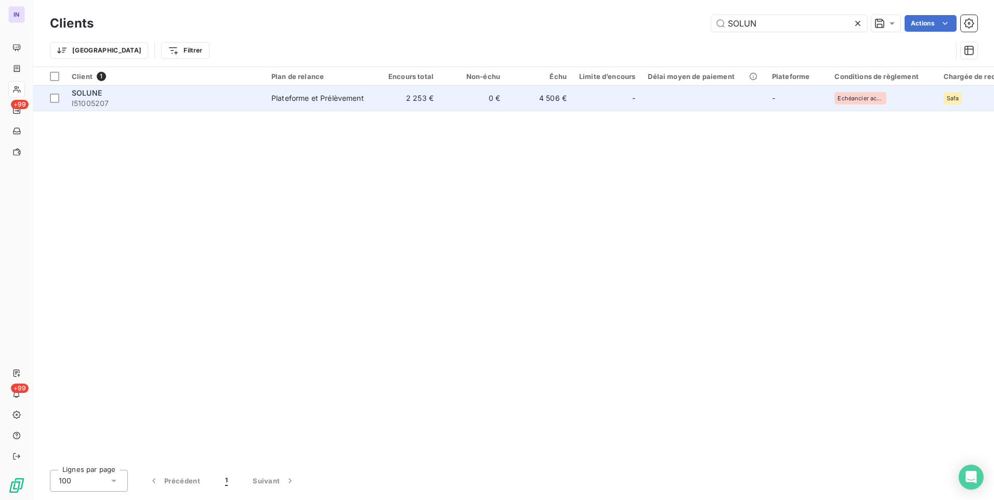
type input "SOLUN"
click at [254, 102] on span "I51005207" at bounding box center [165, 103] width 187 height 10
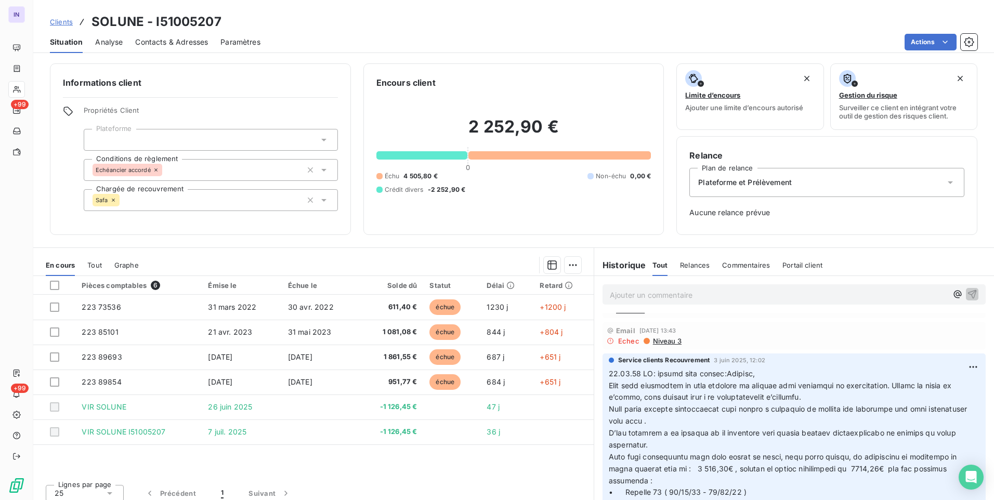
scroll to position [156, 0]
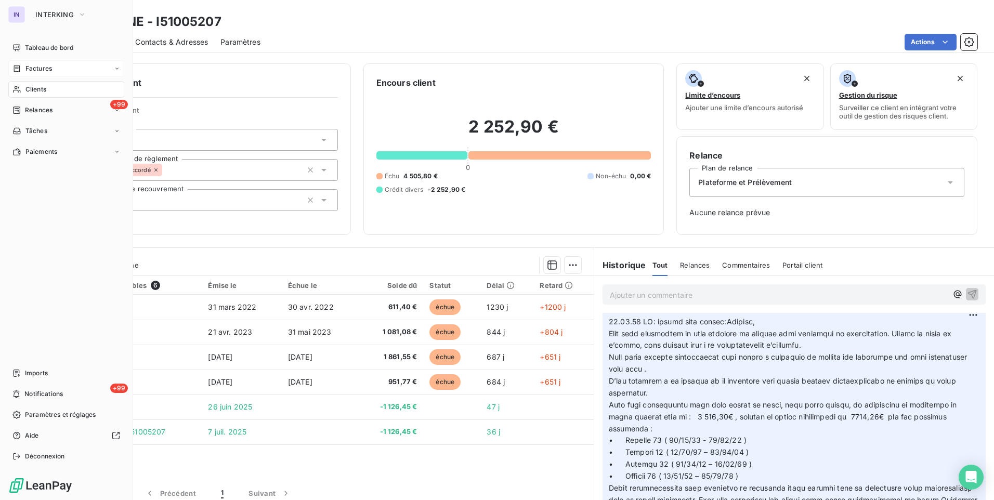
drag, startPoint x: 44, startPoint y: 48, endPoint x: 75, endPoint y: 68, distance: 37.2
click at [44, 48] on span "Tableau de bord" at bounding box center [49, 47] width 48 height 9
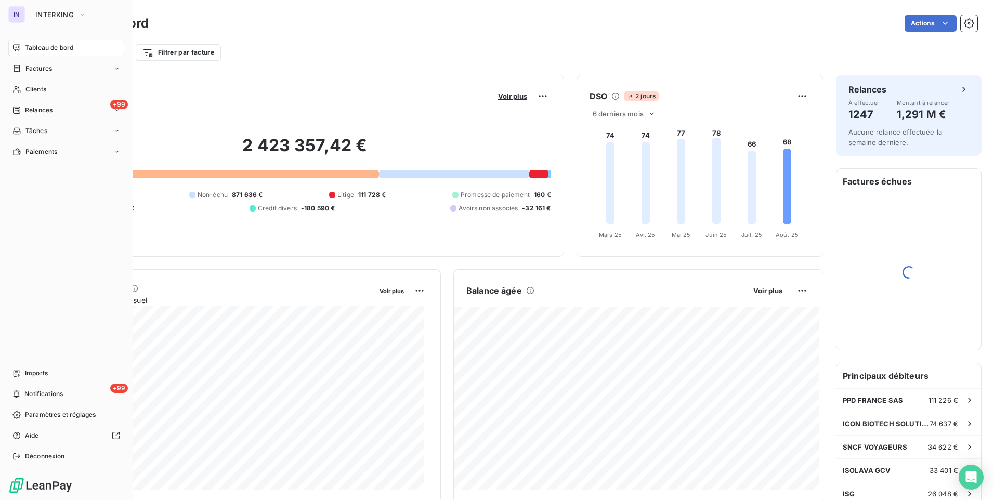
click at [40, 70] on span "Factures" at bounding box center [38, 68] width 27 height 9
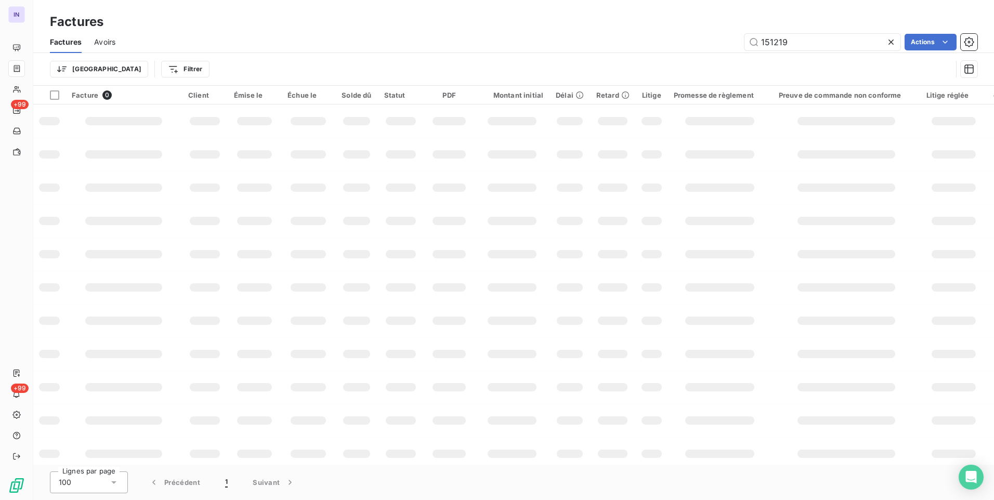
drag, startPoint x: 801, startPoint y: 39, endPoint x: 711, endPoint y: 47, distance: 90.3
click at [711, 47] on div "151219 Actions" at bounding box center [553, 42] width 850 height 17
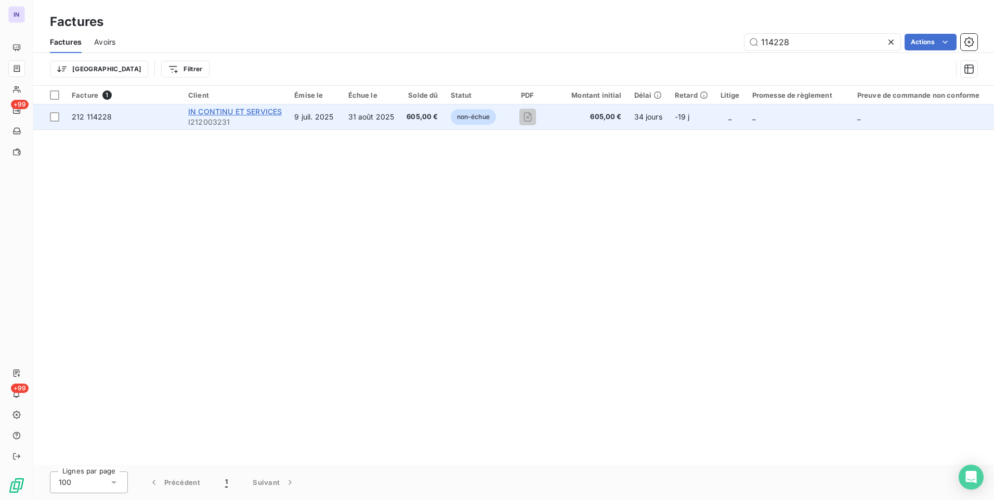
type input "114228"
click at [250, 114] on span "IN CONTINU ET SERVICES" at bounding box center [235, 111] width 94 height 9
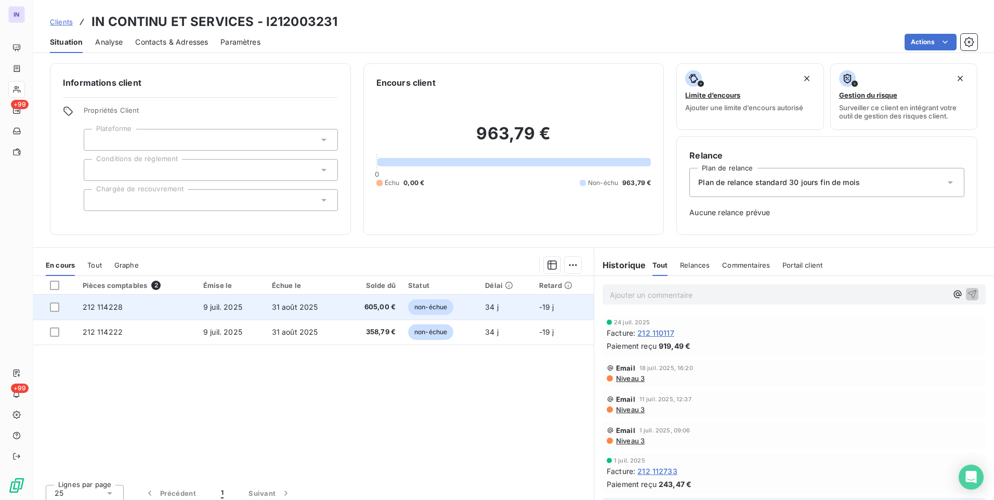
click at [314, 313] on td "31 août 2025" at bounding box center [305, 307] width 78 height 25
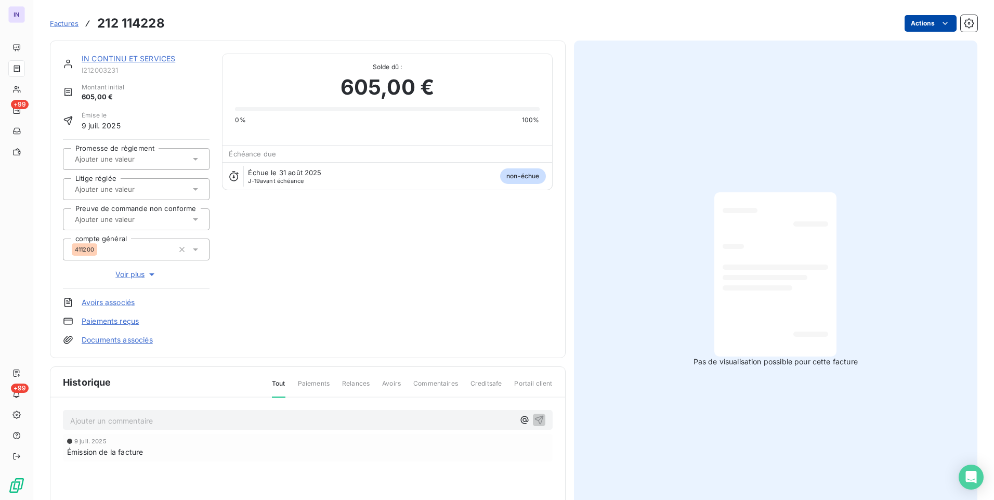
click at [921, 22] on html "IN +99 +99 Factures 212 114228 Actions IN CONTINU ET SERVICES I212003231 Montan…" at bounding box center [497, 250] width 994 height 500
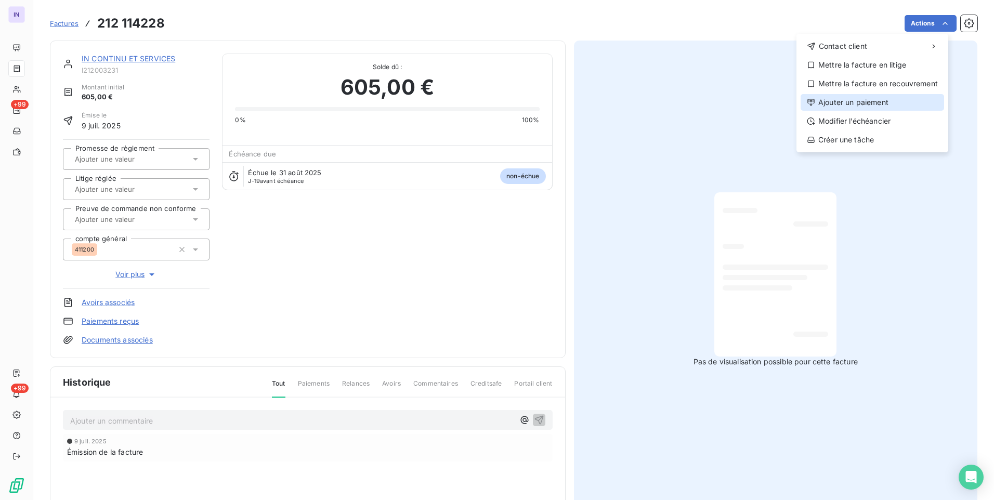
click at [855, 103] on div "Ajouter un paiement" at bounding box center [873, 102] width 144 height 17
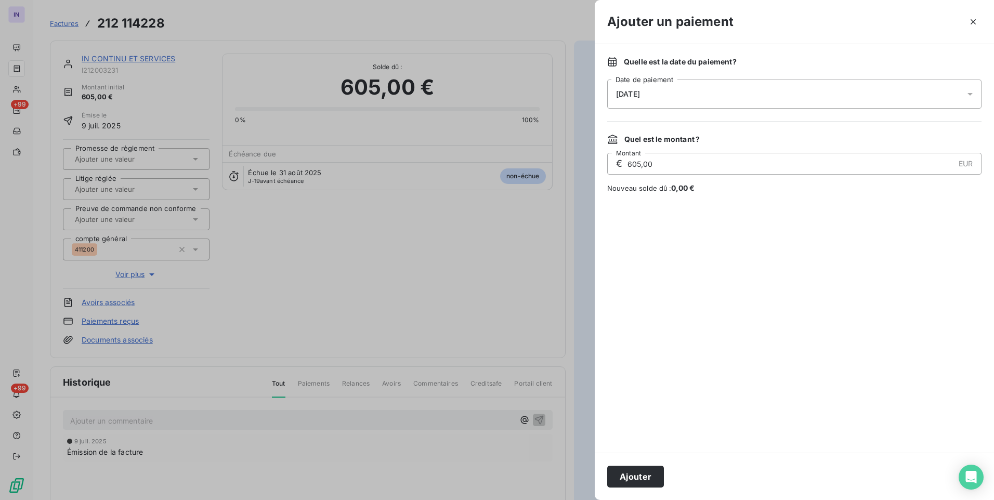
click at [714, 95] on div "[DATE]" at bounding box center [794, 94] width 374 height 29
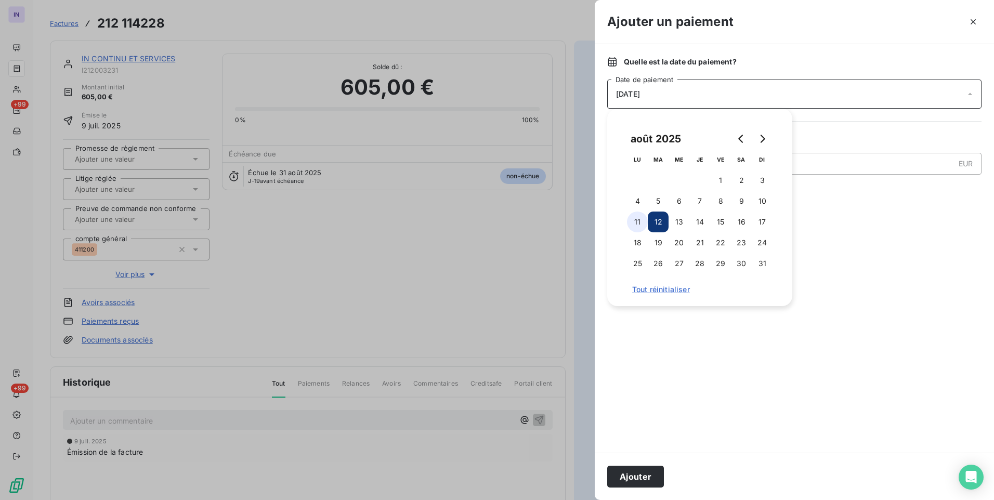
click at [638, 224] on button "11" at bounding box center [637, 222] width 21 height 21
click at [645, 471] on button "Ajouter" at bounding box center [635, 477] width 57 height 22
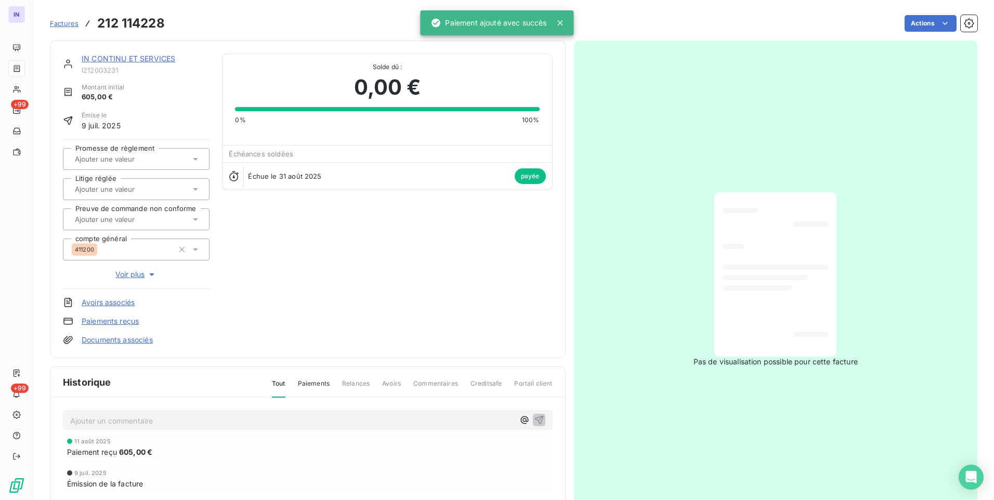
click at [159, 60] on link "IN CONTINU ET SERVICES" at bounding box center [129, 58] width 94 height 9
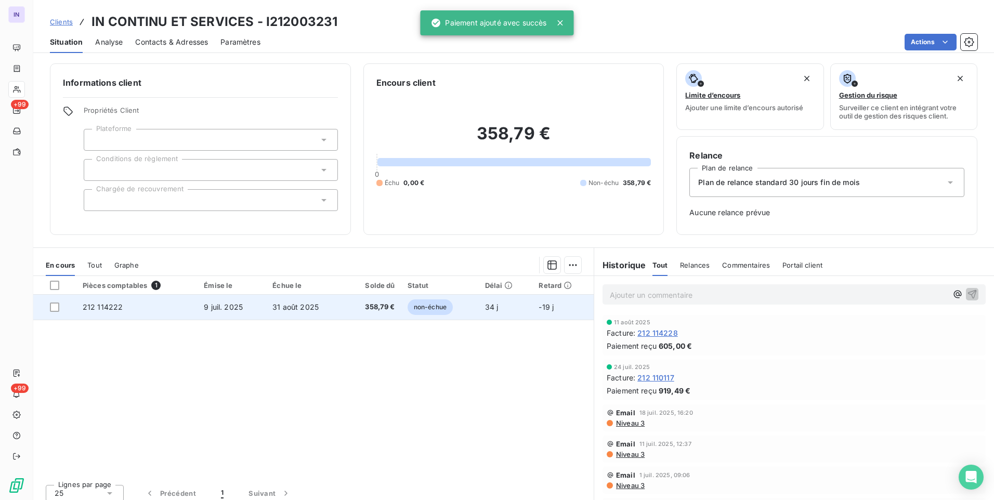
click at [223, 305] on span "9 juil. 2025" at bounding box center [223, 307] width 39 height 9
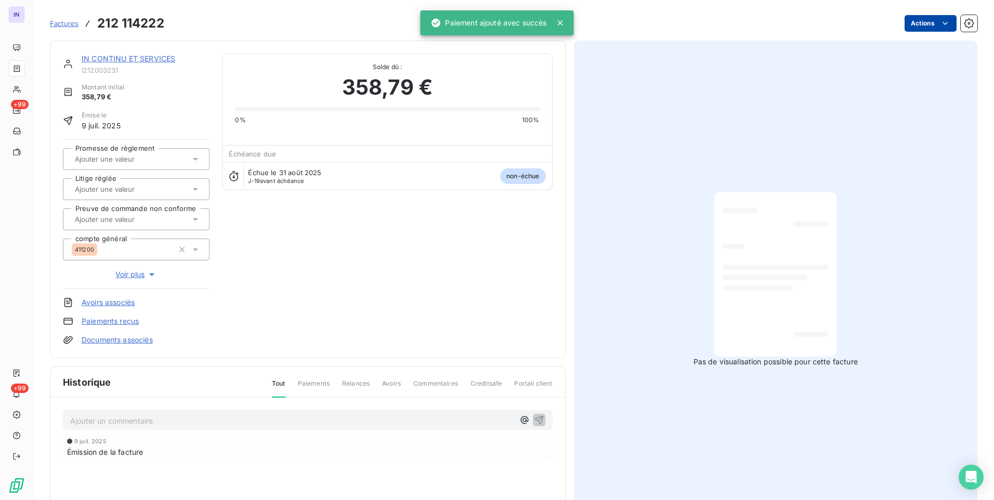
click at [924, 15] on html "IN +99 +99 Factures 212 114222 Actions IN CONTINU ET SERVICES I212003231 Montan…" at bounding box center [497, 250] width 994 height 500
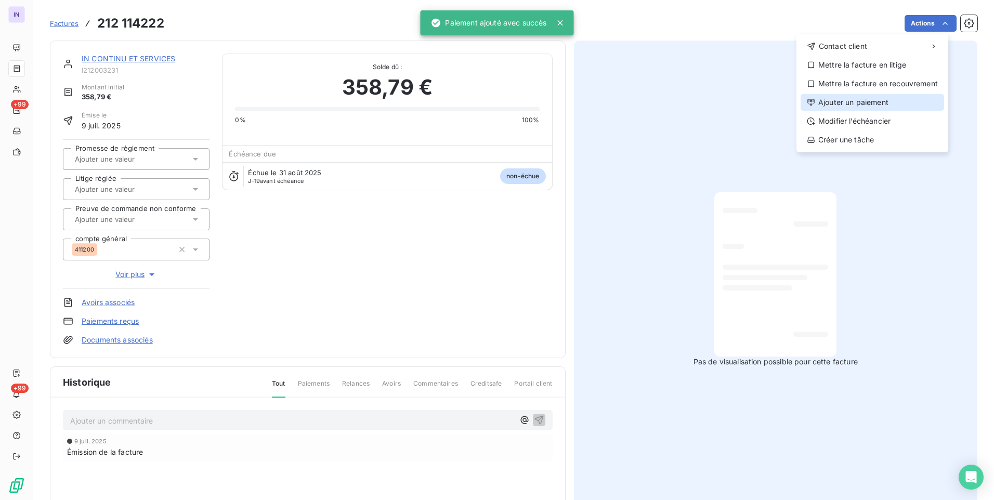
click at [868, 105] on div "Ajouter un paiement" at bounding box center [873, 102] width 144 height 17
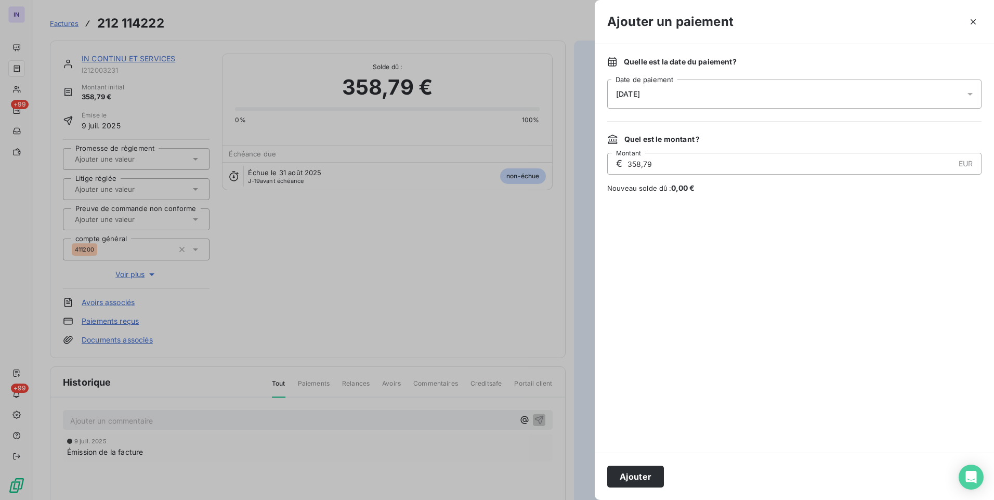
click at [666, 90] on div "[DATE]" at bounding box center [794, 94] width 374 height 29
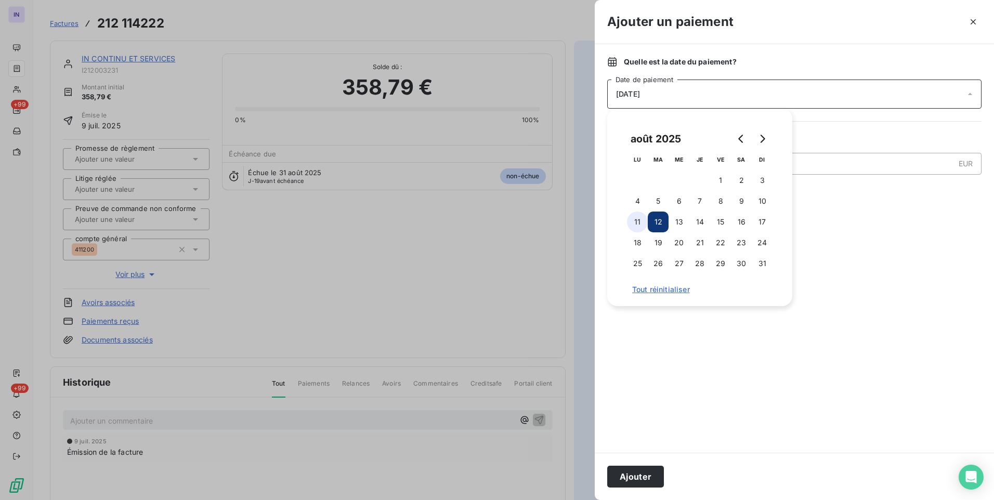
drag, startPoint x: 634, startPoint y: 215, endPoint x: 670, endPoint y: 367, distance: 155.5
click at [634, 216] on button "11" at bounding box center [637, 222] width 21 height 21
drag, startPoint x: 654, startPoint y: 475, endPoint x: 644, endPoint y: 466, distance: 13.6
click at [653, 474] on button "Ajouter" at bounding box center [635, 477] width 57 height 22
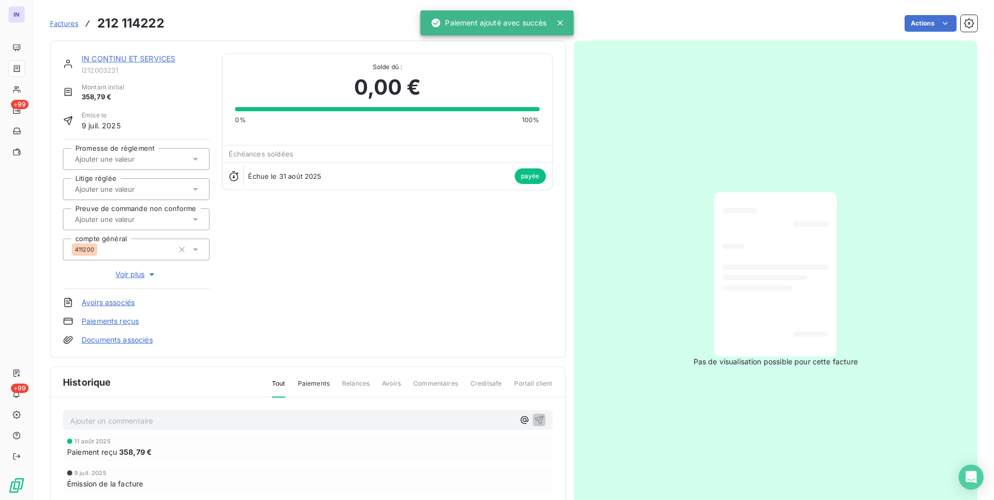
click at [127, 59] on link "IN CONTINU ET SERVICES" at bounding box center [129, 58] width 94 height 9
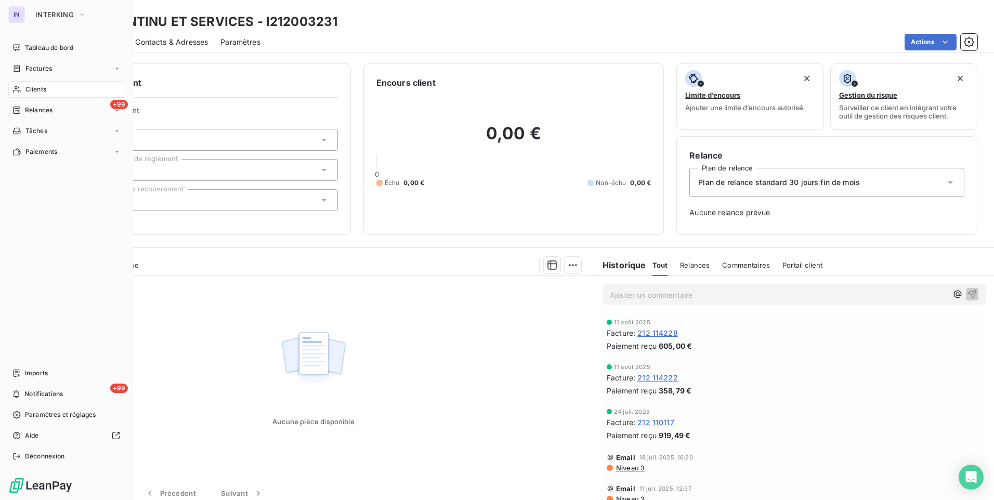
drag, startPoint x: 45, startPoint y: 91, endPoint x: 119, endPoint y: 78, distance: 75.0
click at [45, 91] on span "Clients" at bounding box center [35, 89] width 21 height 9
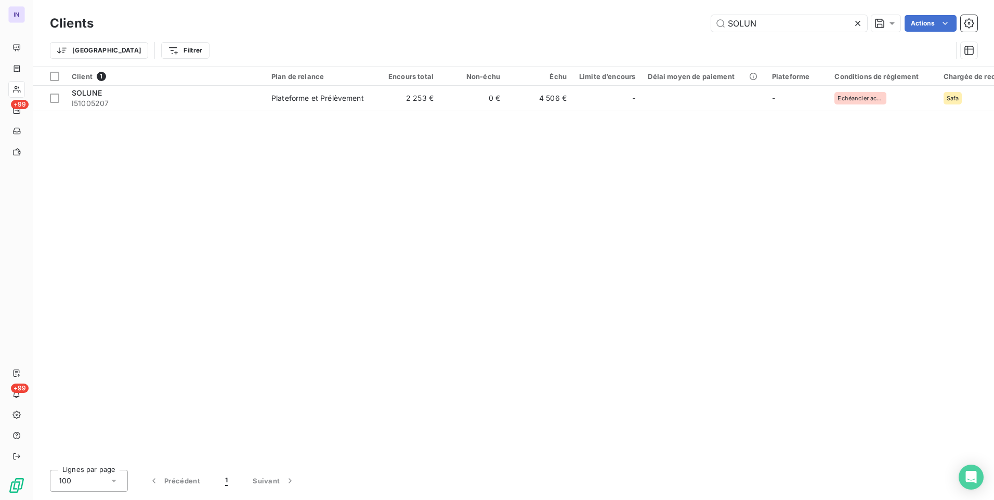
drag, startPoint x: 789, startPoint y: 24, endPoint x: 693, endPoint y: 27, distance: 96.2
click at [693, 27] on div "SOLUN Actions" at bounding box center [542, 23] width 872 height 17
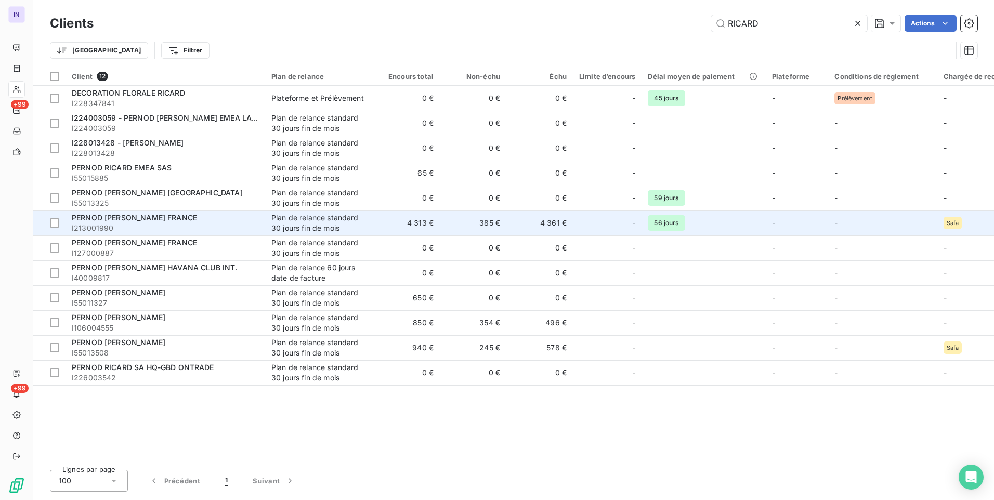
type input "RICARD"
click at [249, 214] on div "PERNOD [PERSON_NAME] FRANCE" at bounding box center [165, 218] width 187 height 10
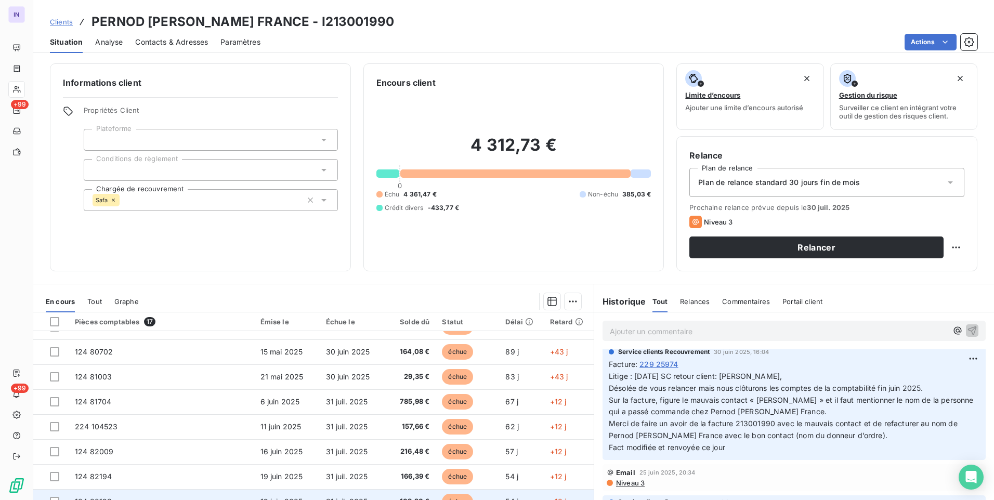
scroll to position [156, 0]
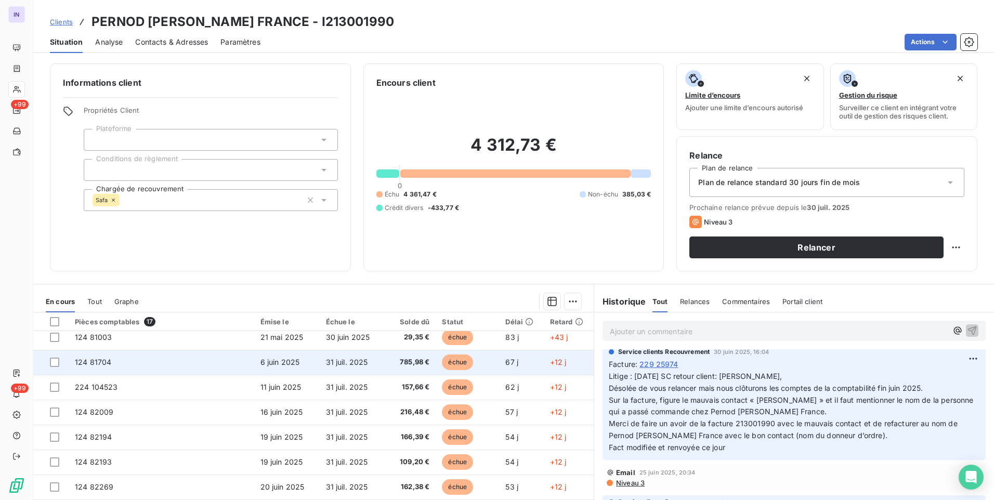
click at [384, 369] on td "785,98 €" at bounding box center [410, 362] width 52 height 25
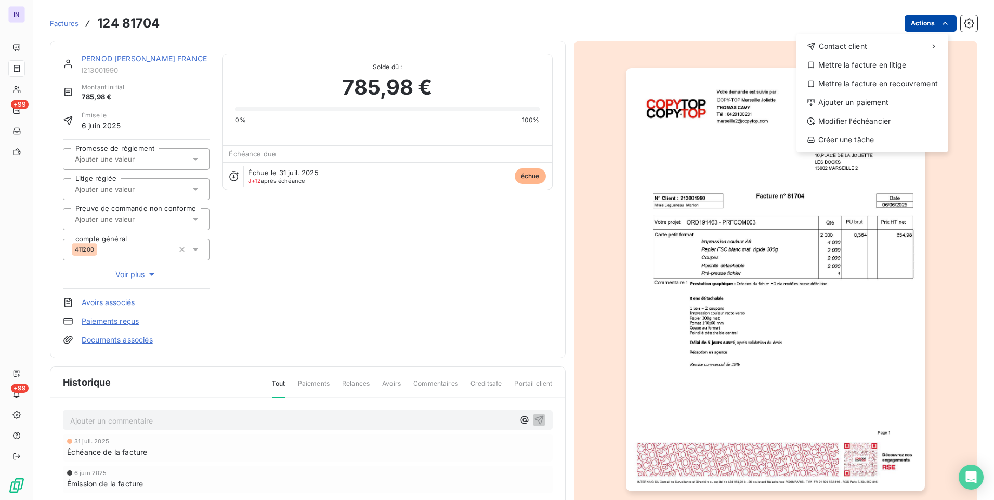
click at [926, 25] on html "IN +99 +99 Factures [PHONE_NUMBER] Actions Contact client Mettre la facture en …" at bounding box center [497, 250] width 994 height 500
click at [852, 105] on div "Ajouter un paiement" at bounding box center [873, 102] width 144 height 17
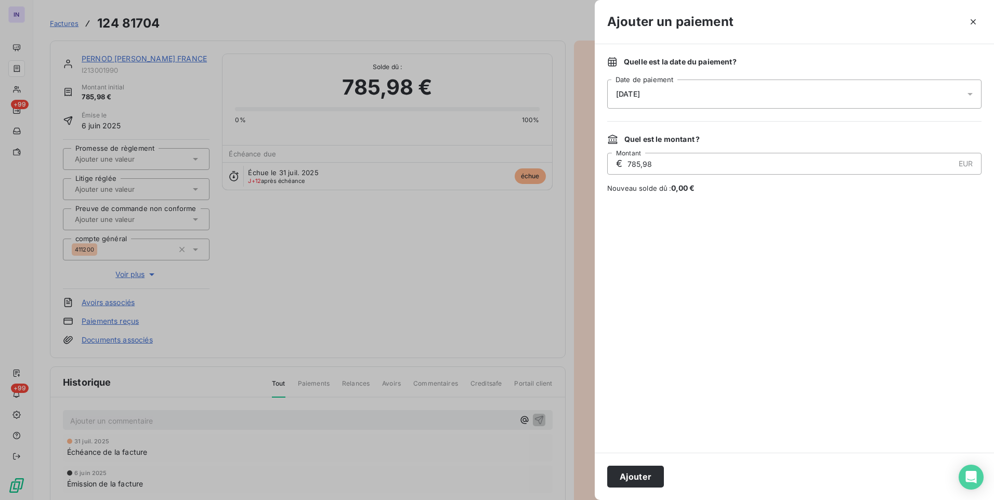
click at [681, 90] on div "[DATE]" at bounding box center [794, 94] width 374 height 29
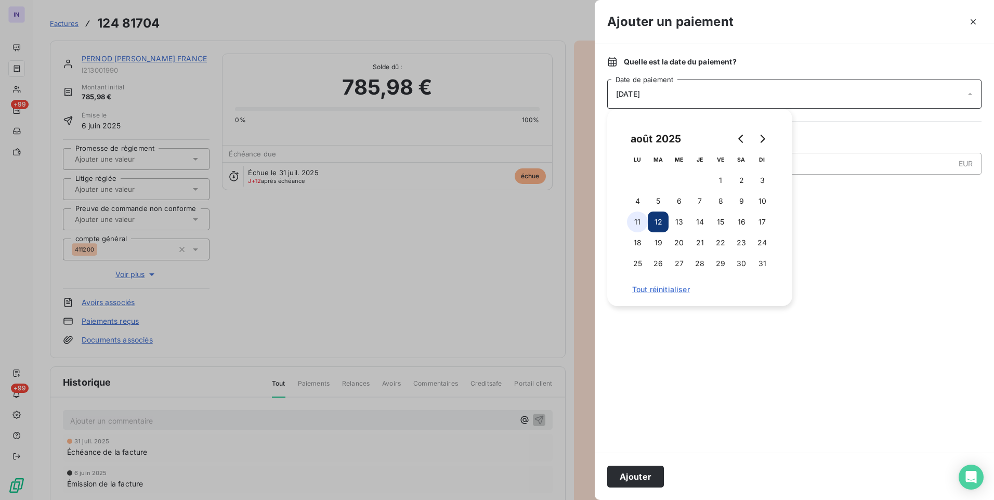
click at [636, 223] on button "11" at bounding box center [637, 222] width 21 height 21
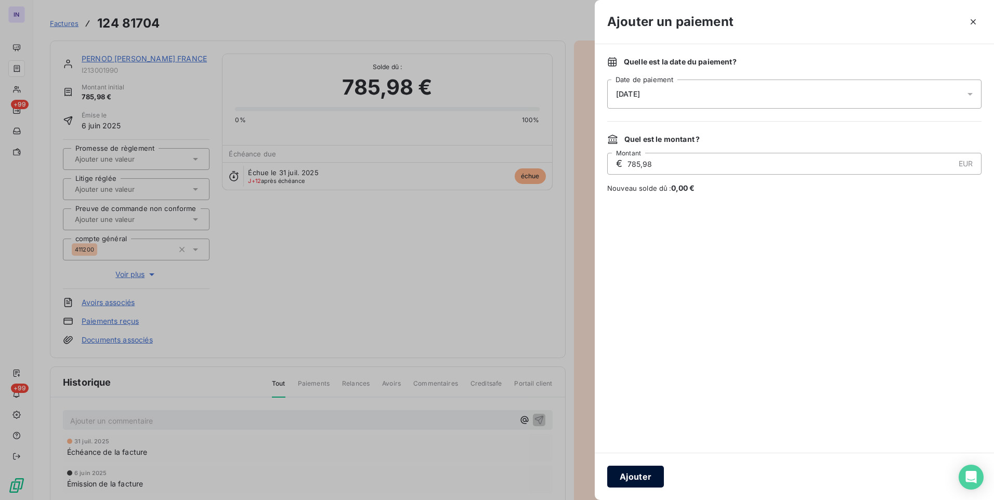
click at [640, 478] on button "Ajouter" at bounding box center [635, 477] width 57 height 22
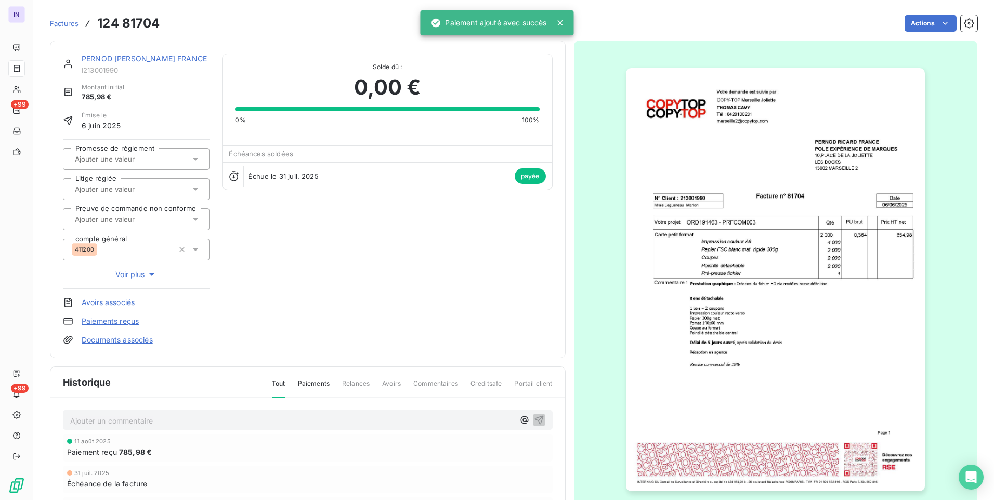
click at [138, 56] on link "PERNOD [PERSON_NAME] FRANCE" at bounding box center [144, 58] width 125 height 9
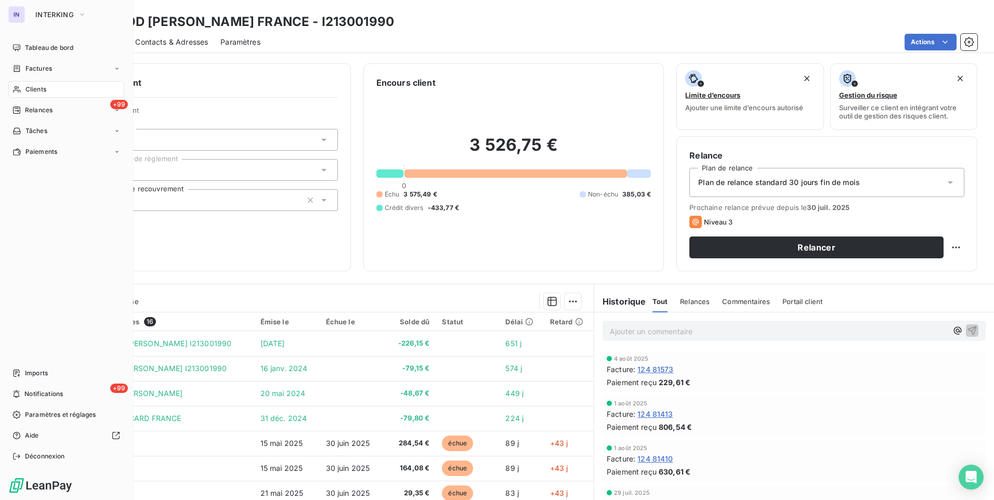
click at [30, 87] on span "Clients" at bounding box center [35, 89] width 21 height 9
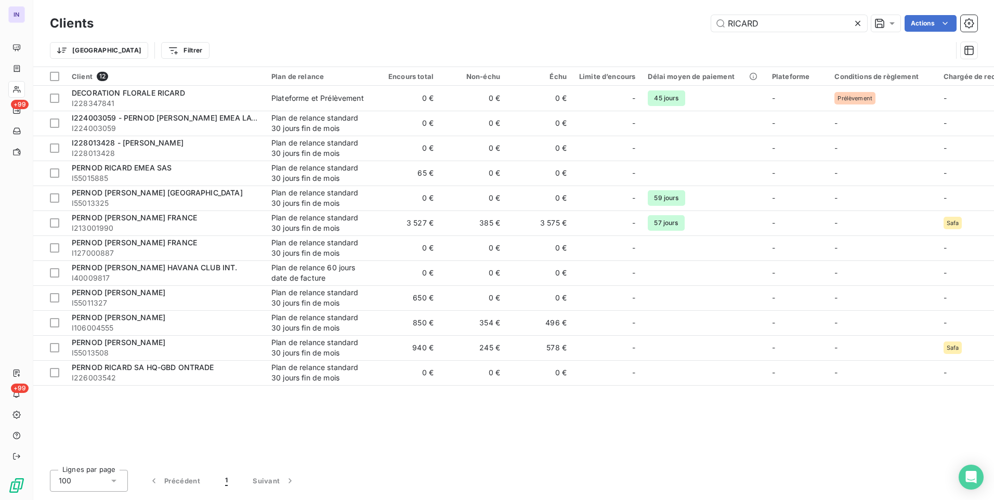
drag, startPoint x: 573, startPoint y: 23, endPoint x: 566, endPoint y: 22, distance: 7.4
click at [566, 22] on div "RICARD Actions" at bounding box center [542, 23] width 872 height 17
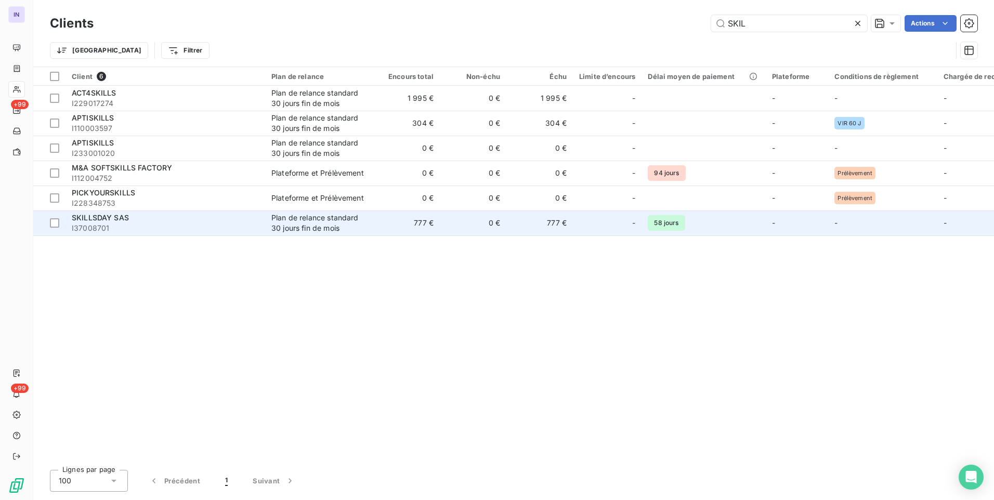
type input "SKIL"
click at [161, 221] on div "SKILLSDAY SAS" at bounding box center [165, 218] width 187 height 10
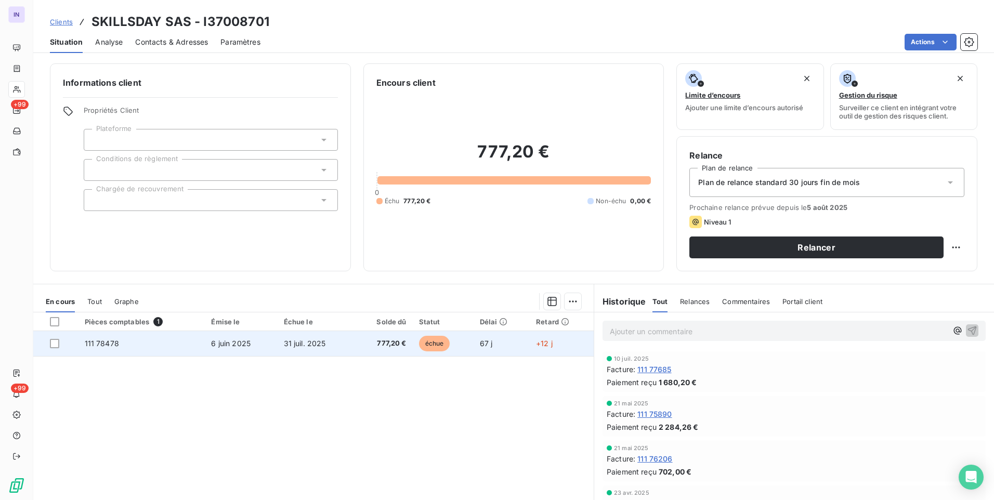
click at [186, 342] on td "111 78478" at bounding box center [142, 343] width 127 height 25
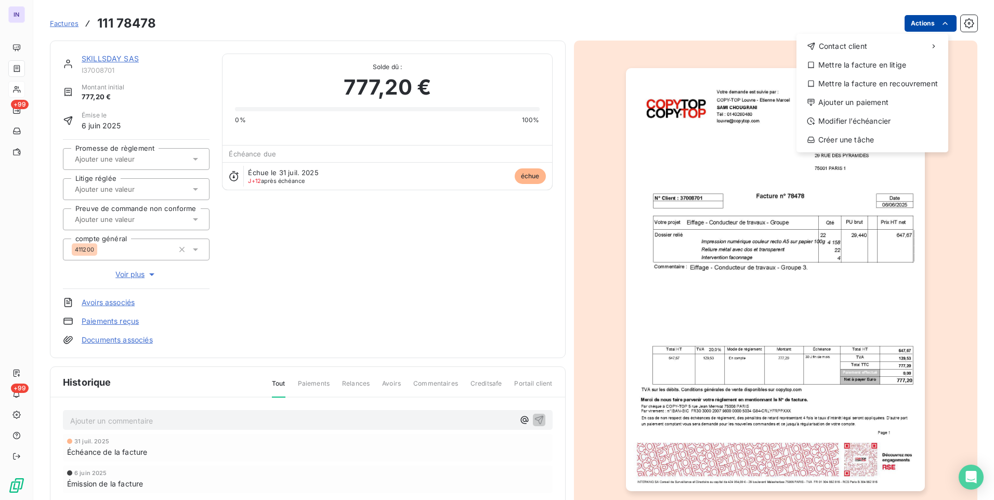
click at [912, 29] on html "IN +99 +99 Factures [PHONE_NUMBER] Actions Contact client Mettre la facture en …" at bounding box center [497, 250] width 994 height 500
click at [863, 101] on div "Ajouter un paiement" at bounding box center [873, 102] width 144 height 17
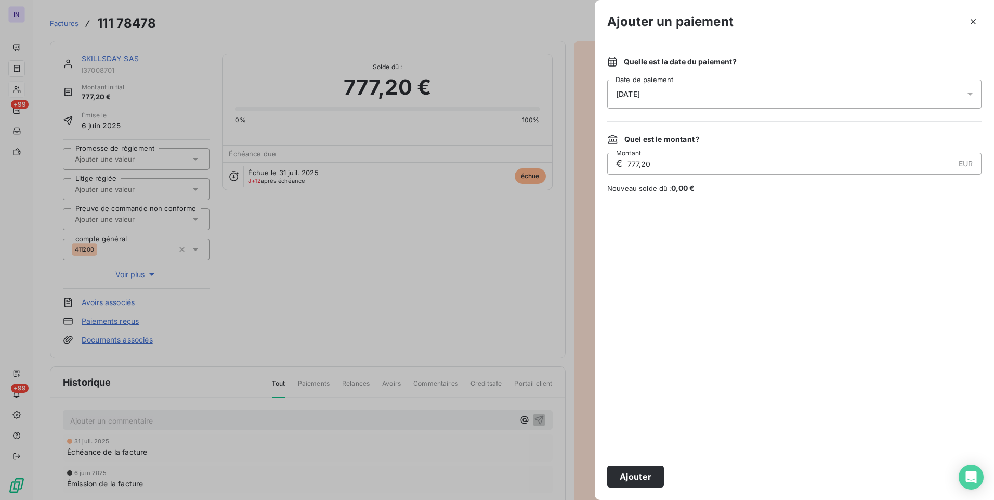
click at [673, 93] on div "[DATE]" at bounding box center [794, 94] width 374 height 29
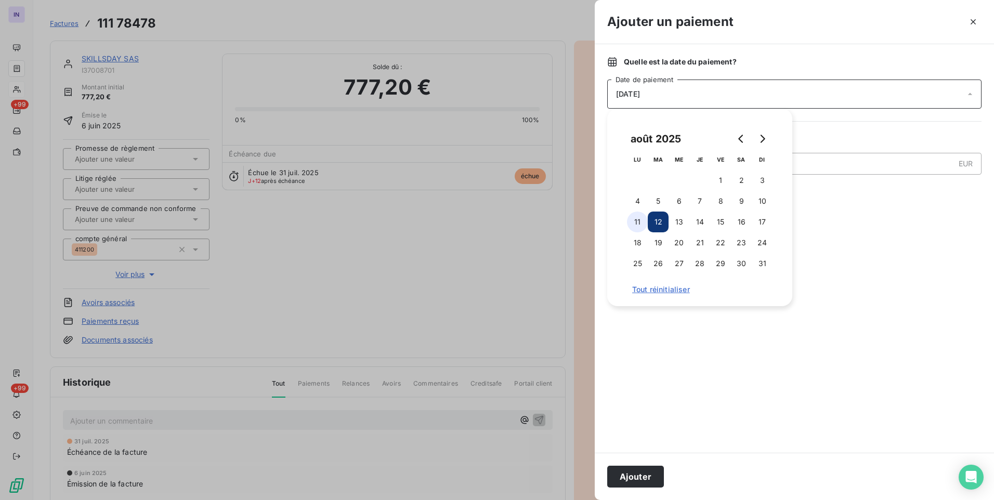
click at [639, 223] on button "11" at bounding box center [637, 222] width 21 height 21
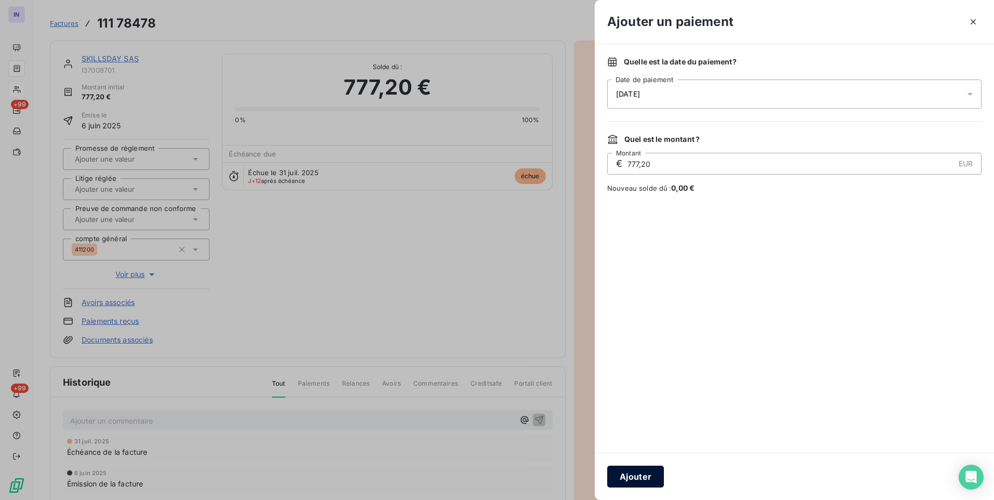
click at [642, 485] on button "Ajouter" at bounding box center [635, 477] width 57 height 22
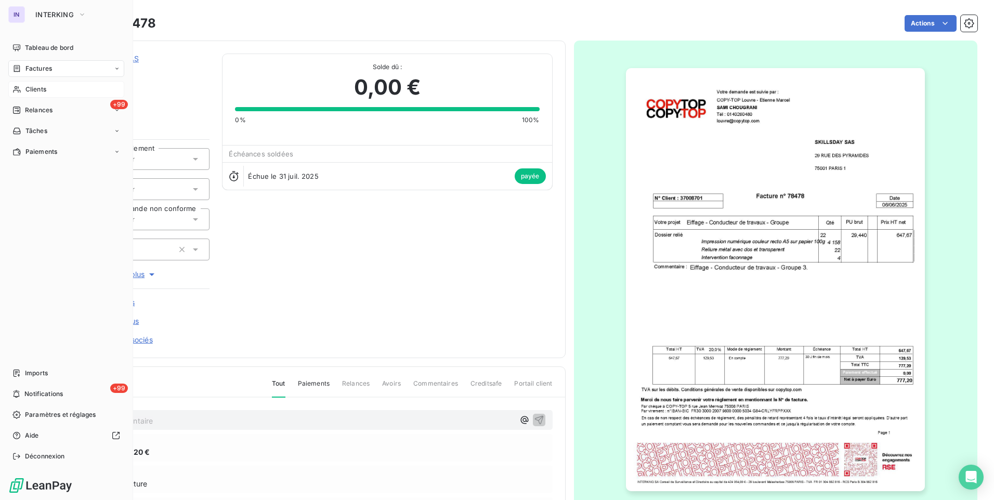
click at [39, 85] on span "Clients" at bounding box center [35, 89] width 21 height 9
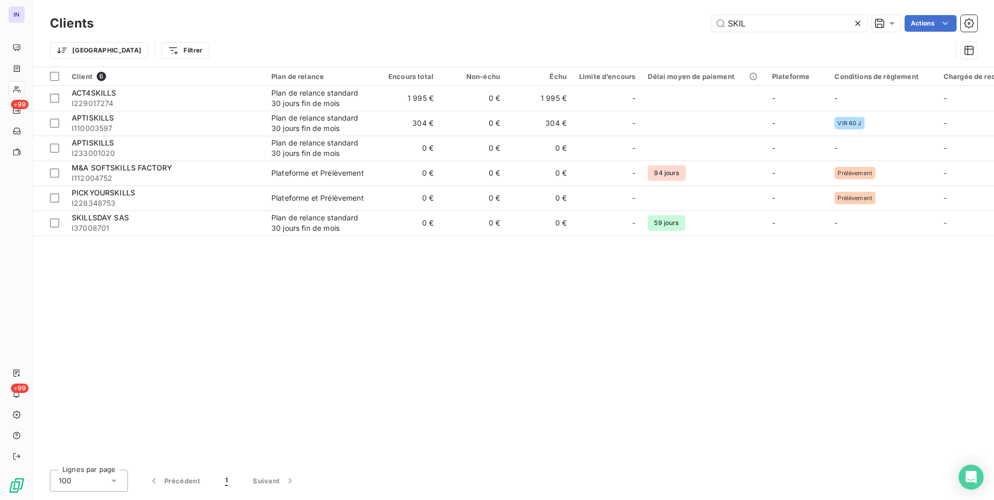
drag, startPoint x: 725, startPoint y: 23, endPoint x: 647, endPoint y: 23, distance: 78.5
click at [650, 22] on div "SKIL Actions" at bounding box center [542, 23] width 872 height 17
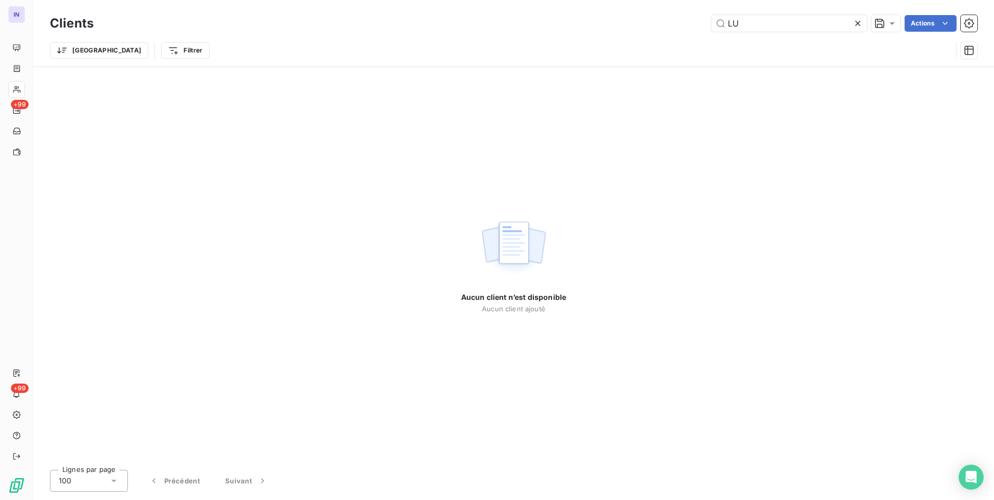
type input "L"
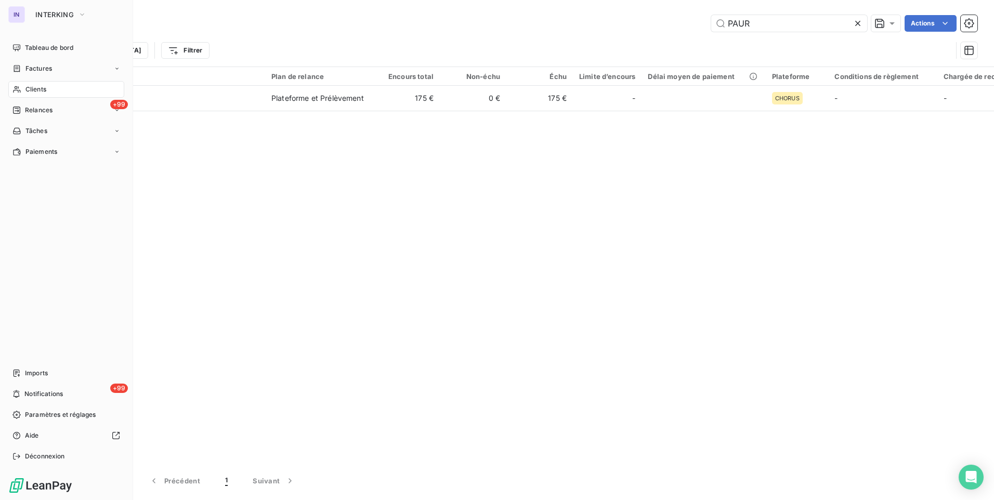
type input "PAUR"
click at [31, 66] on span "Factures" at bounding box center [38, 68] width 27 height 9
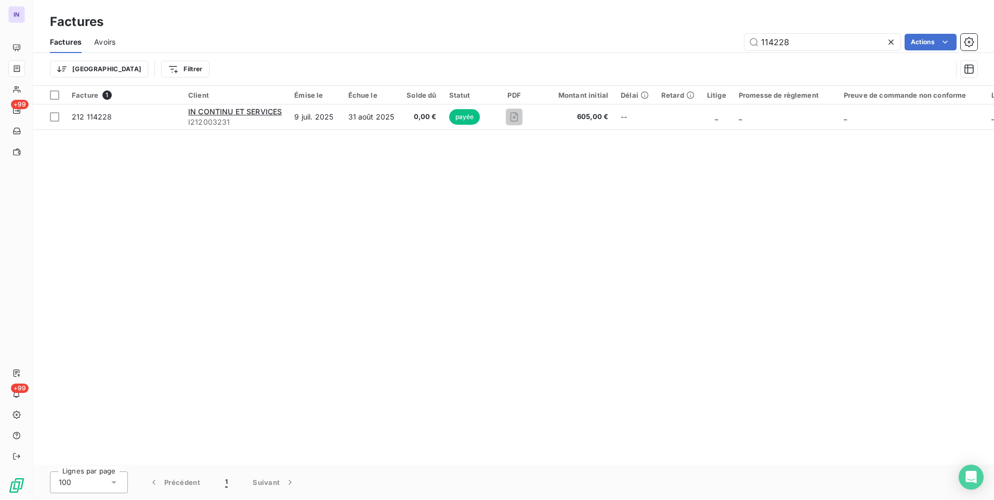
drag, startPoint x: 796, startPoint y: 46, endPoint x: 637, endPoint y: 48, distance: 159.1
click at [637, 48] on div "114228 Actions" at bounding box center [553, 42] width 850 height 17
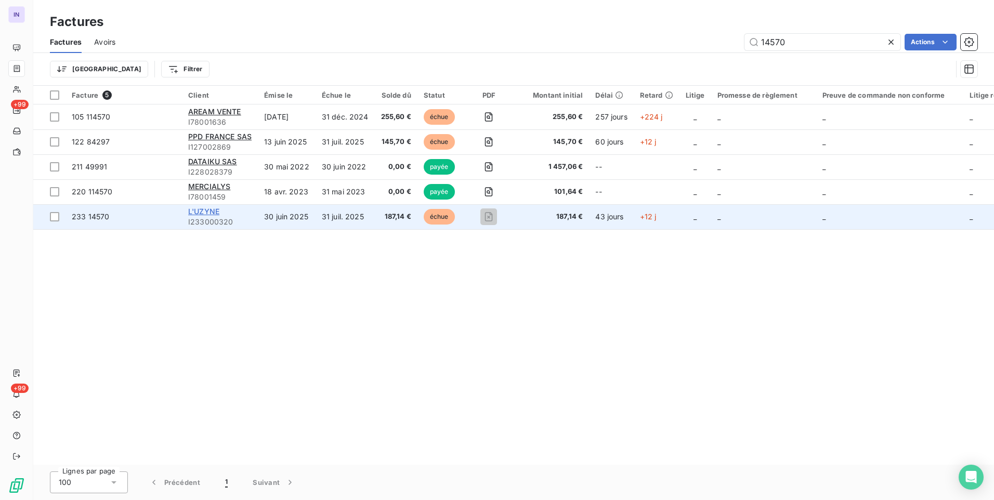
type input "14570"
click at [212, 210] on span "L'UZYNE" at bounding box center [203, 211] width 31 height 9
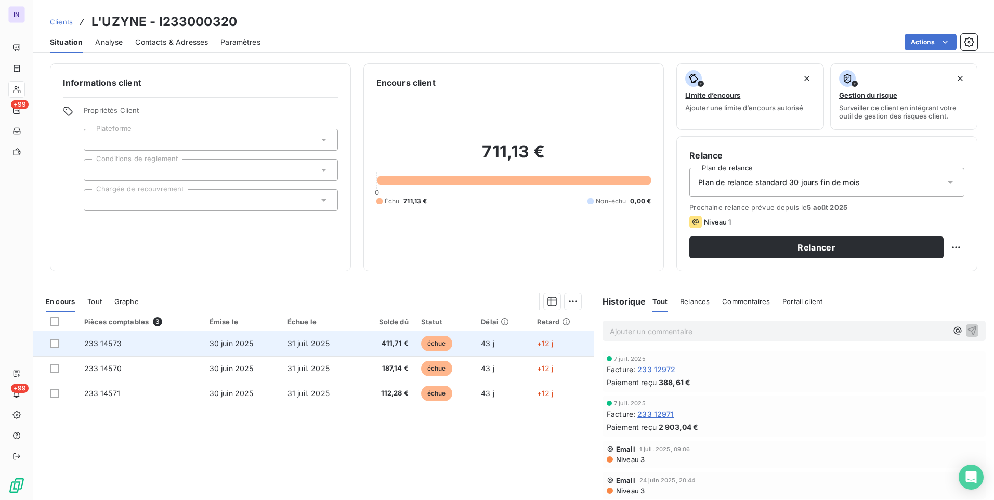
click at [283, 344] on td "31 juil. 2025" at bounding box center [318, 343] width 75 height 25
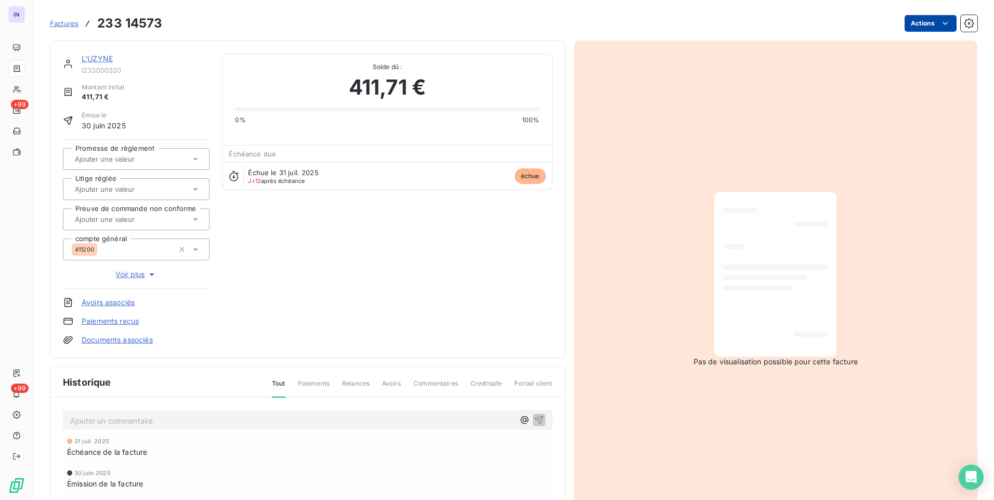
click at [913, 29] on html "IN +99 +99 Factures 233 14573 Actions L'UZYNE I233000320 Montant initial 411,71…" at bounding box center [497, 250] width 994 height 500
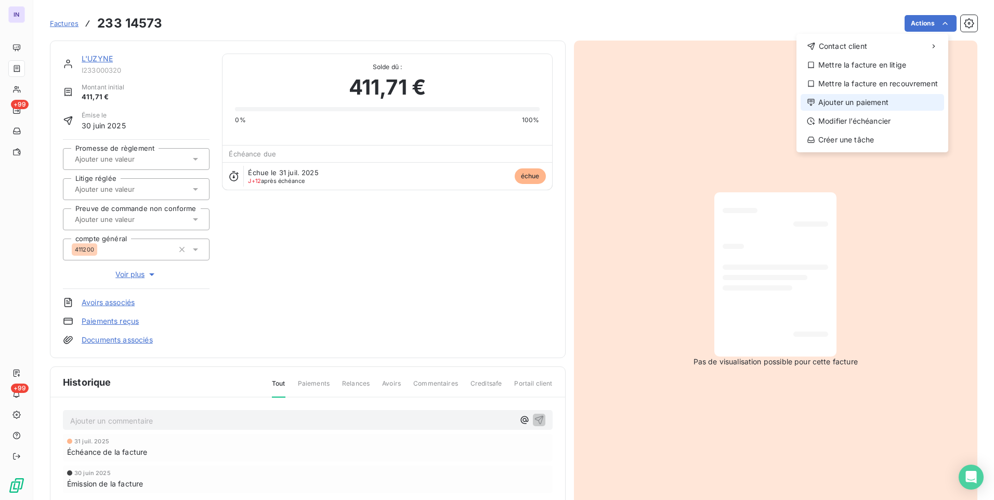
click at [846, 105] on div "Ajouter un paiement" at bounding box center [873, 102] width 144 height 17
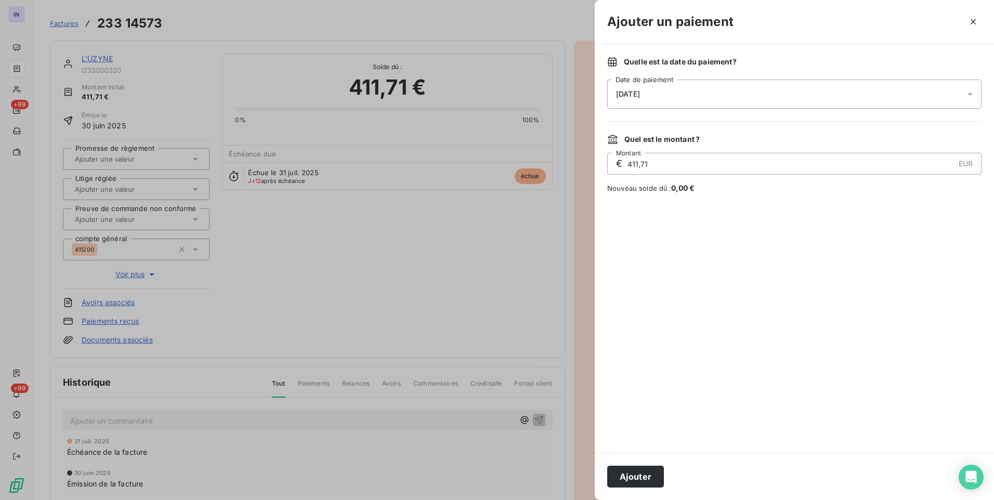
click at [730, 95] on div "[DATE]" at bounding box center [794, 94] width 374 height 29
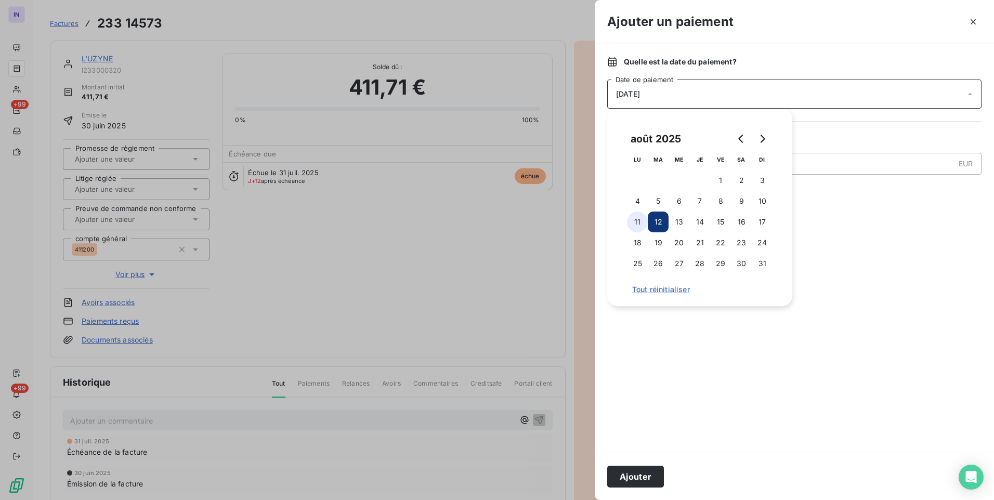
drag, startPoint x: 633, startPoint y: 218, endPoint x: 635, endPoint y: 224, distance: 6.3
click at [635, 220] on button "11" at bounding box center [637, 222] width 21 height 21
drag, startPoint x: 641, startPoint y: 466, endPoint x: 567, endPoint y: 437, distance: 79.1
click at [640, 466] on button "Ajouter" at bounding box center [635, 477] width 57 height 22
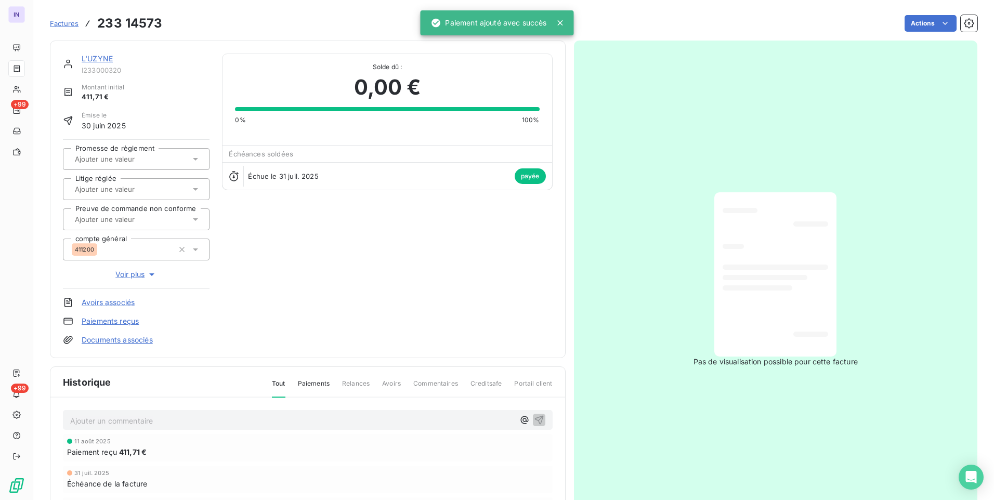
click at [105, 58] on link "L'UZYNE" at bounding box center [97, 58] width 31 height 9
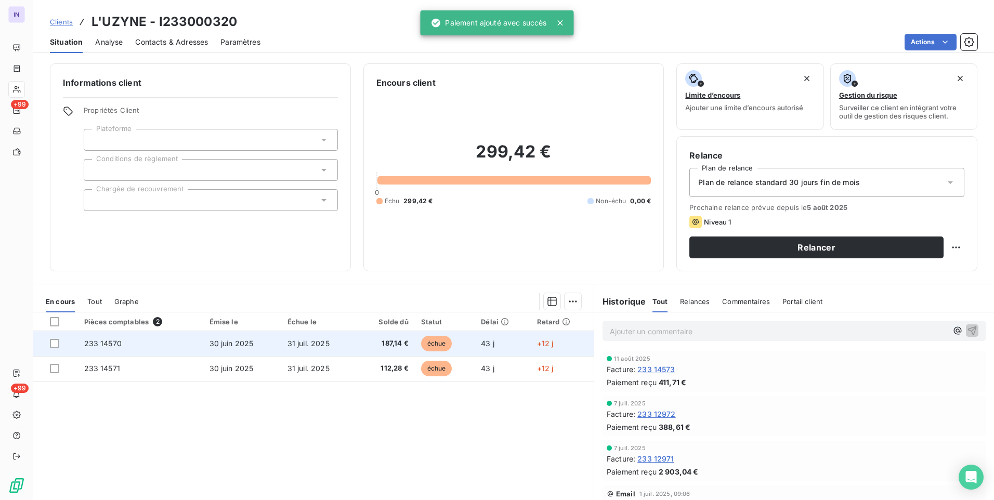
click at [263, 369] on td "30 juin 2025" at bounding box center [242, 368] width 78 height 25
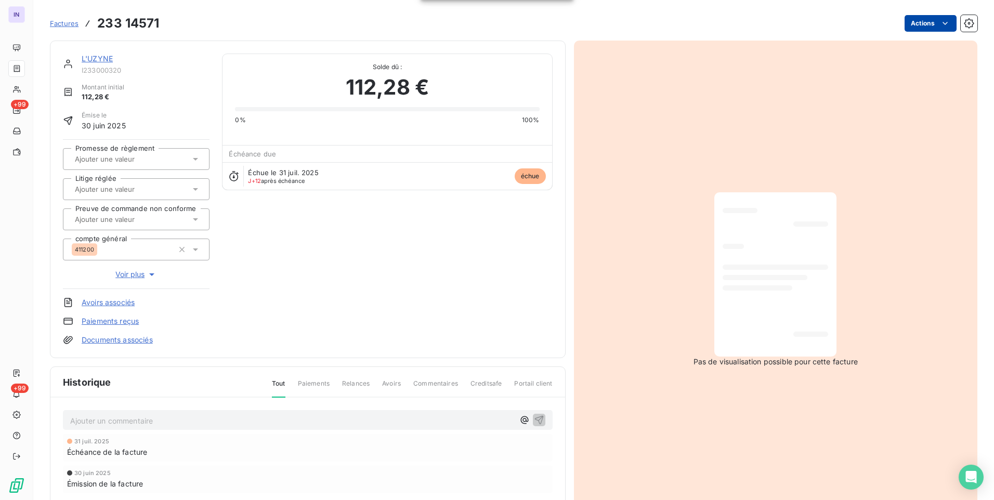
click at [918, 27] on html "IN +99 +99 Factures 233 14571 Actions L'UZYNE I233000320 Montant initial 112,28…" at bounding box center [497, 250] width 994 height 500
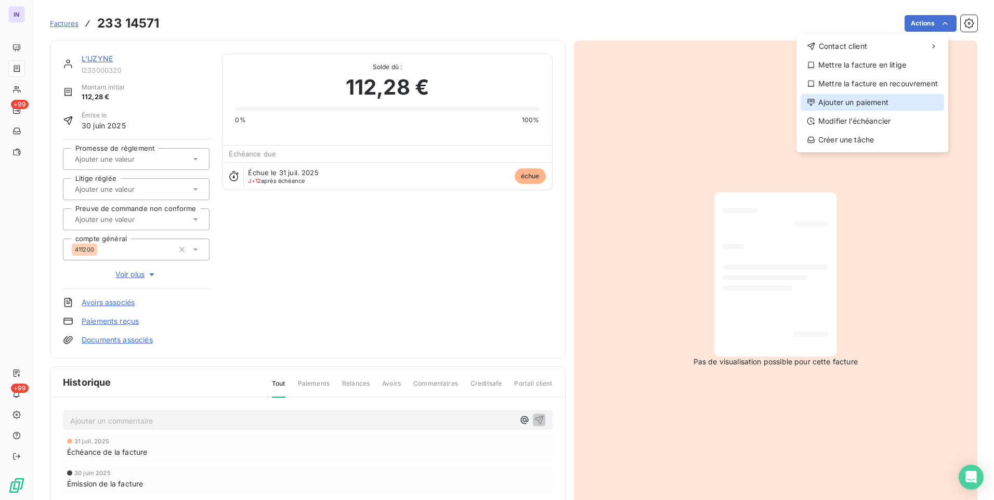
click at [821, 102] on div "Ajouter un paiement" at bounding box center [873, 102] width 144 height 17
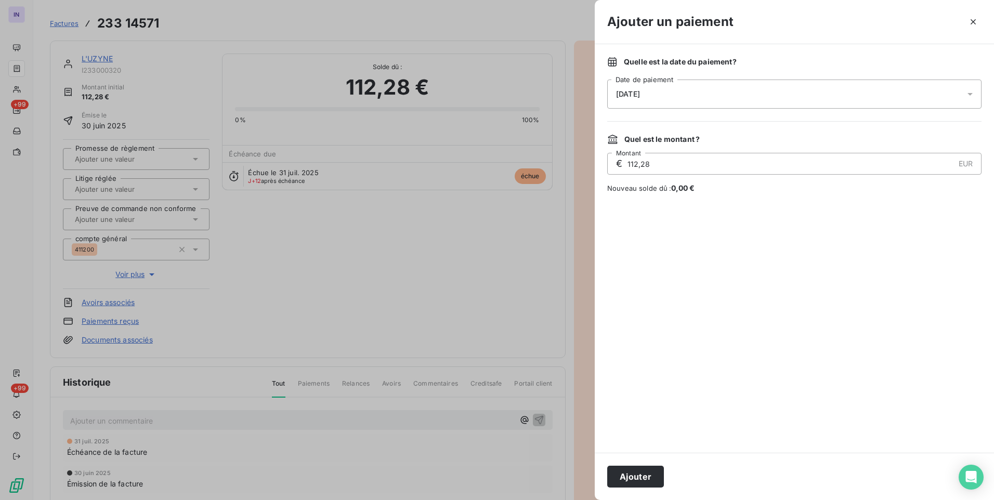
click at [767, 100] on div "[DATE]" at bounding box center [794, 94] width 374 height 29
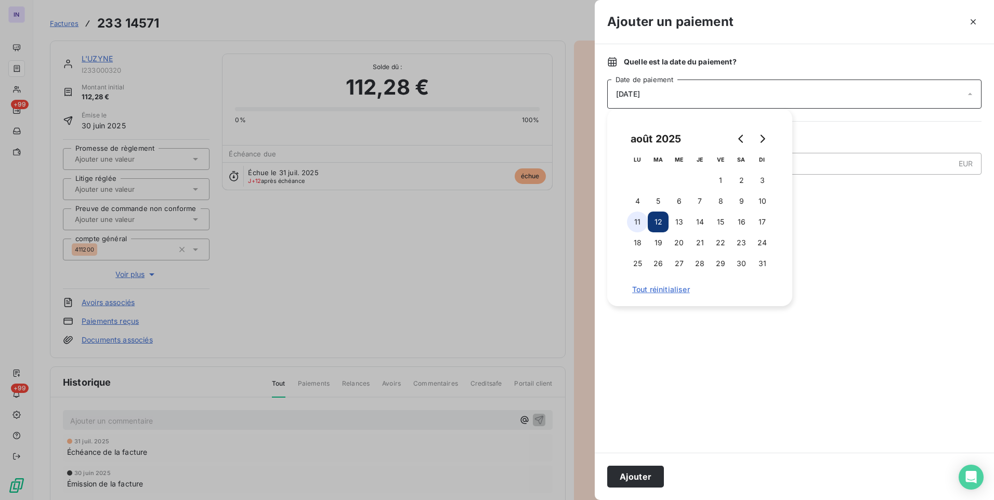
drag, startPoint x: 643, startPoint y: 222, endPoint x: 632, endPoint y: 323, distance: 101.5
click at [643, 223] on button "11" at bounding box center [637, 222] width 21 height 21
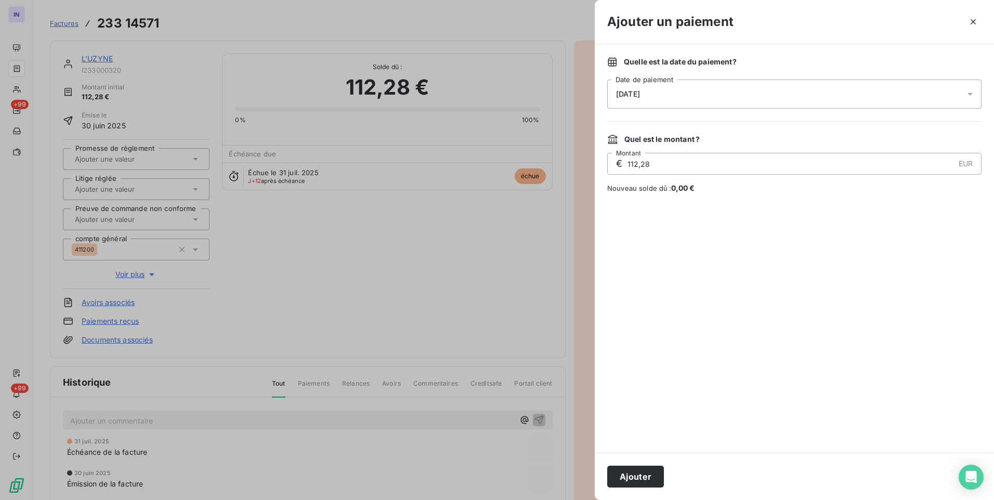
drag, startPoint x: 634, startPoint y: 477, endPoint x: 327, endPoint y: 197, distance: 416.0
click at [635, 473] on button "Ajouter" at bounding box center [635, 477] width 57 height 22
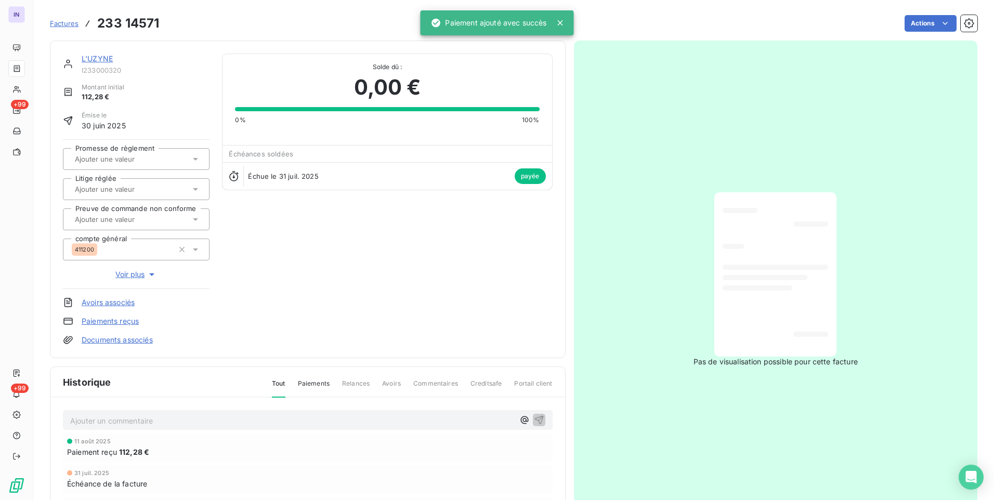
click at [106, 57] on link "L'UZYNE" at bounding box center [97, 58] width 31 height 9
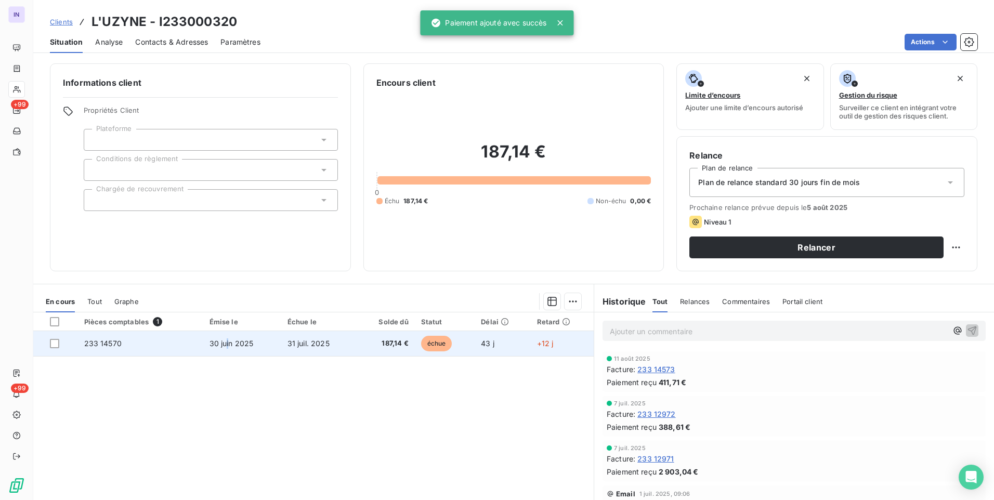
click at [227, 342] on span "30 juin 2025" at bounding box center [232, 343] width 44 height 9
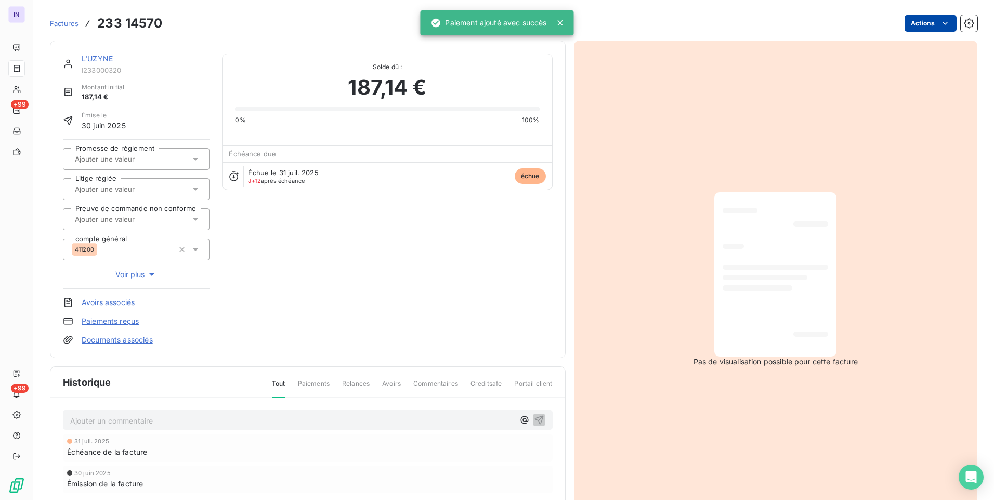
click at [918, 27] on html "IN +99 +99 Factures 233 14570 Actions L'UZYNE I233000320 Montant initial 187,14…" at bounding box center [497, 250] width 994 height 500
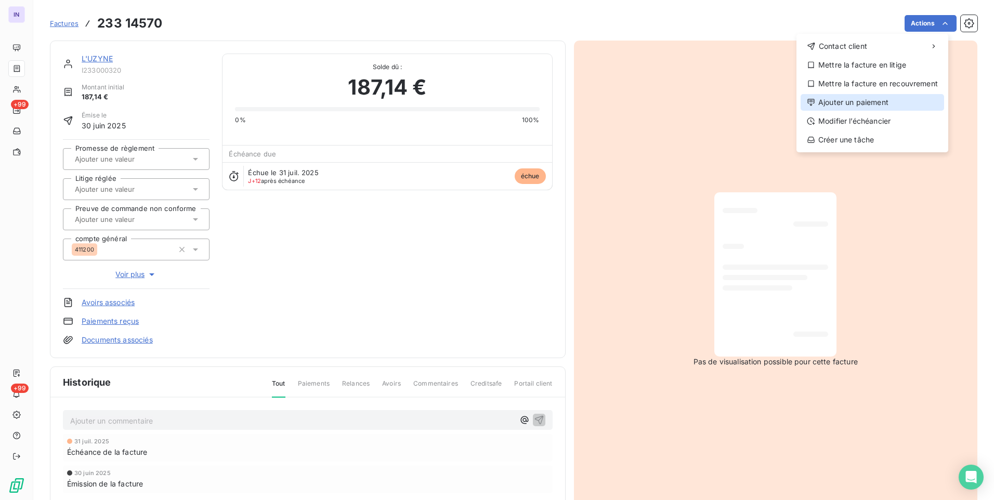
click at [823, 101] on div "Ajouter un paiement" at bounding box center [873, 102] width 144 height 17
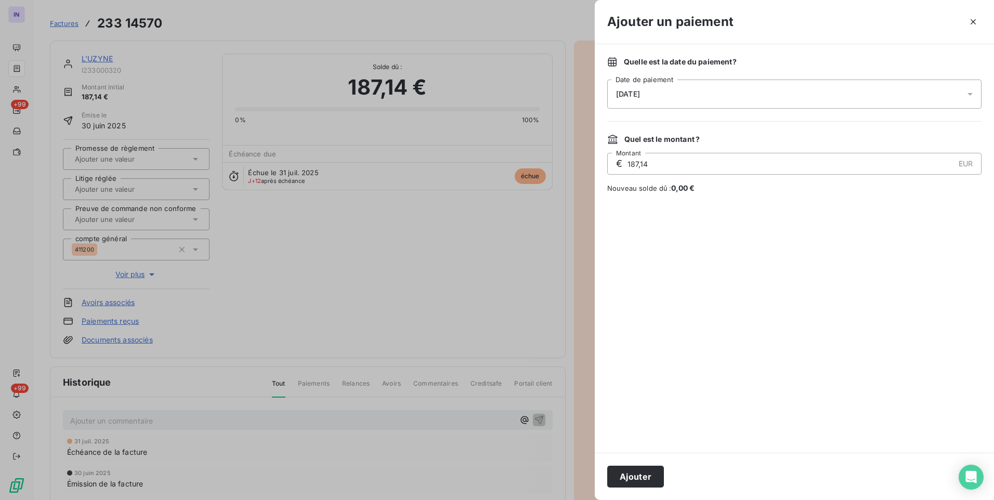
click at [730, 89] on div "[DATE]" at bounding box center [794, 94] width 374 height 29
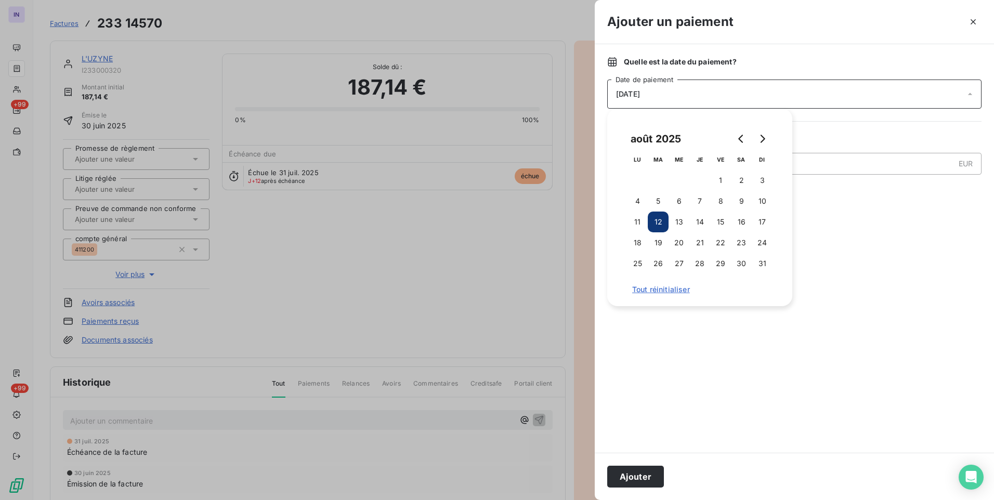
drag, startPoint x: 635, startPoint y: 218, endPoint x: 669, endPoint y: 398, distance: 183.6
click at [635, 219] on button "11" at bounding box center [637, 222] width 21 height 21
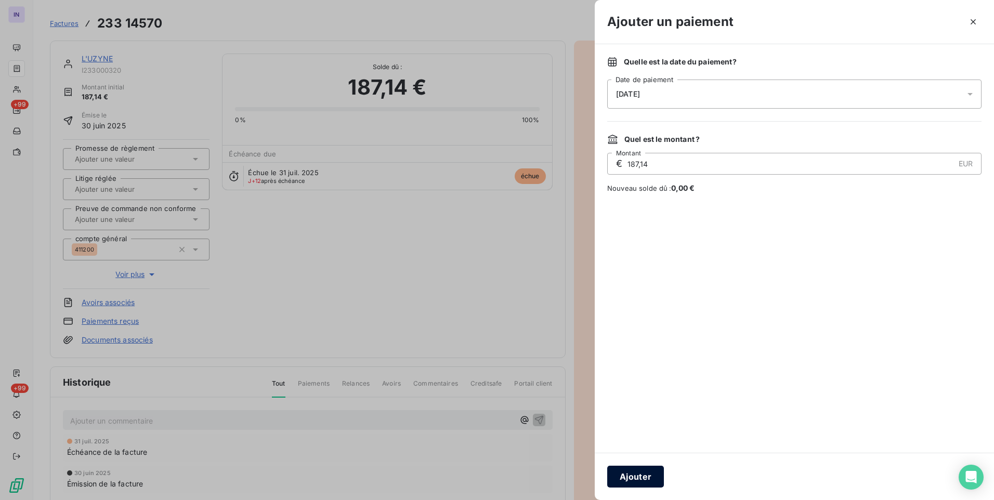
click at [640, 473] on button "Ajouter" at bounding box center [635, 477] width 57 height 22
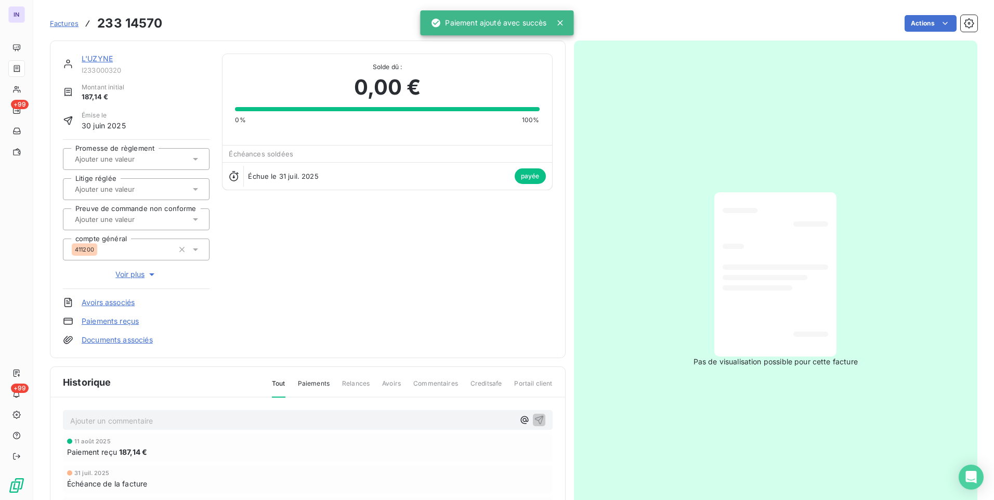
click at [92, 59] on link "L'UZYNE" at bounding box center [97, 58] width 31 height 9
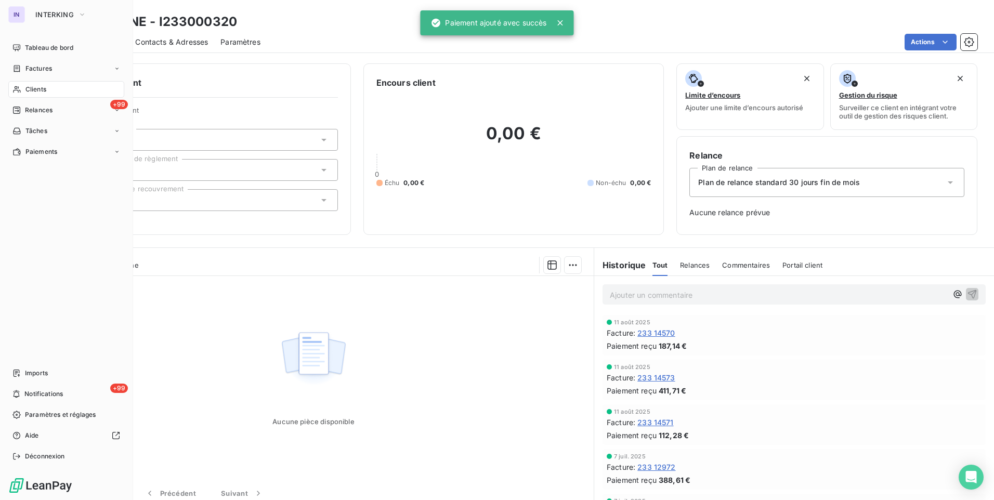
click at [46, 69] on span "Factures" at bounding box center [38, 68] width 27 height 9
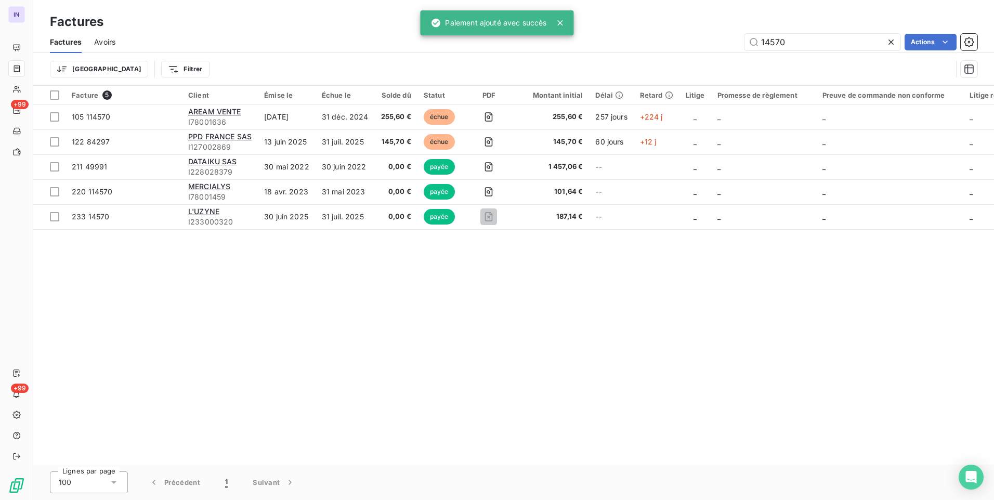
drag, startPoint x: 749, startPoint y: 41, endPoint x: 711, endPoint y: 48, distance: 38.1
click at [733, 43] on div "14570 Actions" at bounding box center [553, 42] width 850 height 17
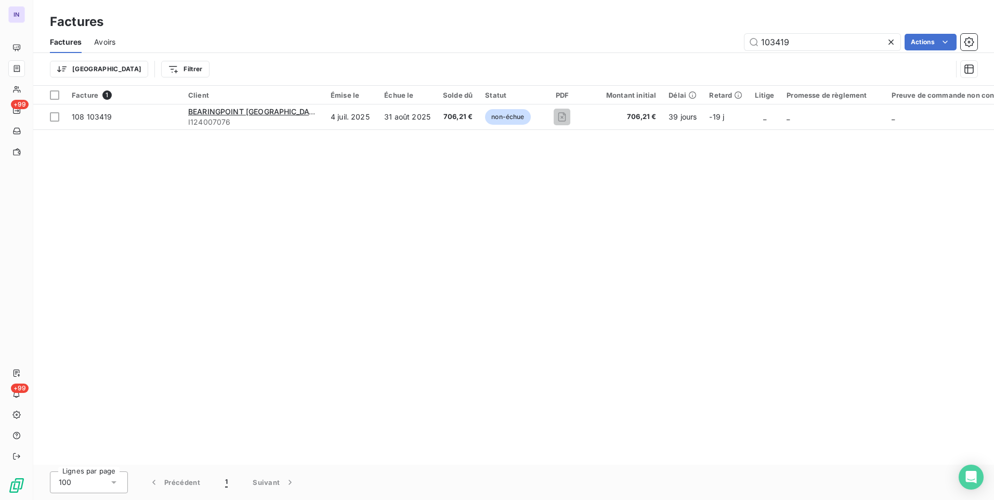
type input "103419"
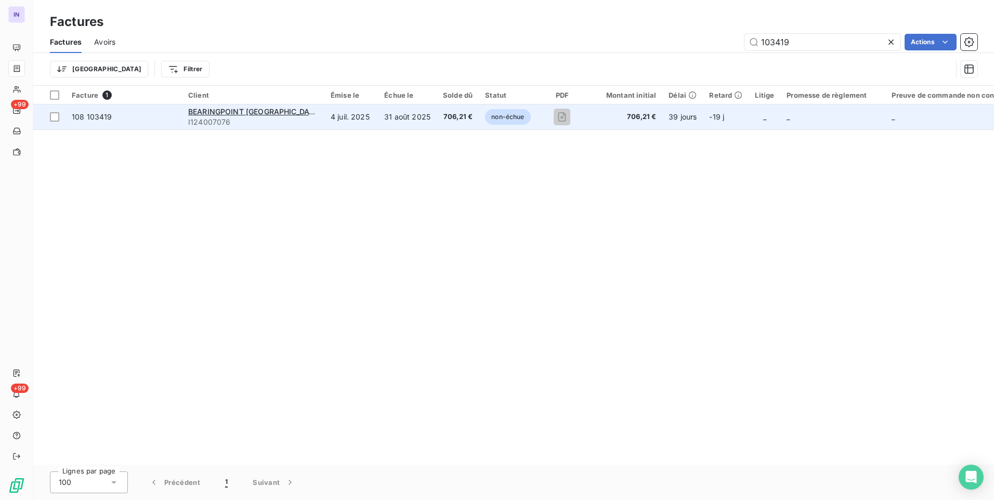
click at [378, 119] on td "31 août 2025" at bounding box center [407, 117] width 59 height 25
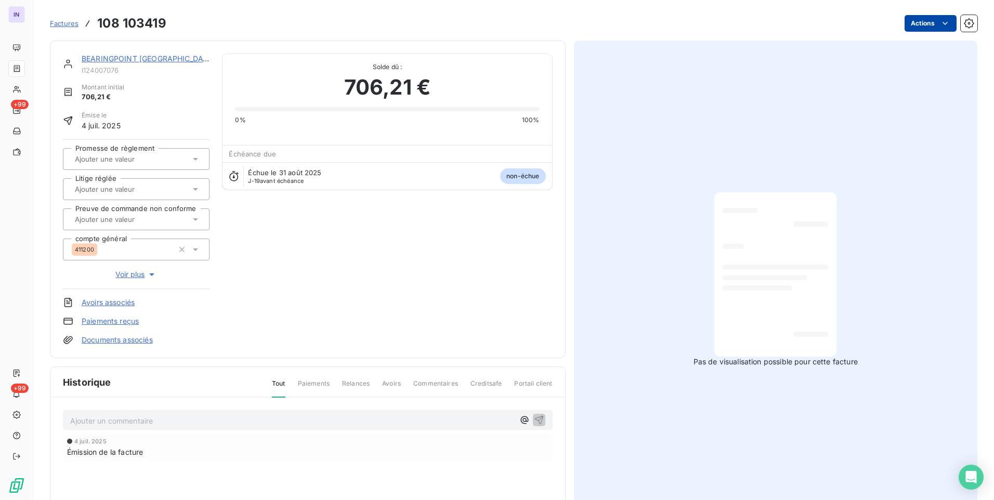
click at [918, 22] on html "IN +99 +99 Factures 108 103419 Actions BEARINGPOINT FRANCE I124007076 Montant i…" at bounding box center [497, 250] width 994 height 500
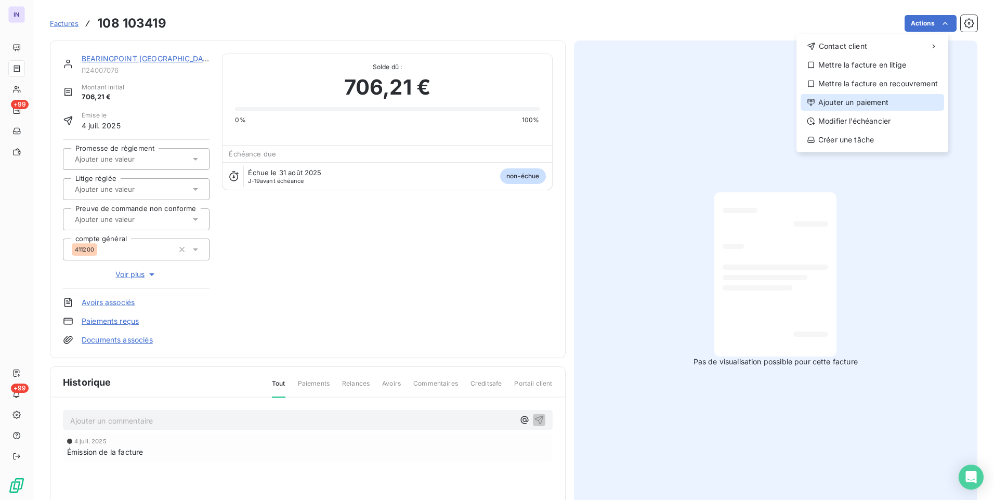
click at [866, 102] on div "Ajouter un paiement" at bounding box center [873, 102] width 144 height 17
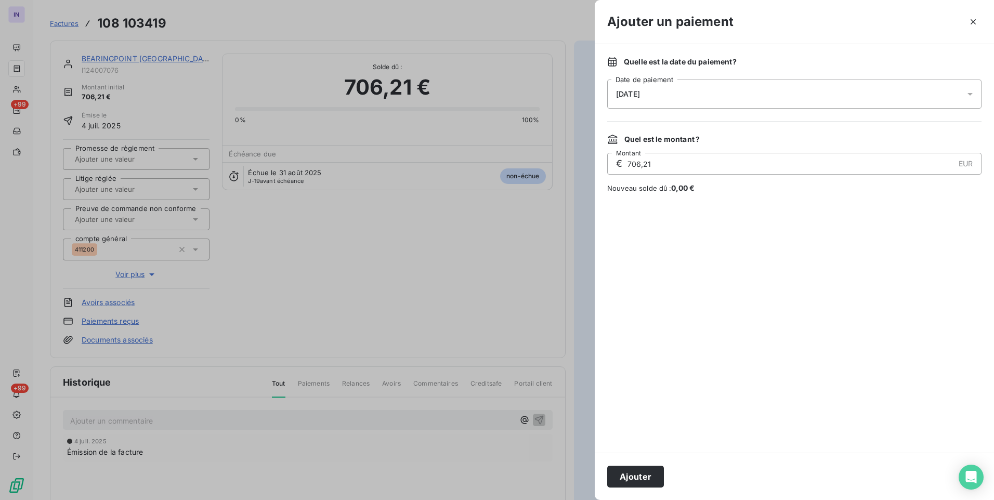
click at [761, 94] on div "[DATE]" at bounding box center [794, 94] width 374 height 29
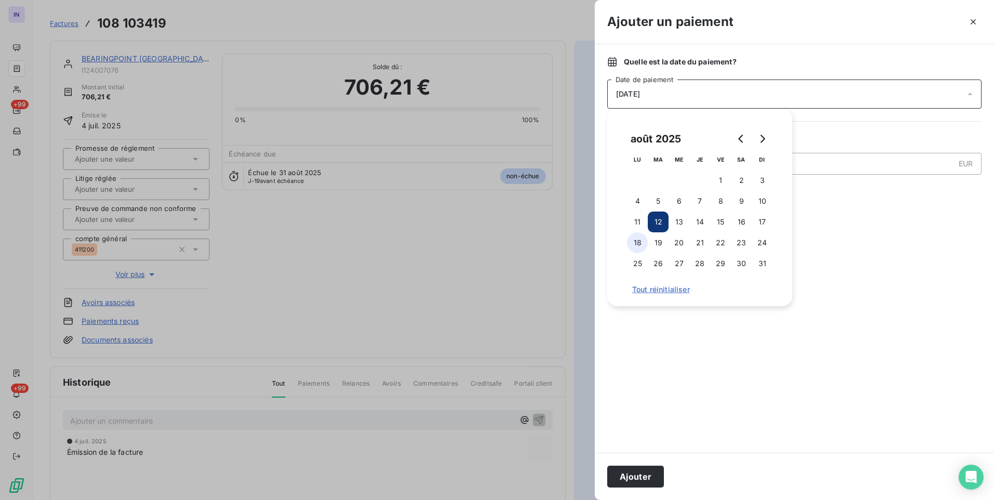
click at [637, 223] on button "11" at bounding box center [637, 222] width 21 height 21
drag, startPoint x: 645, startPoint y: 470, endPoint x: 632, endPoint y: 472, distance: 12.7
click at [644, 472] on button "Ajouter" at bounding box center [635, 477] width 57 height 22
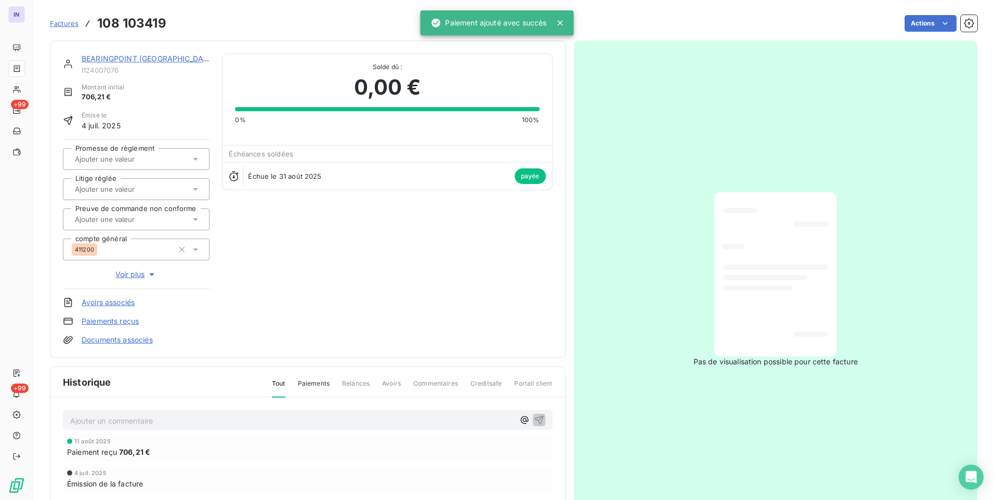
click at [145, 57] on link "BEARINGPOINT [GEOGRAPHIC_DATA]" at bounding box center [149, 58] width 134 height 9
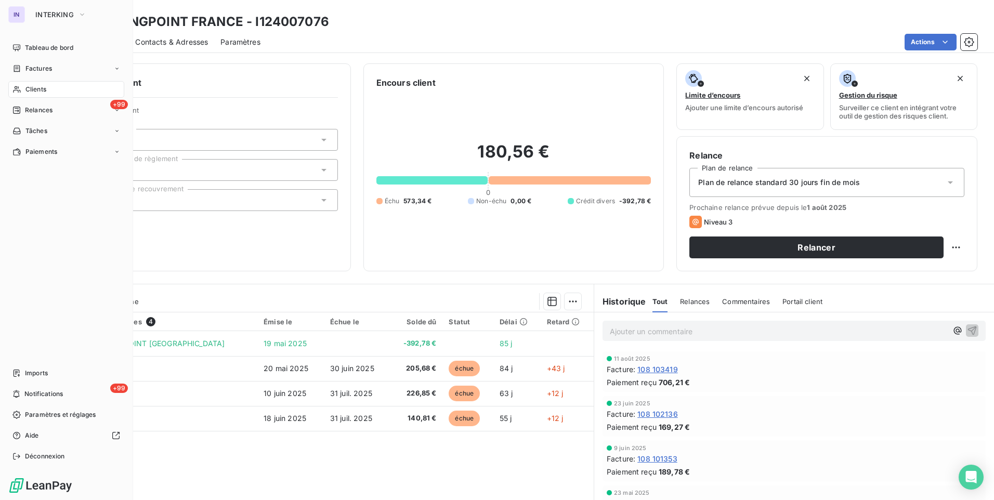
click at [37, 68] on span "Factures" at bounding box center [38, 68] width 27 height 9
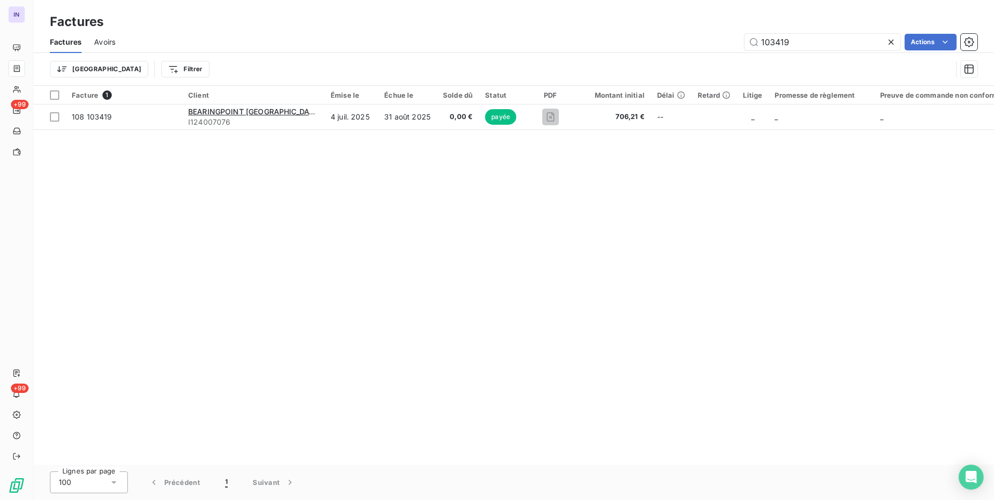
drag, startPoint x: 826, startPoint y: 42, endPoint x: 665, endPoint y: 38, distance: 161.2
click at [666, 39] on div "103419 Actions" at bounding box center [553, 42] width 850 height 17
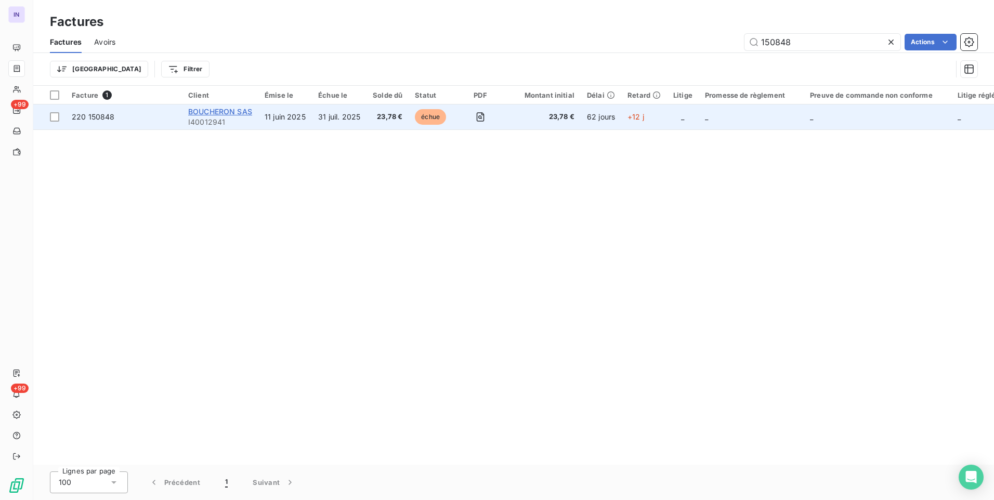
type input "150848"
click at [228, 111] on span "BOUCHERON SAS" at bounding box center [220, 111] width 64 height 9
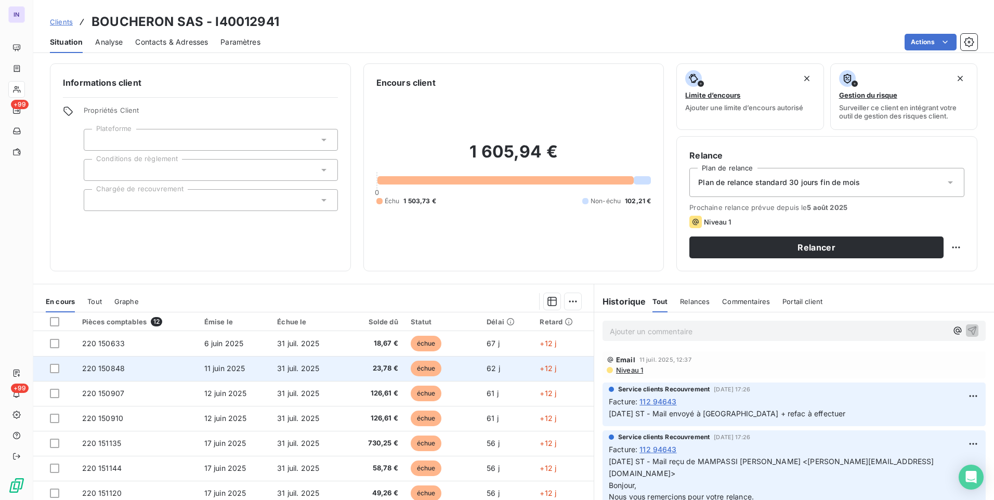
click at [205, 372] on span "11 juin 2025" at bounding box center [224, 368] width 41 height 9
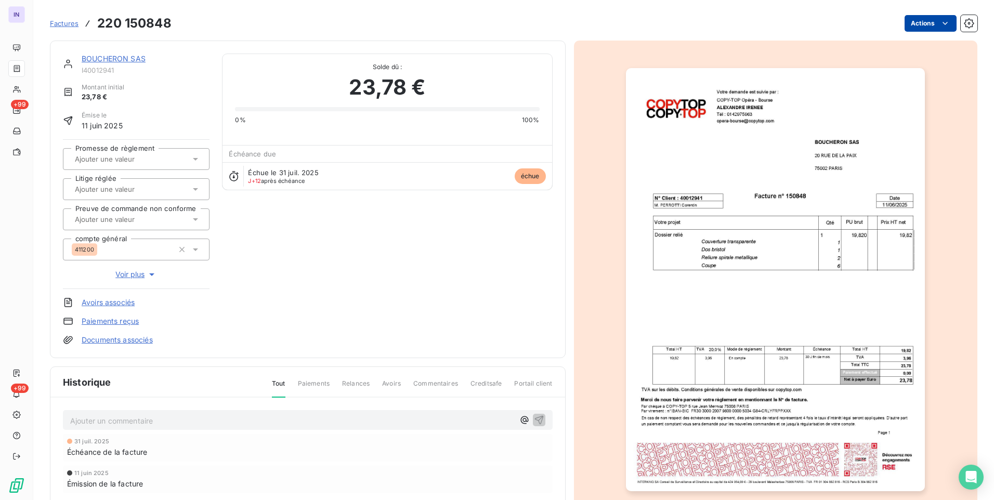
click at [909, 24] on html "IN +99 +99 Factures 220 150848 Actions BOUCHERON SAS I40012941 Montant initial …" at bounding box center [497, 250] width 994 height 500
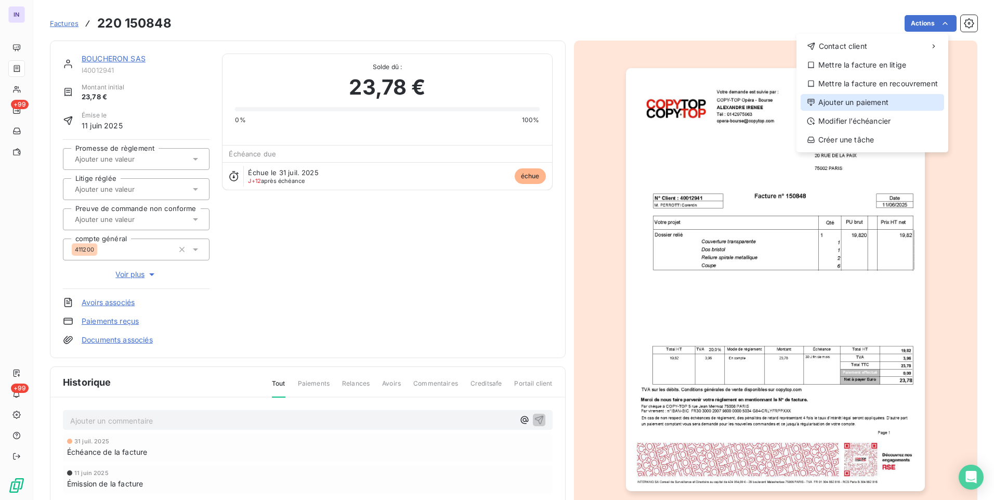
click at [864, 101] on div "Ajouter un paiement" at bounding box center [873, 102] width 144 height 17
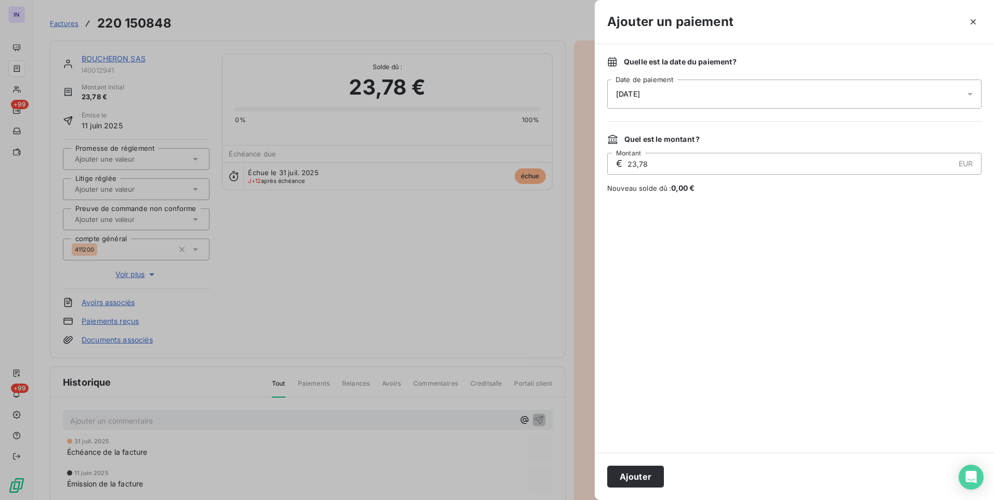
click at [742, 98] on div "[DATE]" at bounding box center [794, 94] width 374 height 29
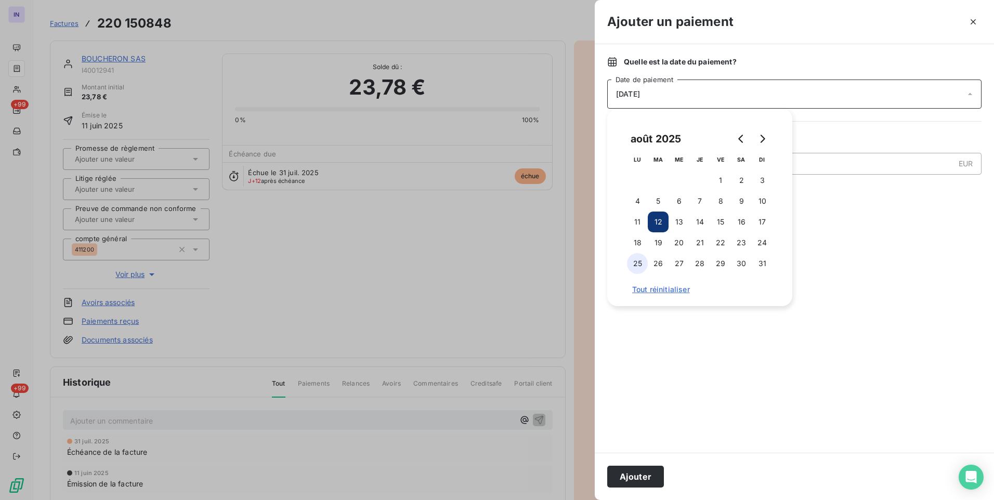
drag, startPoint x: 637, startPoint y: 218, endPoint x: 639, endPoint y: 261, distance: 42.1
click at [637, 219] on button "11" at bounding box center [637, 222] width 21 height 21
click at [633, 477] on button "Ajouter" at bounding box center [635, 477] width 57 height 22
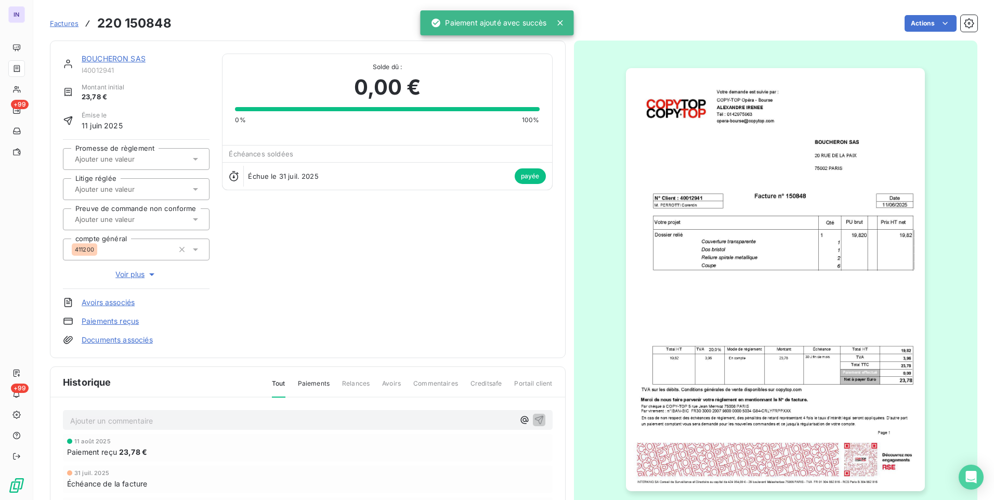
click at [129, 60] on link "BOUCHERON SAS" at bounding box center [114, 58] width 64 height 9
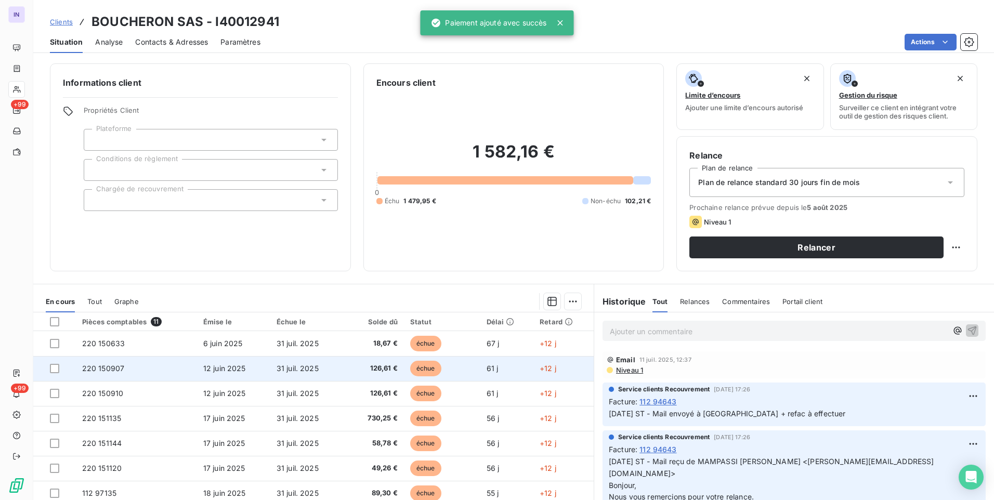
click at [142, 372] on td "220 150907" at bounding box center [136, 368] width 121 height 25
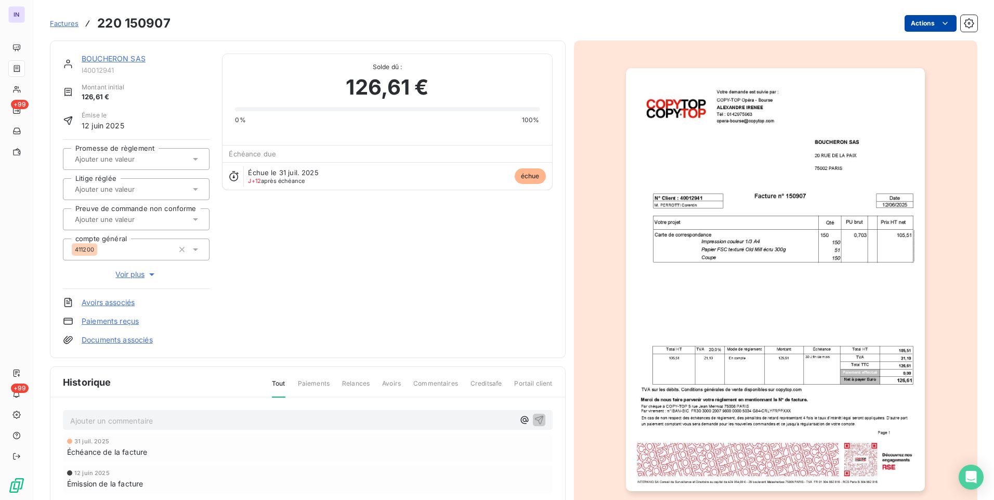
click at [909, 21] on html "IN +99 +99 Factures 220 150907 Actions BOUCHERON SAS I40012941 Montant initial …" at bounding box center [497, 250] width 994 height 500
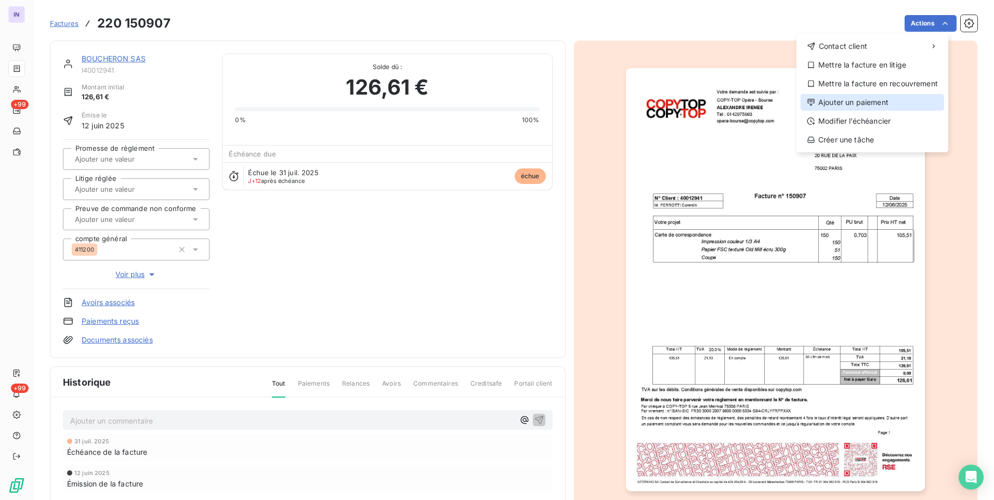
click at [861, 102] on div "Ajouter un paiement" at bounding box center [873, 102] width 144 height 17
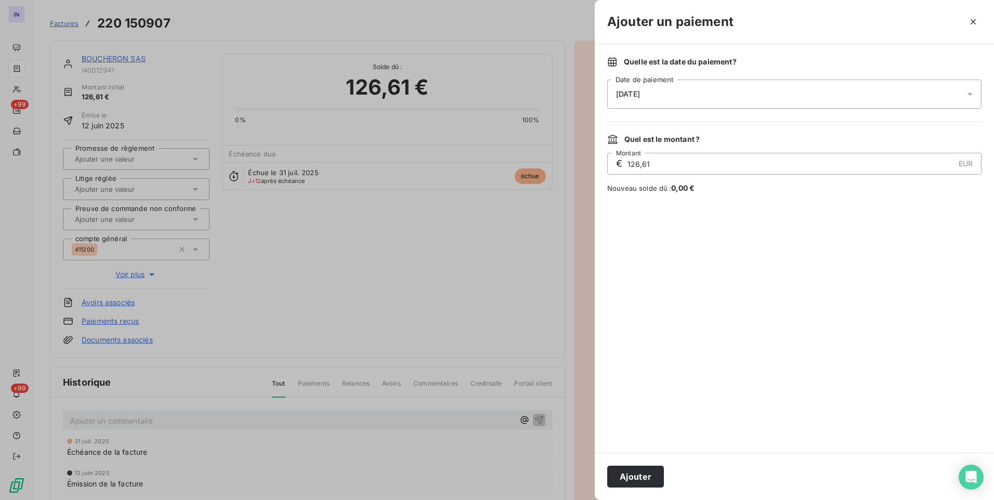
click at [661, 93] on div "[DATE]" at bounding box center [794, 94] width 374 height 29
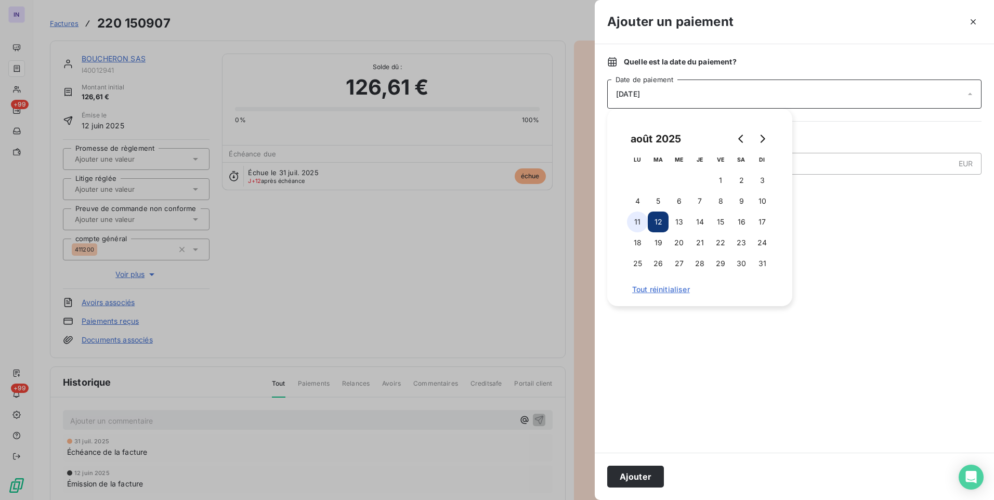
click at [642, 218] on button "11" at bounding box center [637, 222] width 21 height 21
drag, startPoint x: 647, startPoint y: 473, endPoint x: 633, endPoint y: 460, distance: 19.1
click at [644, 470] on button "Ajouter" at bounding box center [635, 477] width 57 height 22
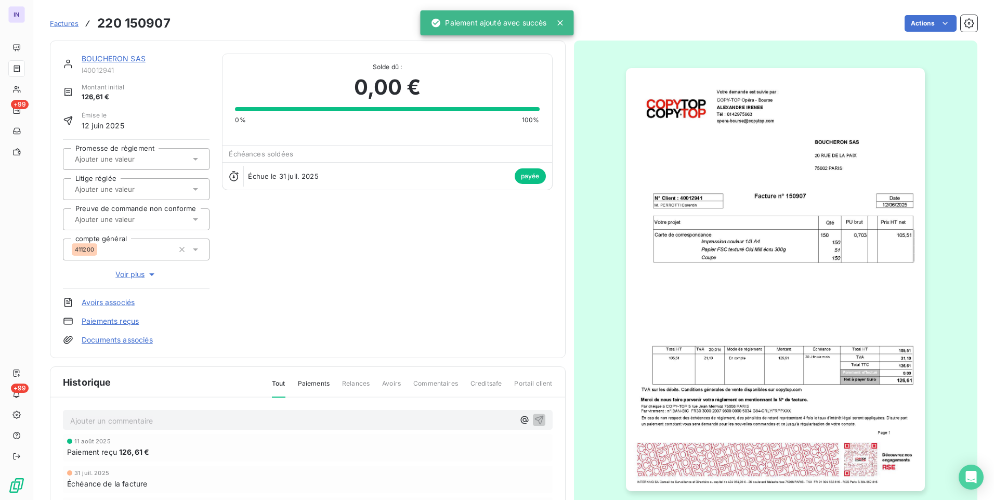
click at [123, 56] on link "BOUCHERON SAS" at bounding box center [114, 58] width 64 height 9
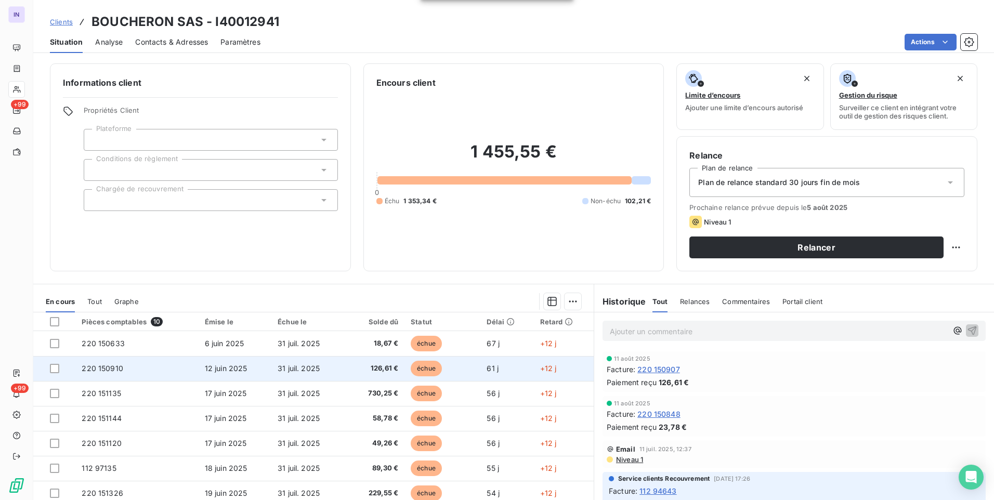
click at [176, 372] on td "220 150910" at bounding box center [136, 368] width 123 height 25
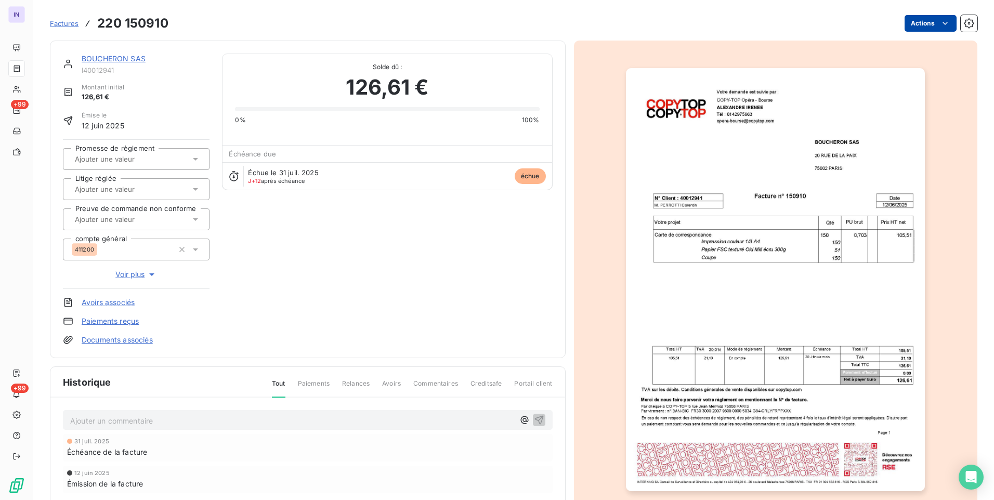
click at [917, 23] on html "IN +99 +99 Factures 220 150910 Actions BOUCHERON SAS I40012941 Montant initial …" at bounding box center [497, 250] width 994 height 500
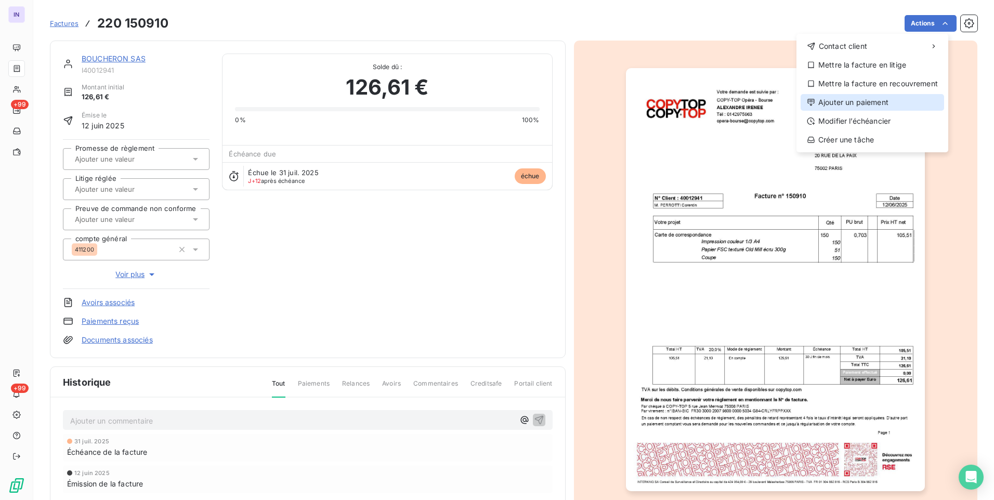
click at [866, 100] on div "Ajouter un paiement" at bounding box center [873, 102] width 144 height 17
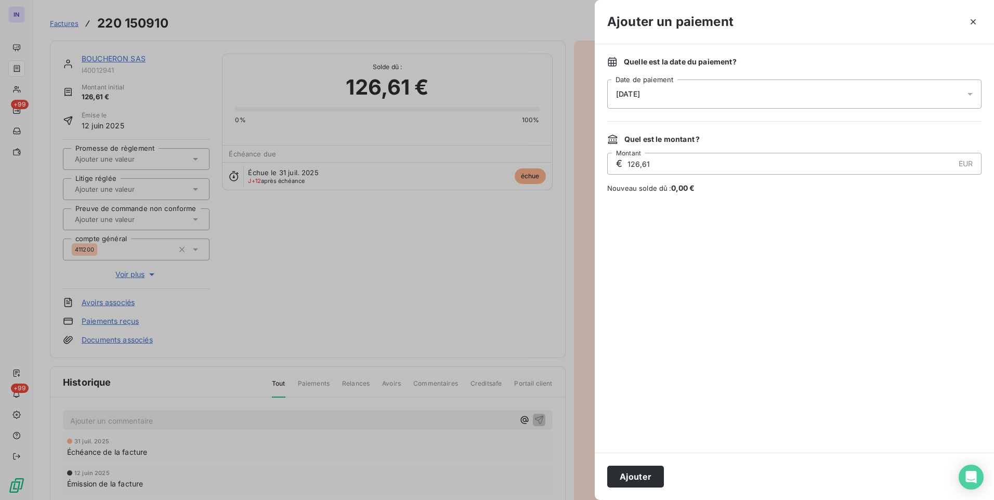
click at [738, 98] on div "[DATE]" at bounding box center [794, 94] width 374 height 29
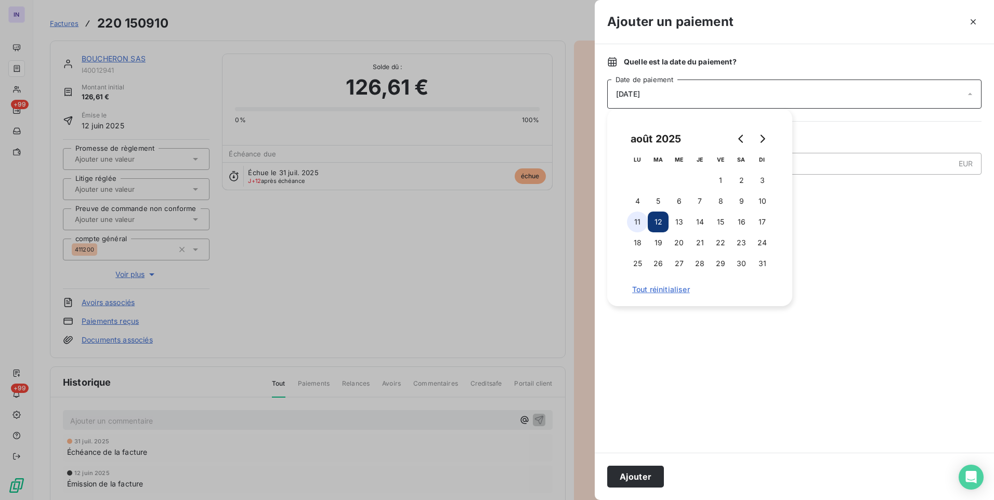
click at [638, 221] on button "11" at bounding box center [637, 222] width 21 height 21
click at [631, 481] on button "Ajouter" at bounding box center [635, 477] width 57 height 22
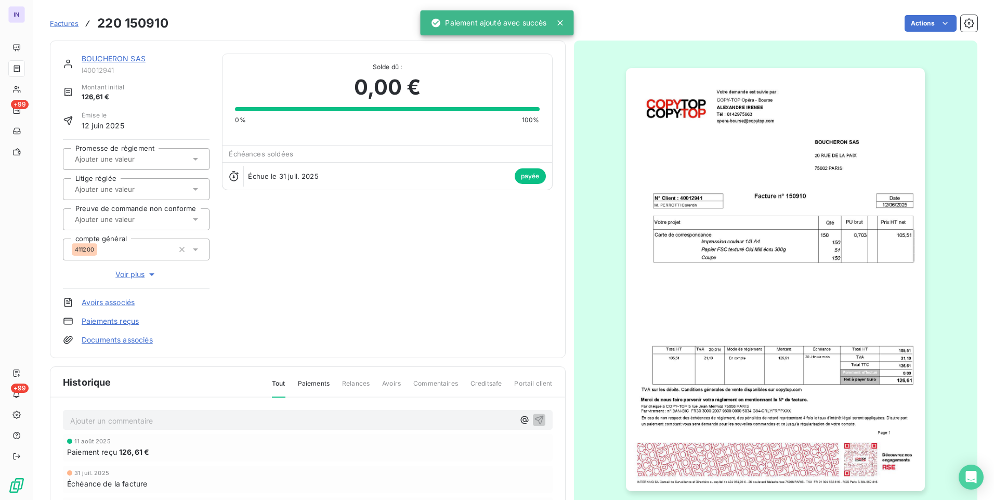
click at [140, 58] on link "BOUCHERON SAS" at bounding box center [114, 58] width 64 height 9
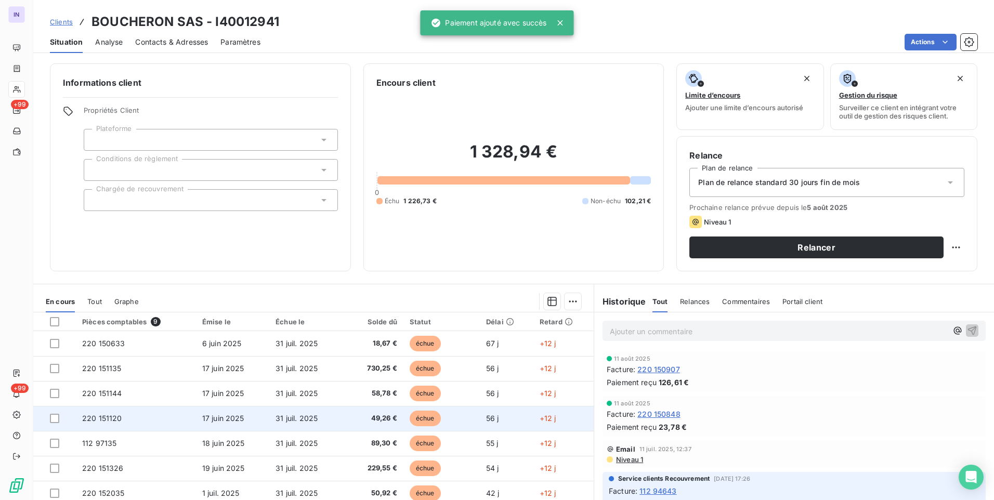
click at [136, 421] on td "220 151120" at bounding box center [136, 418] width 120 height 25
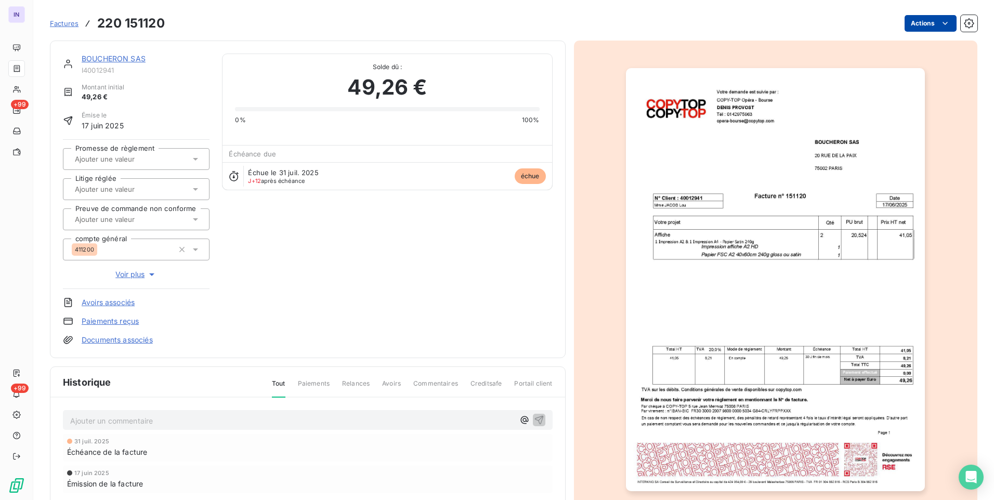
click at [926, 25] on html "IN +99 +99 Factures 220 151120 Actions BOUCHERON SAS I40012941 Montant initial …" at bounding box center [497, 250] width 994 height 500
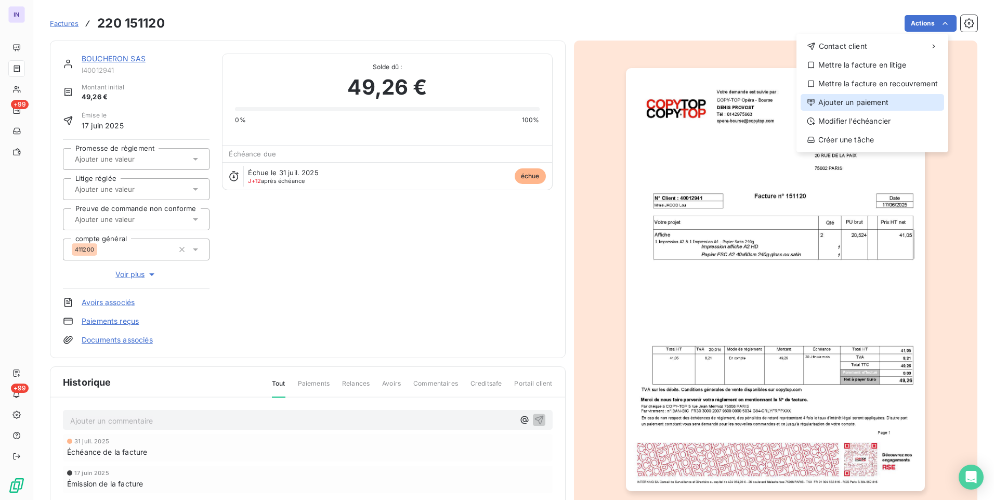
click at [831, 98] on div "Ajouter un paiement" at bounding box center [873, 102] width 144 height 17
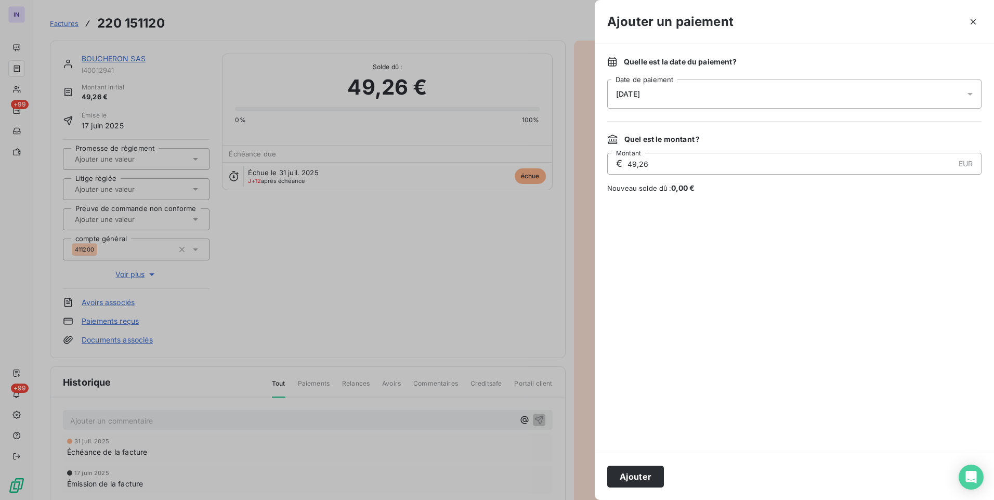
click at [749, 97] on div "[DATE]" at bounding box center [794, 94] width 374 height 29
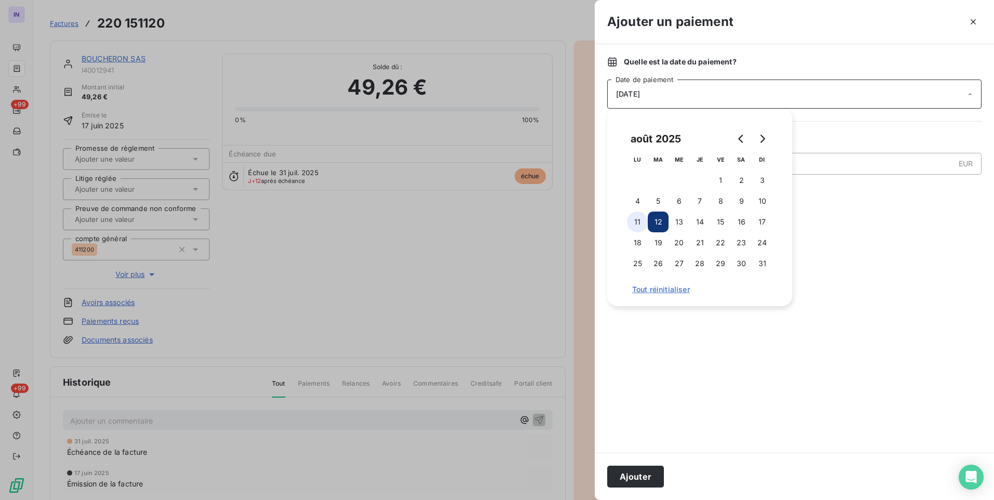
click at [635, 228] on button "11" at bounding box center [637, 222] width 21 height 21
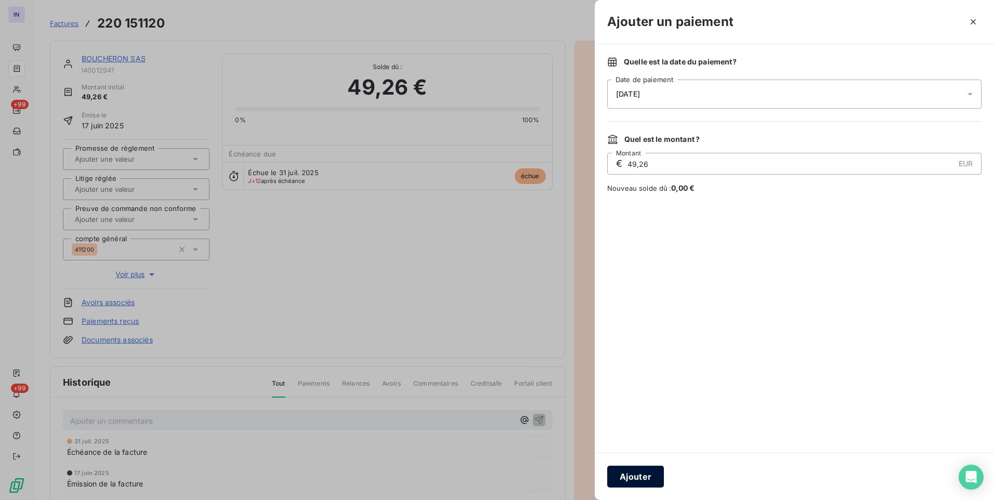
click at [628, 470] on button "Ajouter" at bounding box center [635, 477] width 57 height 22
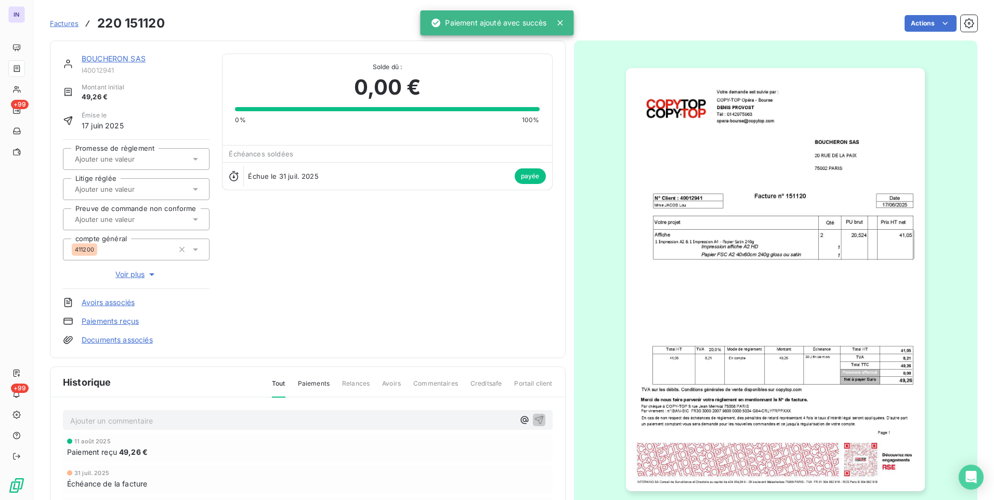
click at [135, 59] on link "BOUCHERON SAS" at bounding box center [114, 58] width 64 height 9
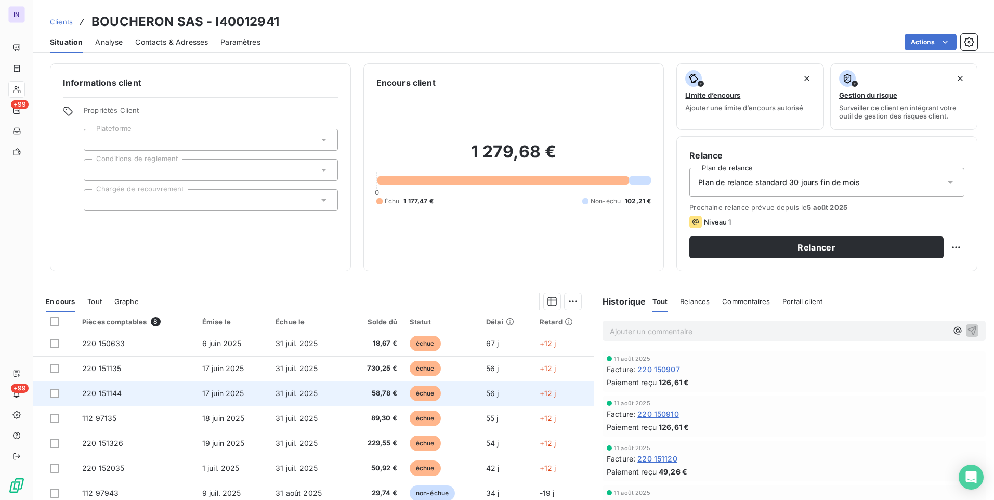
click at [157, 399] on td "220 151144" at bounding box center [136, 393] width 120 height 25
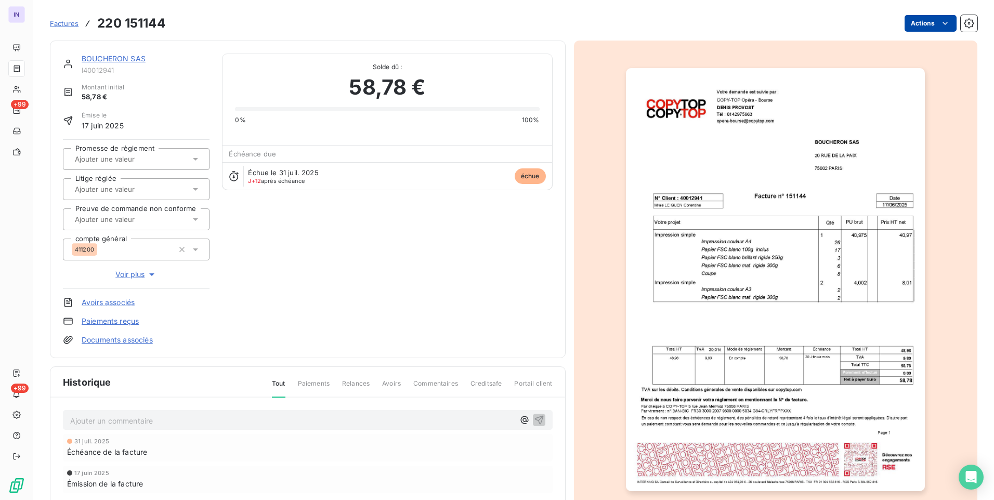
click at [918, 23] on html "IN +99 +99 Factures 220 151144 Actions BOUCHERON SAS I40012941 Montant initial …" at bounding box center [497, 250] width 994 height 500
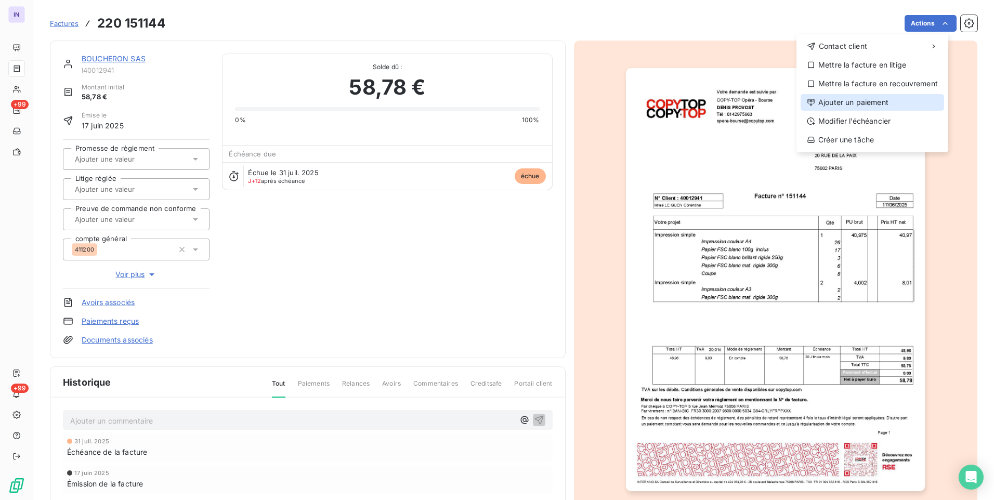
click at [835, 101] on div "Ajouter un paiement" at bounding box center [873, 102] width 144 height 17
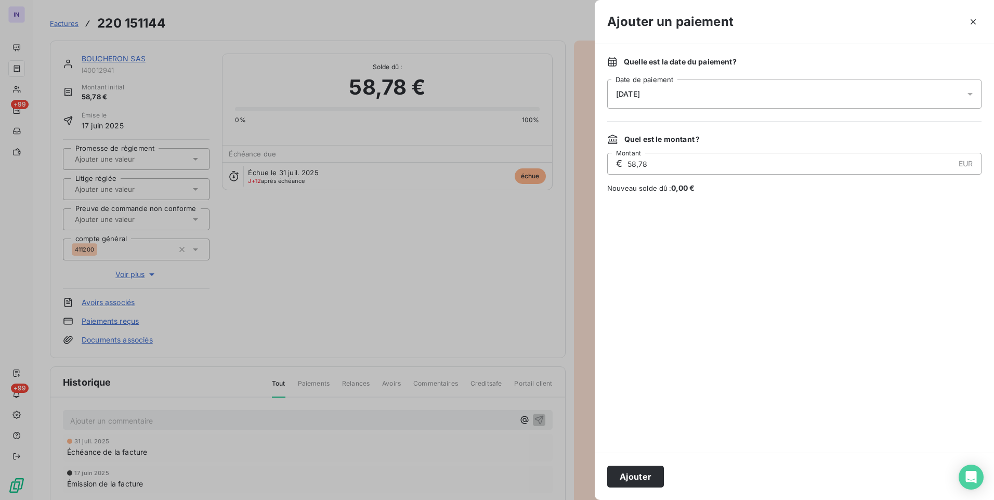
click at [692, 90] on div "[DATE]" at bounding box center [794, 94] width 374 height 29
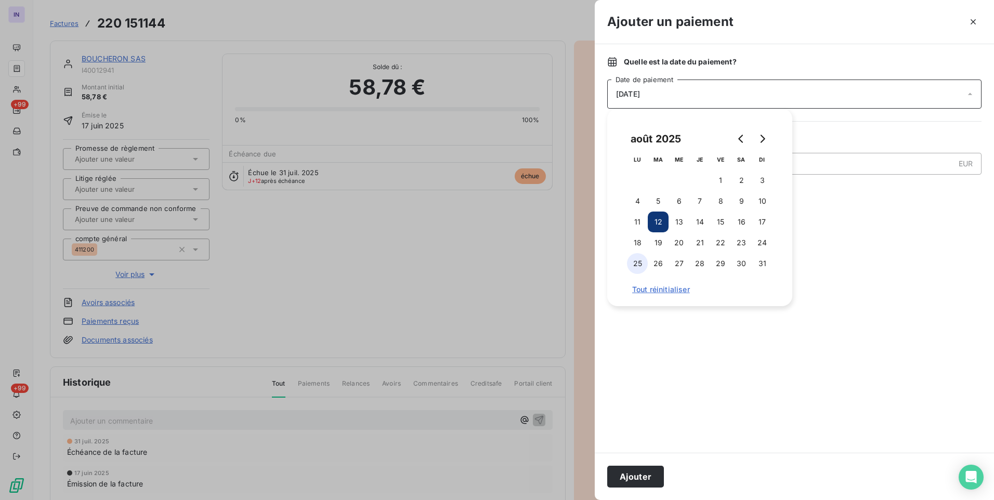
drag, startPoint x: 636, startPoint y: 221, endPoint x: 644, endPoint y: 270, distance: 49.4
click at [638, 222] on button "11" at bounding box center [637, 222] width 21 height 21
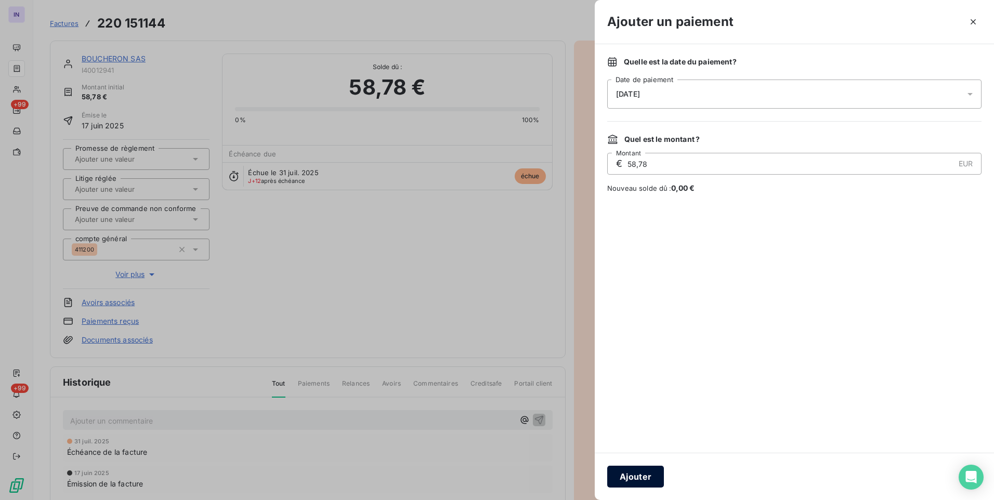
drag, startPoint x: 643, startPoint y: 480, endPoint x: 322, endPoint y: 296, distance: 370.2
click at [643, 480] on button "Ajouter" at bounding box center [635, 477] width 57 height 22
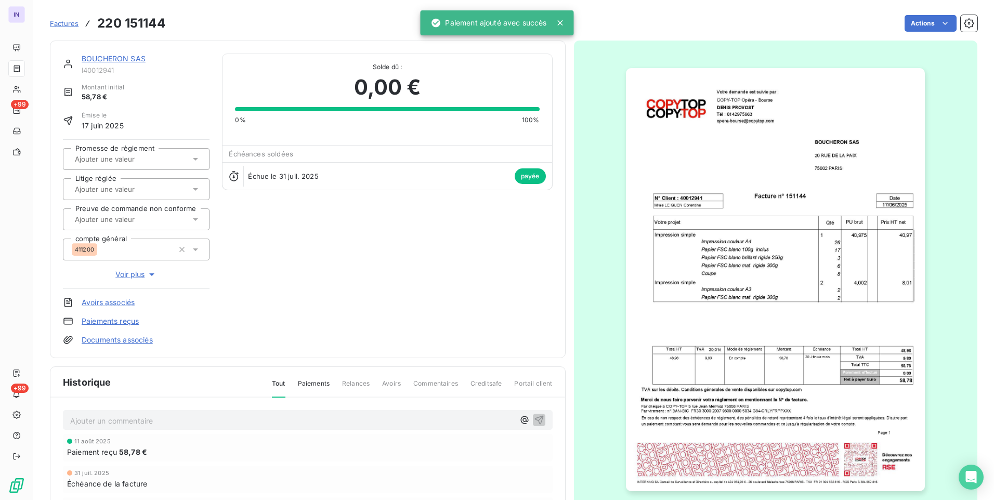
click at [135, 60] on link "BOUCHERON SAS" at bounding box center [114, 58] width 64 height 9
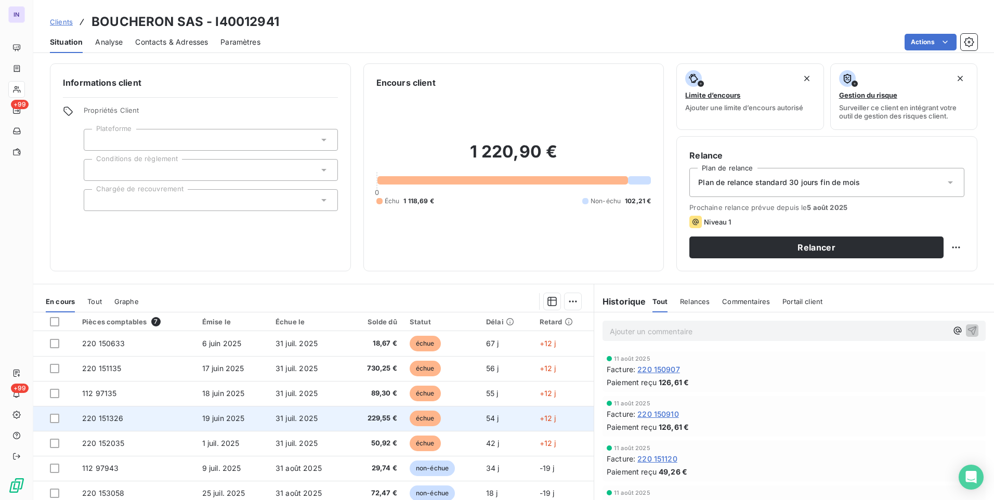
click at [122, 418] on span "220 151326" at bounding box center [103, 418] width 42 height 9
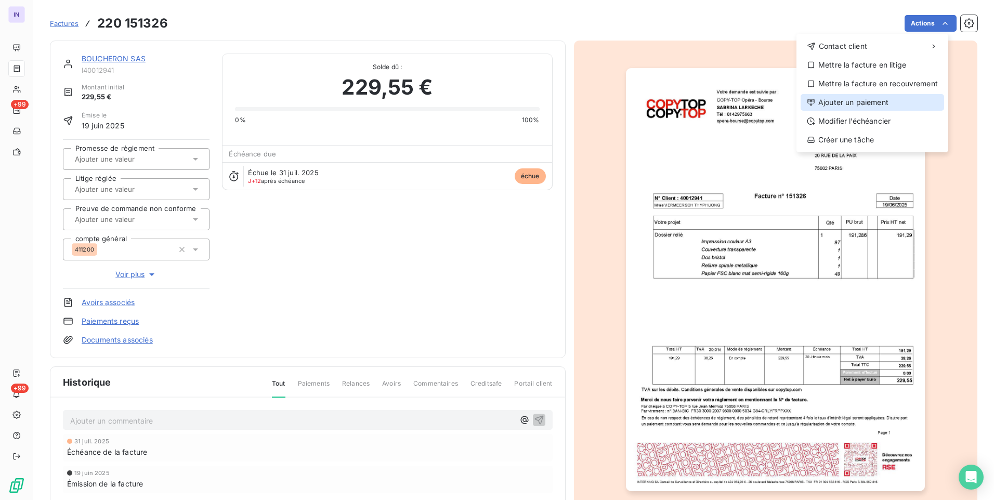
click at [856, 108] on div "Ajouter un paiement" at bounding box center [873, 102] width 144 height 17
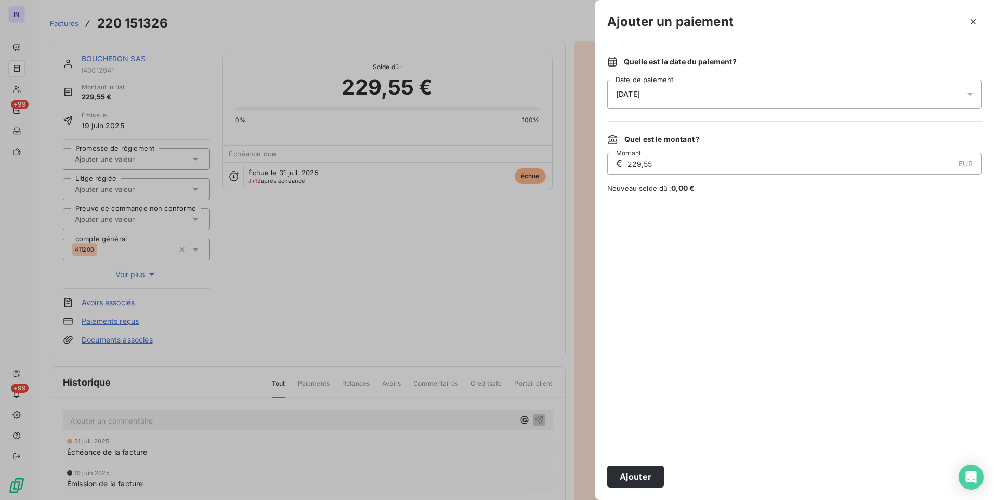
click at [712, 94] on div "[DATE]" at bounding box center [794, 94] width 374 height 29
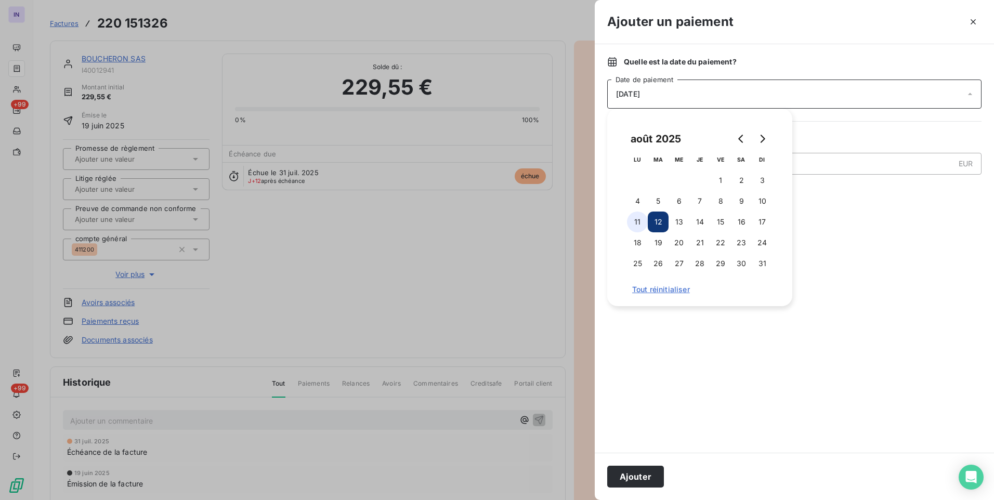
click at [633, 221] on button "11" at bounding box center [637, 222] width 21 height 21
click at [632, 475] on button "Ajouter" at bounding box center [635, 477] width 57 height 22
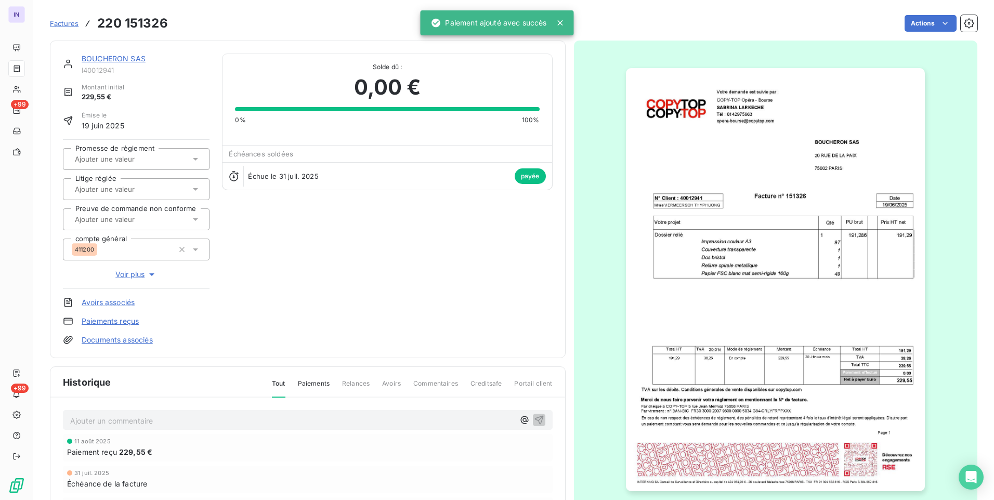
click at [125, 56] on link "BOUCHERON SAS" at bounding box center [114, 58] width 64 height 9
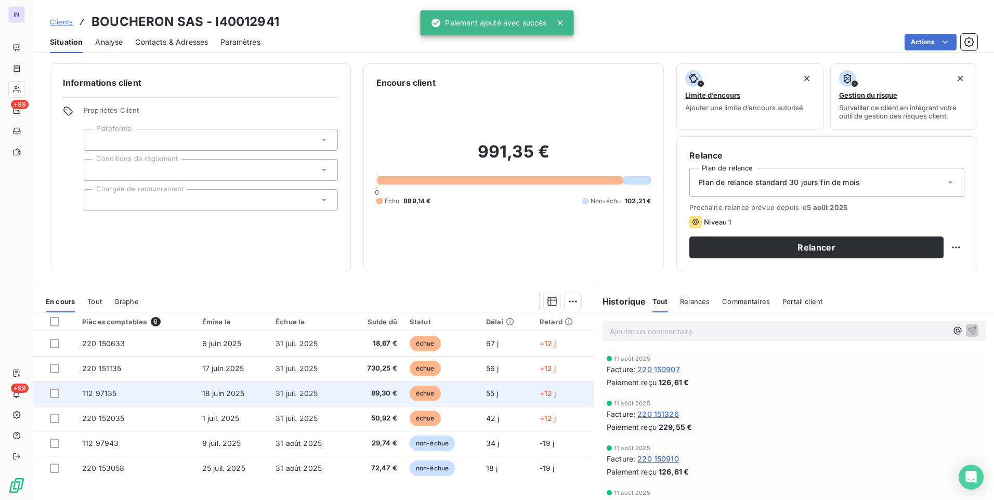
click at [114, 391] on span "112 97135" at bounding box center [99, 393] width 34 height 9
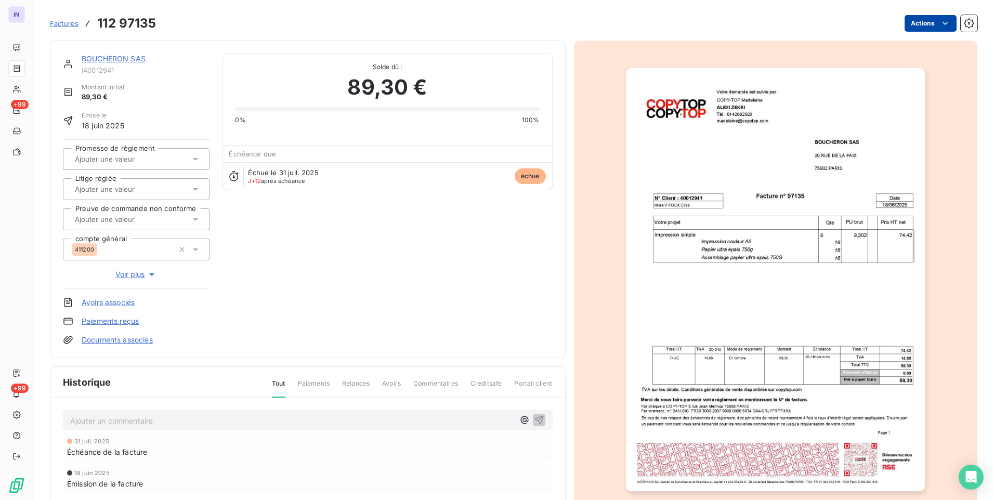
click at [907, 25] on html "IN +99 +99 Factures 112 97135 Actions BOUCHERON SAS I40012941 Montant initial 8…" at bounding box center [497, 250] width 994 height 500
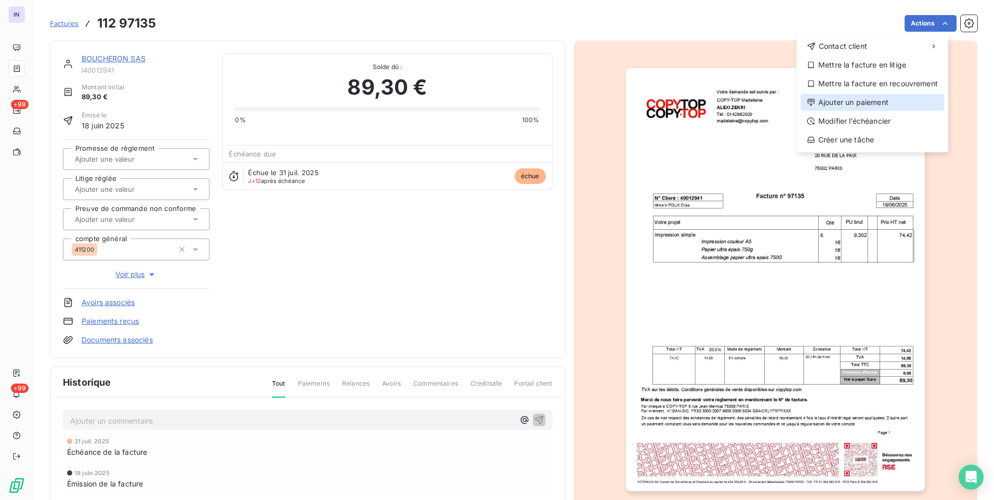
click at [883, 101] on div "Ajouter un paiement" at bounding box center [873, 102] width 144 height 17
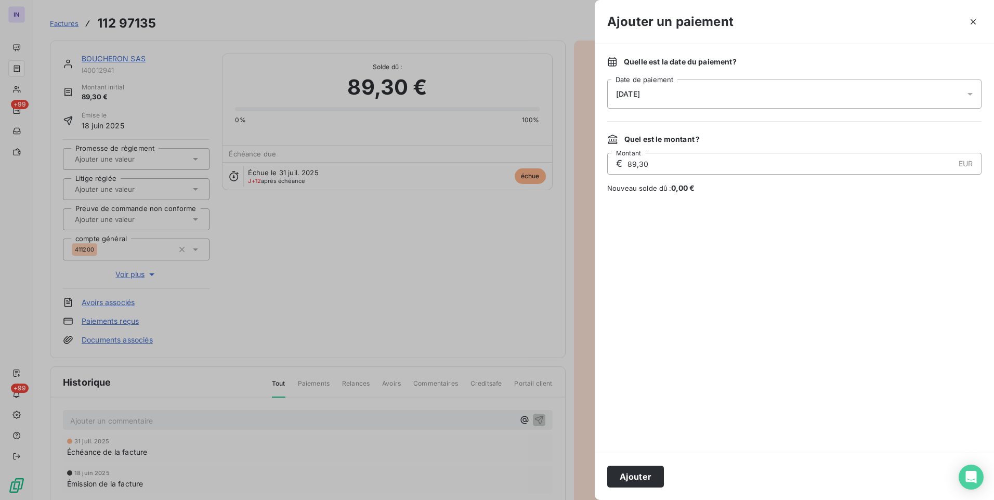
click at [740, 89] on div "[DATE]" at bounding box center [794, 94] width 374 height 29
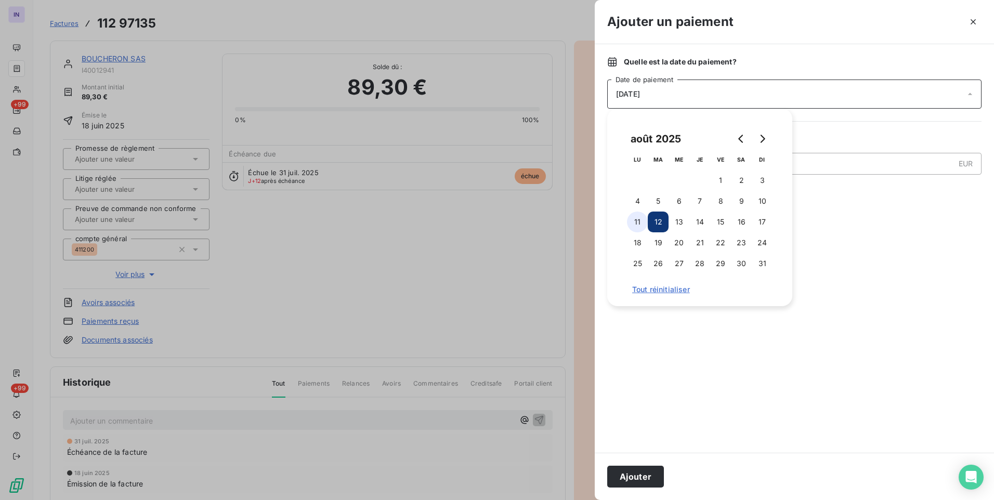
click at [637, 220] on button "11" at bounding box center [637, 222] width 21 height 21
click at [619, 472] on button "Ajouter" at bounding box center [635, 477] width 57 height 22
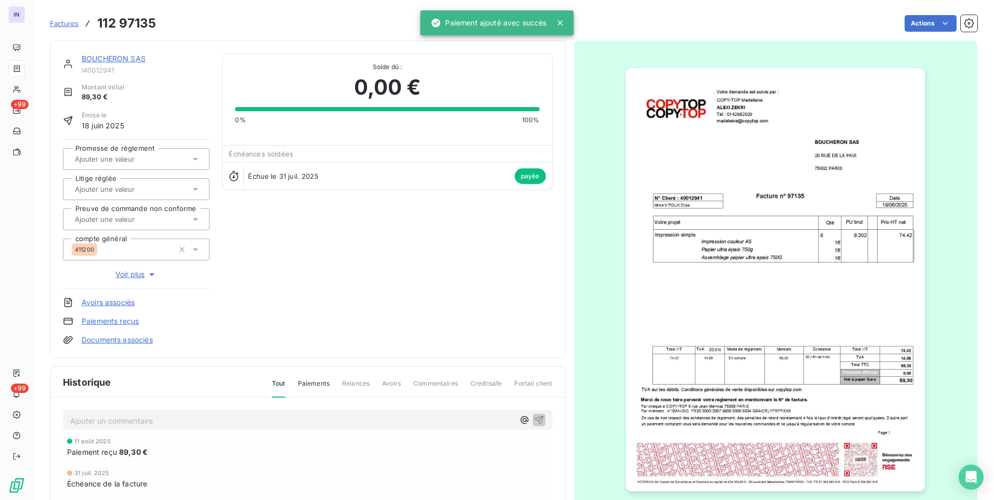
click at [132, 59] on link "BOUCHERON SAS" at bounding box center [114, 58] width 64 height 9
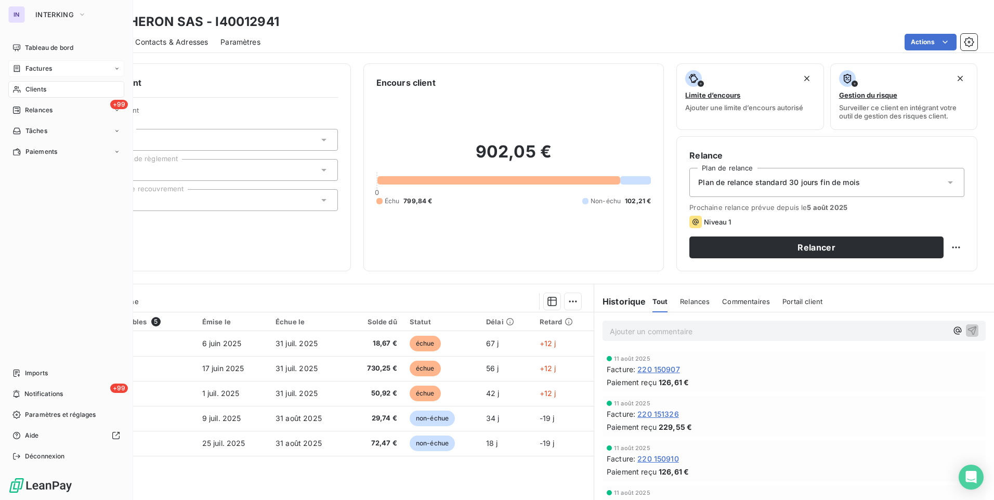
drag, startPoint x: 68, startPoint y: 67, endPoint x: 81, endPoint y: 70, distance: 13.9
click at [68, 67] on div "Factures" at bounding box center [66, 68] width 116 height 17
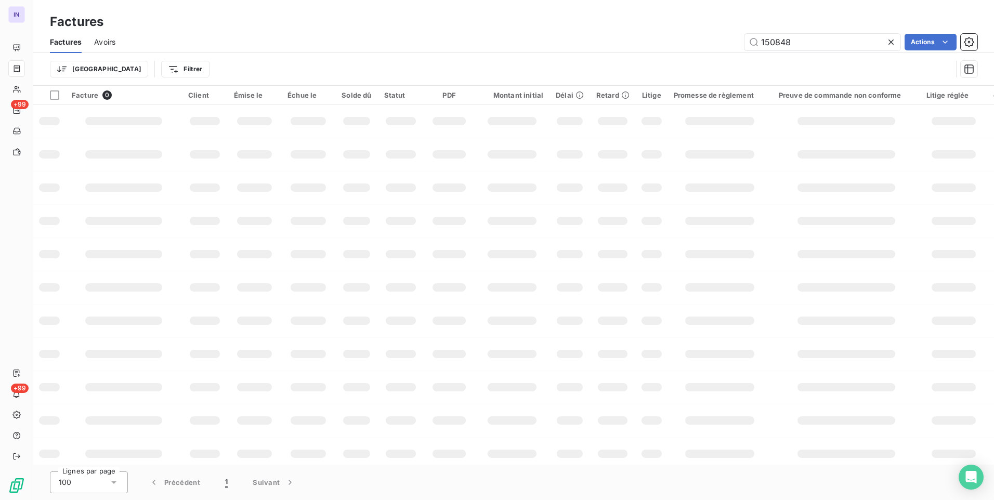
drag, startPoint x: 797, startPoint y: 41, endPoint x: 648, endPoint y: 34, distance: 148.3
click at [655, 37] on div "150848 Actions" at bounding box center [553, 42] width 850 height 17
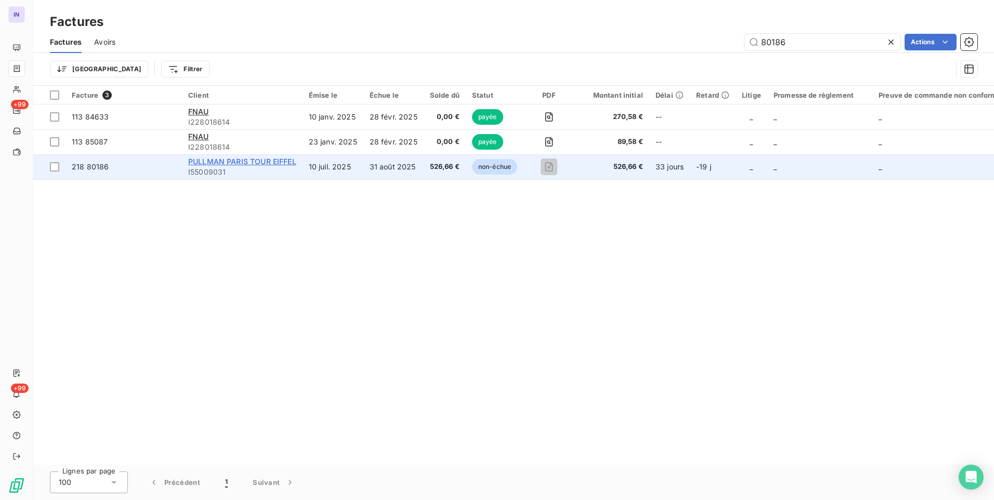
type input "80186"
click at [281, 159] on span "PULLMAN PARIS TOUR EIFFEL" at bounding box center [242, 161] width 108 height 9
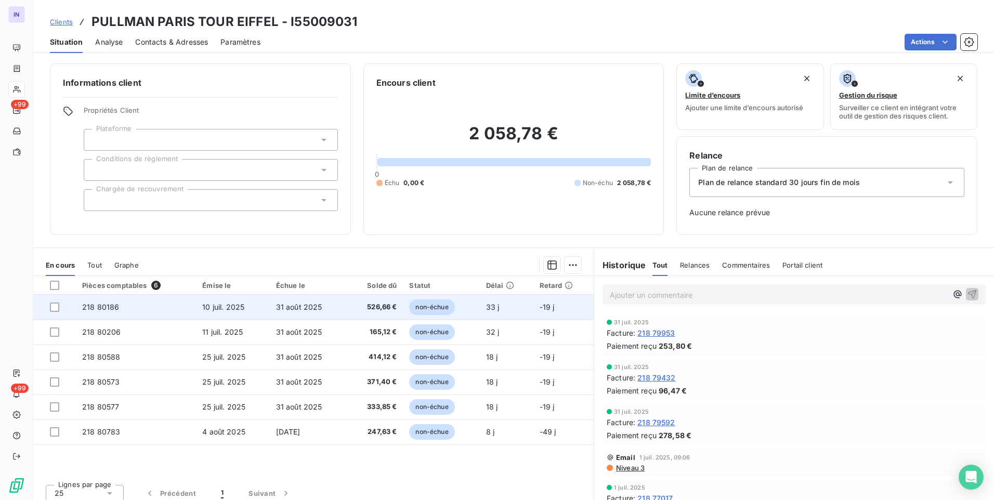
click at [365, 313] on td "526,66 €" at bounding box center [375, 307] width 56 height 25
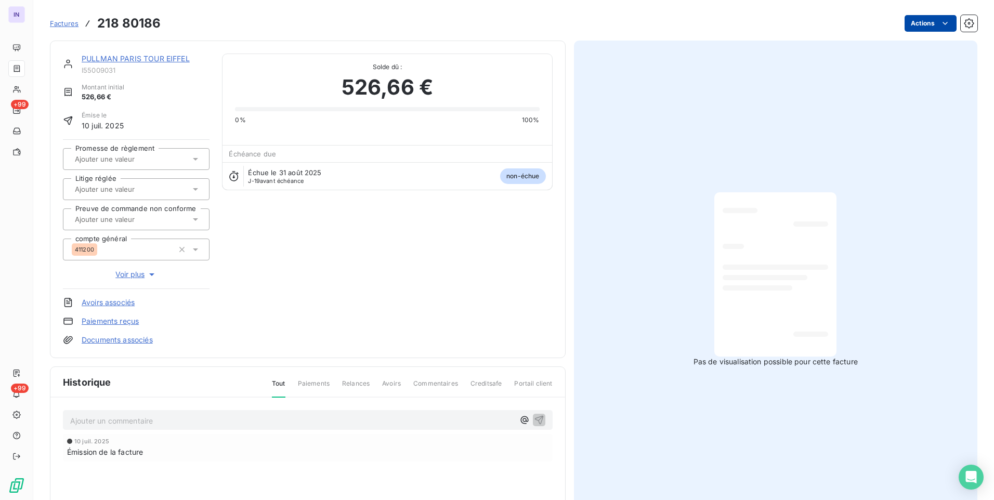
click at [916, 30] on html "IN +99 +99 Factures 218 80186 Actions PULLMAN PARIS TOUR EIFFEL I55009031 Monta…" at bounding box center [497, 250] width 994 height 500
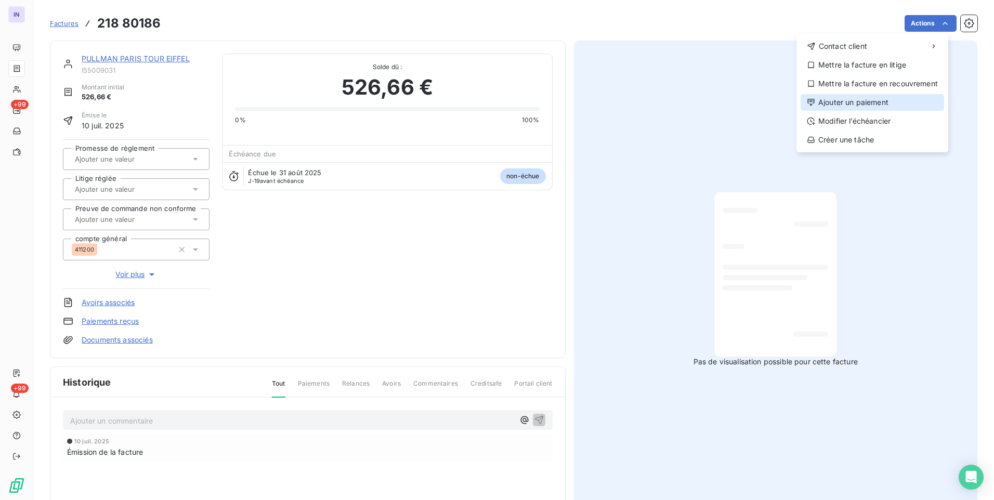
click at [863, 100] on div "Ajouter un paiement" at bounding box center [873, 102] width 144 height 17
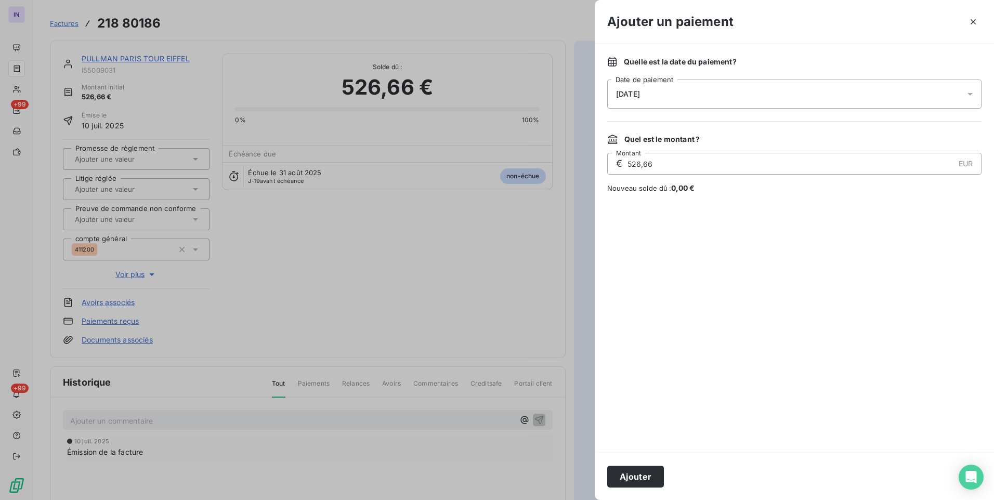
click at [749, 96] on div "[DATE]" at bounding box center [794, 94] width 374 height 29
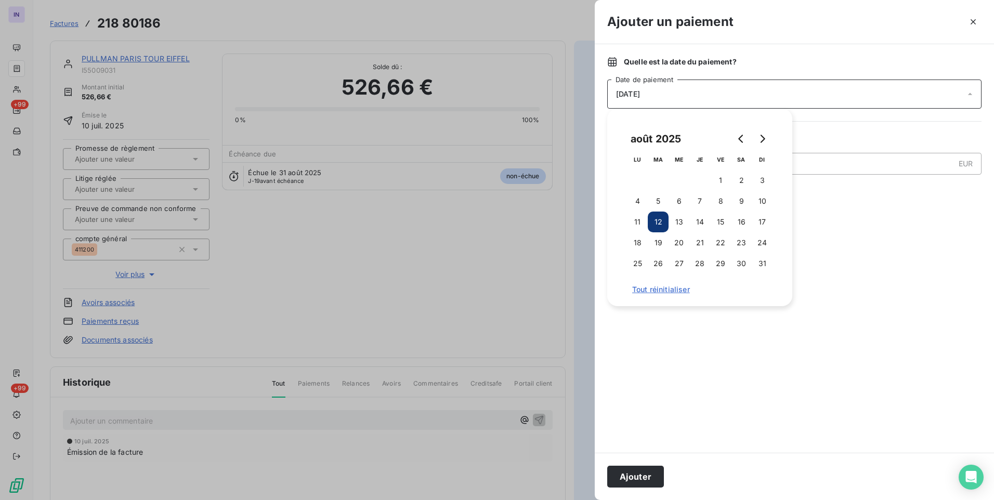
click at [649, 220] on button "12" at bounding box center [658, 222] width 21 height 21
click at [641, 218] on button "11" at bounding box center [637, 222] width 21 height 21
drag, startPoint x: 645, startPoint y: 477, endPoint x: 594, endPoint y: 432, distance: 68.1
click at [644, 475] on button "Ajouter" at bounding box center [635, 477] width 57 height 22
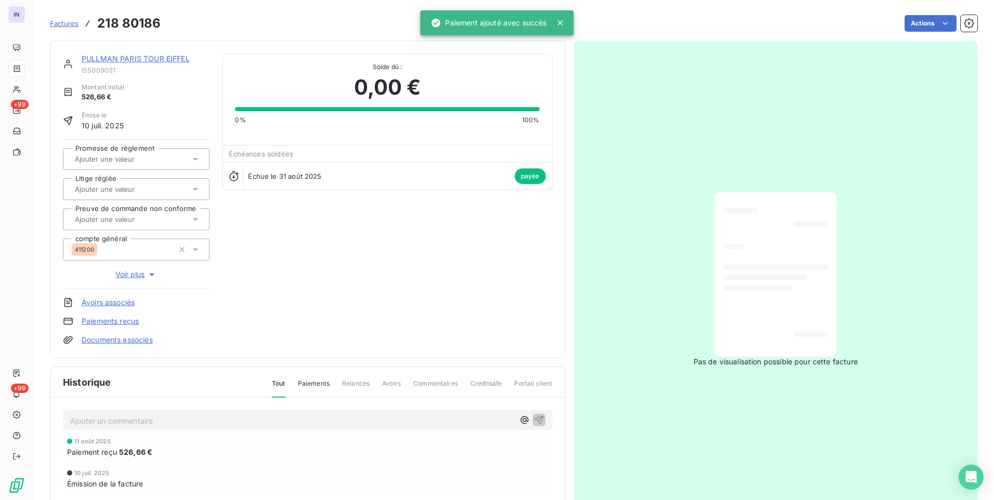
click at [146, 58] on link "PULLMAN PARIS TOUR EIFFEL" at bounding box center [136, 58] width 108 height 9
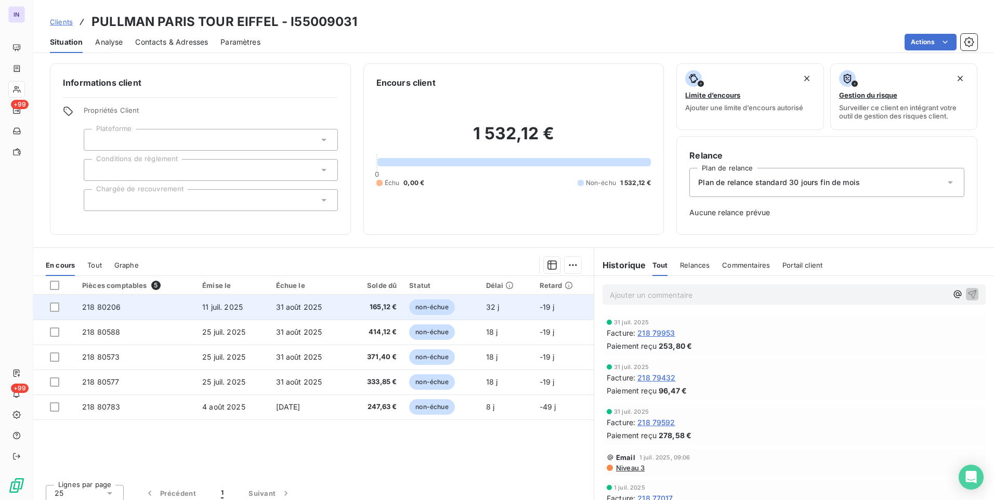
click at [202, 310] on span "11 juil. 2025" at bounding box center [222, 307] width 41 height 9
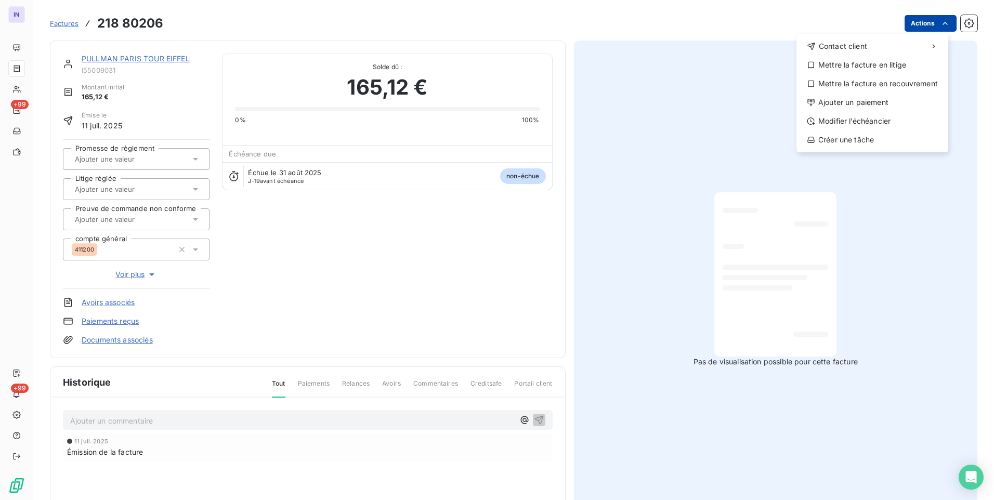
click at [911, 25] on html "IN +99 +99 Factures [PHONE_NUMBER] Actions Contact client Mettre la facture en …" at bounding box center [497, 250] width 994 height 500
click at [876, 103] on div "Ajouter un paiement" at bounding box center [873, 102] width 144 height 17
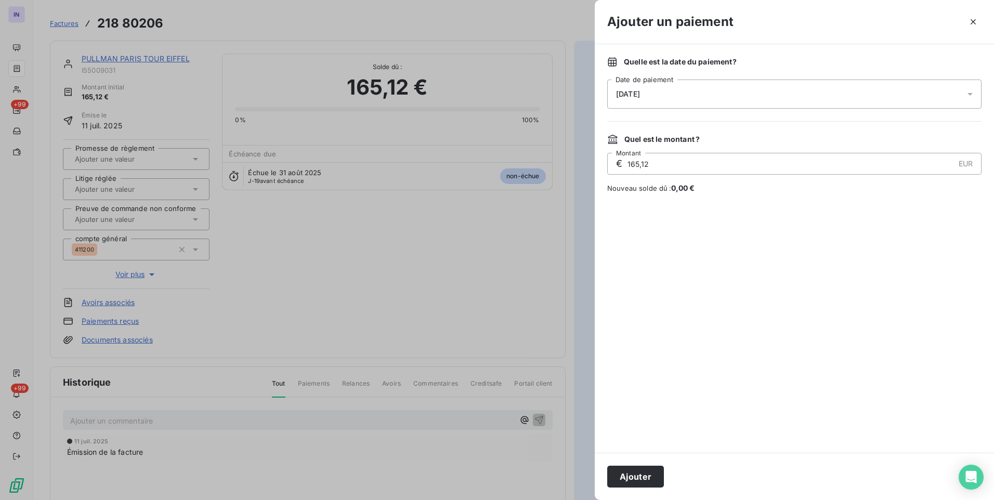
click at [725, 91] on div "[DATE]" at bounding box center [794, 94] width 374 height 29
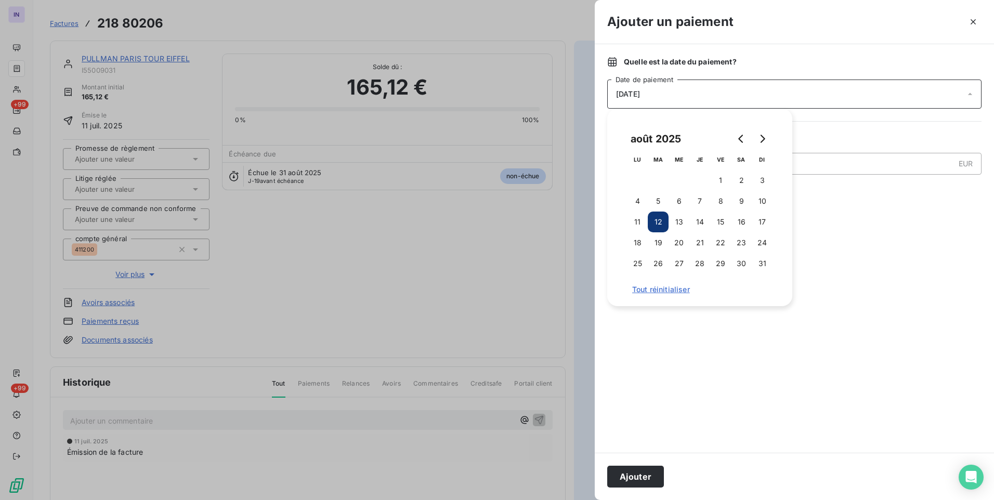
drag, startPoint x: 634, startPoint y: 221, endPoint x: 634, endPoint y: 300, distance: 78.5
click at [635, 222] on button "11" at bounding box center [637, 222] width 21 height 21
drag, startPoint x: 630, startPoint y: 477, endPoint x: 273, endPoint y: 212, distance: 444.5
click at [630, 475] on button "Ajouter" at bounding box center [635, 477] width 57 height 22
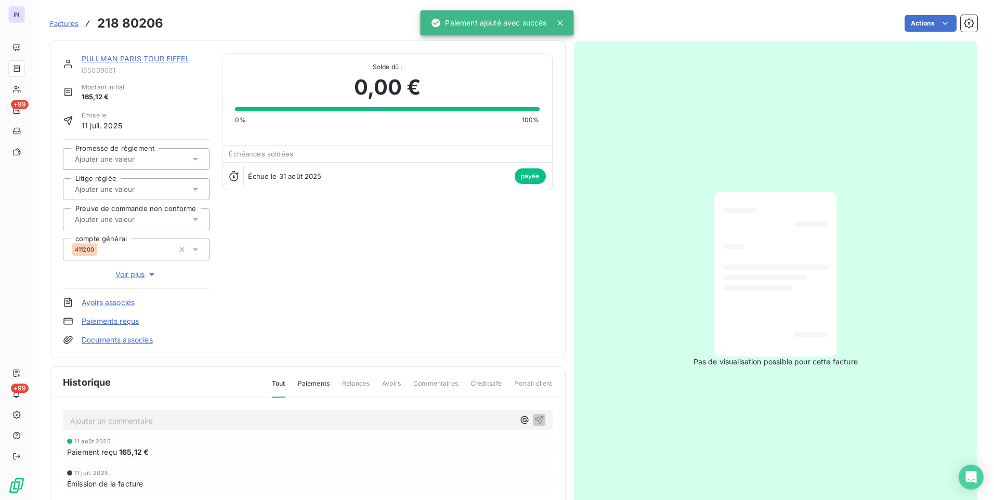
click at [152, 58] on link "PULLMAN PARIS TOUR EIFFEL" at bounding box center [136, 58] width 108 height 9
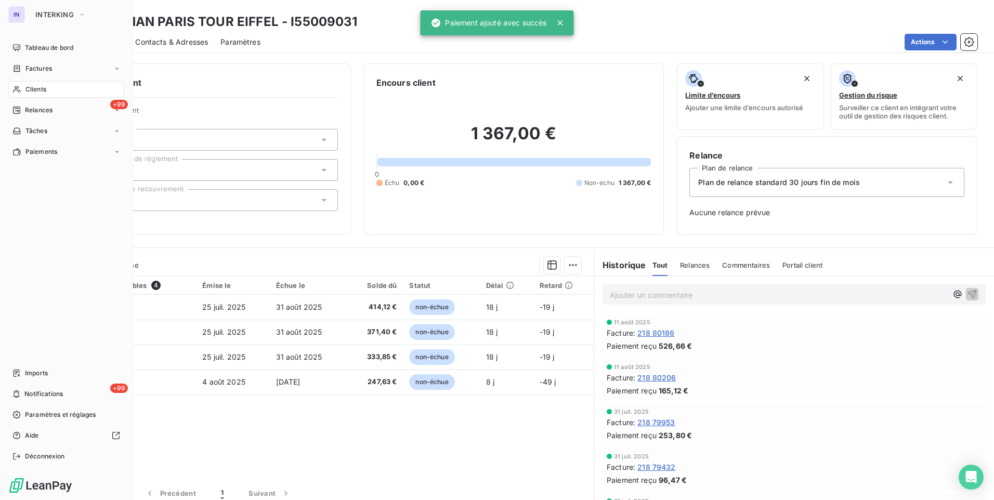
drag, startPoint x: 30, startPoint y: 70, endPoint x: 101, endPoint y: 63, distance: 72.1
click at [30, 70] on span "Factures" at bounding box center [38, 68] width 27 height 9
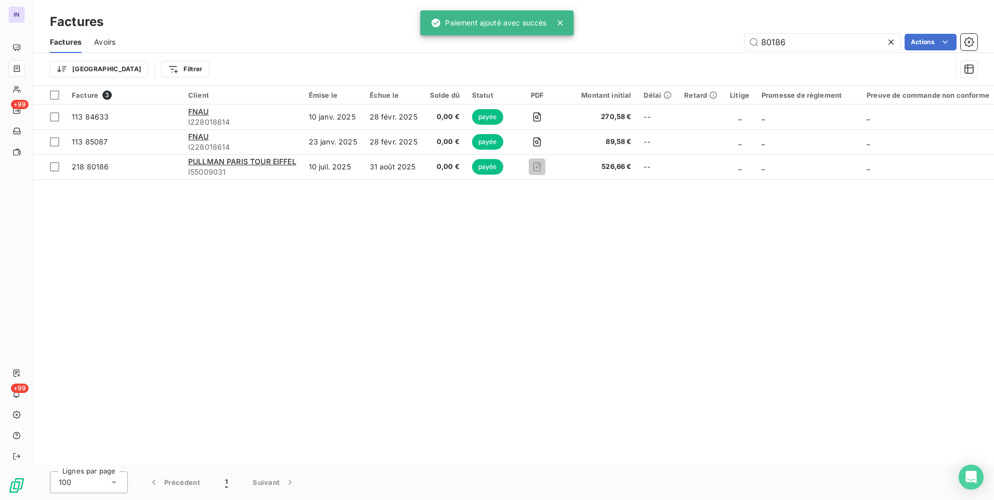
drag, startPoint x: 796, startPoint y: 43, endPoint x: 682, endPoint y: 44, distance: 113.9
click at [702, 44] on div "80186 Actions" at bounding box center [553, 42] width 850 height 17
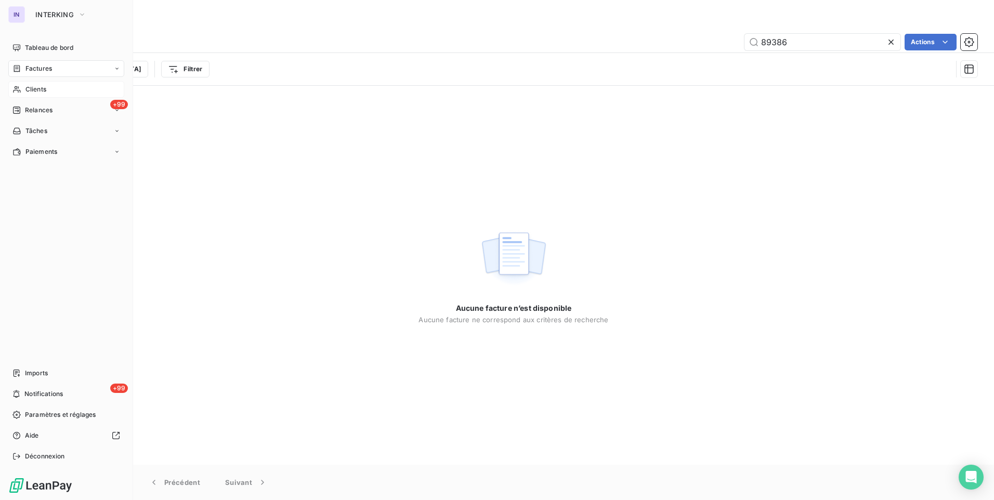
type input "89386"
click at [41, 94] on span "Clients" at bounding box center [35, 89] width 21 height 9
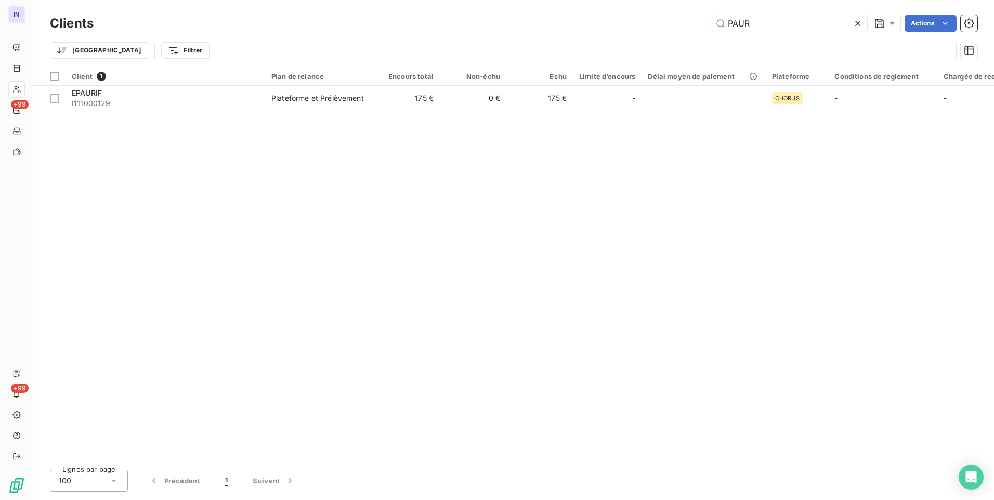
drag, startPoint x: 755, startPoint y: 27, endPoint x: 645, endPoint y: 26, distance: 109.7
click at [645, 26] on div "PAUR Actions" at bounding box center [542, 23] width 872 height 17
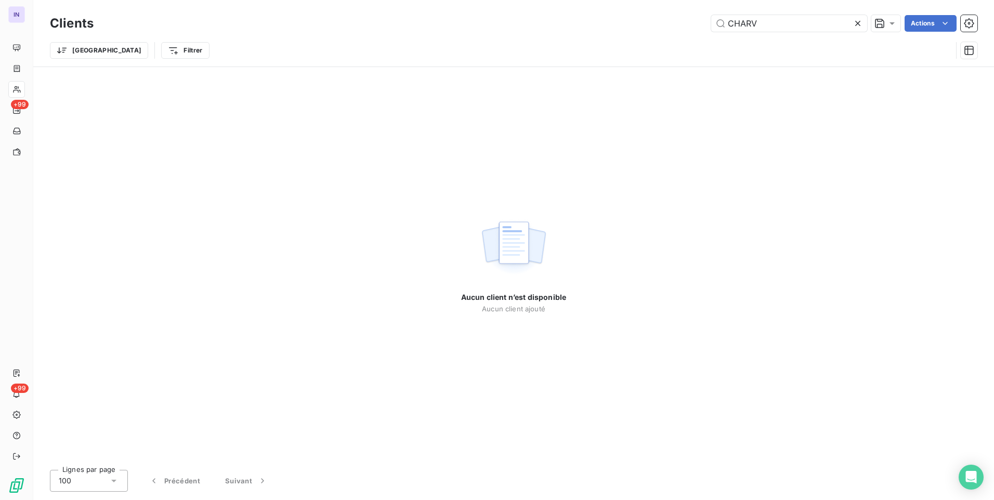
type input "CHARV"
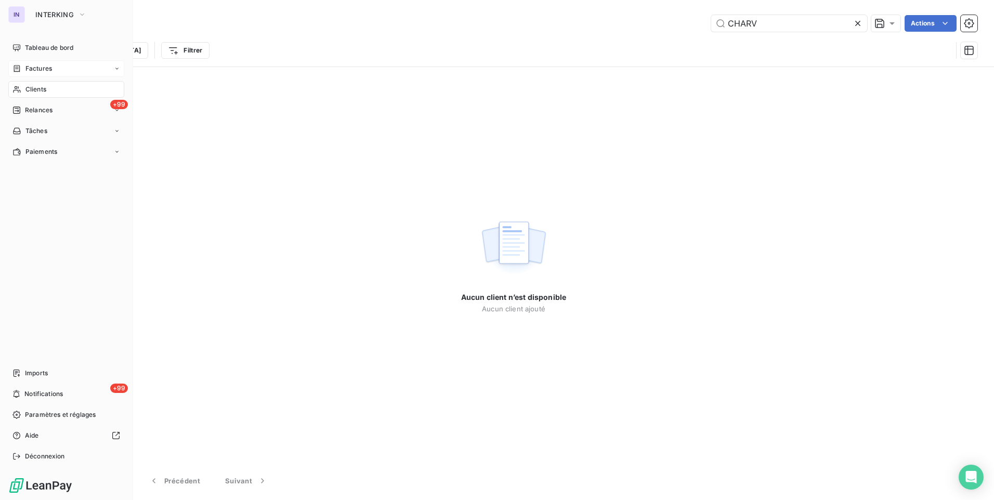
drag, startPoint x: 42, startPoint y: 69, endPoint x: 79, endPoint y: 70, distance: 36.4
click at [42, 69] on span "Factures" at bounding box center [38, 68] width 27 height 9
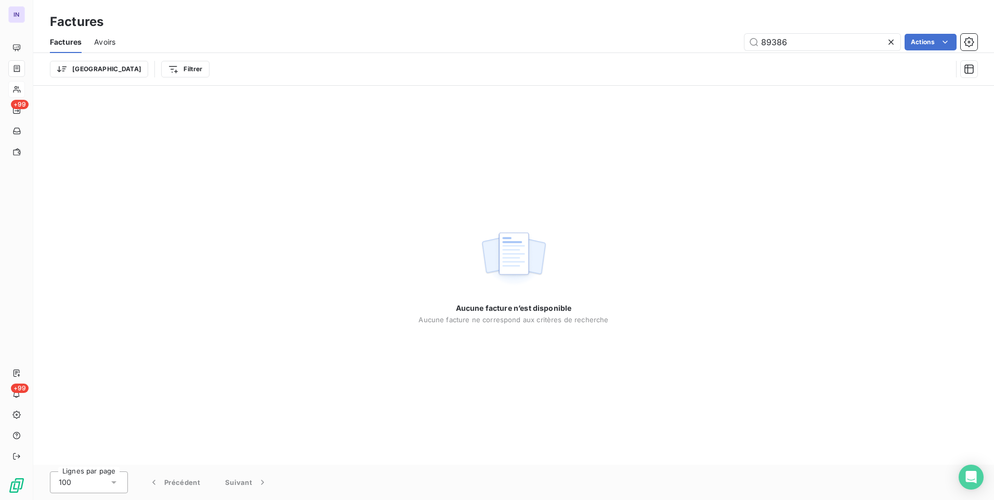
drag, startPoint x: 795, startPoint y: 37, endPoint x: 703, endPoint y: 41, distance: 92.1
click at [709, 40] on div "89386 Actions" at bounding box center [553, 42] width 850 height 17
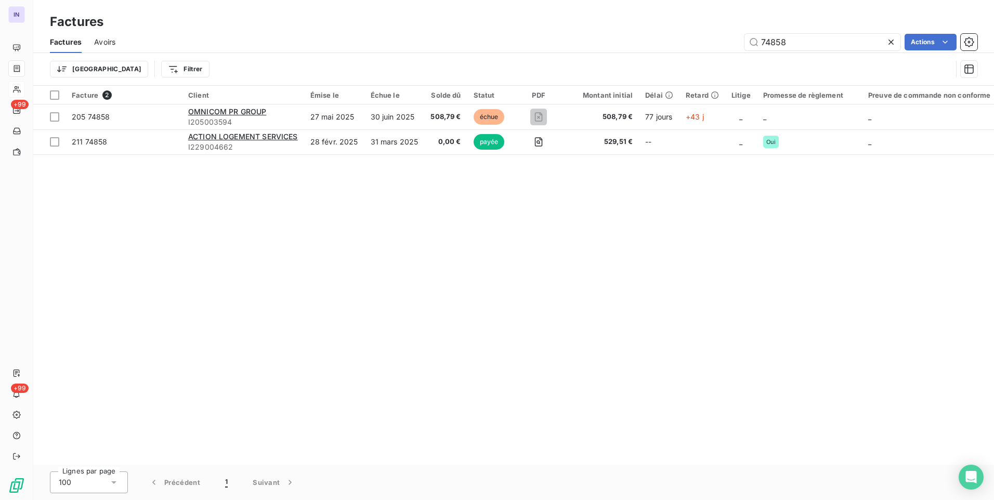
type input "74858"
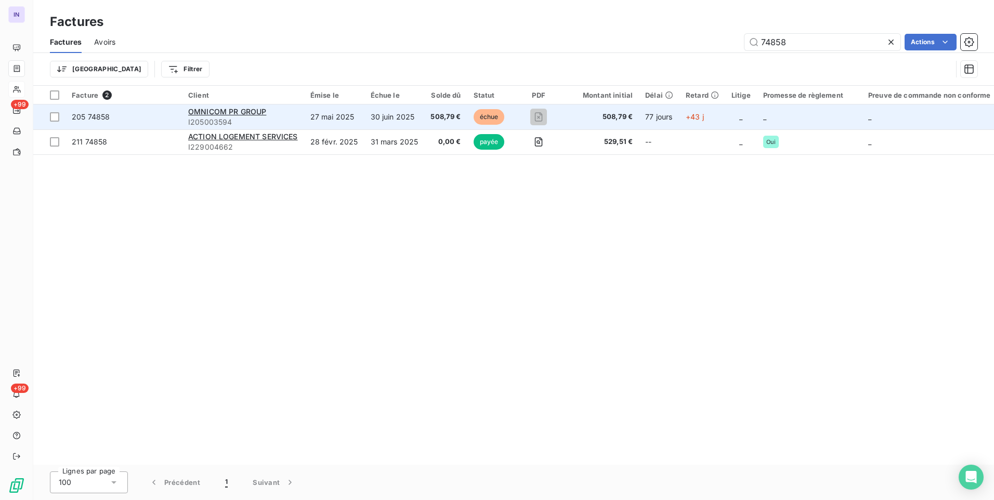
click at [336, 116] on td "27 mai 2025" at bounding box center [334, 117] width 60 height 25
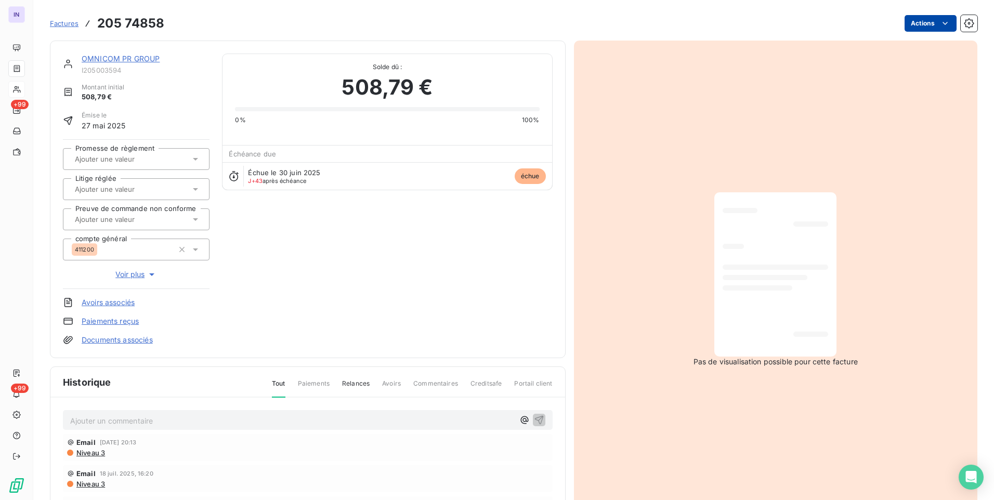
click at [908, 24] on html "IN +99 +99 Factures 205 74858 Actions OMNICOM PR GROUP I205003594 Montant initi…" at bounding box center [497, 250] width 994 height 500
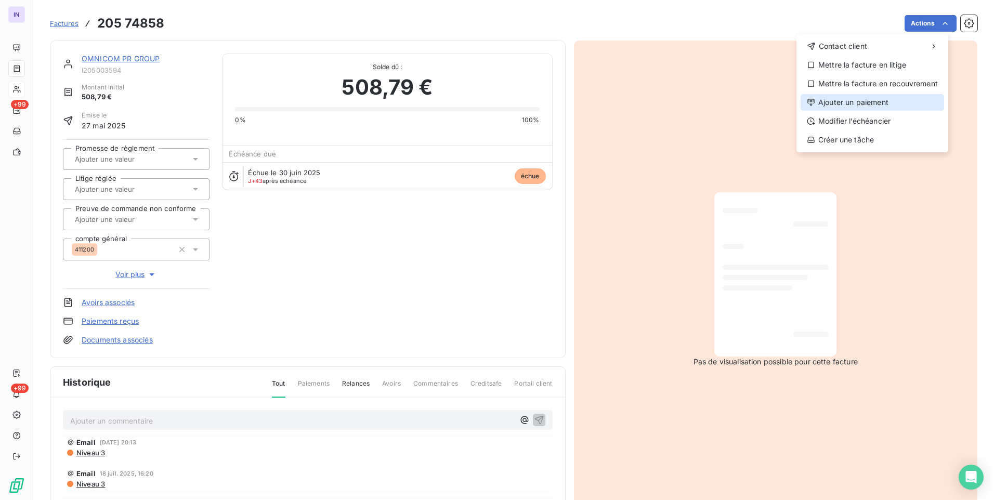
click at [854, 107] on div "Ajouter un paiement" at bounding box center [873, 102] width 144 height 17
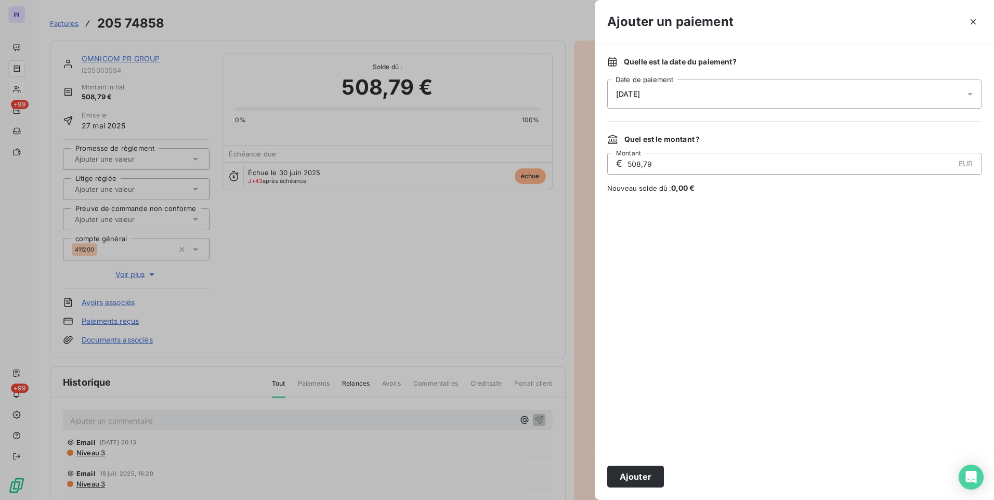
click at [702, 93] on div "[DATE]" at bounding box center [794, 94] width 374 height 29
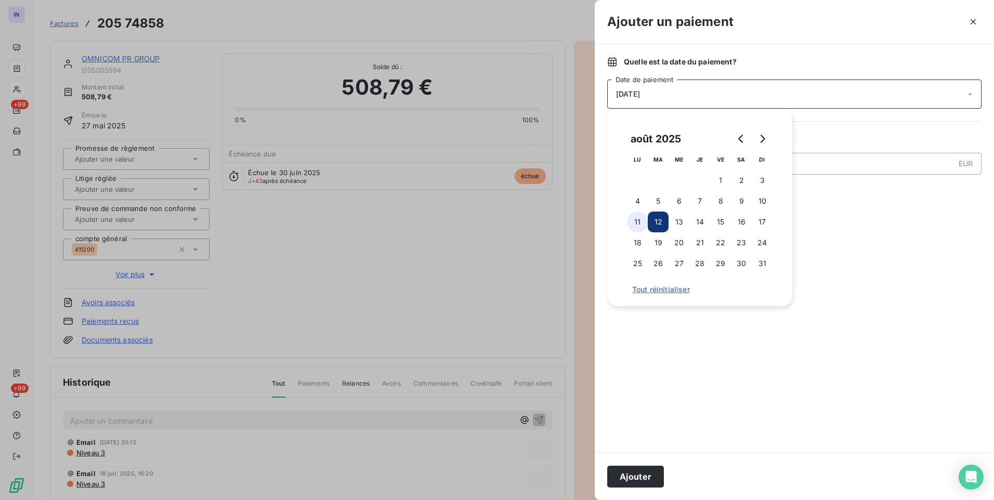
click at [638, 218] on button "11" at bounding box center [637, 222] width 21 height 21
click at [634, 479] on button "Ajouter" at bounding box center [635, 477] width 57 height 22
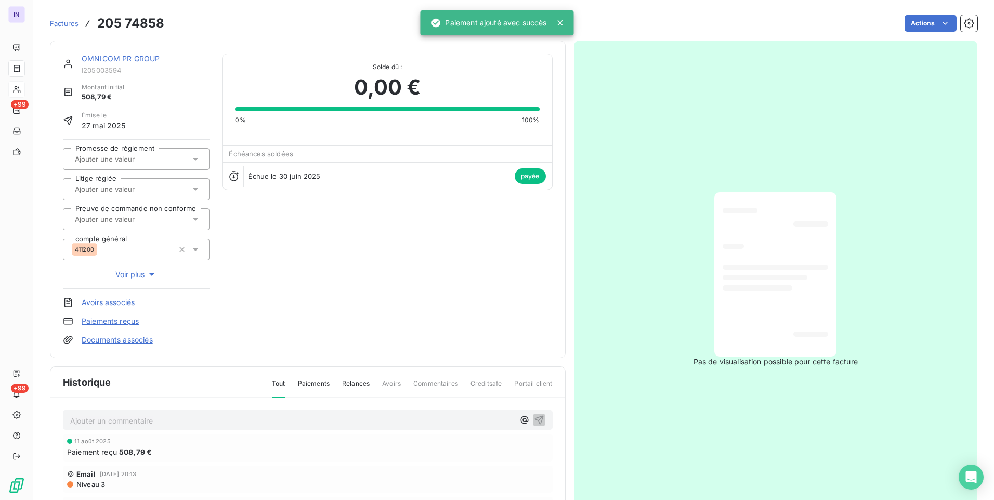
click at [136, 58] on link "OMNICOM PR GROUP" at bounding box center [121, 58] width 78 height 9
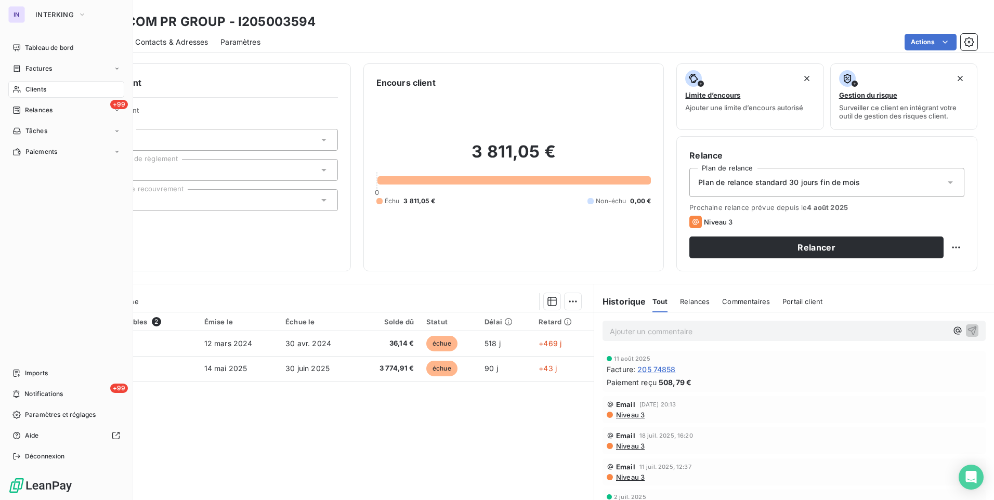
drag, startPoint x: 33, startPoint y: 93, endPoint x: 126, endPoint y: 99, distance: 92.8
click at [33, 93] on span "Clients" at bounding box center [35, 89] width 21 height 9
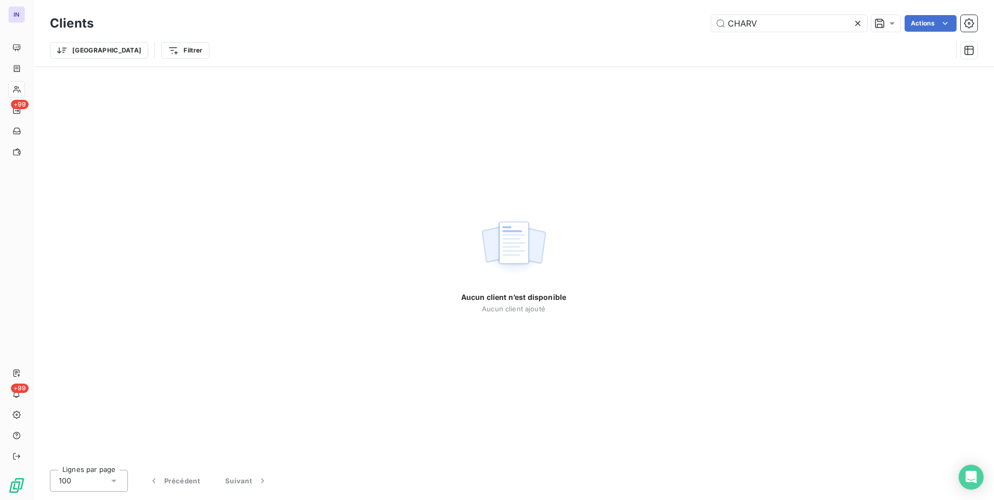
drag, startPoint x: 739, startPoint y: 26, endPoint x: 686, endPoint y: 29, distance: 53.7
click at [687, 29] on div "CHARV Actions" at bounding box center [542, 23] width 872 height 17
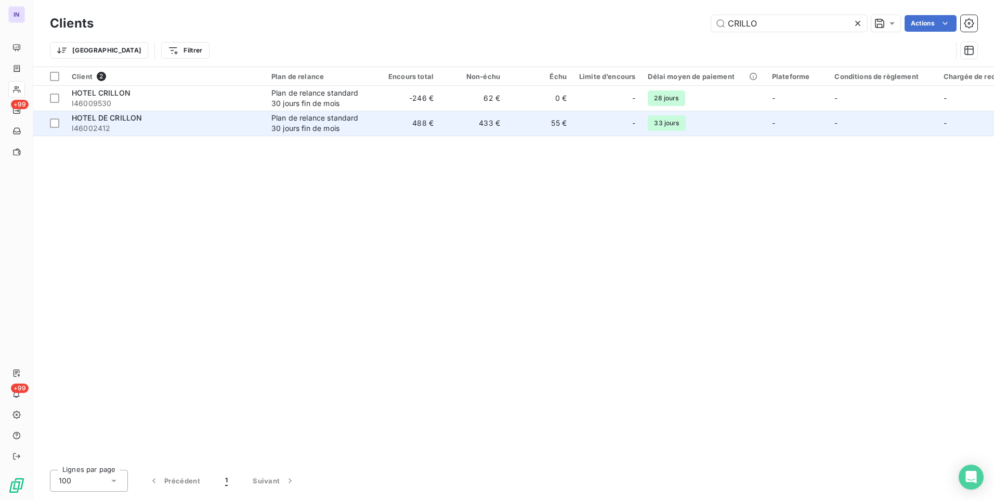
type input "CRILLO"
click at [316, 123] on div "Plan de relance standard 30 jours fin de mois" at bounding box center [319, 123] width 96 height 21
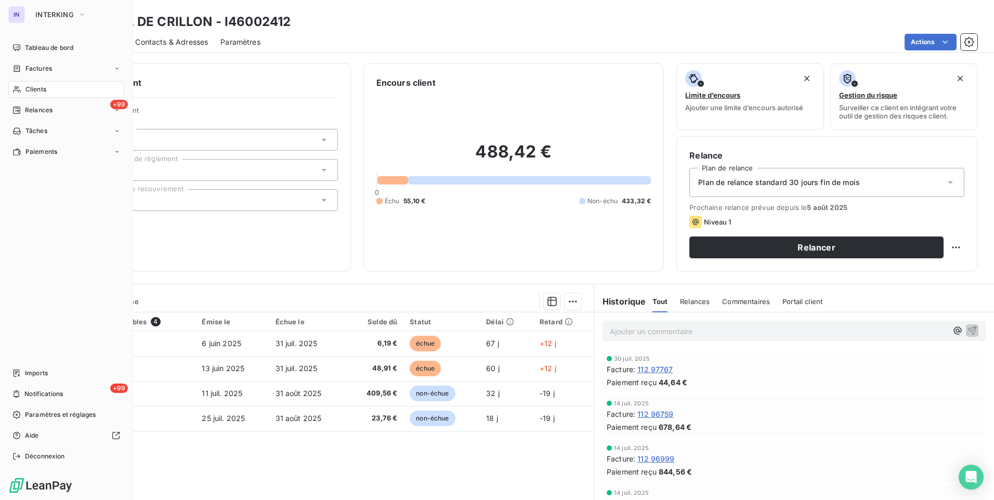
click at [44, 88] on span "Clients" at bounding box center [35, 89] width 21 height 9
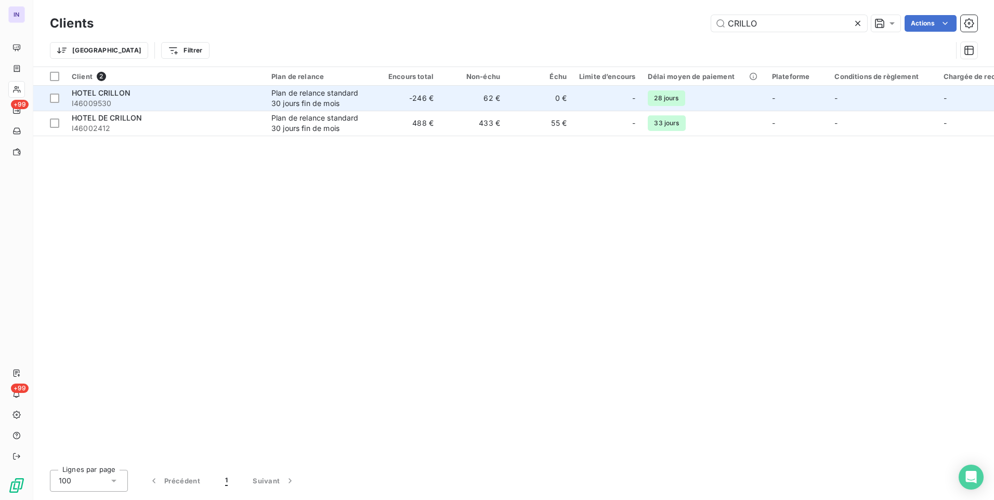
click at [214, 108] on span "I46009530" at bounding box center [165, 103] width 187 height 10
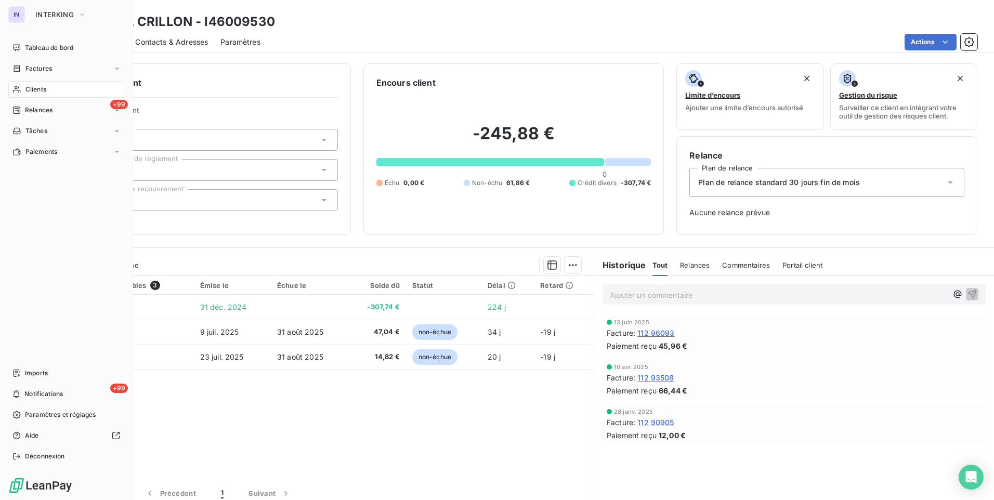
click at [29, 87] on span "Clients" at bounding box center [35, 89] width 21 height 9
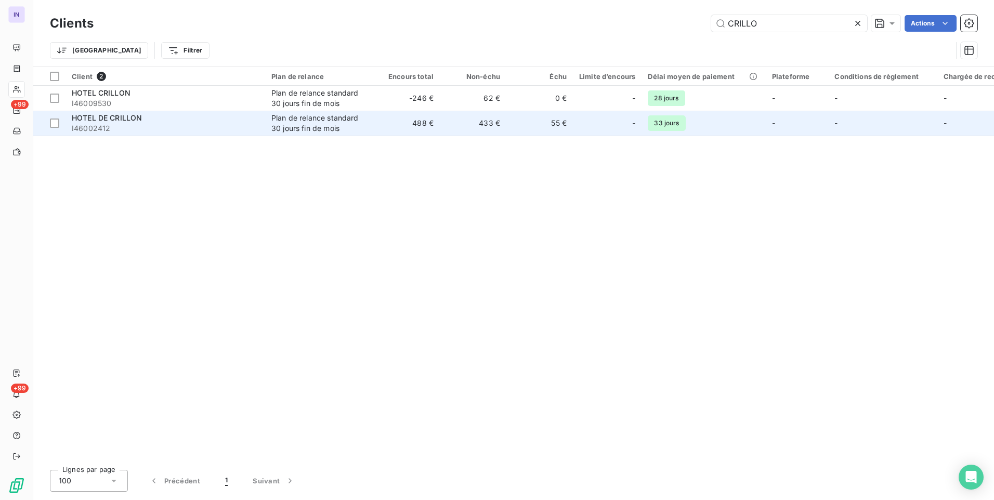
click at [370, 128] on td "Plan de relance standard 30 jours fin de mois" at bounding box center [319, 123] width 108 height 25
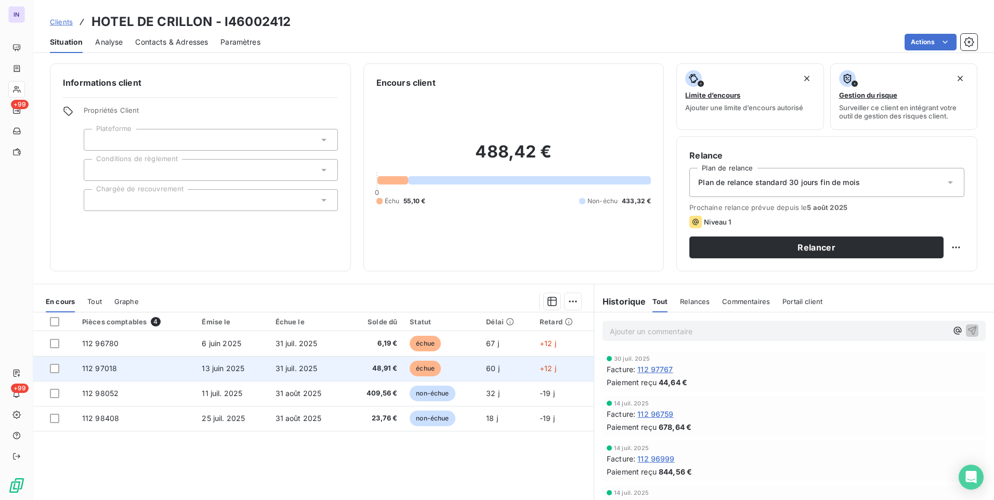
click at [348, 364] on td "48,91 €" at bounding box center [374, 368] width 57 height 25
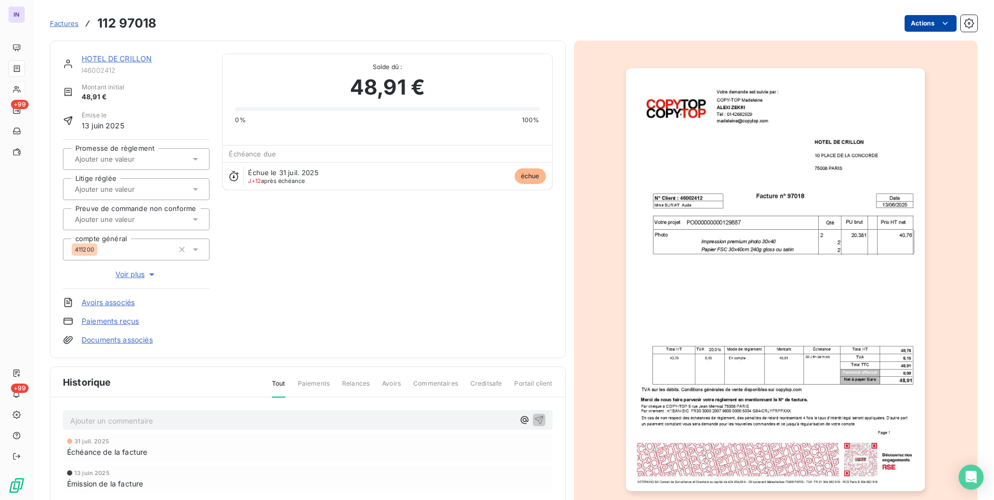
click at [930, 16] on html "IN +99 +99 Factures 112 97018 Actions HOTEL DE CRILLON I46002412 Montant initia…" at bounding box center [497, 250] width 994 height 500
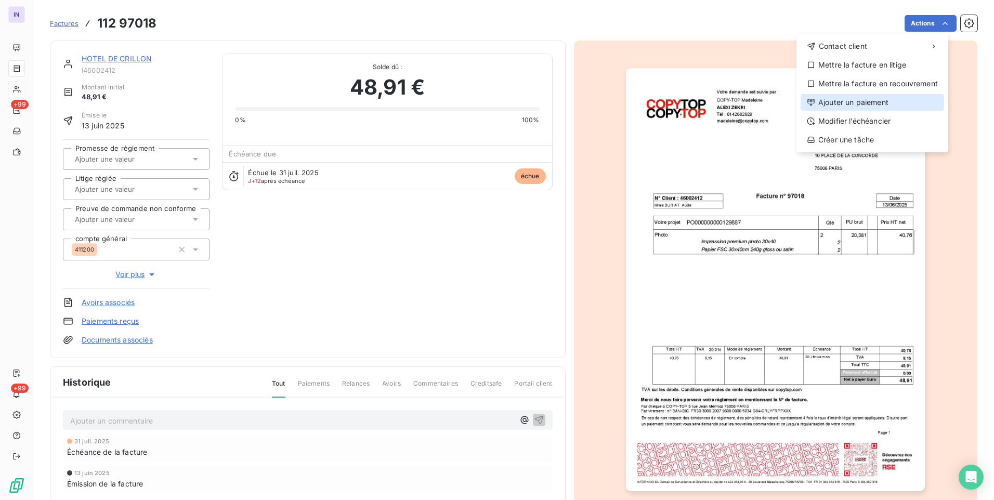
click at [851, 102] on div "Ajouter un paiement" at bounding box center [873, 102] width 144 height 17
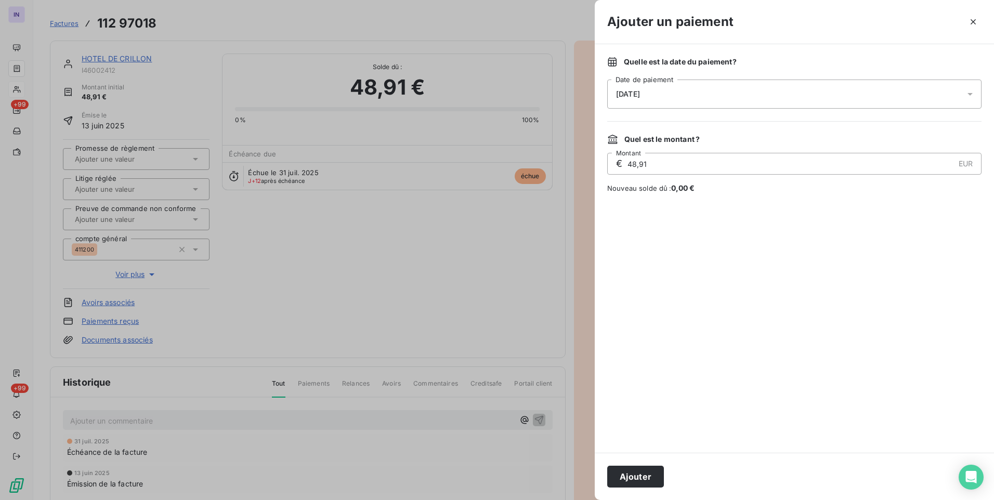
click at [673, 96] on div "[DATE]" at bounding box center [794, 94] width 374 height 29
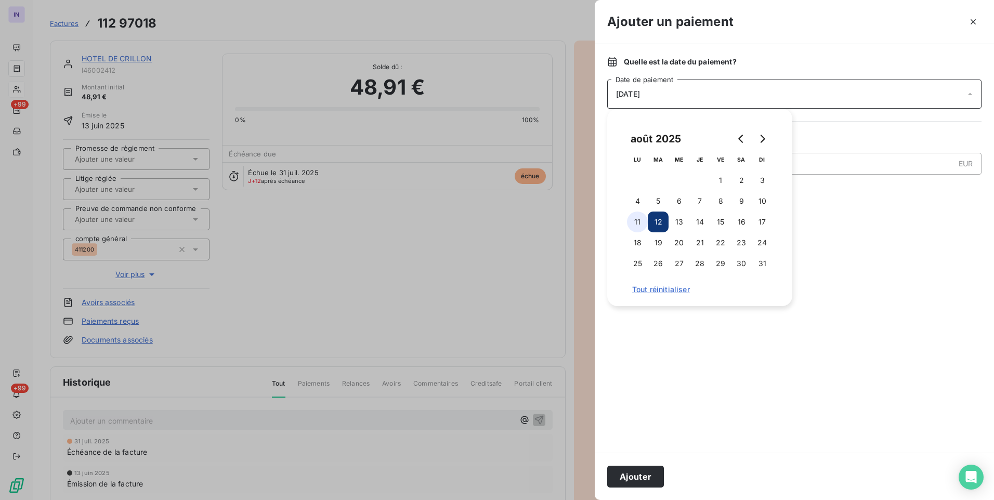
drag, startPoint x: 636, startPoint y: 220, endPoint x: 635, endPoint y: 230, distance: 10.0
click at [636, 222] on button "11" at bounding box center [637, 222] width 21 height 21
click at [628, 475] on button "Ajouter" at bounding box center [635, 477] width 57 height 22
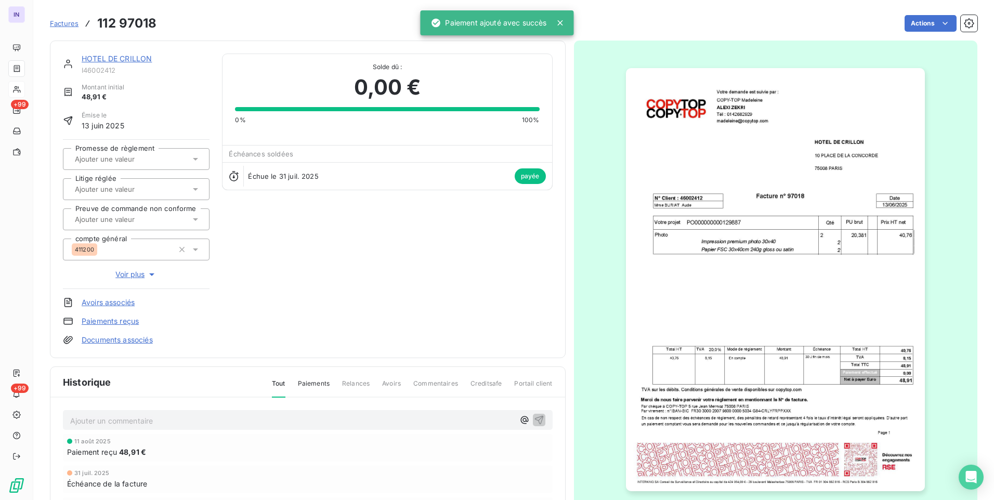
click at [127, 57] on link "HOTEL DE CRILLON" at bounding box center [117, 58] width 70 height 9
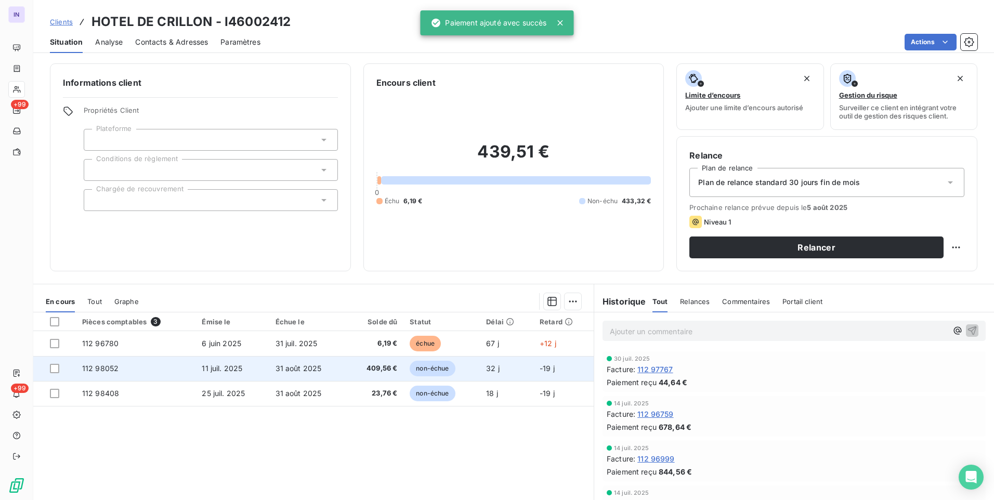
click at [381, 367] on span "409,56 €" at bounding box center [375, 368] width 45 height 10
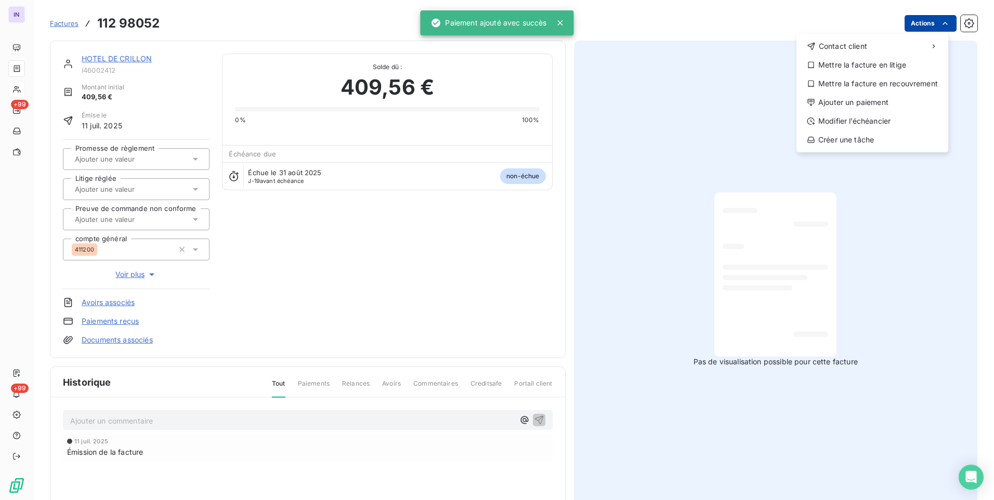
click at [904, 27] on html "IN +99 +99 Factures [PHONE_NUMBER] Actions Contact client Mettre la facture en …" at bounding box center [497, 250] width 994 height 500
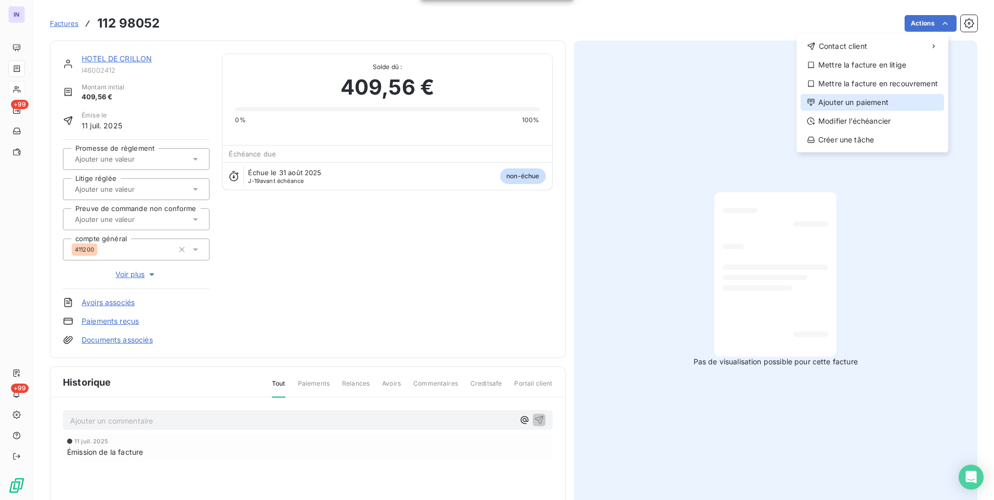
click at [824, 100] on div "Ajouter un paiement" at bounding box center [873, 102] width 144 height 17
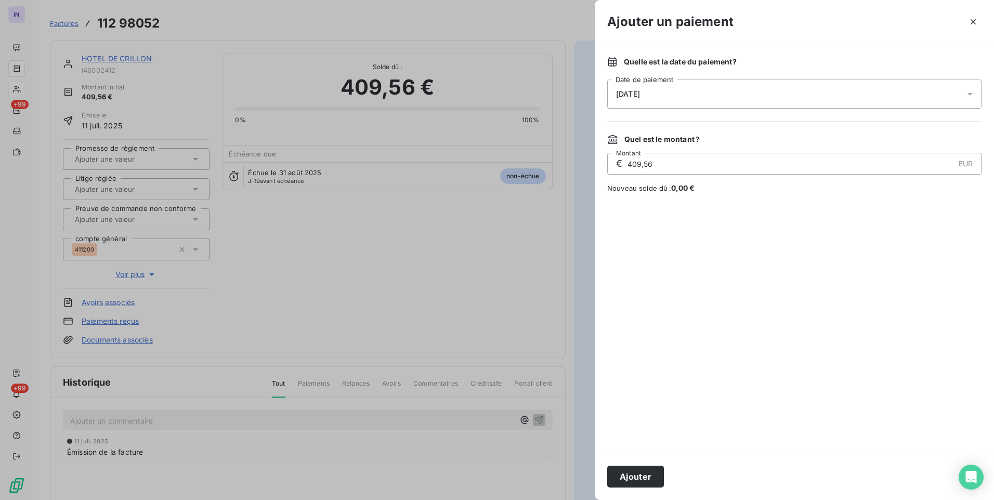
click at [703, 84] on div "[DATE]" at bounding box center [794, 94] width 374 height 29
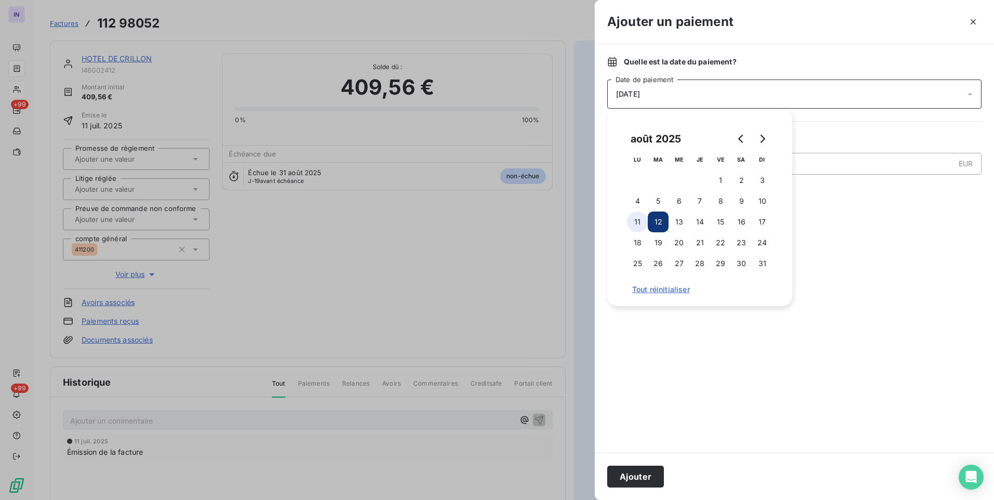
click at [639, 223] on button "11" at bounding box center [637, 222] width 21 height 21
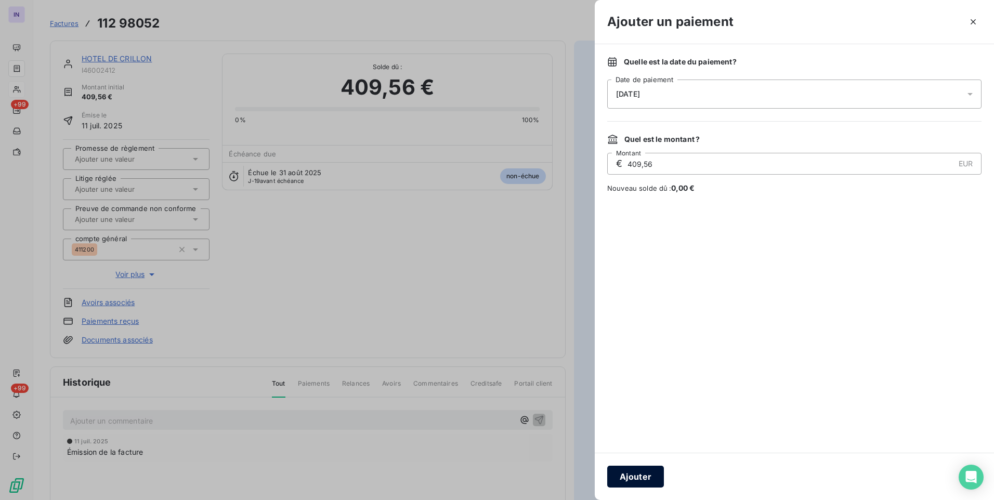
click at [641, 475] on button "Ajouter" at bounding box center [635, 477] width 57 height 22
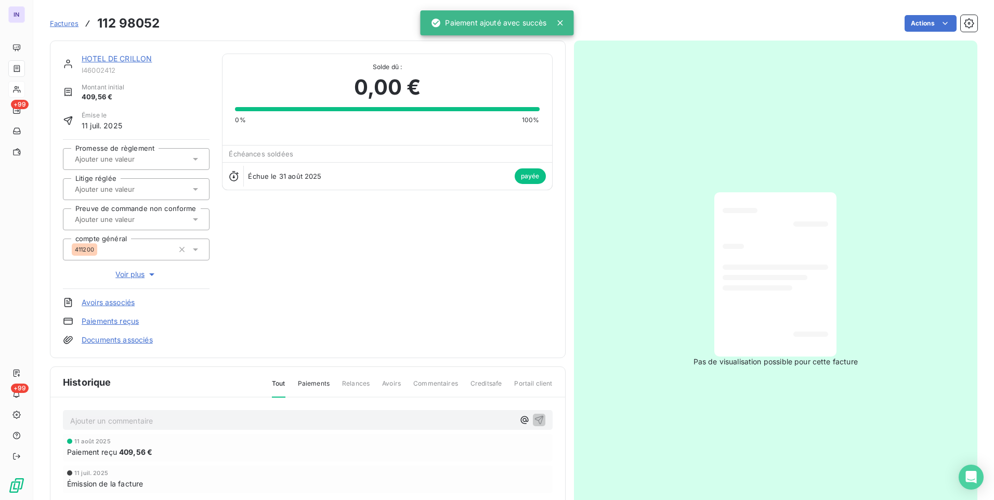
click at [134, 59] on link "HOTEL DE CRILLON" at bounding box center [117, 58] width 70 height 9
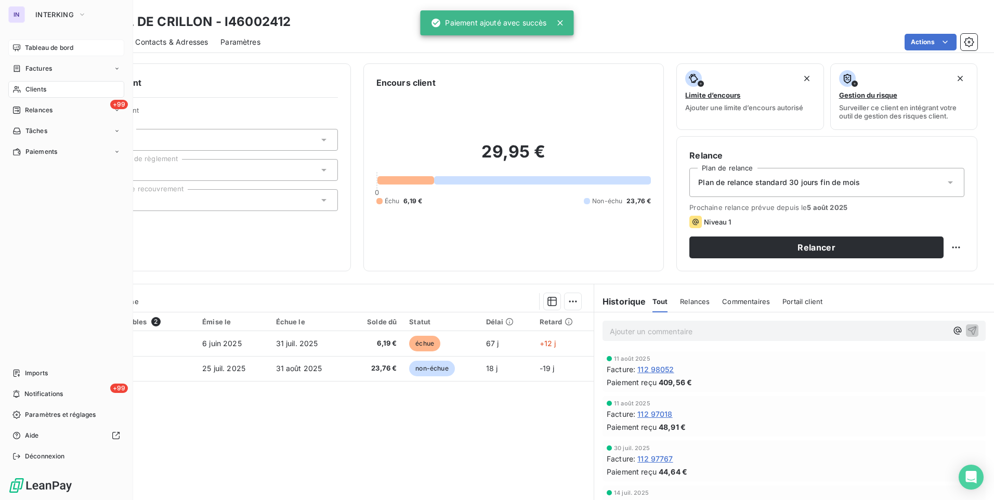
click at [38, 49] on span "Tableau de bord" at bounding box center [49, 47] width 48 height 9
